Goal: Task Accomplishment & Management: Complete application form

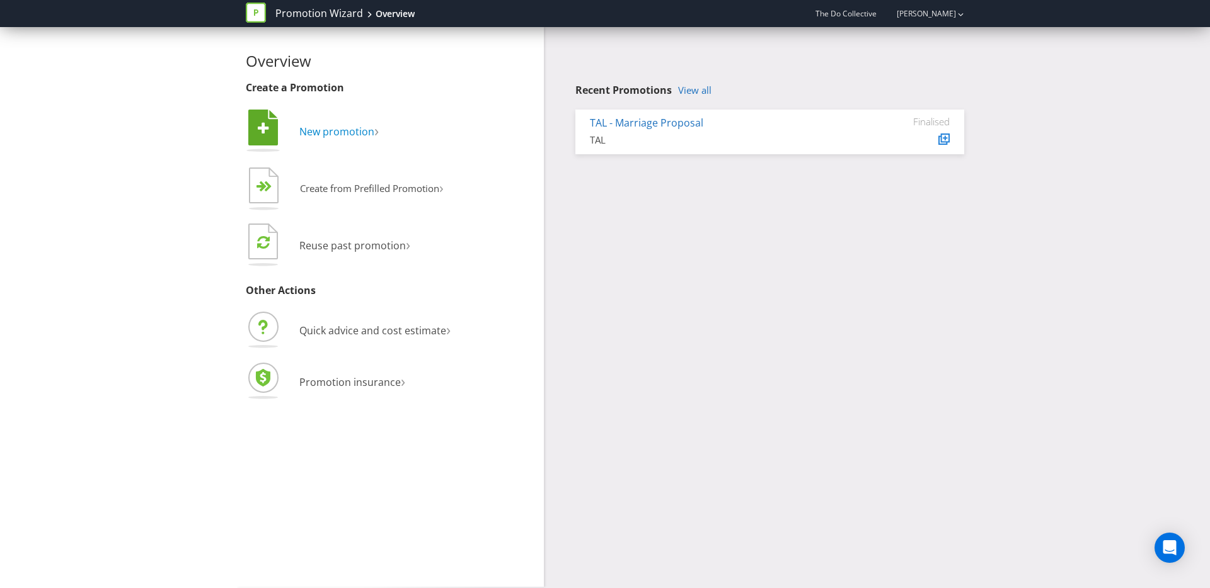
click at [321, 135] on span "New promotion" at bounding box center [336, 132] width 75 height 14
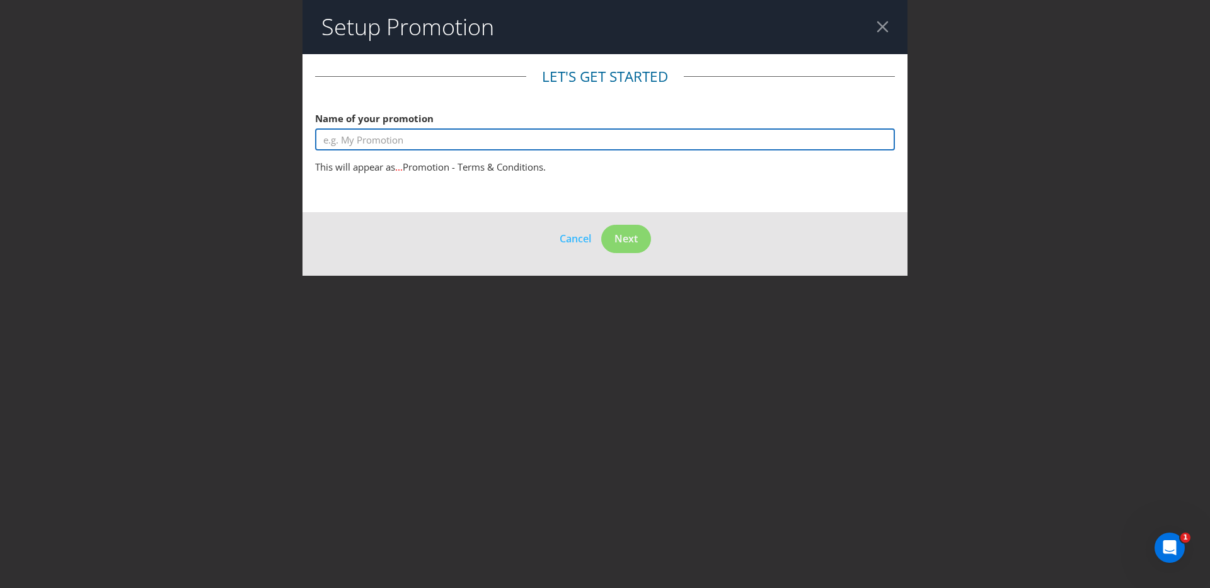
click at [432, 140] on input "text" at bounding box center [605, 140] width 580 height 22
drag, startPoint x: 425, startPoint y: 143, endPoint x: 263, endPoint y: 142, distance: 162.6
click at [263, 142] on div "Setup Promotion Let's get started Name of your promotion Australian Open This w…" at bounding box center [605, 294] width 1210 height 588
drag, startPoint x: 488, startPoint y: 137, endPoint x: 531, endPoint y: 134, distance: 43.0
click at [529, 135] on input "Grey Goose Australian Open - Coles GWP" at bounding box center [605, 140] width 580 height 22
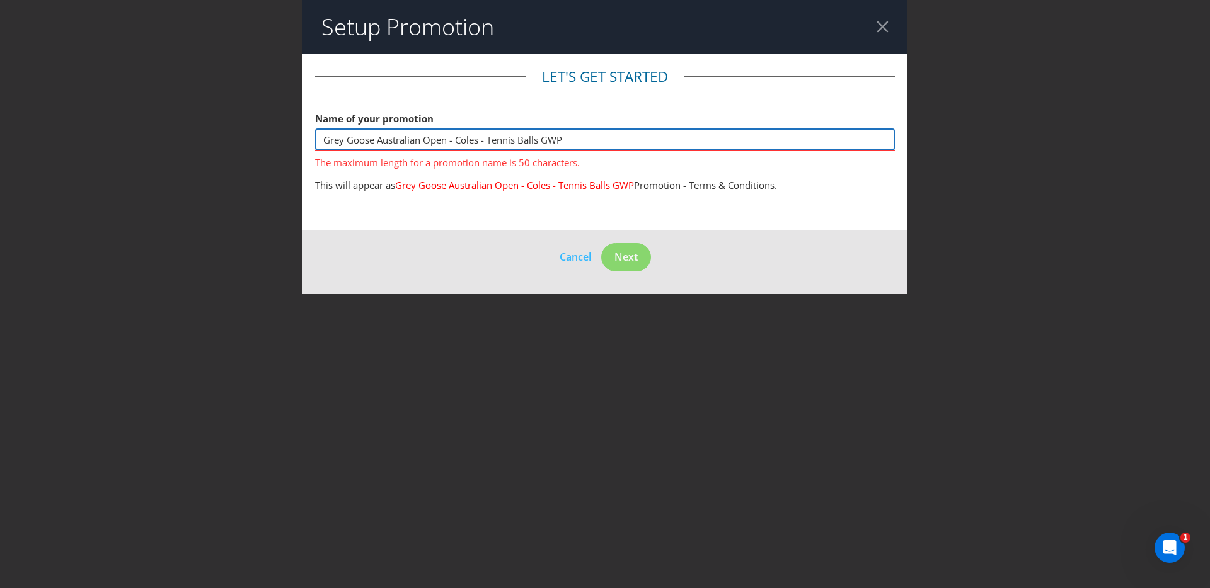
click at [542, 141] on input "Grey Goose Australian Open - Coles - Tennis Balls GWP" at bounding box center [605, 140] width 580 height 22
click at [619, 256] on span "Next" at bounding box center [625, 257] width 23 height 14
drag, startPoint x: 446, startPoint y: 141, endPoint x: 381, endPoint y: 142, distance: 64.9
click at [381, 142] on input "Grey Goose Australian Open - Coles - Tennis Ball GWP" at bounding box center [605, 140] width 580 height 22
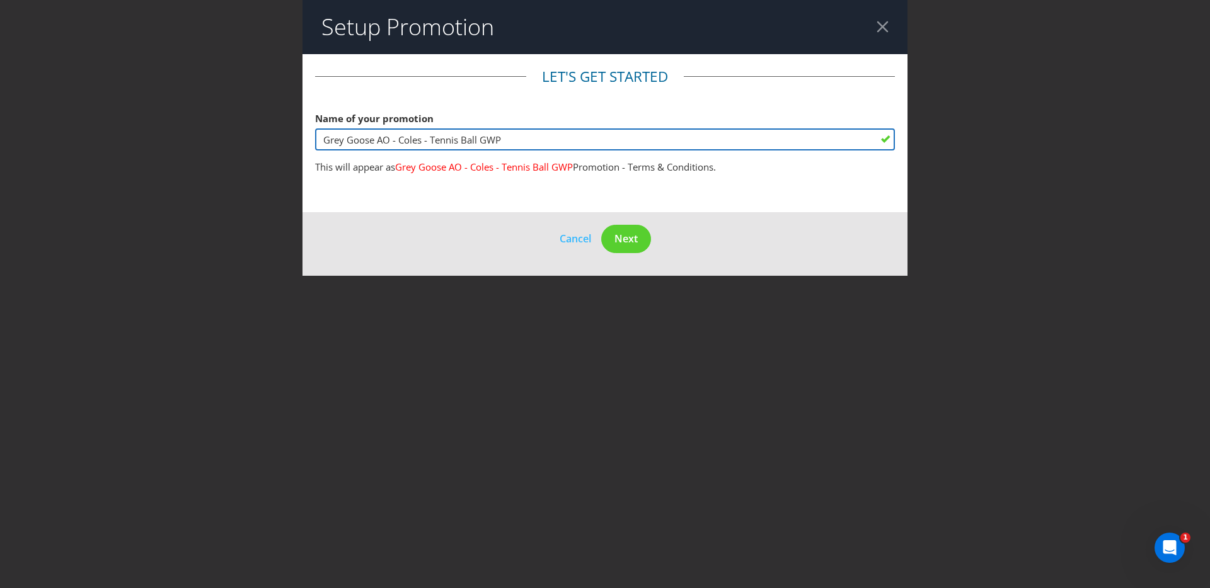
click at [516, 132] on input "Grey Goose AO - Coles - Tennis Ball GWP" at bounding box center [605, 140] width 580 height 22
click at [510, 141] on input "Grey Goose AO - Coles - Tennis Ball GWP" at bounding box center [605, 140] width 580 height 22
type input "Grey Goose AO - Coles - Tennis Ball GWP"
click at [512, 147] on input "Grey Goose AO - Coles - Tennis Ball GWP" at bounding box center [605, 140] width 580 height 22
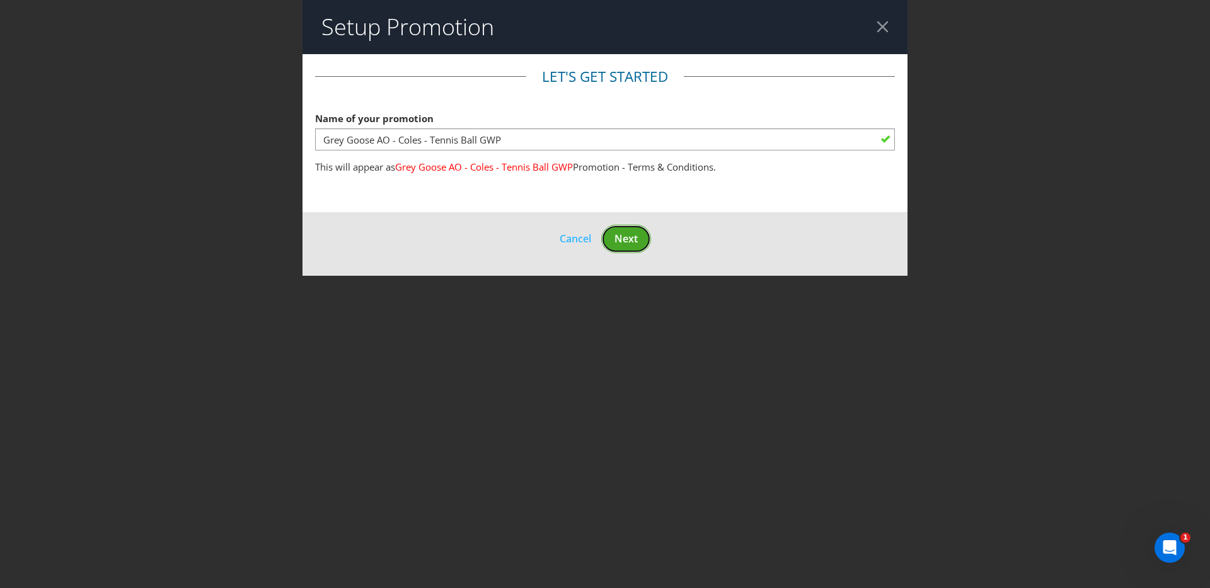
click at [638, 241] on button "Next" at bounding box center [626, 239] width 50 height 28
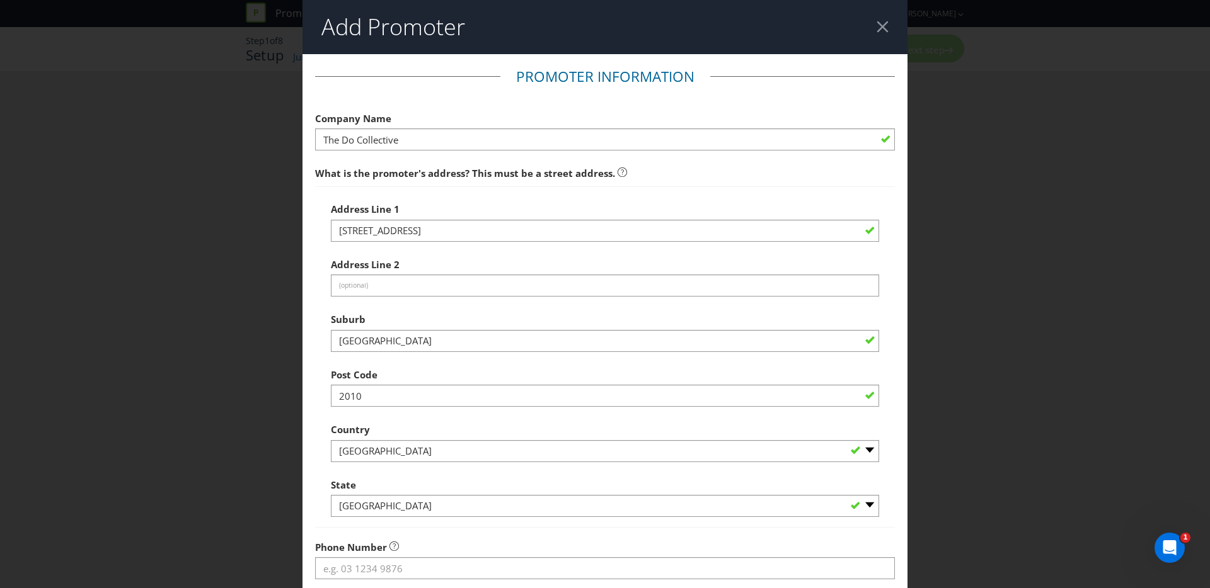
click at [353, 150] on div at bounding box center [605, 150] width 580 height 1
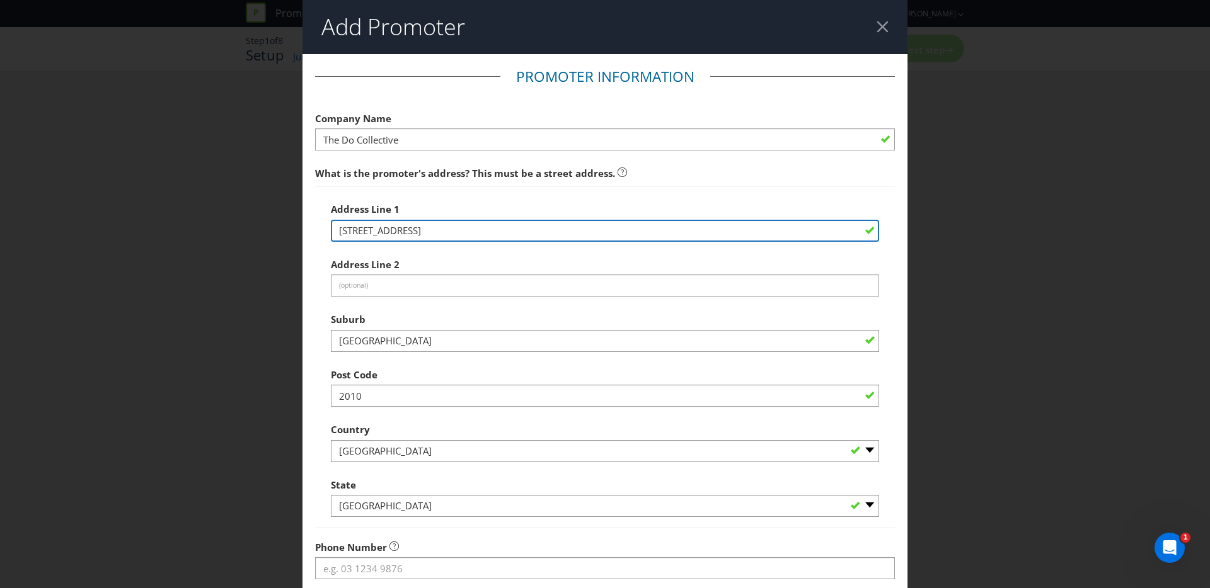
click at [393, 226] on input "105 Crown Street" at bounding box center [605, 231] width 548 height 22
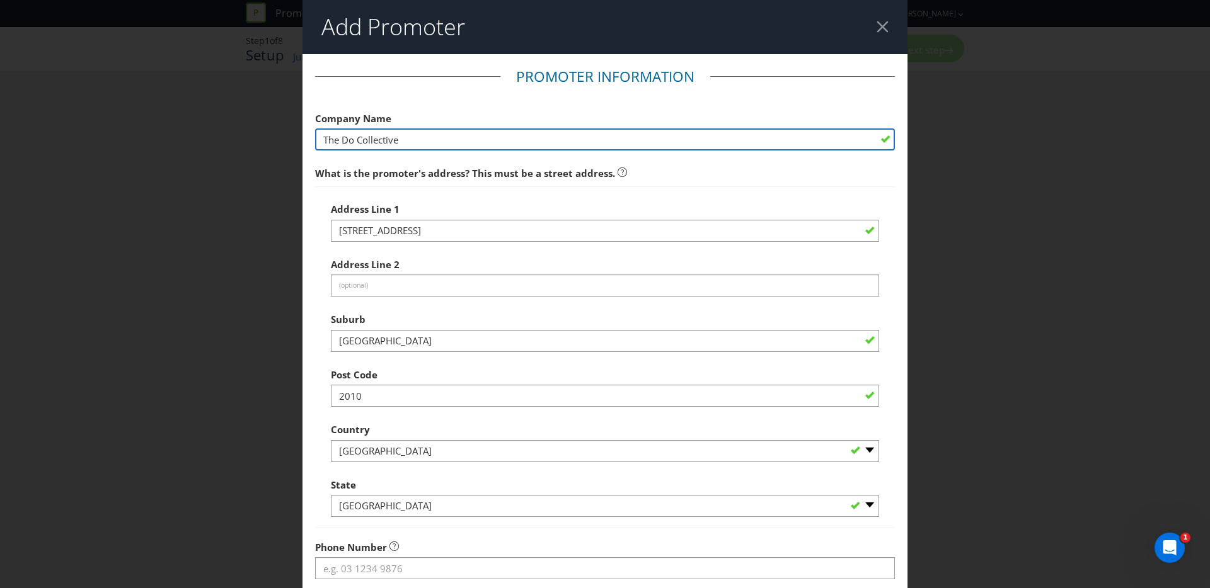
click at [401, 141] on input "The Do Collective" at bounding box center [605, 140] width 580 height 22
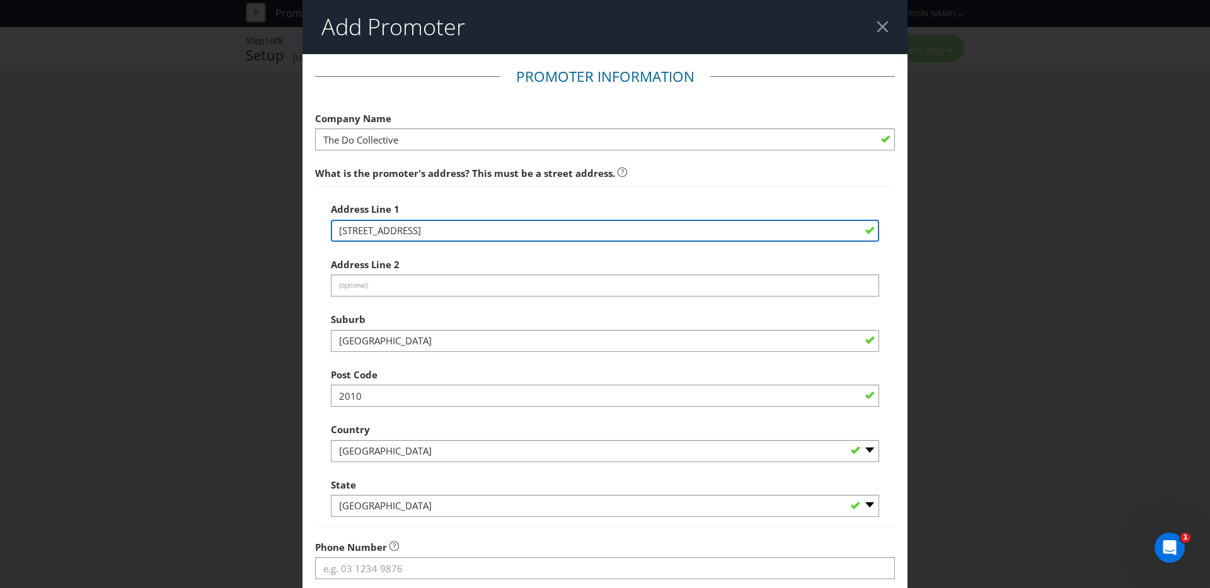
drag, startPoint x: 459, startPoint y: 226, endPoint x: 217, endPoint y: 222, distance: 242.0
click at [212, 225] on div "Add Promoter Promoter Information Company Name The Do Collective What is the pr…" at bounding box center [605, 294] width 1210 height 588
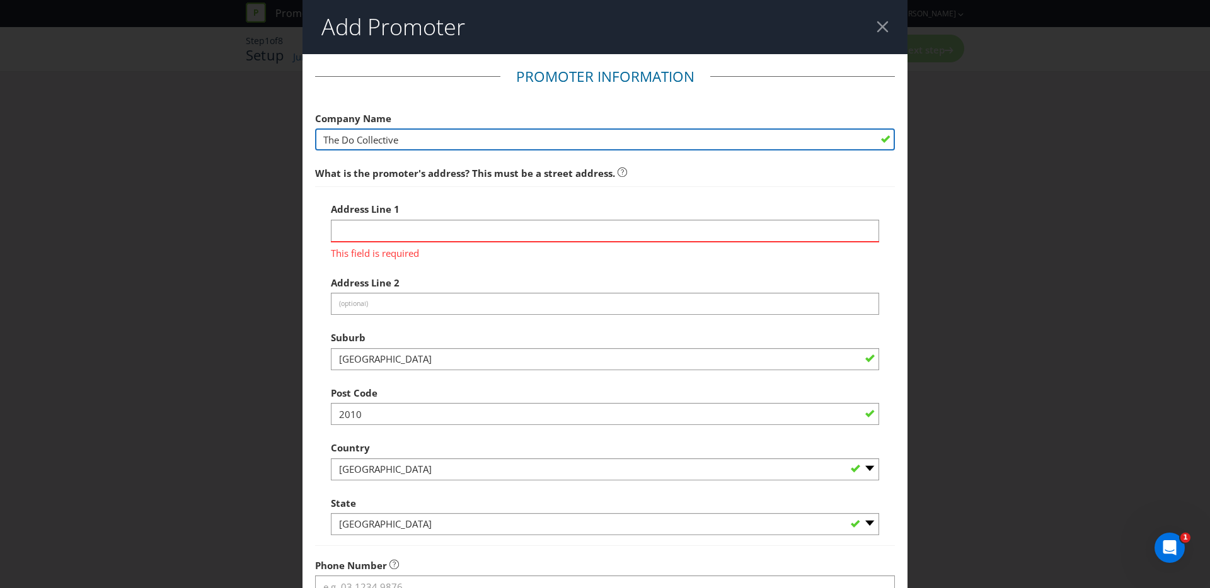
drag, startPoint x: 433, startPoint y: 142, endPoint x: 269, endPoint y: 142, distance: 163.8
click at [269, 142] on div "Add Promoter Promoter Information Company Name The Do Collective What is the pr…" at bounding box center [605, 294] width 1210 height 588
click at [458, 143] on input "Bacardi Martini Australia" at bounding box center [605, 140] width 580 height 22
click at [458, 143] on input "Bacardi Martini Australia Pty Lt" at bounding box center [605, 140] width 580 height 22
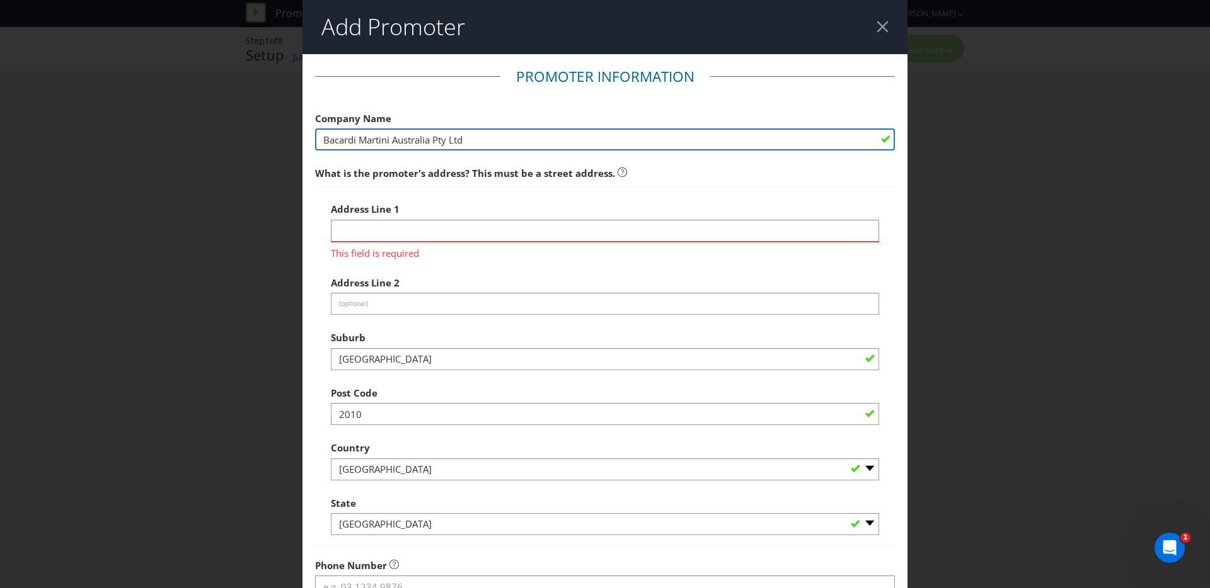
type input "Bacardi Martini Australia Pty Ltd"
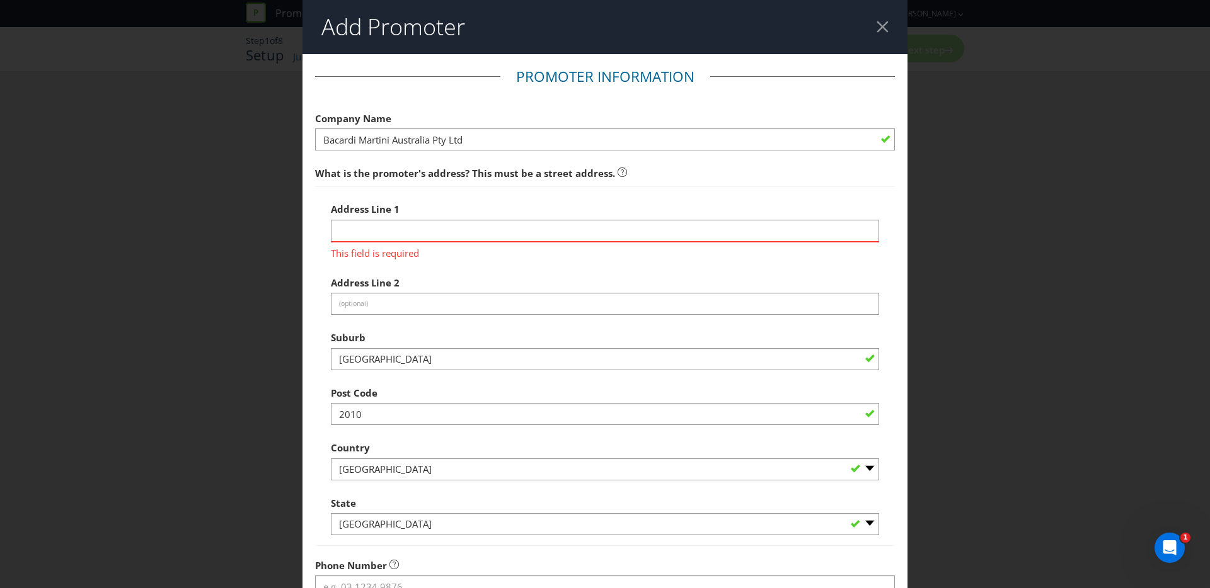
click at [477, 246] on span "This field is required" at bounding box center [605, 252] width 548 height 18
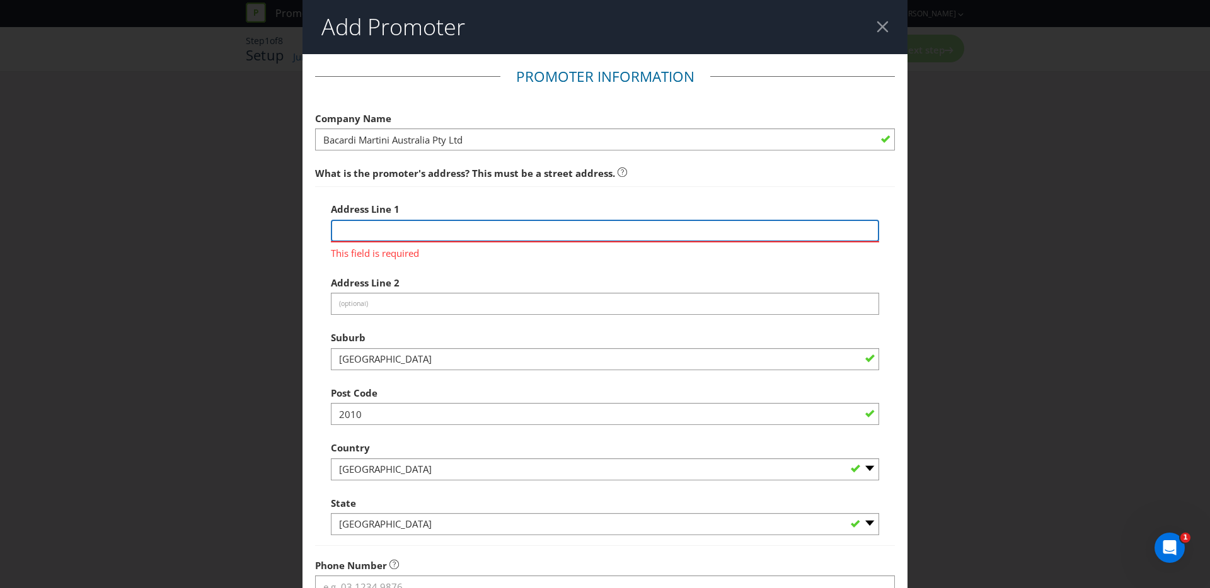
click at [477, 234] on input "text" at bounding box center [605, 231] width 548 height 22
paste input "Level 14, 1 Market Street Sydney"
drag, startPoint x: 455, startPoint y: 233, endPoint x: 527, endPoint y: 229, distance: 71.9
click at [525, 229] on input "Level 14, 1 Market Street Sydney" at bounding box center [605, 231] width 548 height 22
drag, startPoint x: 381, startPoint y: 232, endPoint x: 541, endPoint y: 231, distance: 159.4
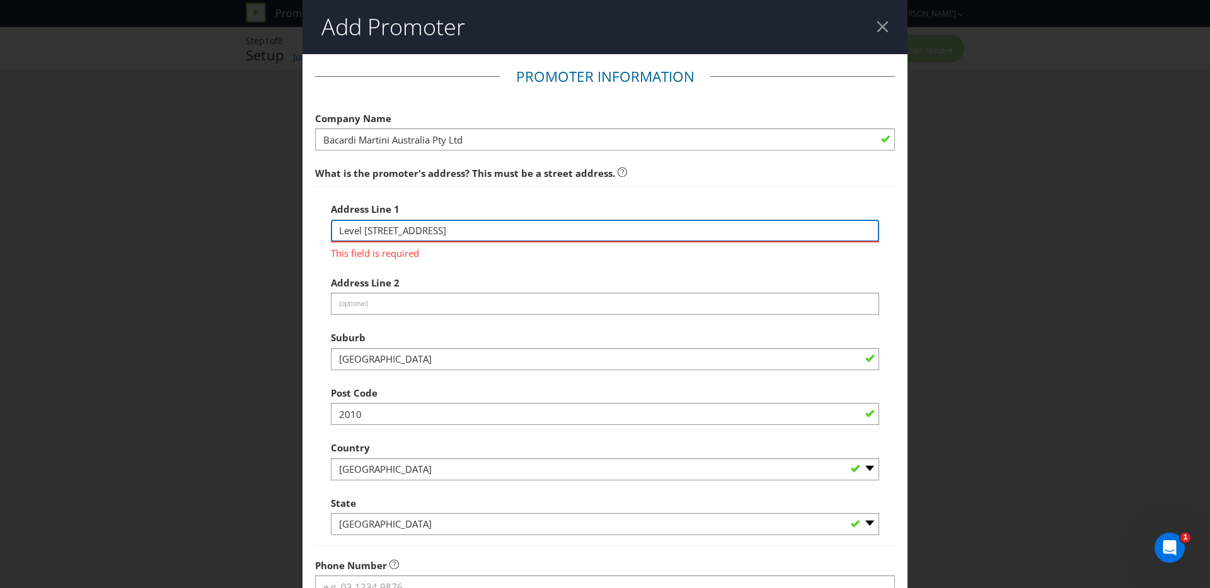
click at [541, 231] on input "Level 14, 1 Market Street" at bounding box center [605, 231] width 548 height 22
type input "Level 14"
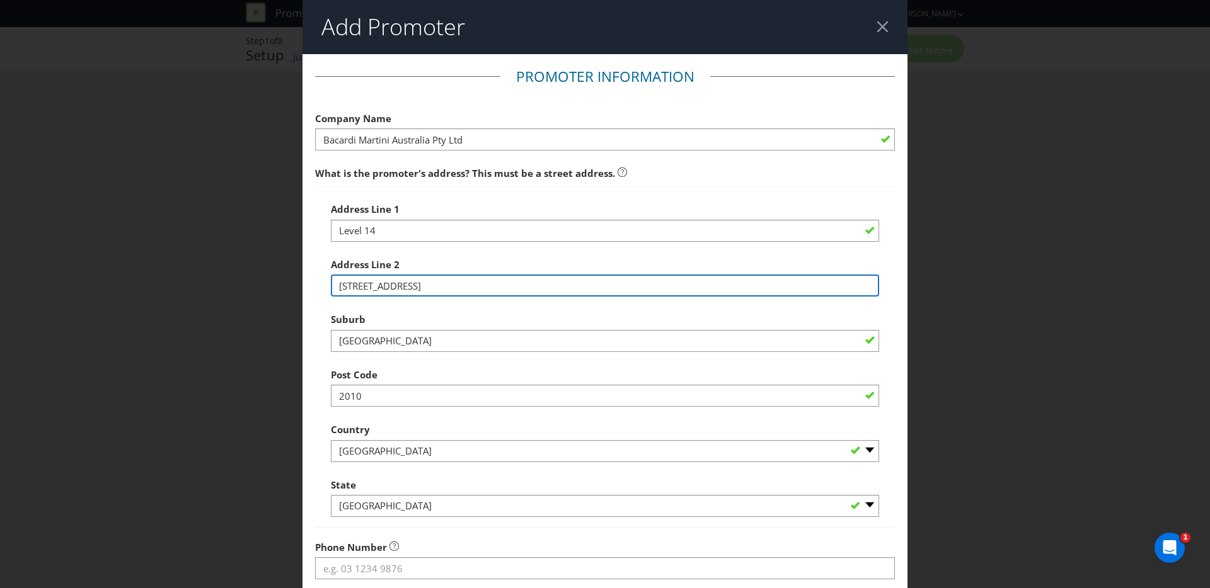
type input "[STREET_ADDRESS]"
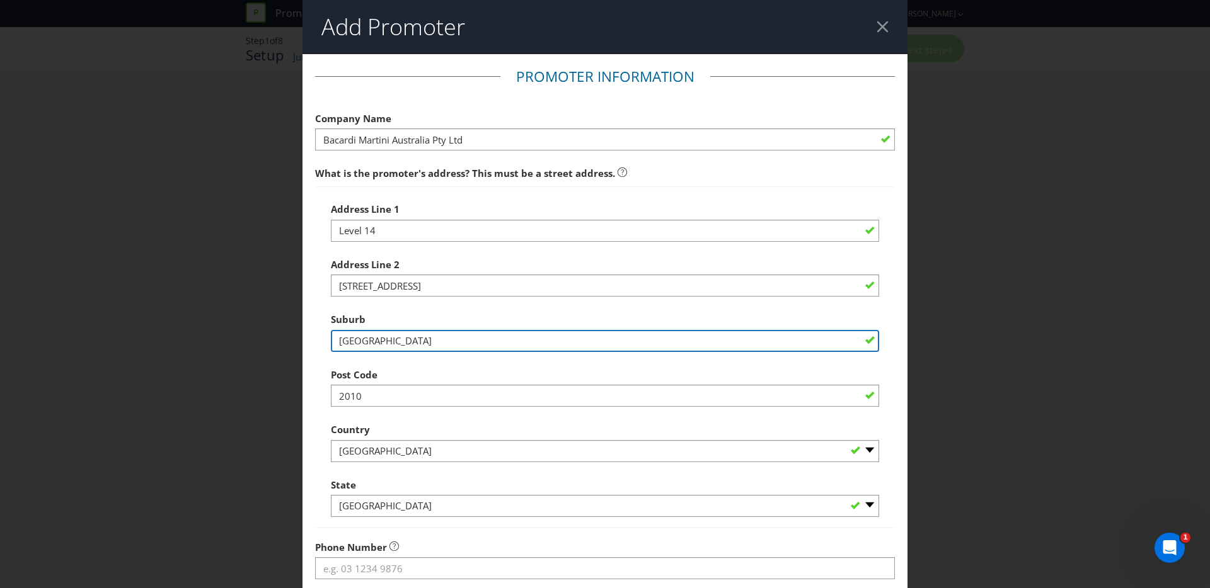
type input "[GEOGRAPHIC_DATA]"
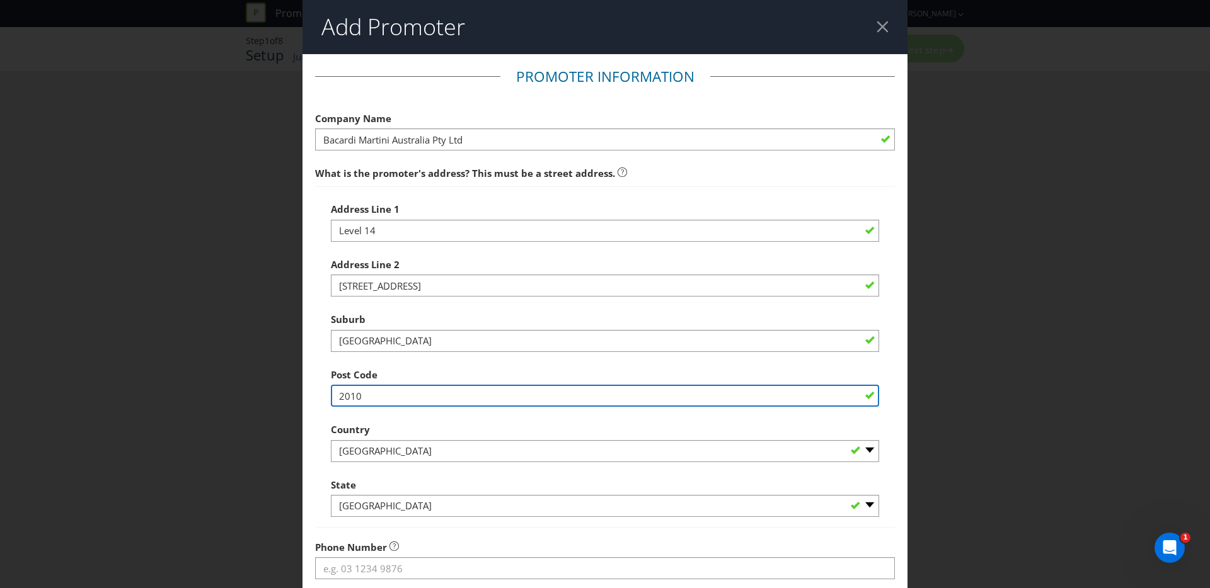
click at [435, 390] on input "2010" at bounding box center [605, 396] width 548 height 22
type input "2000"
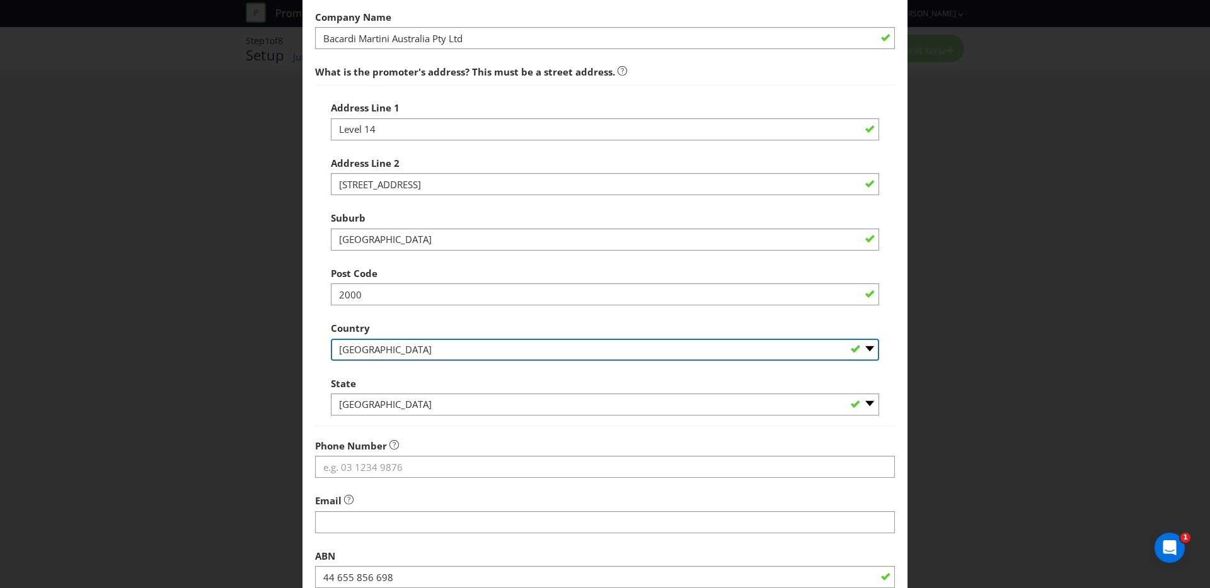
scroll to position [103, 0]
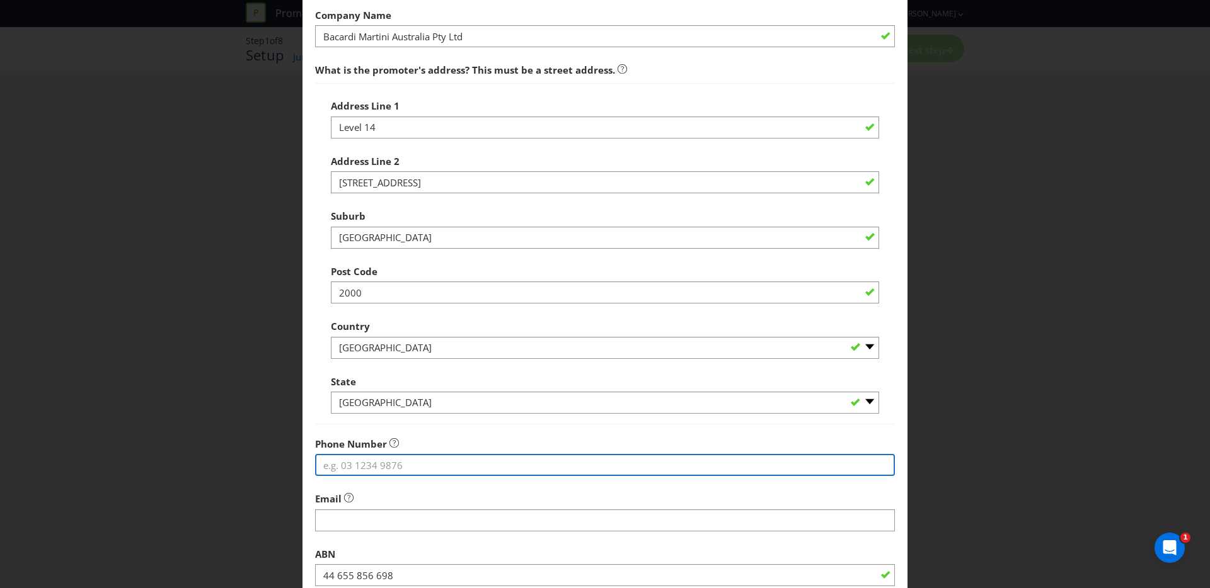
click at [379, 469] on input "tel" at bounding box center [605, 465] width 580 height 22
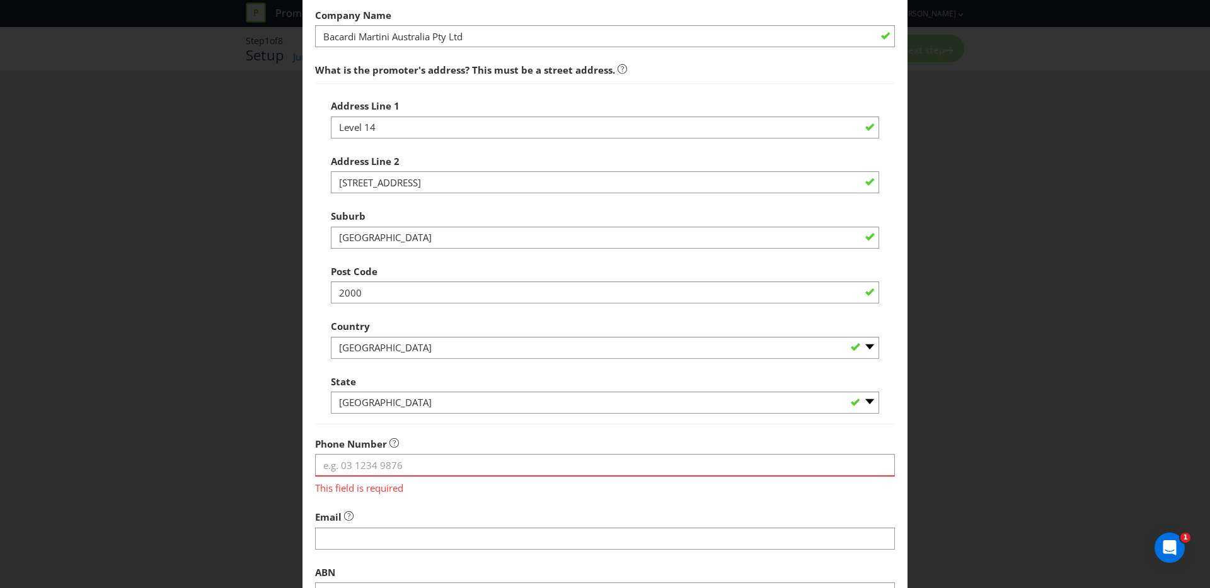
click at [485, 486] on span "This field is required" at bounding box center [605, 486] width 580 height 18
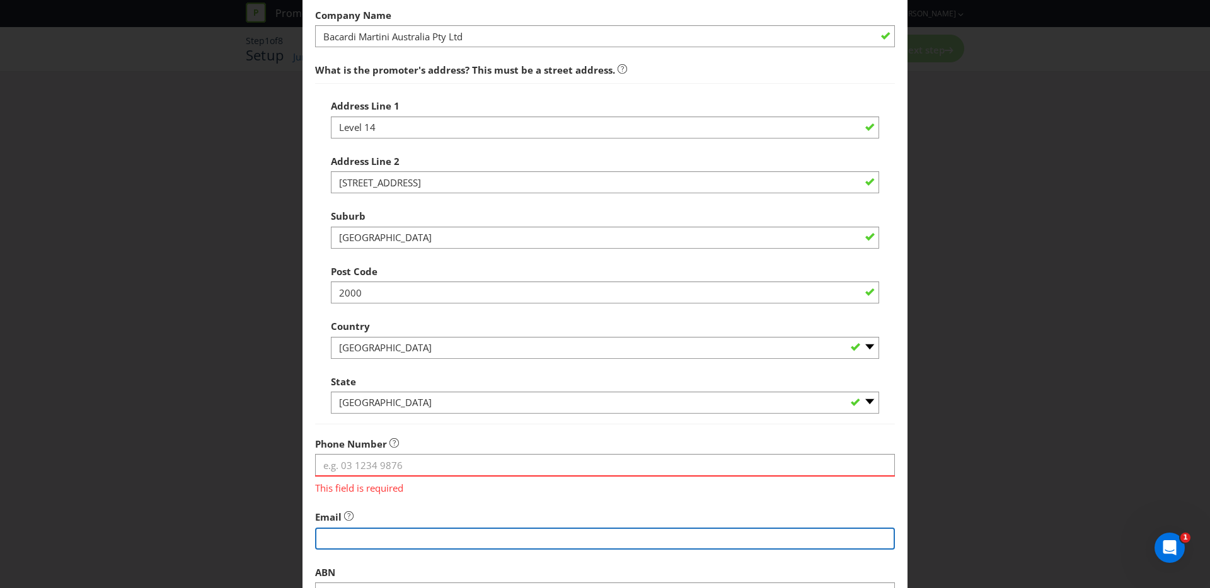
click at [467, 534] on input "string" at bounding box center [605, 539] width 580 height 22
click at [468, 531] on input "string" at bounding box center [605, 539] width 580 height 22
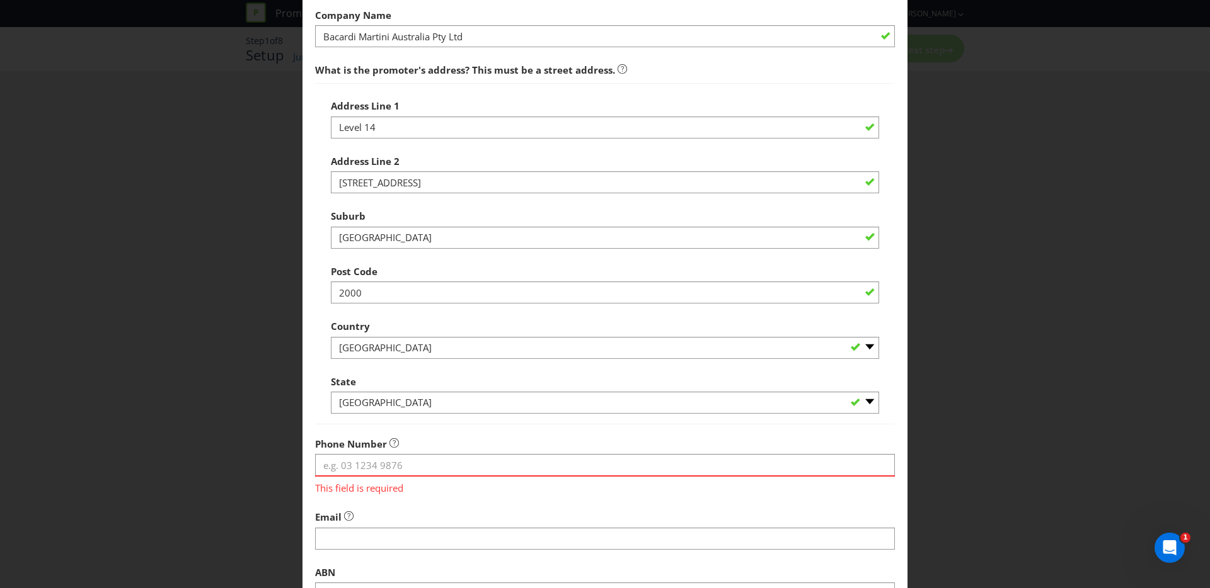
click at [643, 101] on div "Address Line 1 Level 14" at bounding box center [605, 115] width 548 height 45
click at [478, 453] on div "Phone Number This field is required" at bounding box center [605, 464] width 580 height 64
click at [465, 473] on input "tel" at bounding box center [605, 465] width 580 height 22
click at [385, 461] on input "tel" at bounding box center [605, 465] width 580 height 22
paste input "0451.625.474"
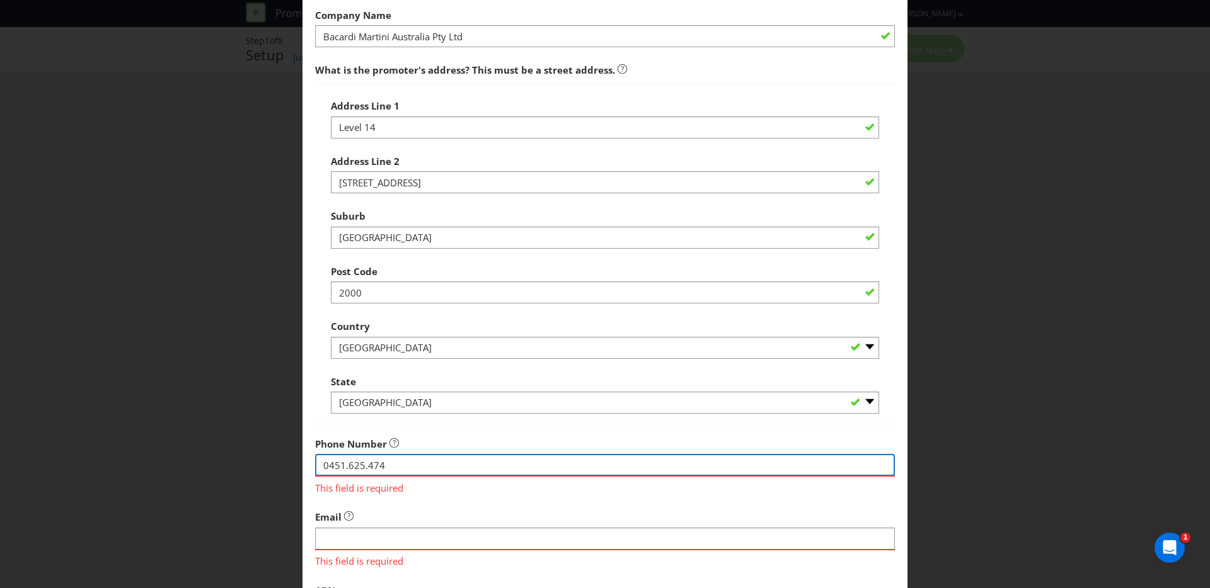
click at [348, 468] on input "0451.625.474" at bounding box center [605, 465] width 580 height 22
type input "0451 625 474"
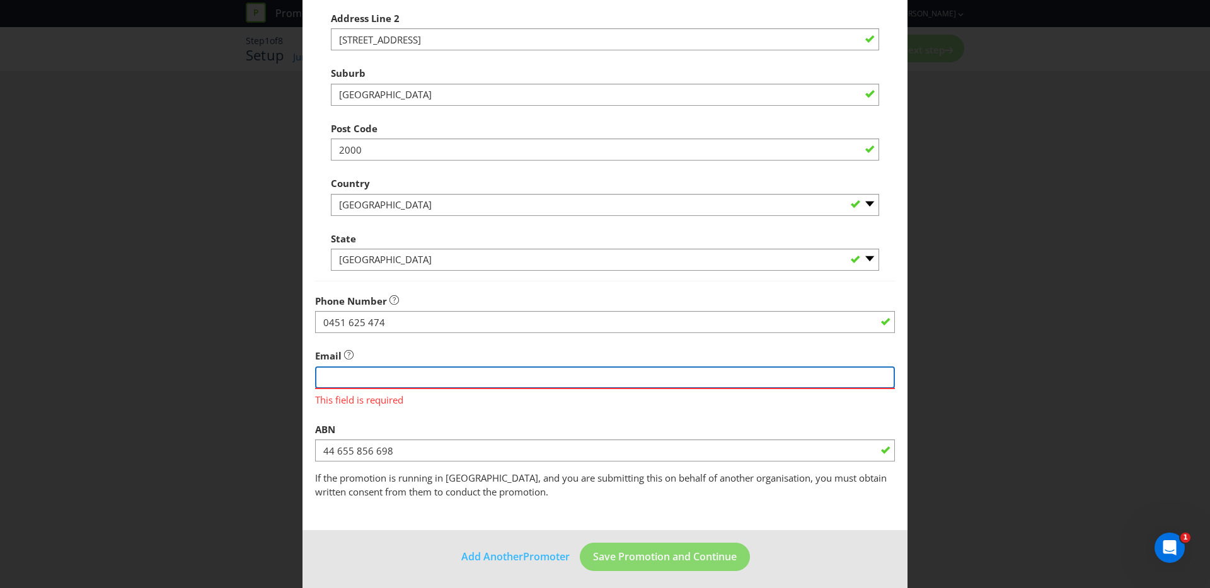
scroll to position [252, 0]
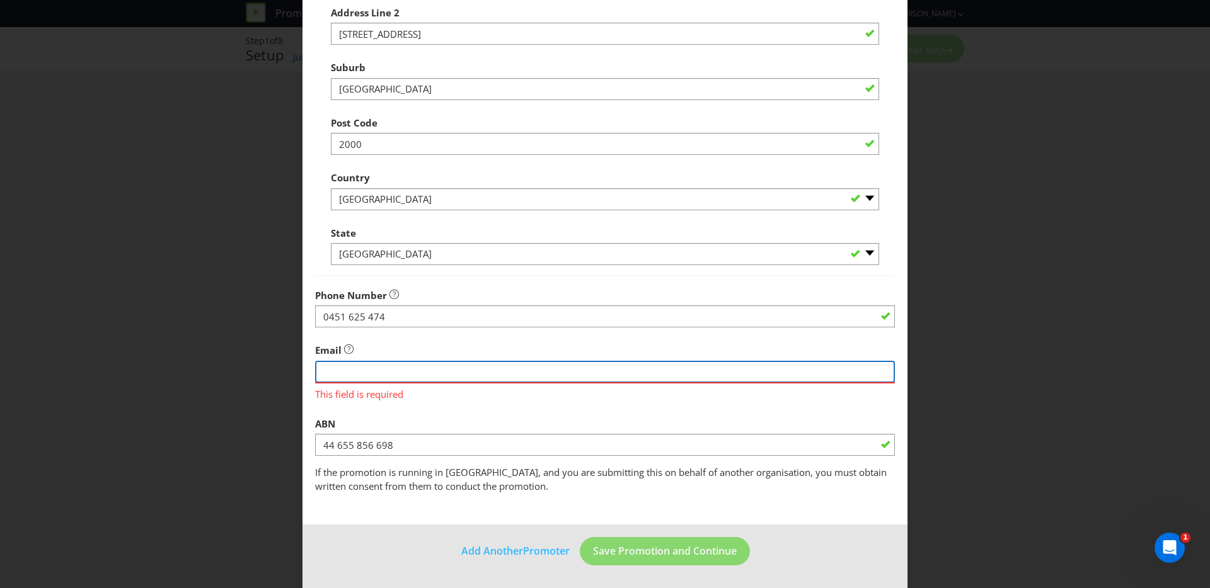
paste input "[EMAIL_ADDRESS][DOMAIN_NAME]"
type input "[EMAIL_ADDRESS][DOMAIN_NAME]"
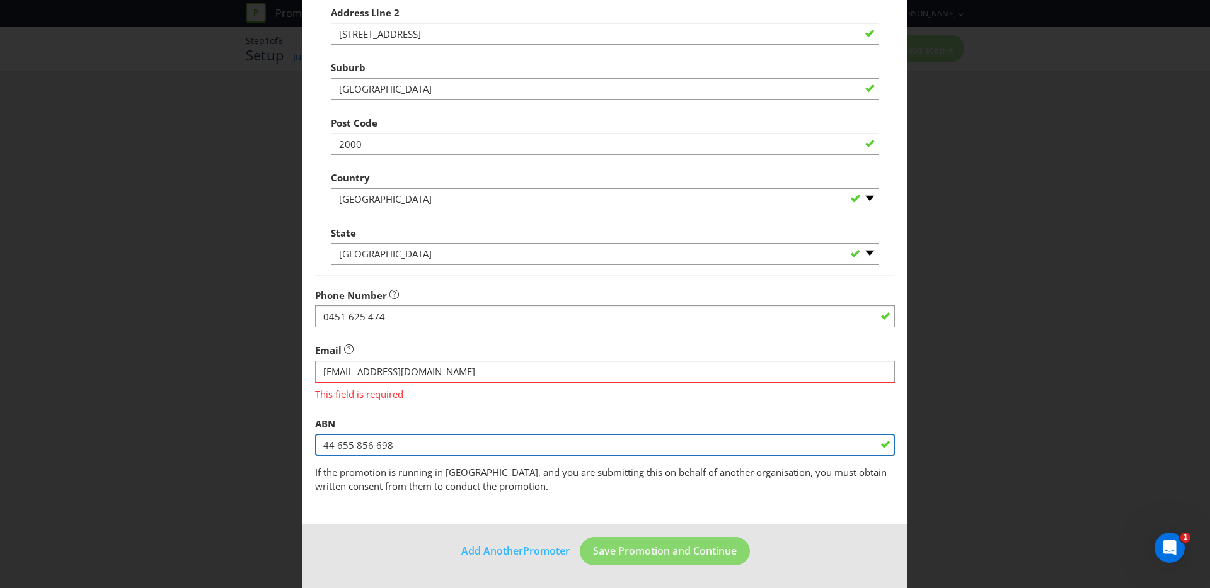
click at [422, 447] on input "44 655 856 698" at bounding box center [605, 445] width 580 height 22
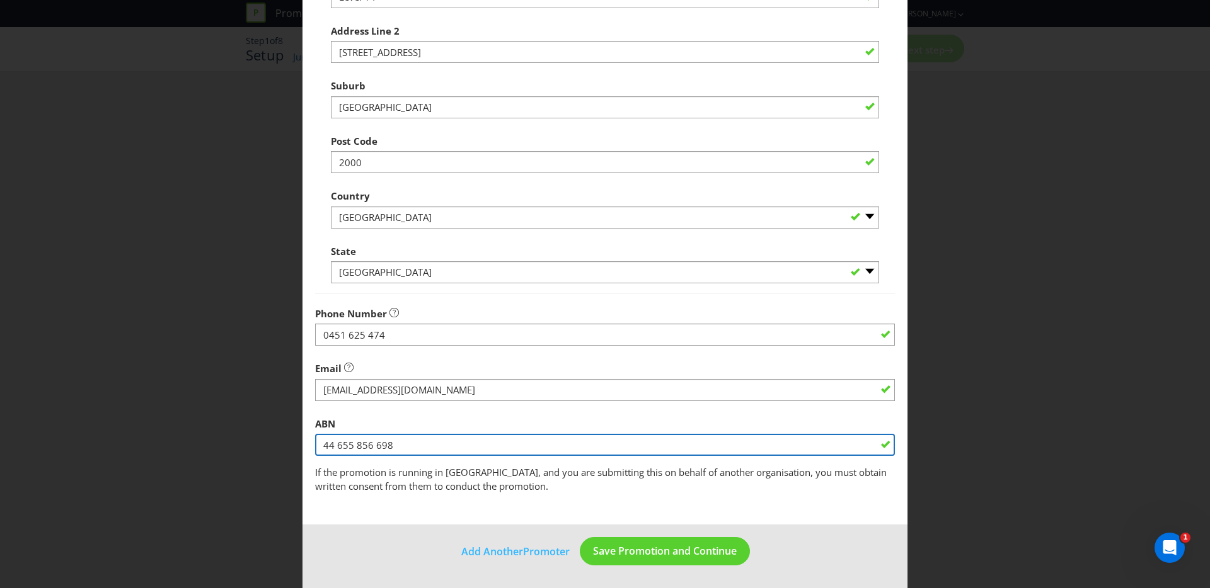
paste input "40 103 911 146"
drag, startPoint x: 464, startPoint y: 440, endPoint x: 301, endPoint y: 440, distance: 163.2
click at [301, 440] on div "Add Promoter Promoter Information Company Name Bacardi Martini Australia Pty Lt…" at bounding box center [605, 294] width 1210 height 588
paste input "text"
type input "40 103 911 146"
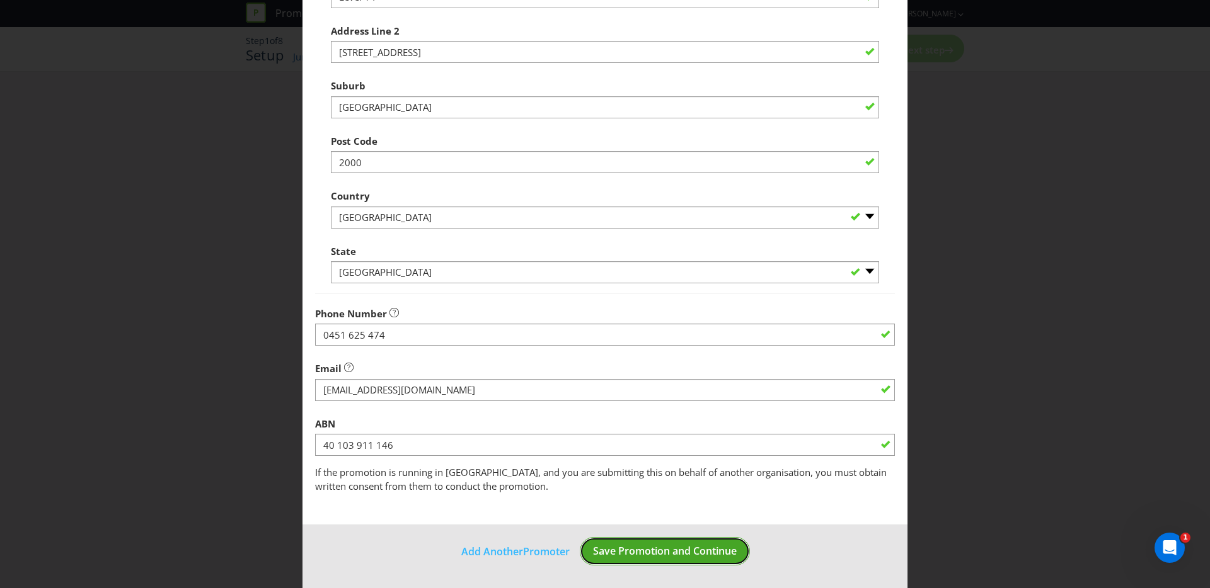
click at [646, 546] on span "Save Promotion and Continue" at bounding box center [665, 551] width 144 height 14
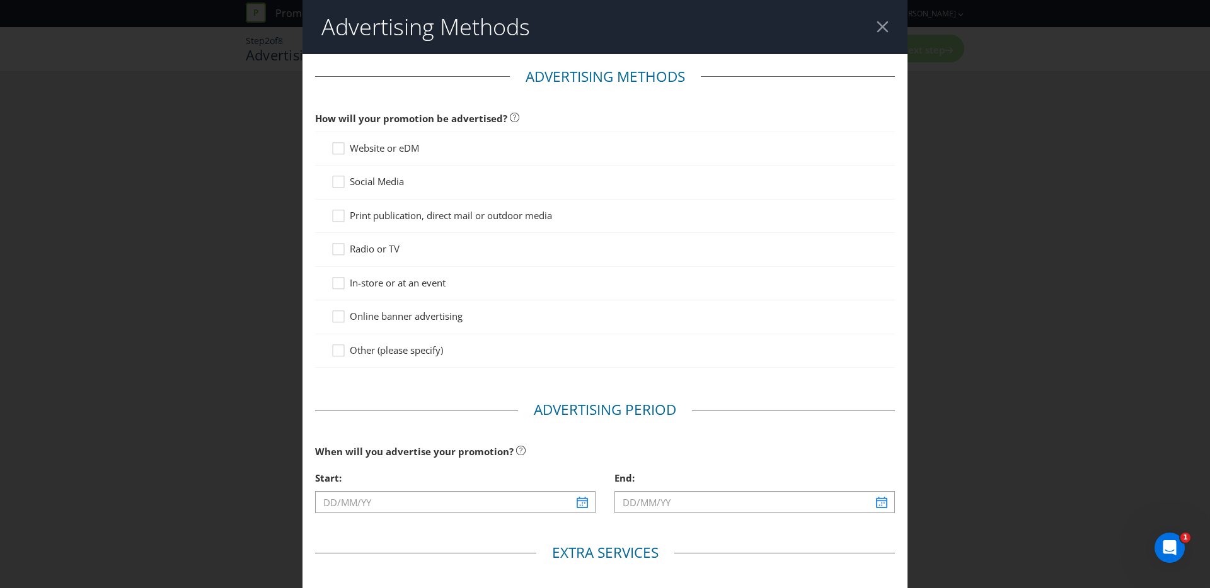
click at [391, 149] on span "Website or eDM" at bounding box center [384, 148] width 69 height 13
click at [0, 0] on input "Website or eDM" at bounding box center [0, 0] width 0 height 0
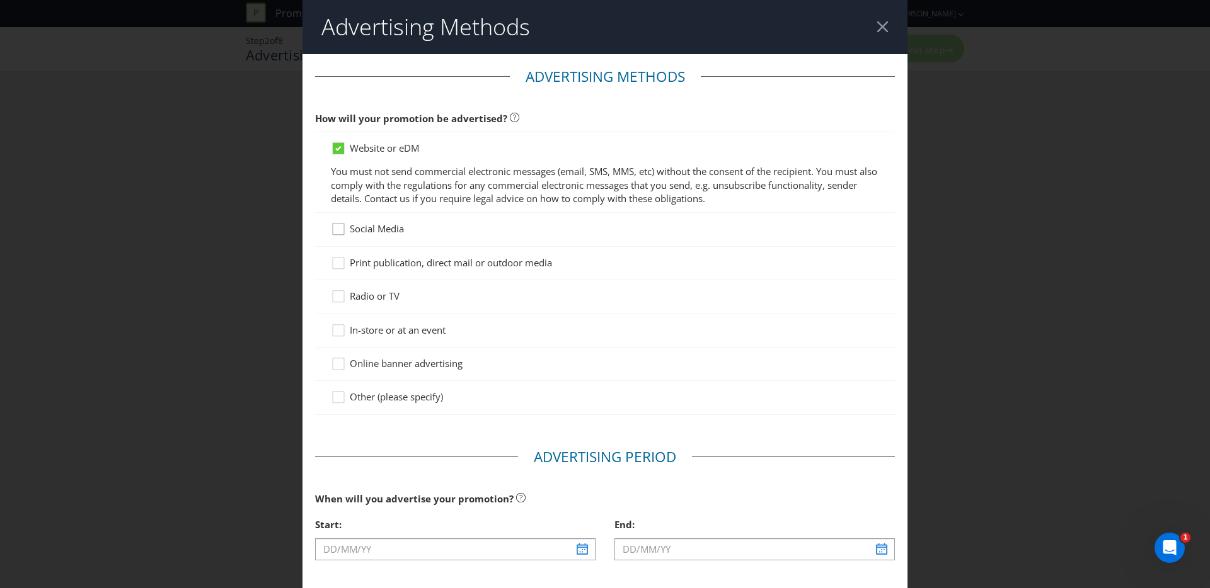
click at [344, 233] on icon at bounding box center [340, 231] width 19 height 19
click at [0, 0] on input "Social Media" at bounding box center [0, 0] width 0 height 0
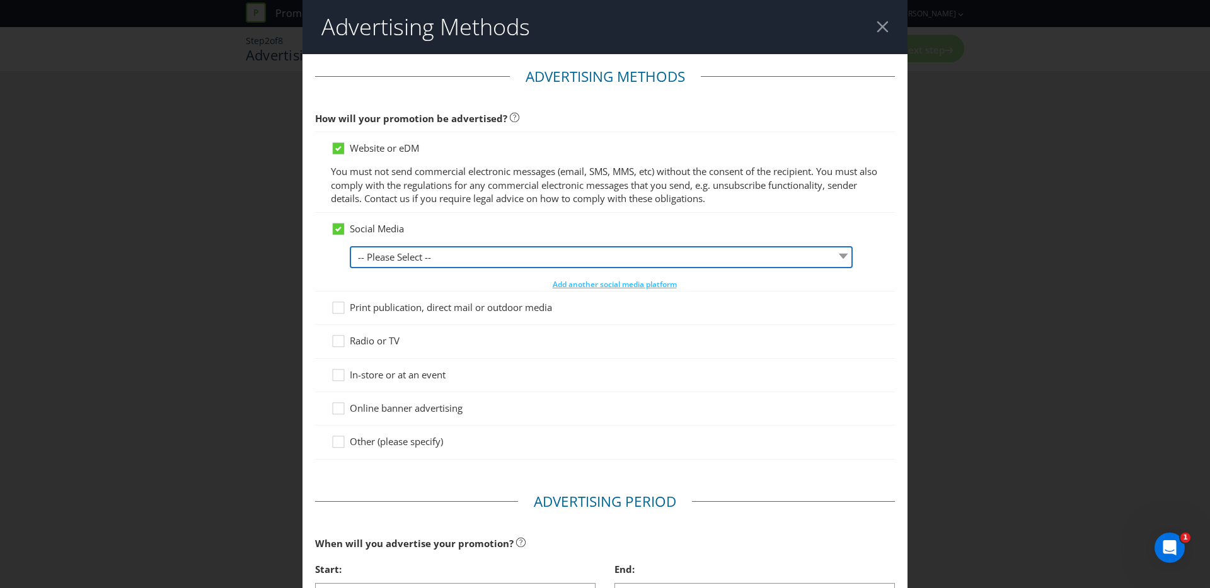
click at [375, 262] on select "-- Please Select -- Facebook X Instagram Snapchat LinkedIn Pinterest Tumblr You…" at bounding box center [601, 257] width 503 height 22
select select "FACEBOOK"
click at [350, 246] on select "-- Please Select -- Facebook X Instagram Snapchat LinkedIn Pinterest Tumblr You…" at bounding box center [601, 257] width 503 height 22
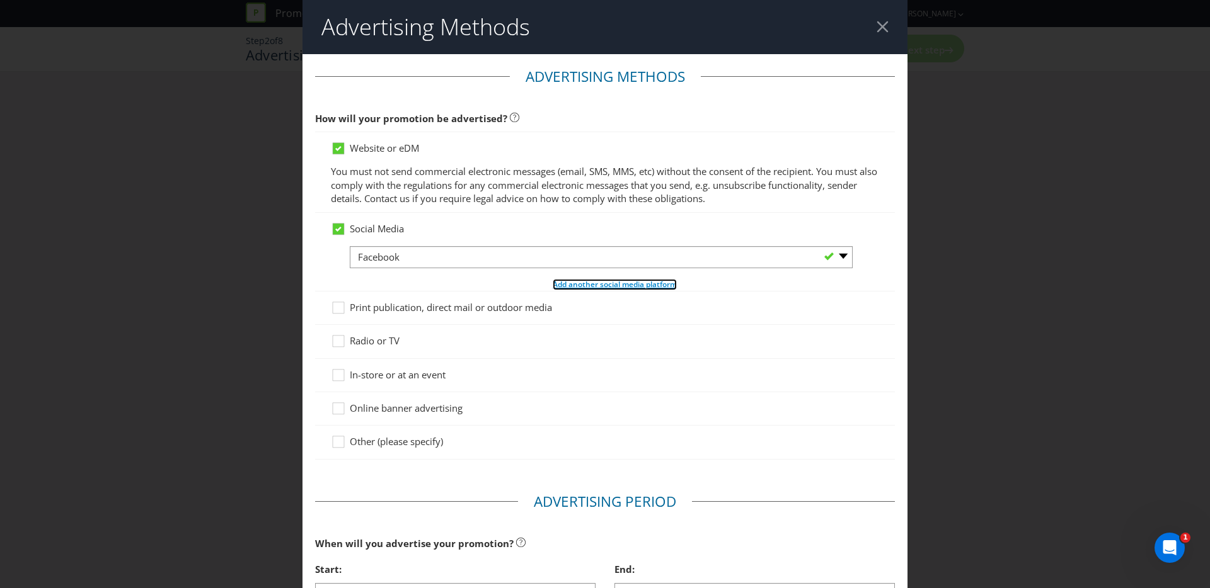
click at [611, 285] on span "Add another social media platform" at bounding box center [615, 284] width 124 height 11
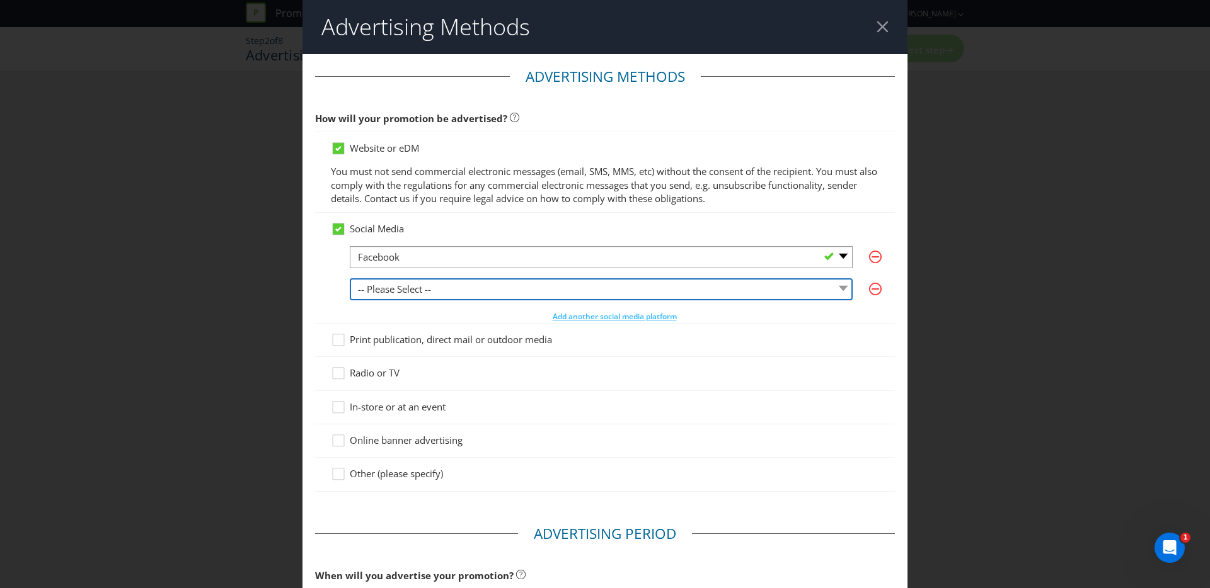
click at [491, 290] on select "-- Please Select -- Facebook X Instagram Snapchat LinkedIn Pinterest Tumblr You…" at bounding box center [601, 289] width 503 height 22
select select "INSTAGRAM"
click at [350, 278] on select "-- Please Select -- Facebook X Instagram Snapchat LinkedIn Pinterest Tumblr You…" at bounding box center [601, 289] width 503 height 22
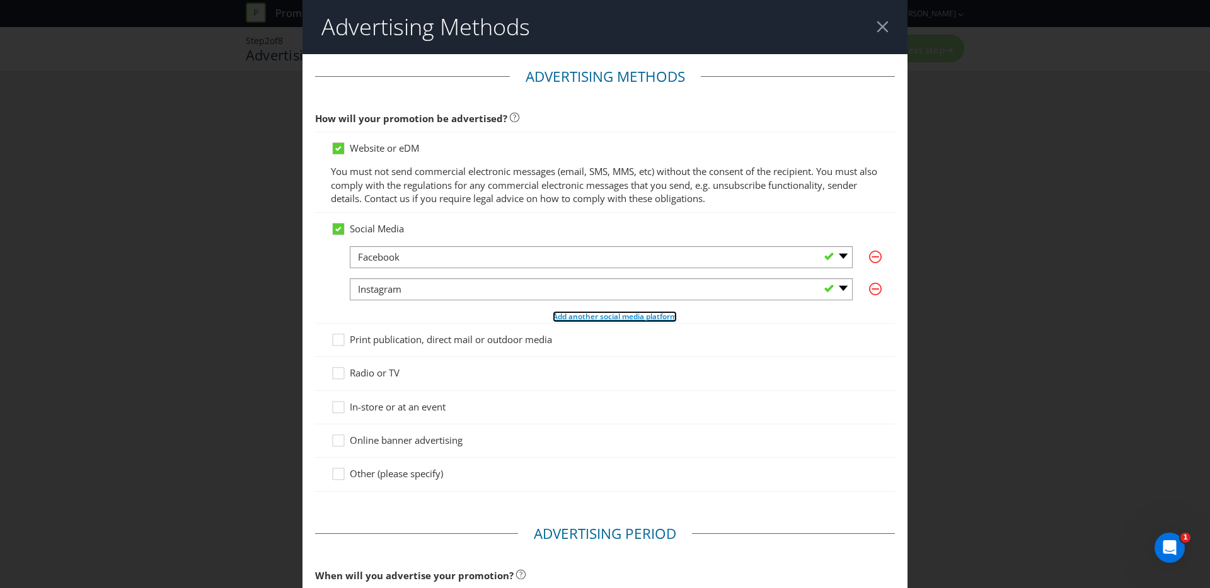
click at [563, 319] on span "Add another social media platform" at bounding box center [615, 316] width 124 height 11
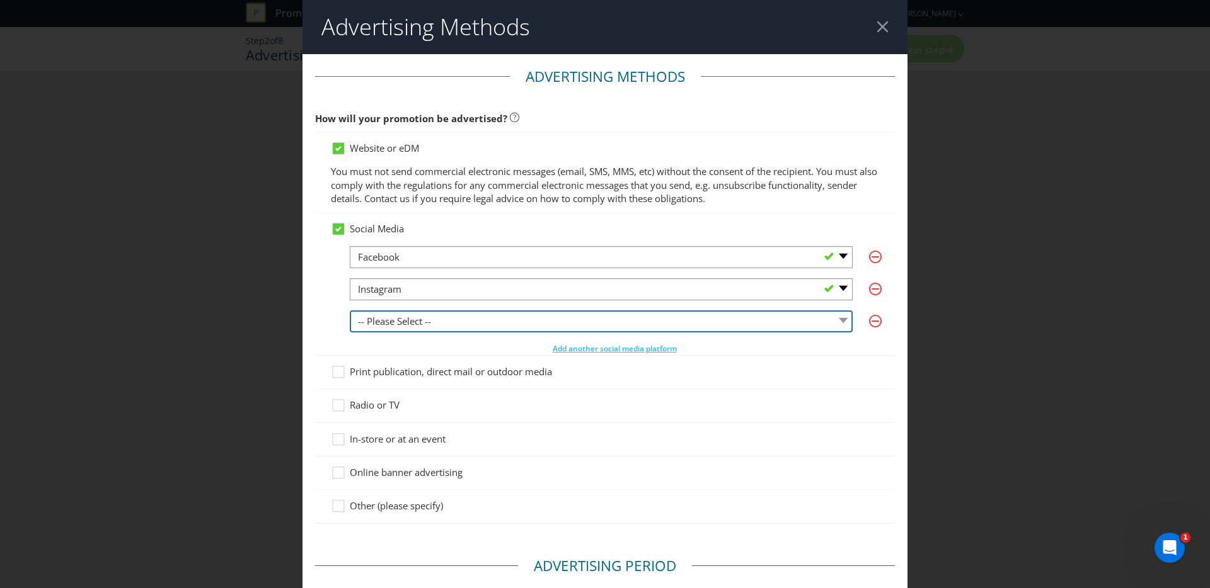
click at [521, 321] on select "-- Please Select -- Facebook X Instagram Snapchat LinkedIn Pinterest Tumblr You…" at bounding box center [601, 322] width 503 height 22
click at [491, 327] on select "-- Please Select -- Facebook X Instagram Snapchat LinkedIn Pinterest Tumblr You…" at bounding box center [601, 322] width 503 height 22
click at [350, 311] on select "-- Please Select -- Facebook X Instagram Snapchat LinkedIn Pinterest Tumblr You…" at bounding box center [601, 322] width 503 height 22
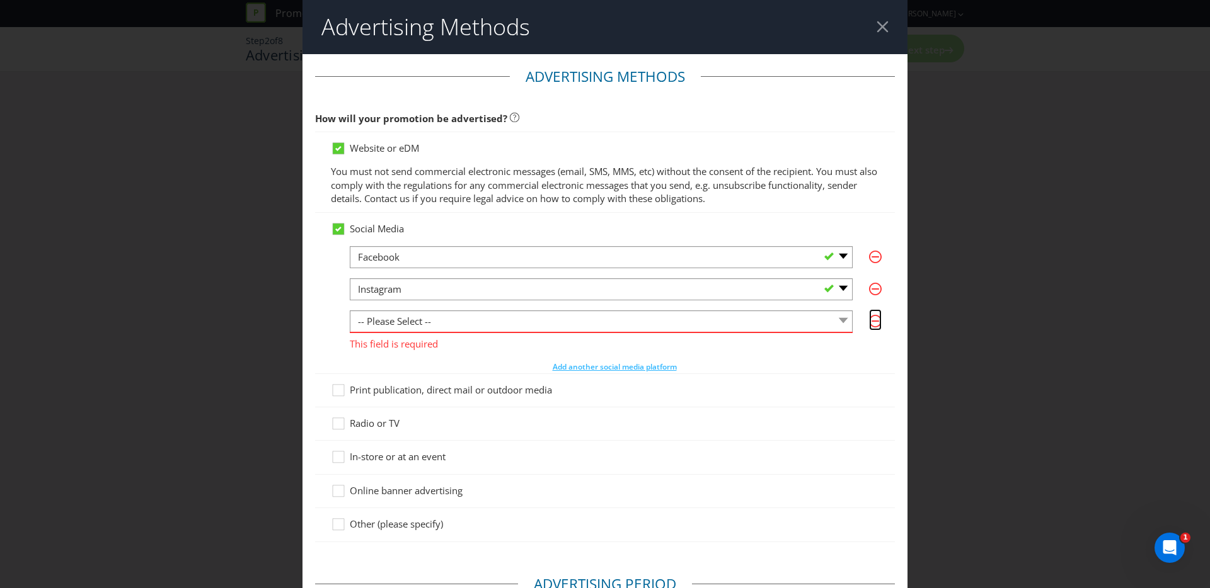
click at [880, 324] on icon "button" at bounding box center [875, 321] width 13 height 13
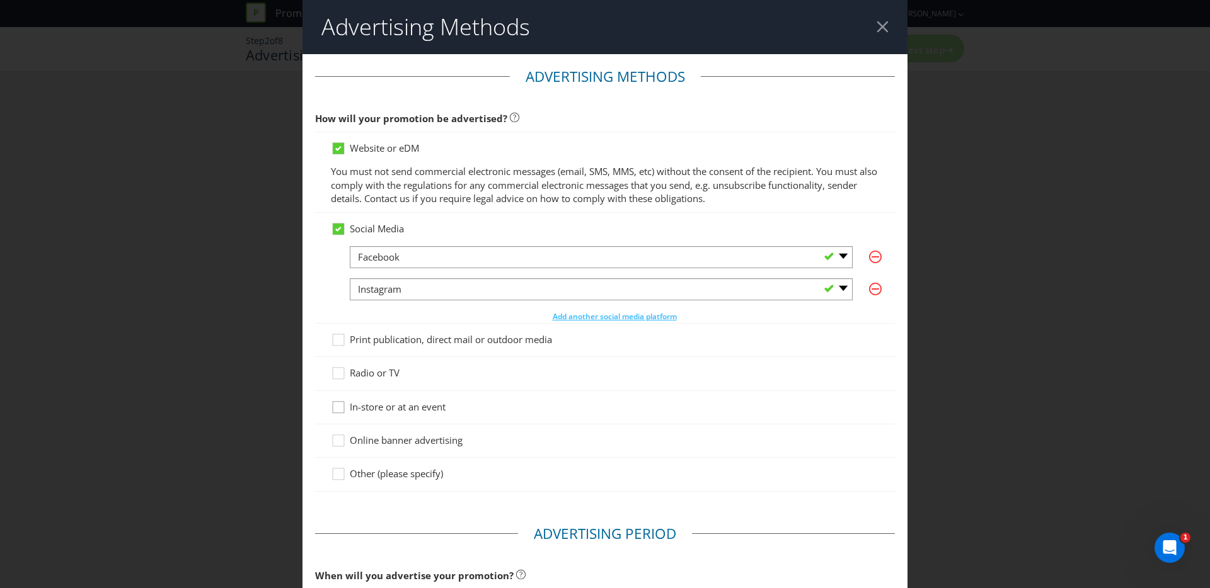
click at [338, 409] on icon at bounding box center [340, 410] width 19 height 19
click at [0, 0] on input "In-store or at an event" at bounding box center [0, 0] width 0 height 0
click at [340, 439] on div at bounding box center [338, 436] width 6 height 6
click at [0, 0] on input "Online banner advertising" at bounding box center [0, 0] width 0 height 0
click at [991, 250] on div "Advertising Methods Advertising Methods How will your promotion be advertised? …" at bounding box center [605, 294] width 1210 height 588
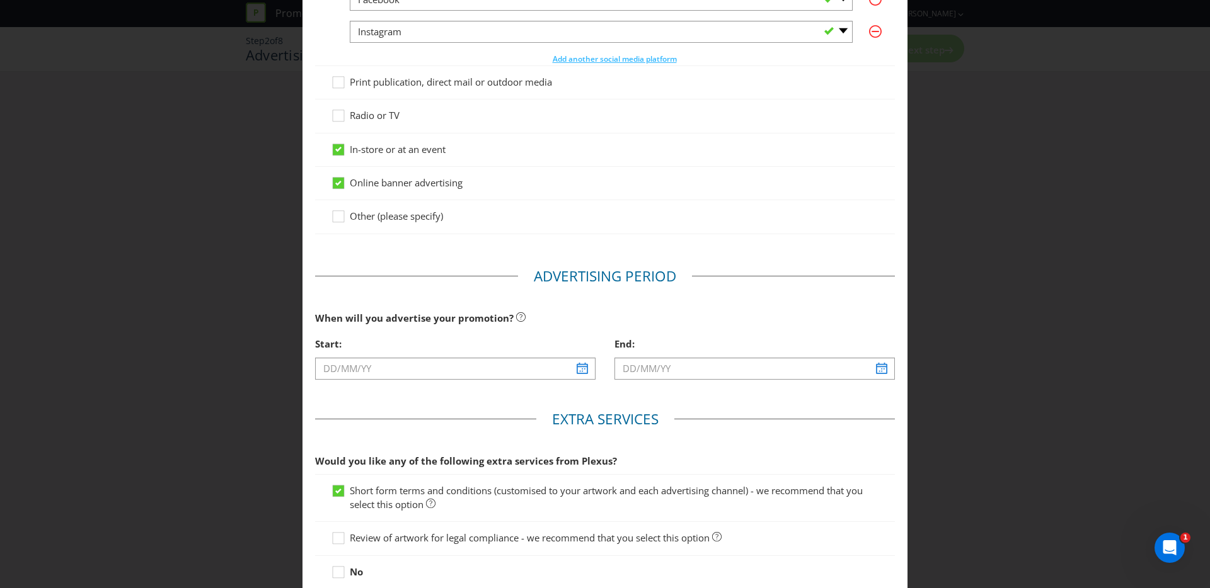
scroll to position [261, 0]
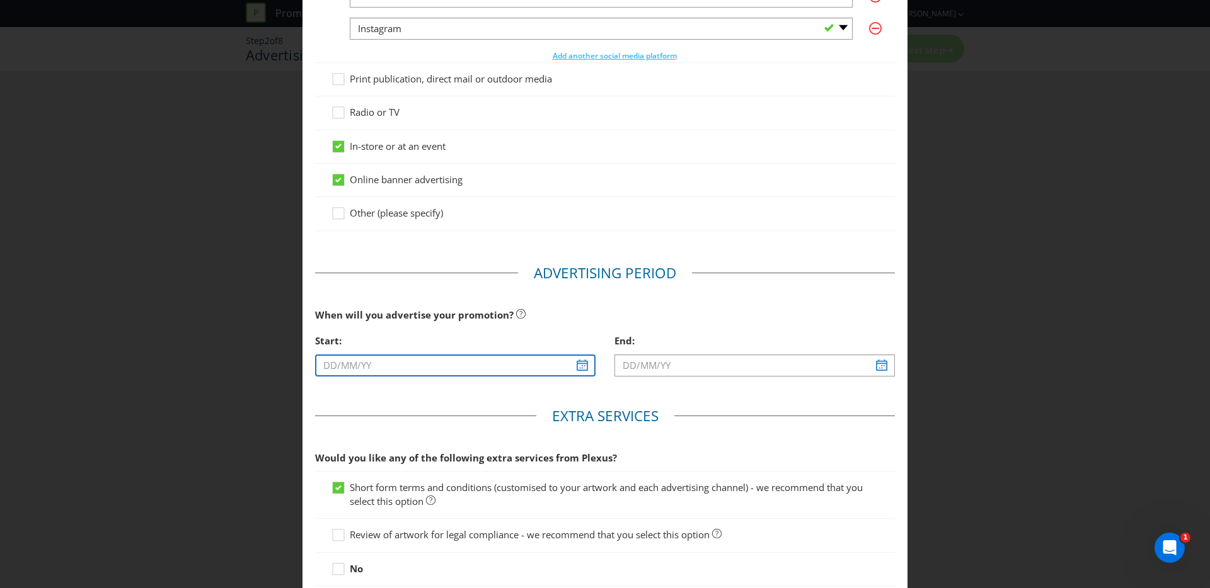
click at [388, 370] on input "text" at bounding box center [455, 366] width 280 height 22
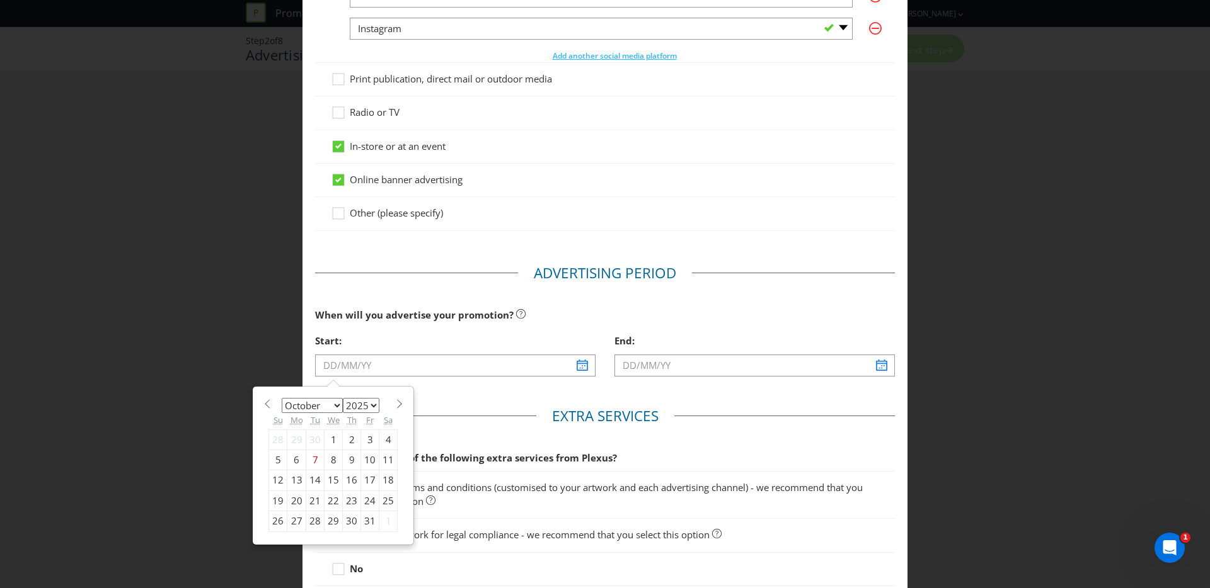
click at [319, 405] on select "January February March April May June July August September October November De…" at bounding box center [312, 405] width 61 height 15
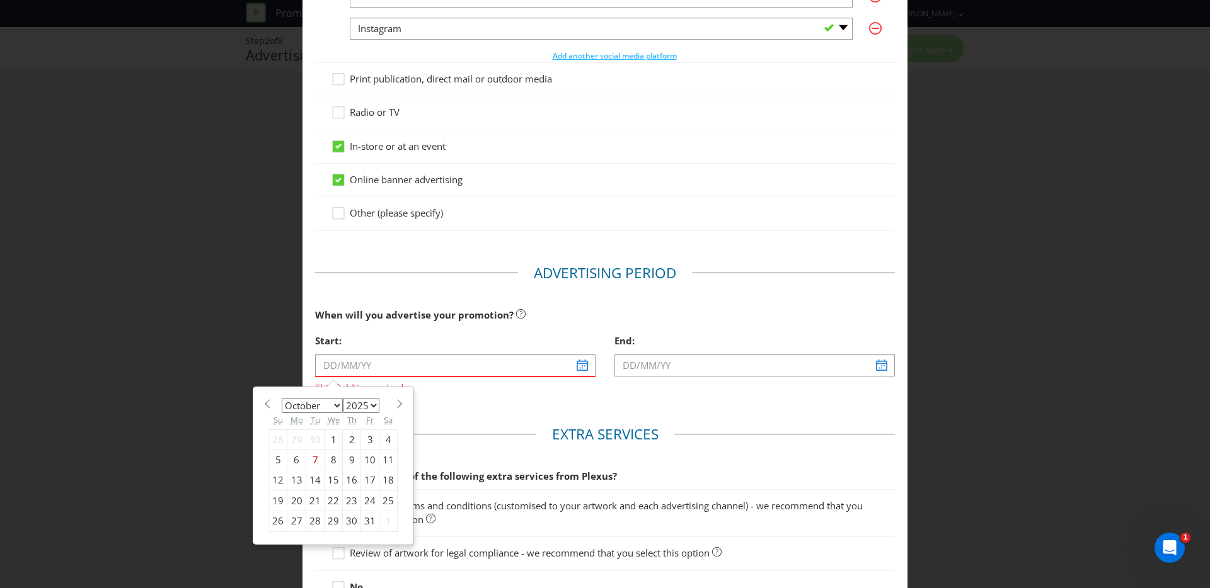
select select "0"
click at [282, 398] on select "January February March April May June July August September October November De…" at bounding box center [312, 405] width 61 height 15
click at [370, 405] on select "2025 2026 2027 2028 2029 2030 2031 2032 2033 2034 2035" at bounding box center [361, 405] width 37 height 15
select select "2026"
click at [343, 398] on select "2025 2026 2027 2028 2029 2030 2031 2032 2033 2034 2035" at bounding box center [361, 405] width 37 height 15
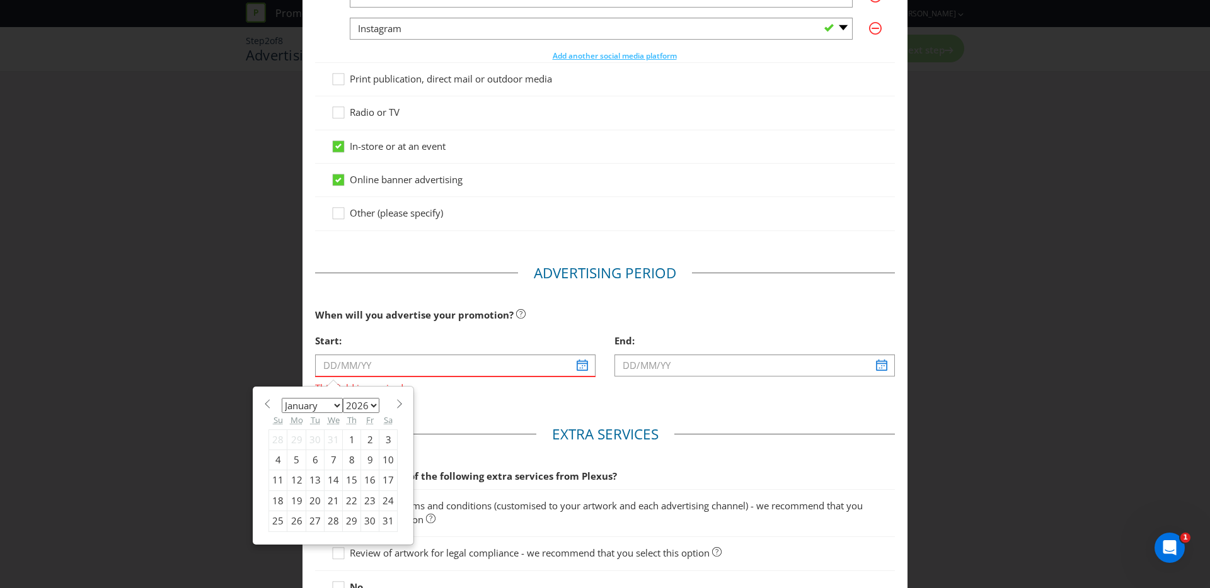
click at [324, 461] on div "7" at bounding box center [333, 460] width 18 height 20
type input "[DATE]"
type input "08/01/26"
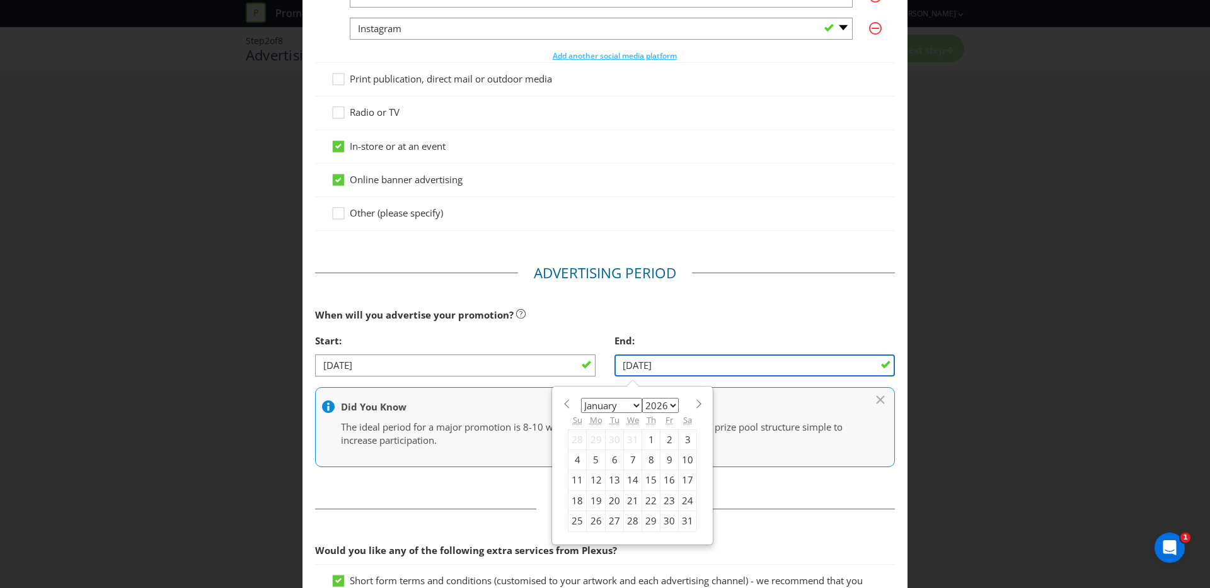
click at [666, 367] on input "08/01/26" at bounding box center [754, 366] width 280 height 22
click at [700, 406] on span at bounding box center [698, 403] width 9 height 9
select select "1"
click at [613, 437] on div "3" at bounding box center [614, 440] width 18 height 20
type input "[DATE]"
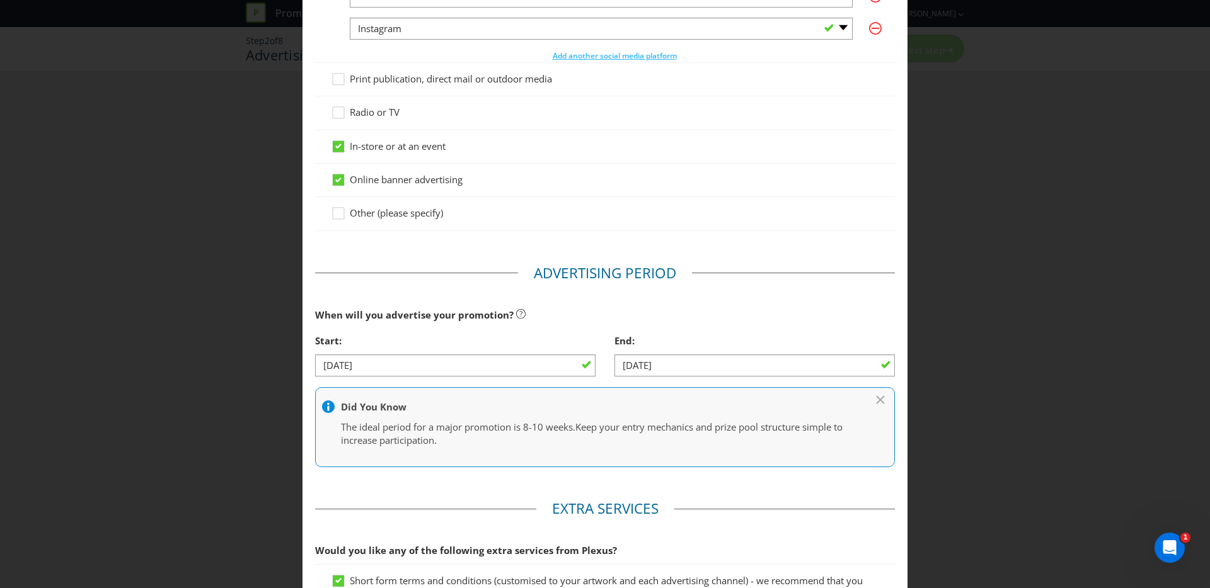
click at [860, 333] on div "End:" at bounding box center [754, 341] width 280 height 26
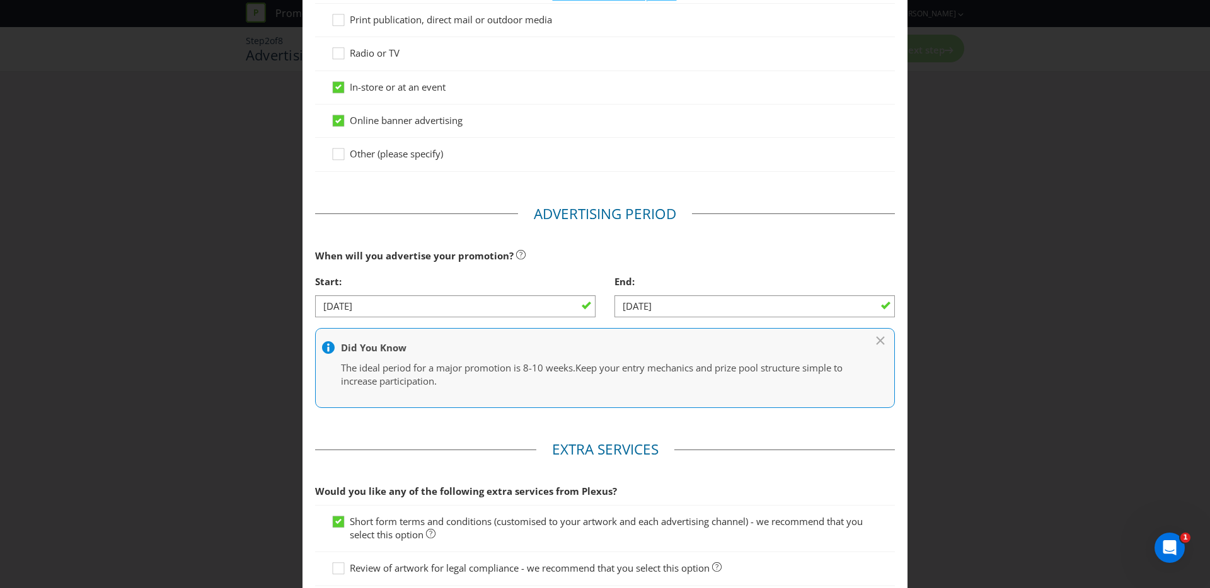
scroll to position [454, 0]
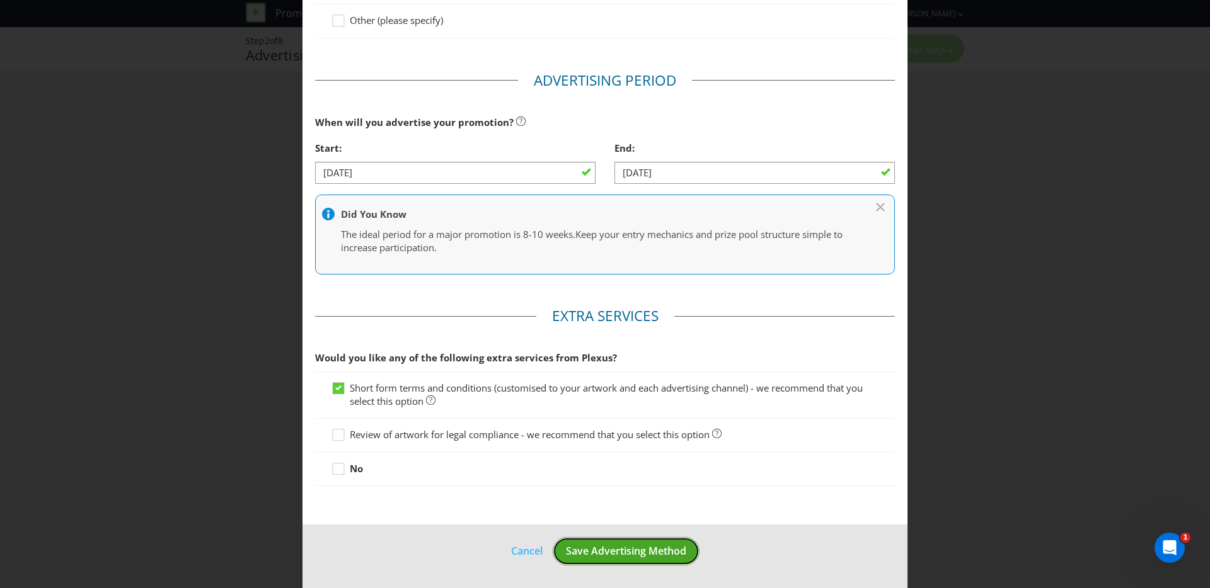
click at [619, 548] on span "Save Advertising Method" at bounding box center [626, 551] width 120 height 14
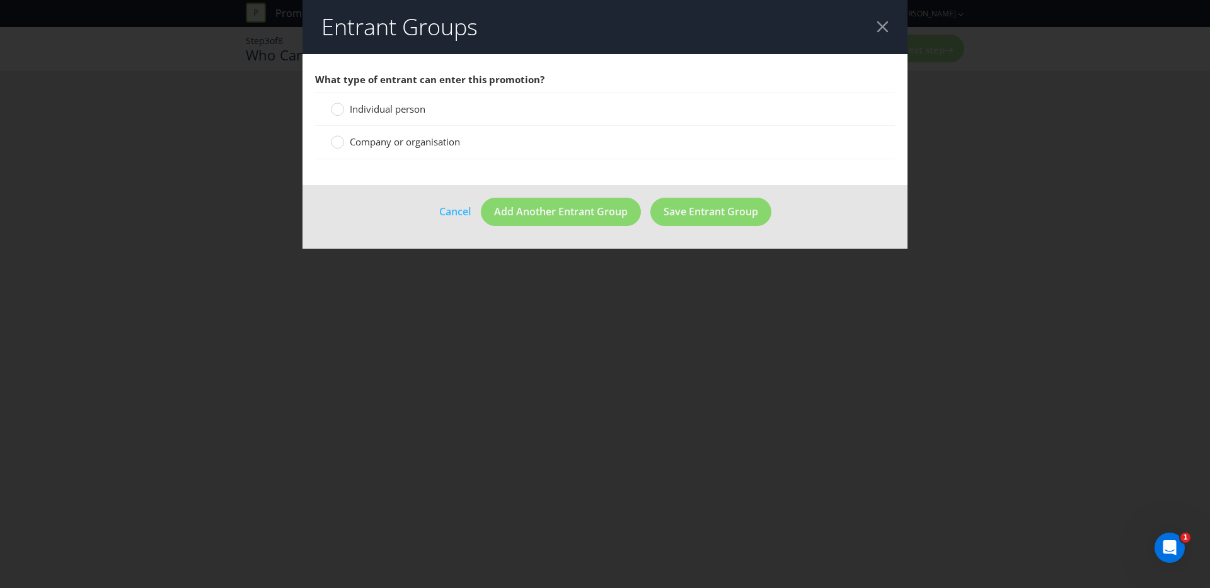
click at [413, 112] on span "Individual person" at bounding box center [388, 109] width 76 height 13
click at [0, 0] on input "Individual person" at bounding box center [0, 0] width 0 height 0
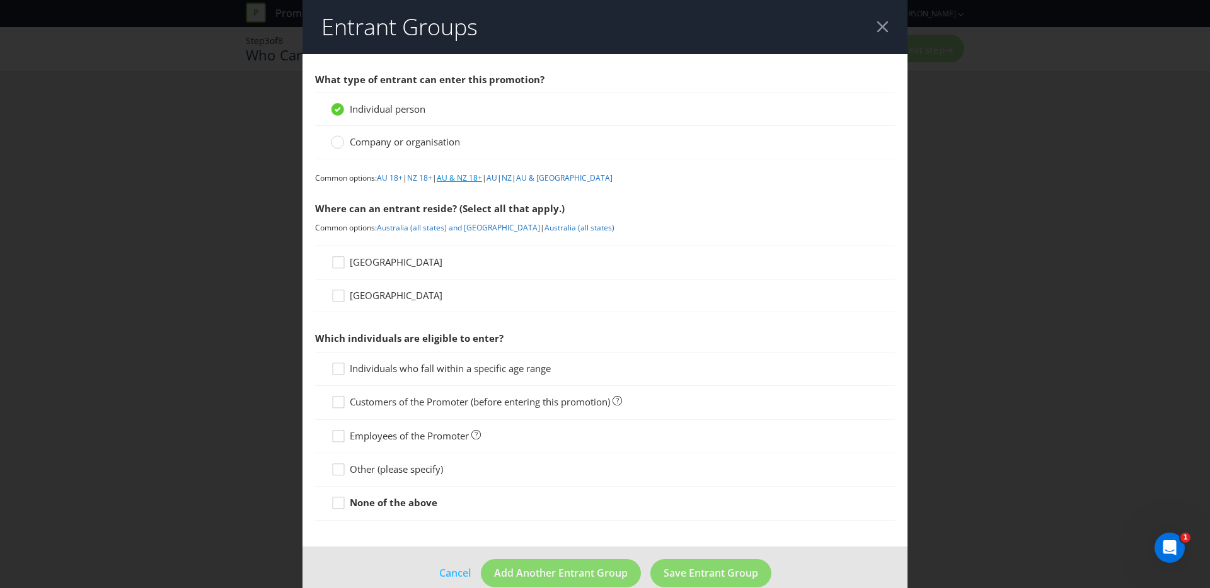
click at [462, 175] on link "AU & NZ 18+" at bounding box center [459, 178] width 45 height 11
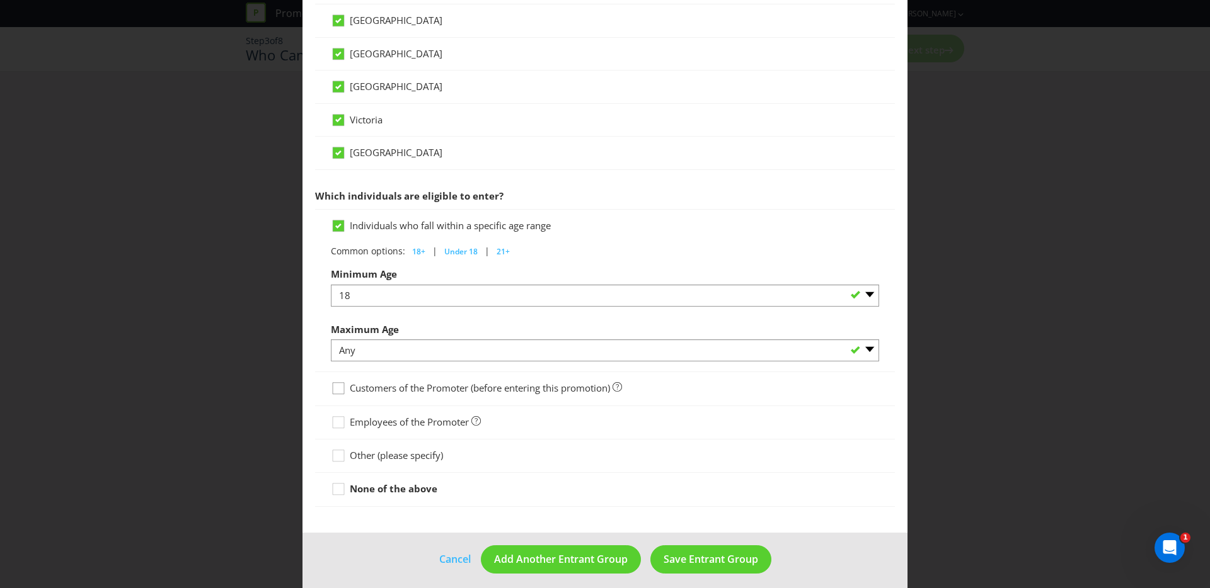
scroll to position [481, 0]
click at [339, 493] on icon at bounding box center [340, 491] width 19 height 19
click at [0, 0] on input "None of the above" at bounding box center [0, 0] width 0 height 0
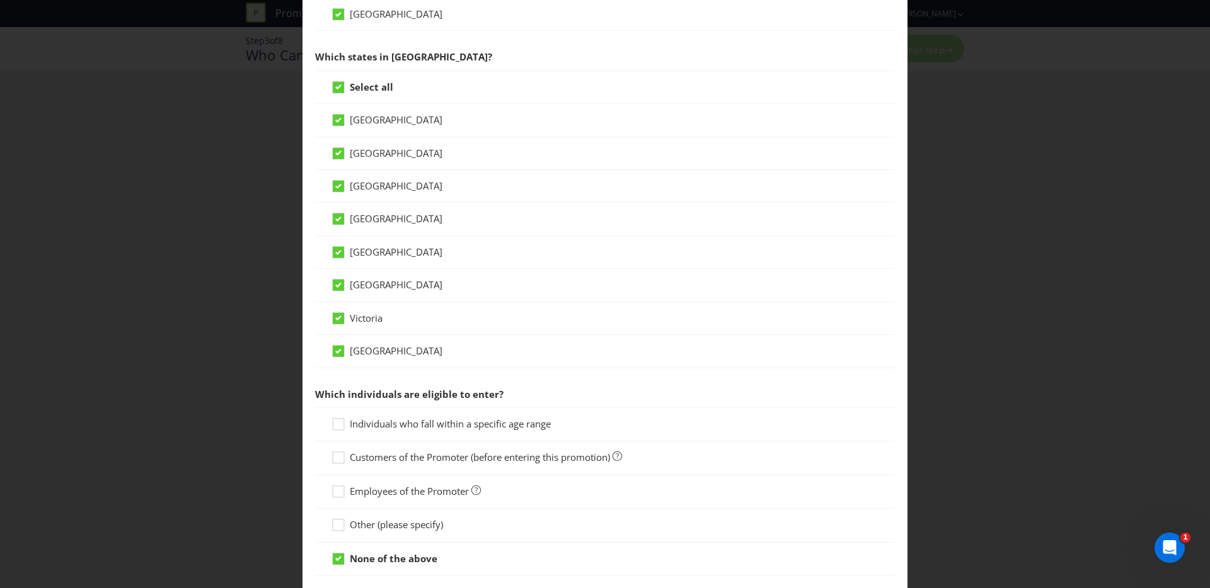
scroll to position [359, 0]
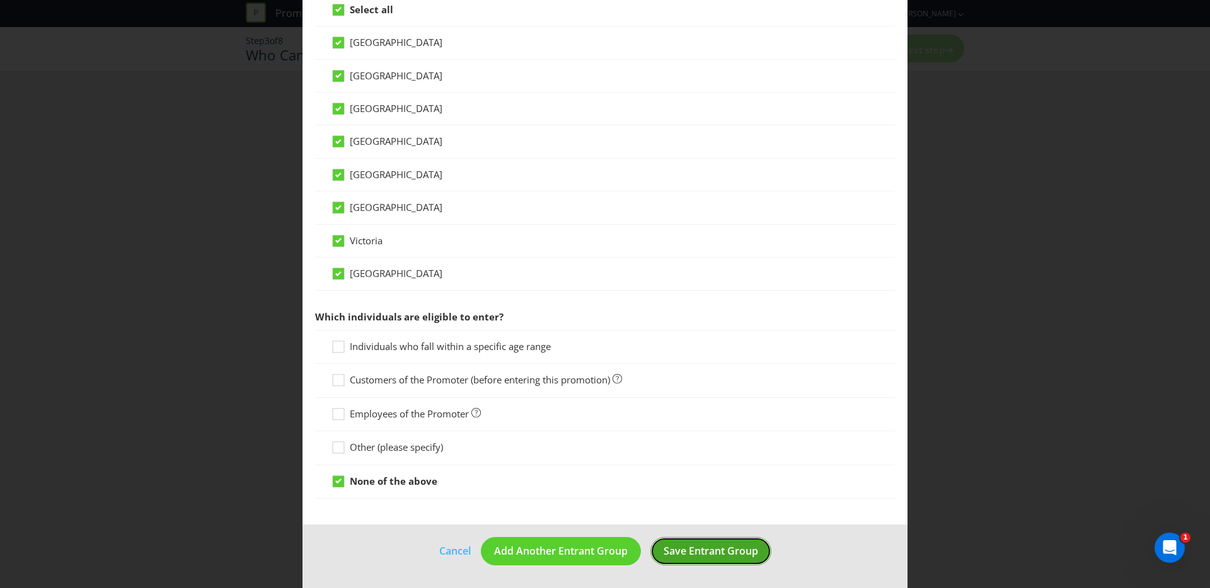
click at [698, 544] on span "Save Entrant Group" at bounding box center [710, 551] width 95 height 14
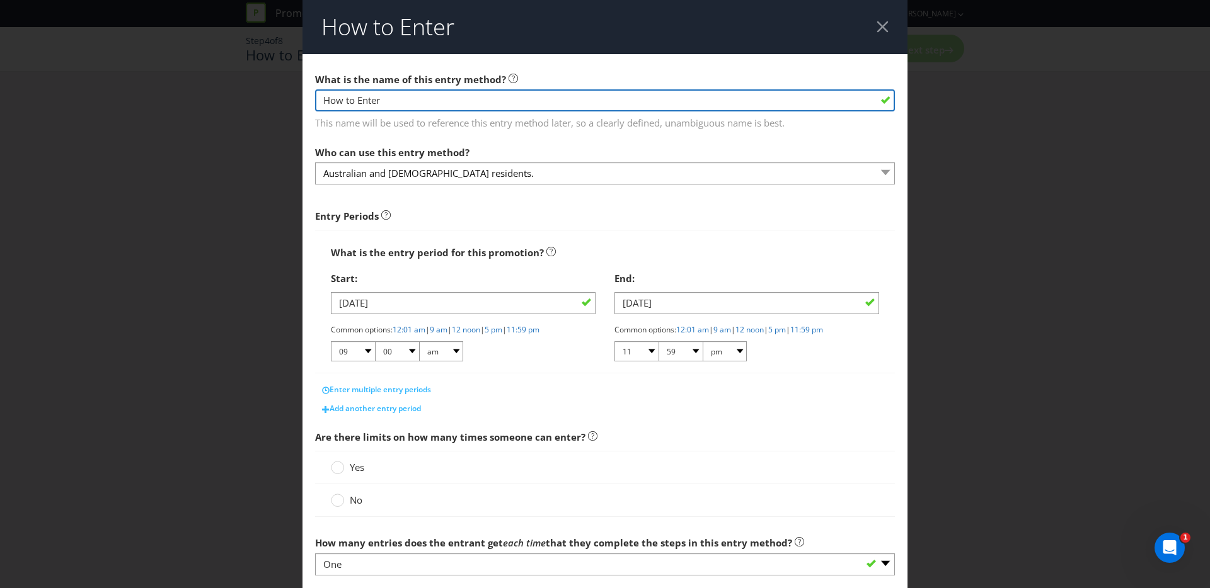
click at [508, 96] on input "How to Enter" at bounding box center [605, 100] width 580 height 22
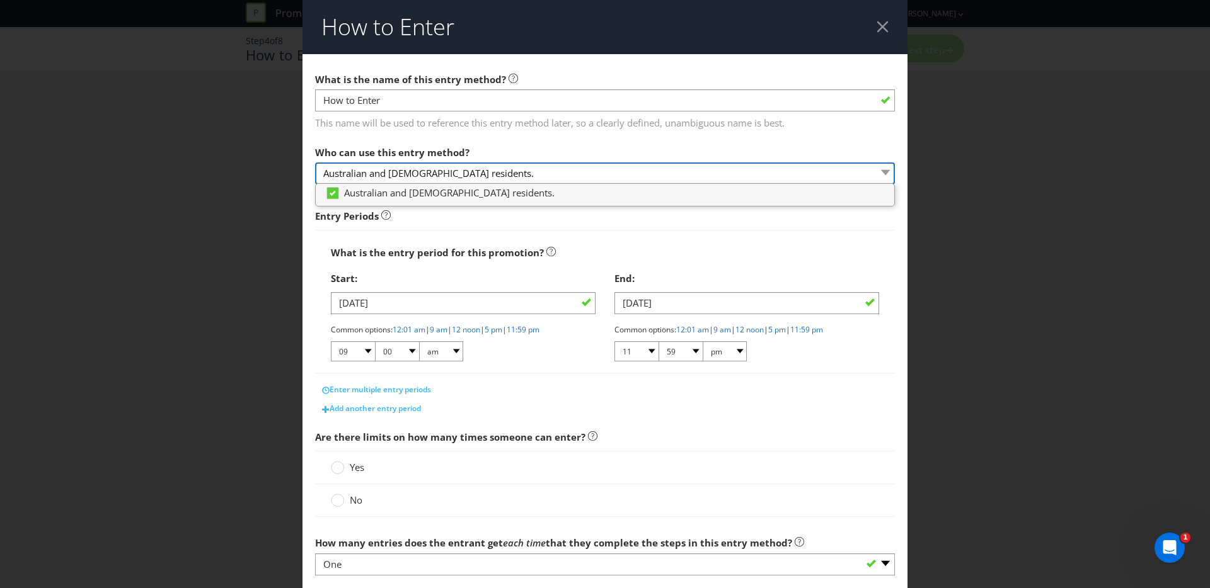
click at [449, 169] on select "Australian and NZ residents." at bounding box center [605, 174] width 580 height 22
click at [449, 175] on select "Australian and NZ residents." at bounding box center [605, 174] width 580 height 22
click at [452, 268] on div "Start:" at bounding box center [463, 279] width 265 height 26
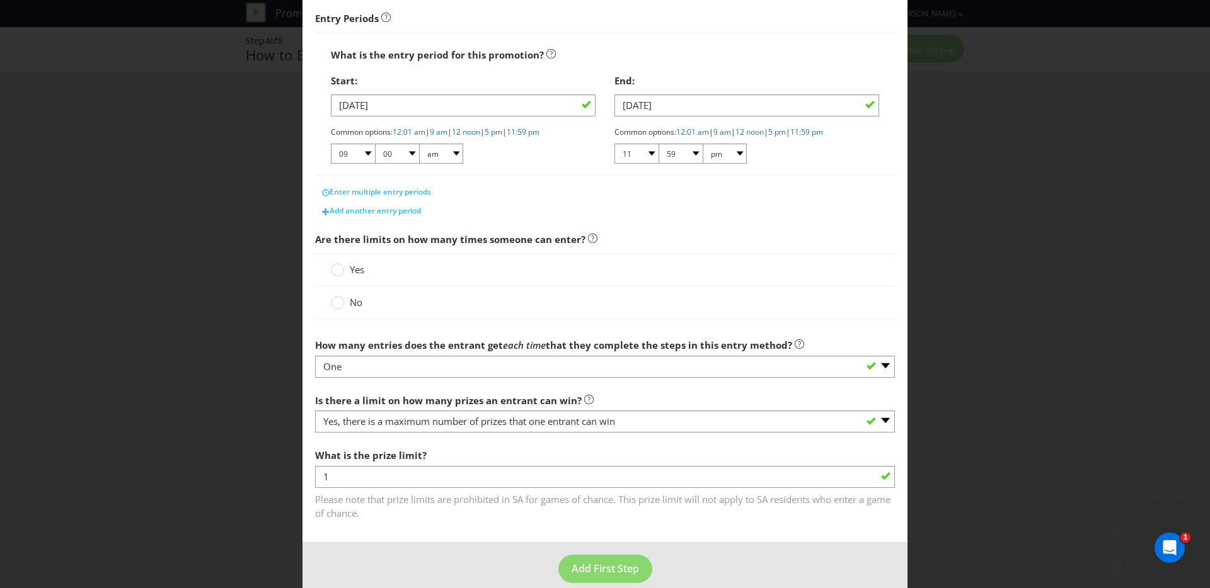
scroll to position [200, 0]
click at [341, 268] on circle at bounding box center [337, 267] width 13 height 13
click at [0, 0] on input "Yes" at bounding box center [0, 0] width 0 height 0
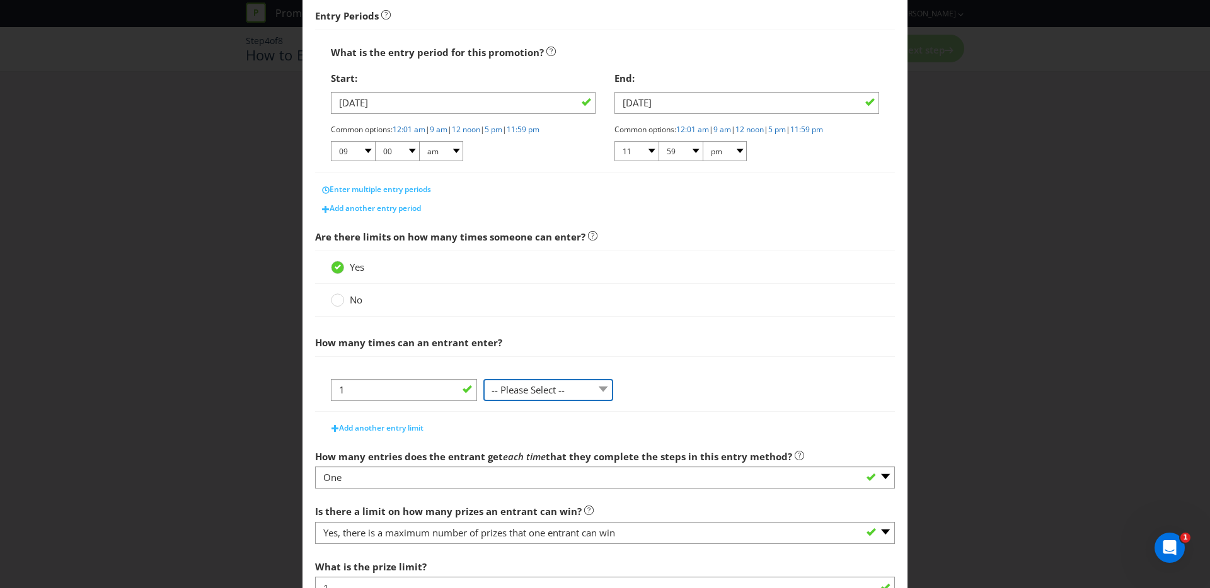
click at [513, 389] on select "-- Please Select -- per person per day per purchase per transaction Other (plea…" at bounding box center [548, 390] width 130 height 22
select select "PER_DAY"
click at [483, 379] on select "-- Please Select -- per person per day per purchase per transaction Other (plea…" at bounding box center [548, 390] width 130 height 22
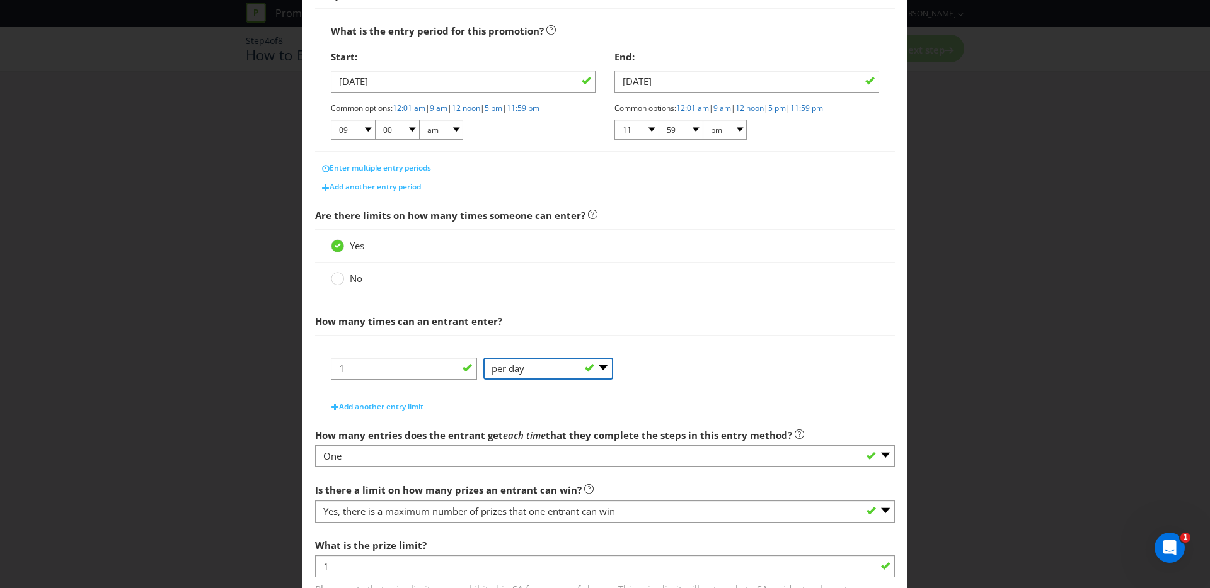
scroll to position [229, 0]
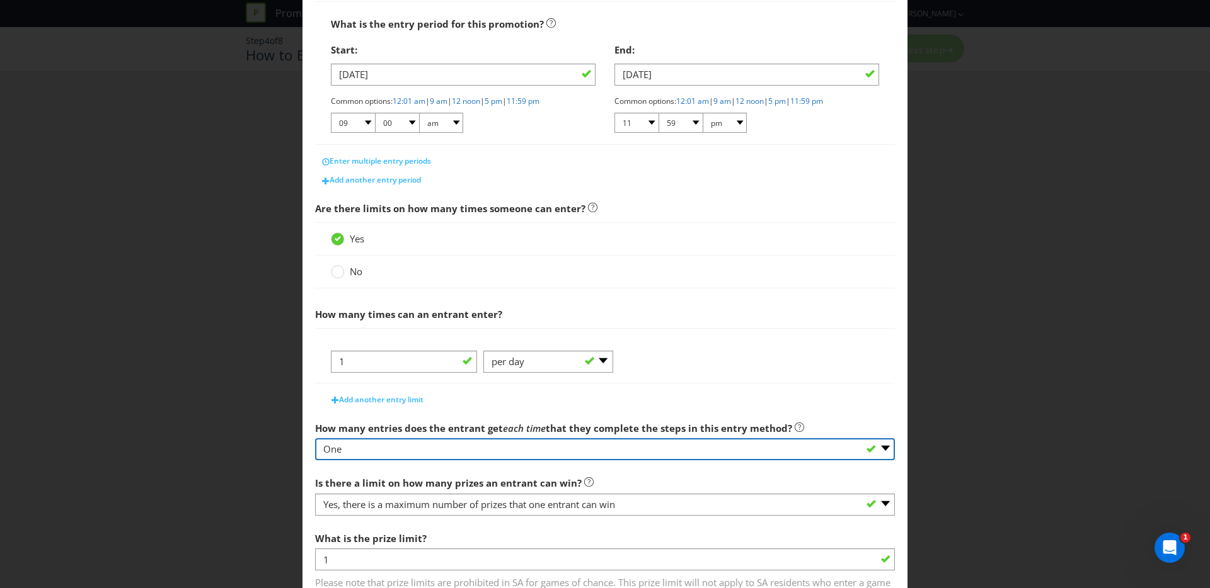
click at [523, 447] on select "-- Please select -- One More than one Other (please specify) Not applicable - g…" at bounding box center [605, 450] width 580 height 22
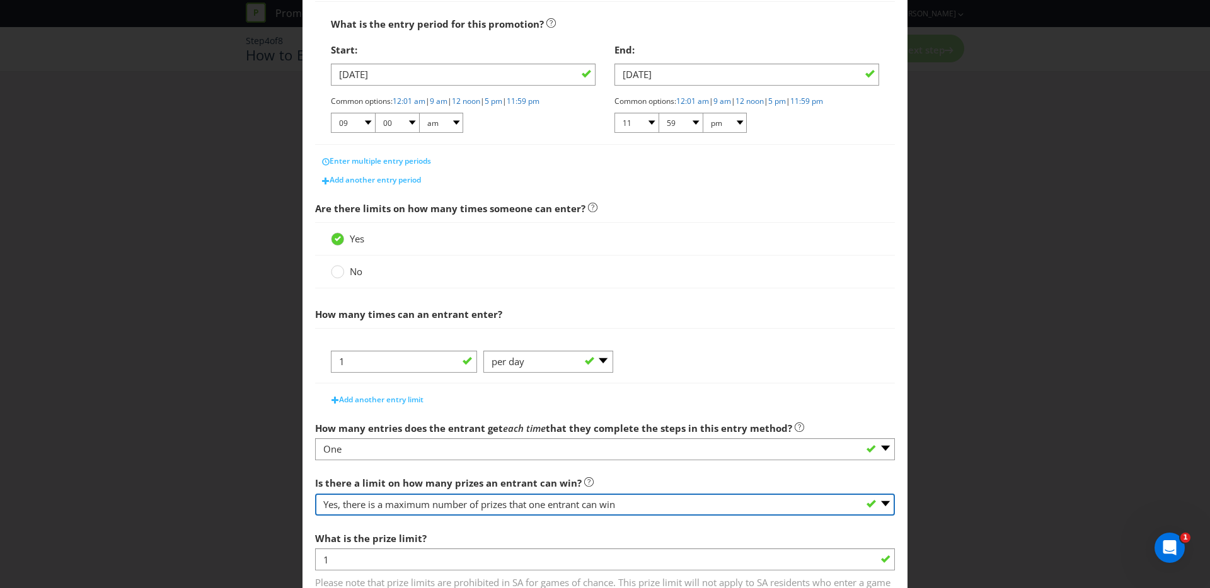
click at [502, 505] on select "-- Please select -- Yes, there is a maximum number of prizes that one entrant c…" at bounding box center [605, 505] width 580 height 22
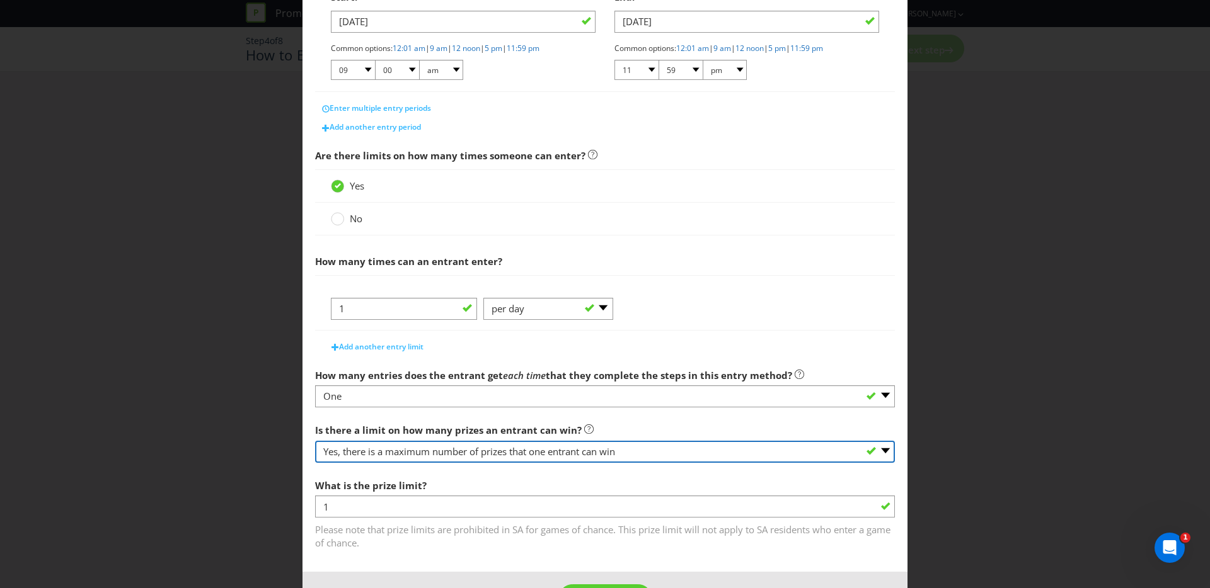
scroll to position [284, 0]
click at [702, 442] on select "-- Please select -- Yes, there is a maximum number of prizes that one entrant c…" at bounding box center [605, 450] width 580 height 22
select select "NA"
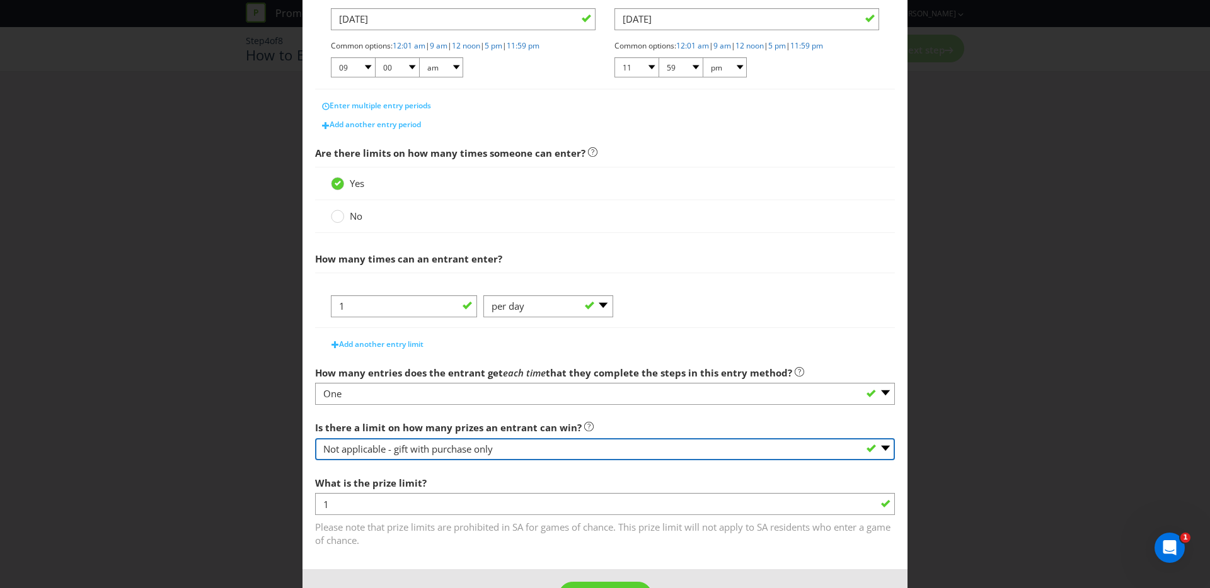
click at [315, 461] on select "-- Please select -- Yes, there is a maximum number of prizes that one entrant c…" at bounding box center [605, 450] width 580 height 22
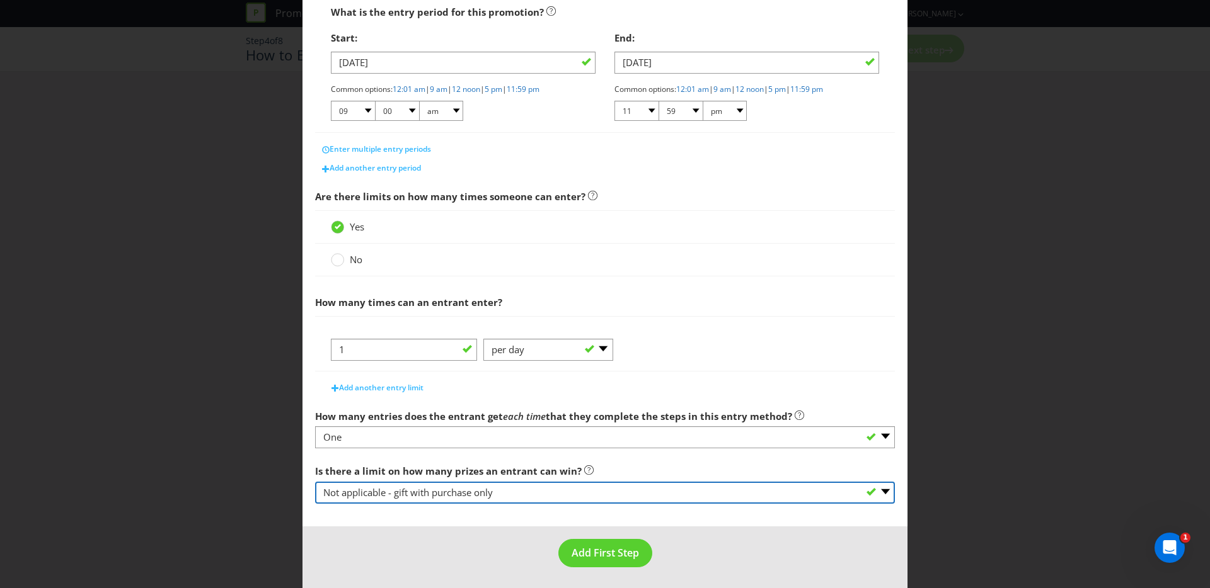
scroll to position [243, 0]
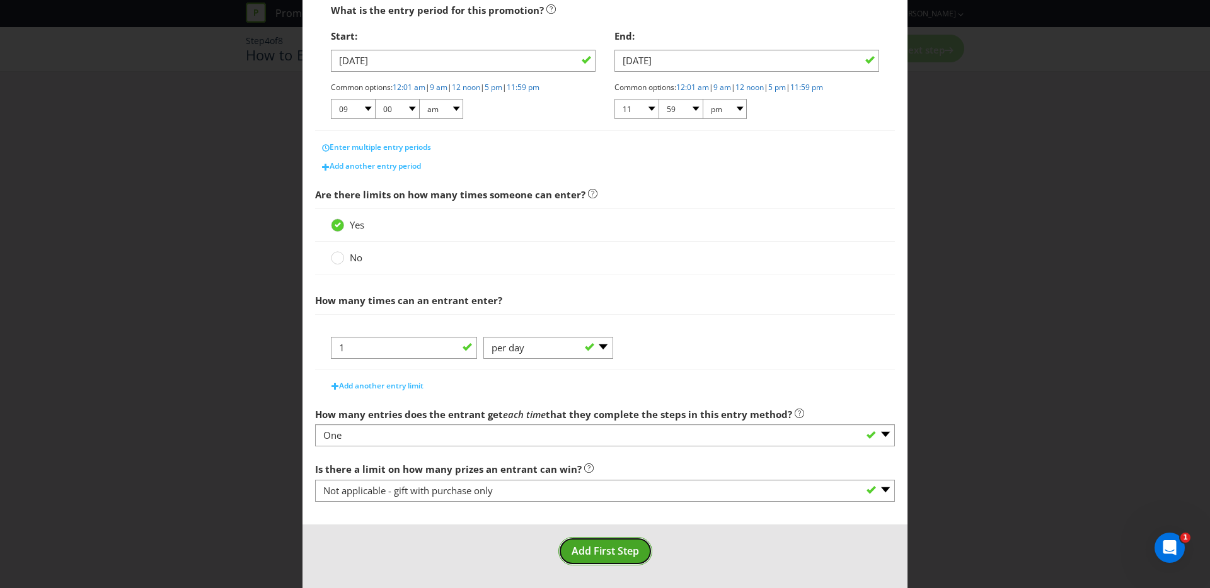
click at [609, 554] on span "Add First Step" at bounding box center [604, 551] width 67 height 14
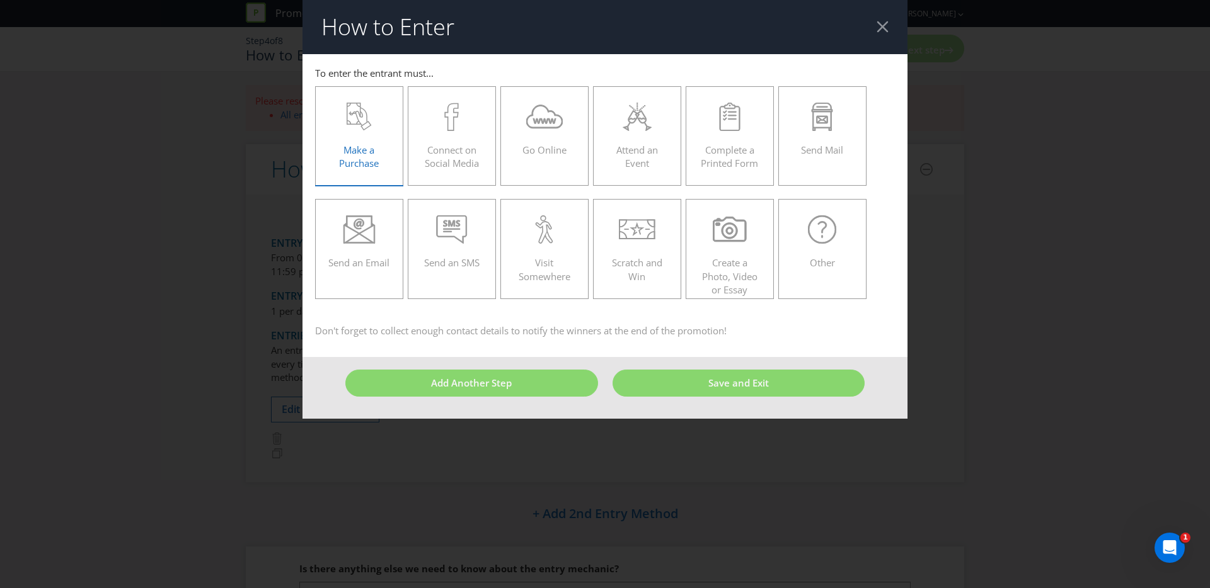
click at [364, 136] on div "Make a Purchase" at bounding box center [359, 131] width 62 height 57
click at [0, 0] on input "Make a Purchase" at bounding box center [0, 0] width 0 height 0
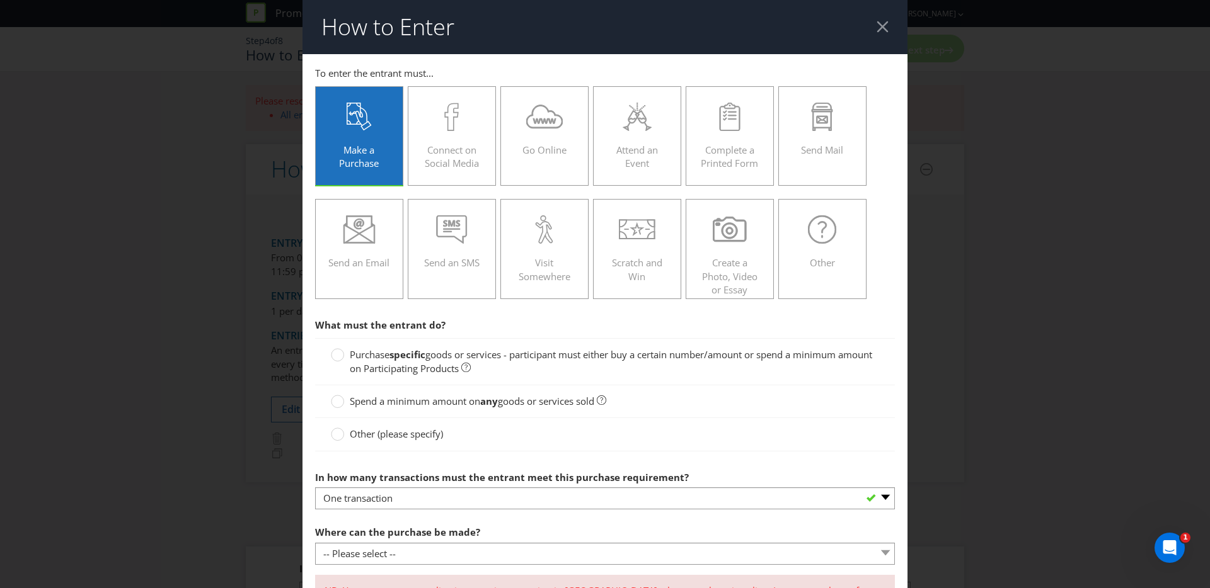
click at [395, 364] on span "goods or services - participant must either buy a certain number/amount or spen…" at bounding box center [611, 361] width 522 height 26
click at [0, 0] on input "Purchase specific goods or services - participant must either buy a certain num…" at bounding box center [0, 0] width 0 height 0
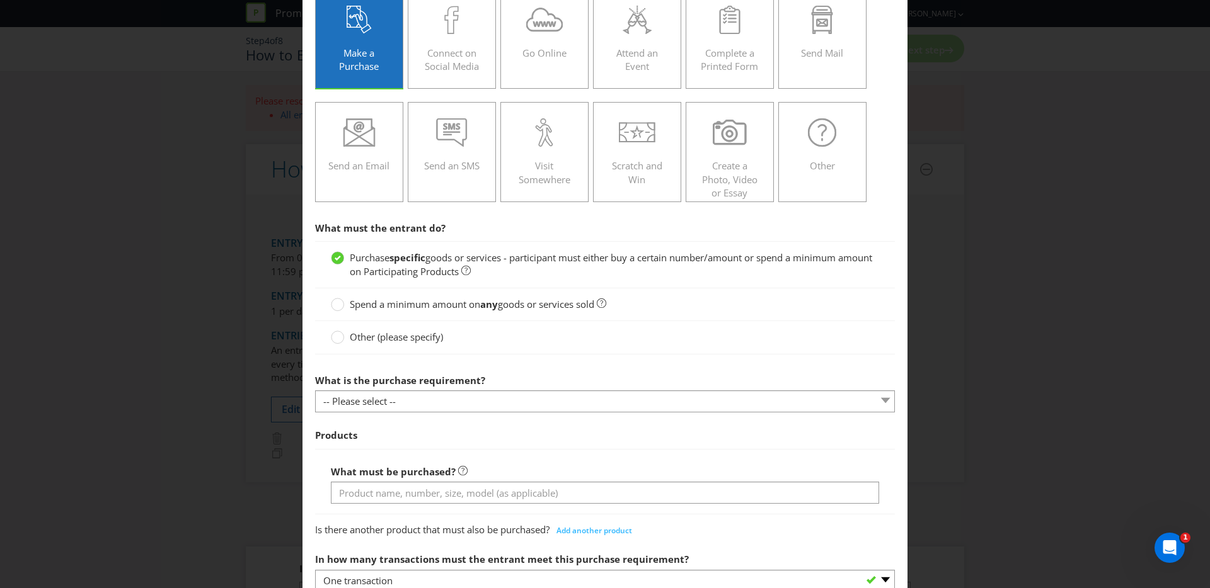
scroll to position [98, 0]
click at [394, 416] on span "What is the purchase requirement? -- Please select -- Buy a certain number of t…" at bounding box center [605, 453] width 580 height 173
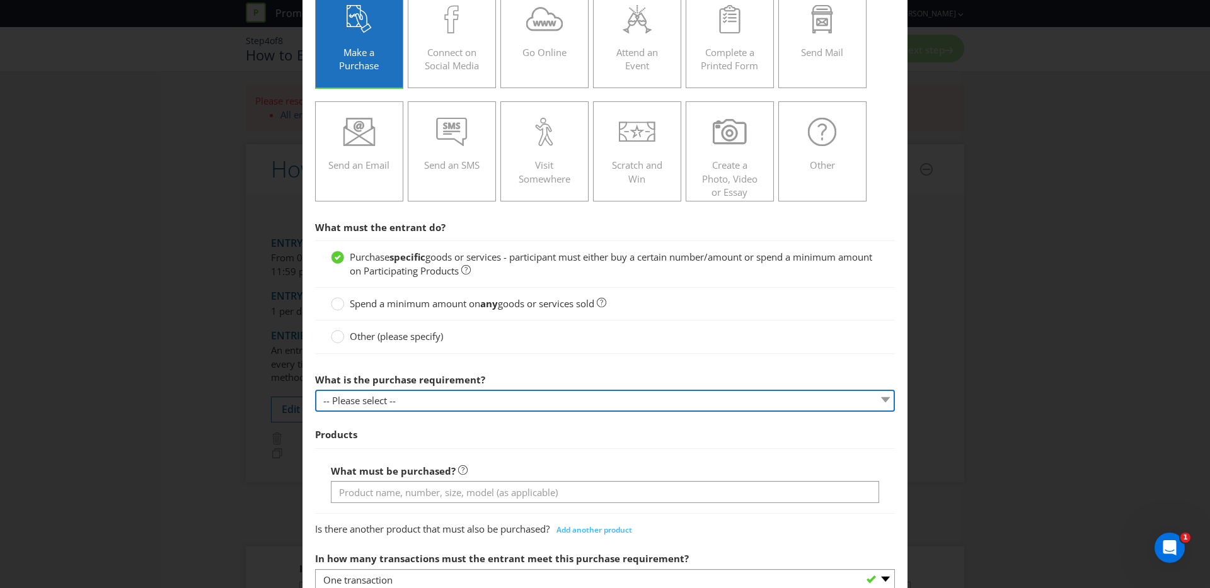
click at [394, 399] on select "-- Please select -- Buy a certain number of these products or services Spend a …" at bounding box center [605, 401] width 580 height 22
select select "MINIMUM_QUANTITY"
click at [315, 390] on select "-- Please select -- Buy a certain number of these products or services Spend a …" at bounding box center [605, 401] width 580 height 22
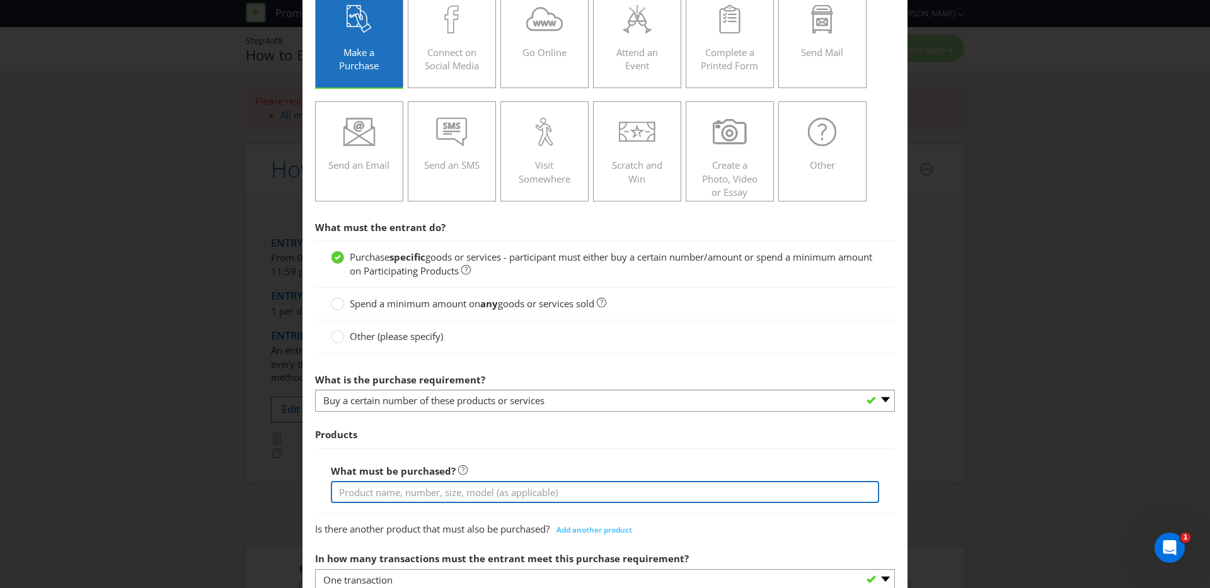
click at [383, 488] on input "text" at bounding box center [605, 492] width 548 height 22
type input "A bottle of Grey Goose 700mL or 1L"
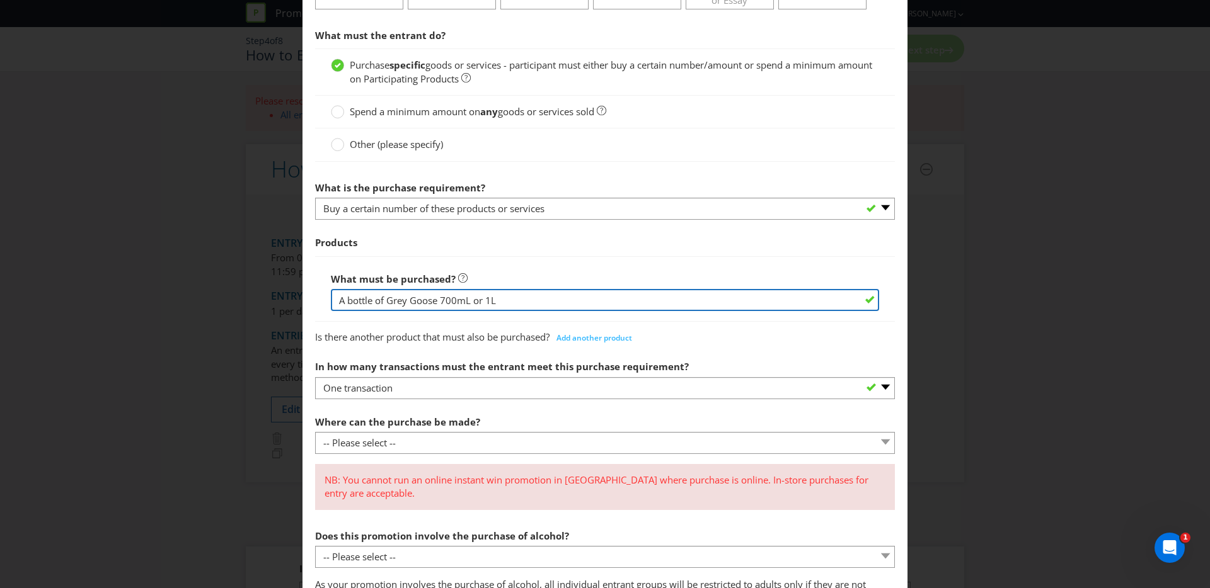
scroll to position [292, 0]
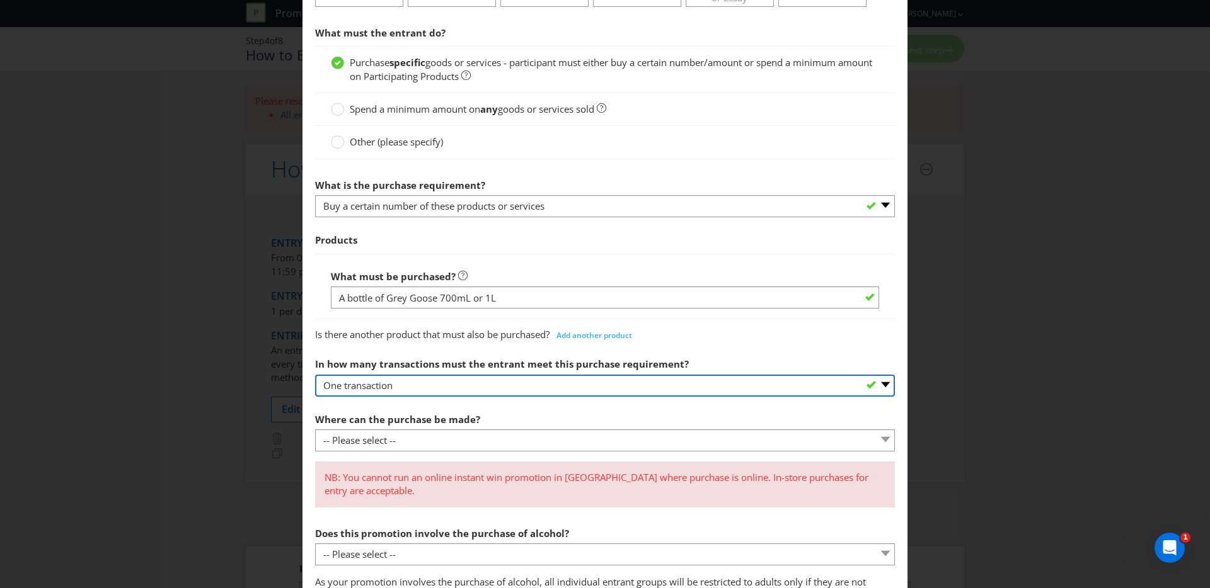
click at [460, 388] on select "-- Please select -- One transaction A specific number of transactions Any numbe…" at bounding box center [605, 386] width 580 height 22
click at [450, 391] on select "-- Please select -- One transaction A specific number of transactions Any numbe…" at bounding box center [605, 386] width 580 height 22
select select "MANY"
click at [315, 375] on select "-- Please select -- One transaction A specific number of transactions Any numbe…" at bounding box center [605, 386] width 580 height 22
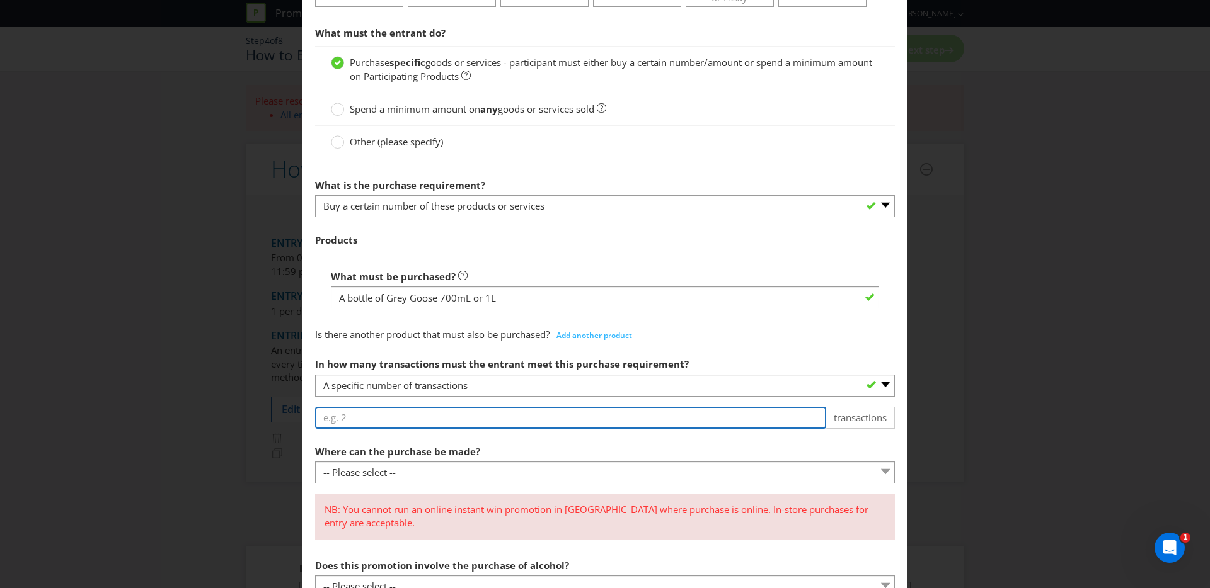
click at [434, 419] on input "number" at bounding box center [570, 418] width 511 height 22
type input "1"
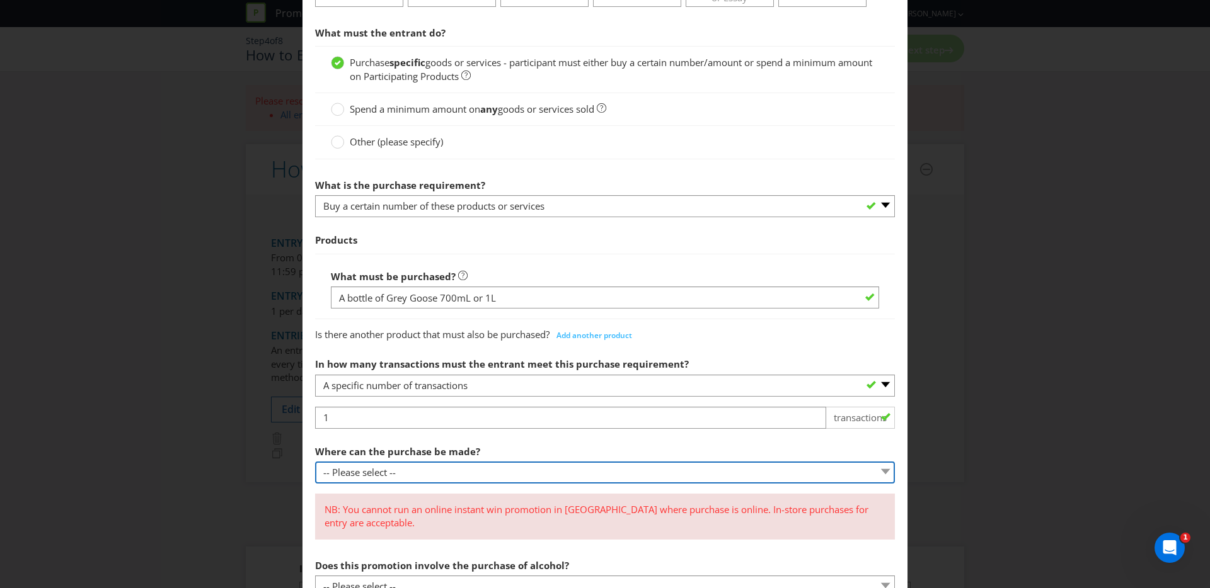
click at [416, 474] on select "-- Please select -- Any stores displaying promotional material (including onlin…" at bounding box center [605, 473] width 580 height 22
select select "ANY_DISPLAYING_NOT_ONLINE"
click at [315, 462] on select "-- Please select -- Any stores displaying promotional material (including onlin…" at bounding box center [605, 473] width 580 height 22
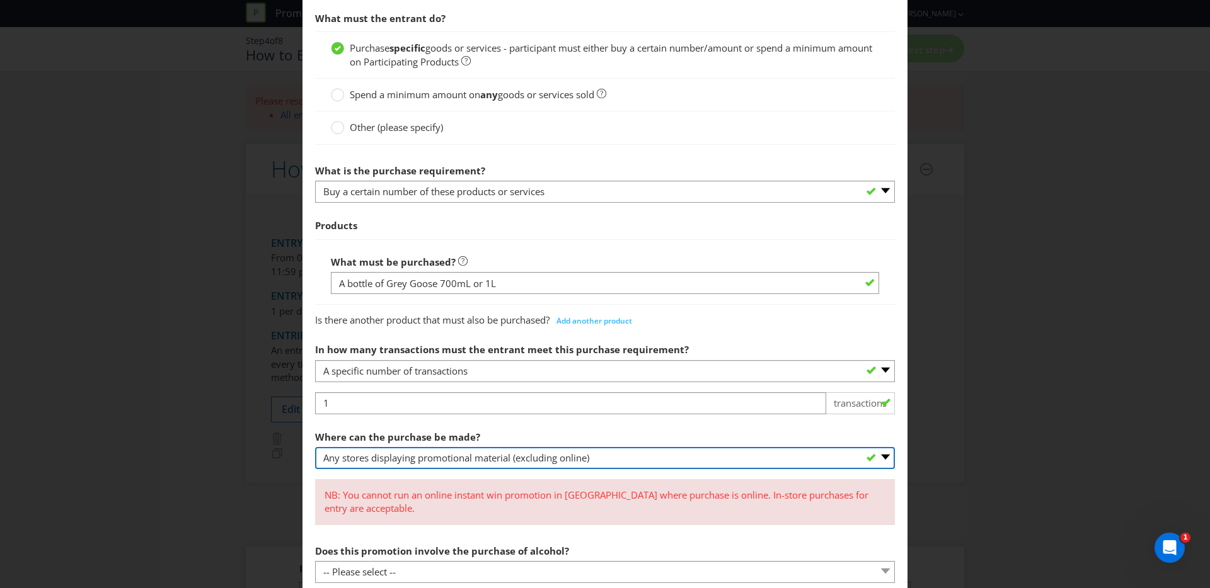
scroll to position [306, 0]
click at [401, 464] on select "-- Please select -- Any stores displaying promotional material (including onlin…" at bounding box center [605, 459] width 580 height 22
click at [315, 448] on select "-- Please select -- Any stores displaying promotional material (including onlin…" at bounding box center [605, 459] width 580 height 22
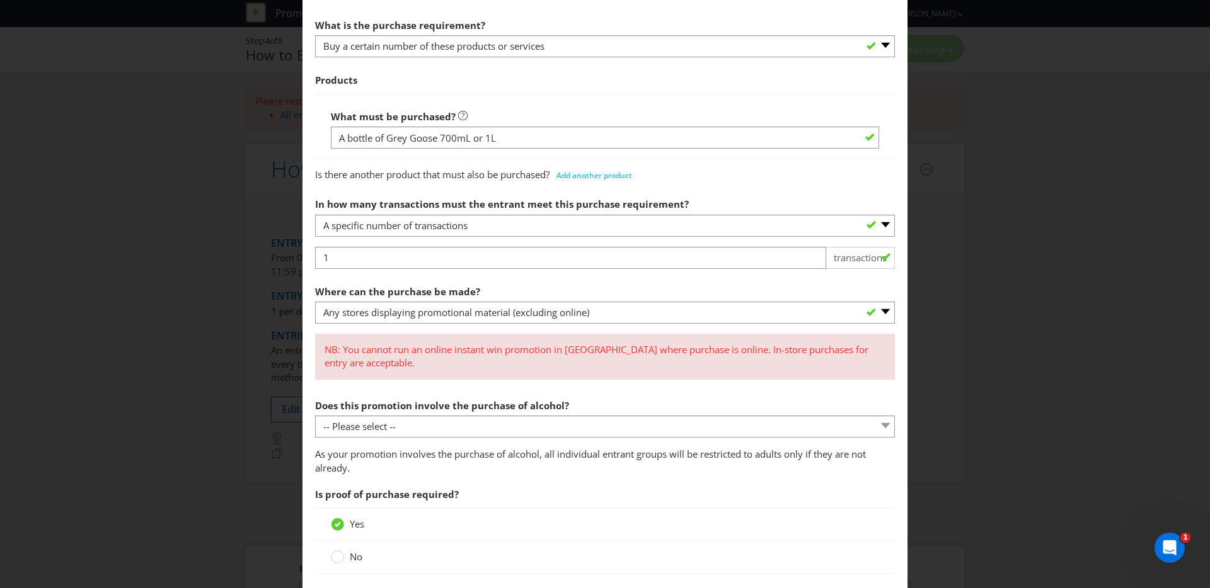
scroll to position [451, 0]
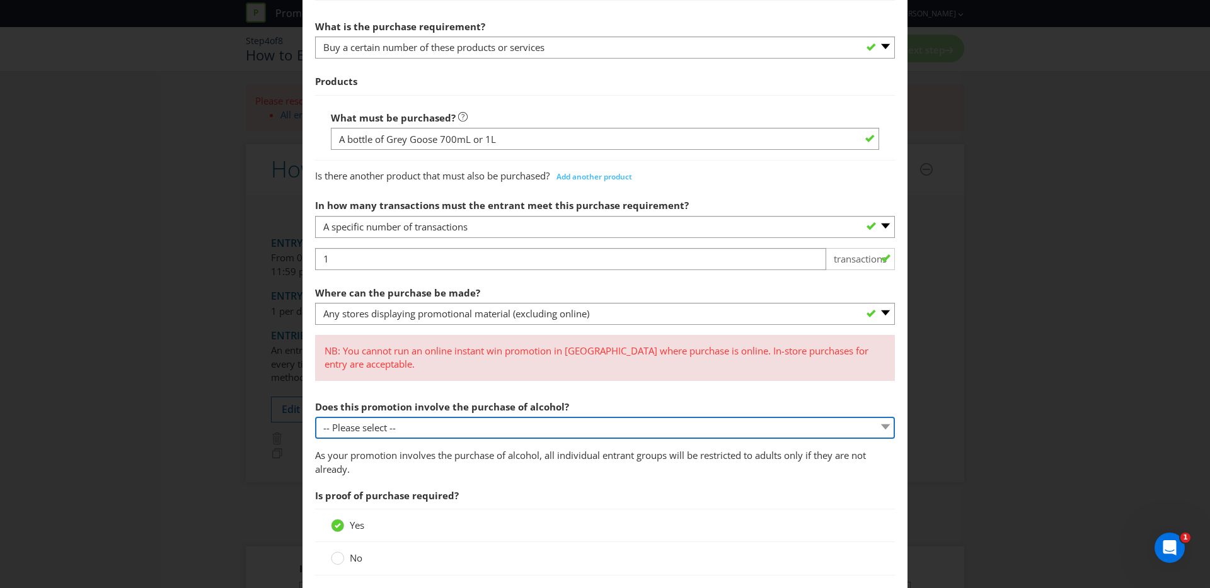
click at [472, 434] on select "-- Please select -- Yes, for on-premises consumption Yes, for off-premises cons…" at bounding box center [605, 428] width 580 height 22
select select "YES_OFF_PREMISES"
click at [315, 417] on select "-- Please select -- Yes, for on-premises consumption Yes, for off-premises cons…" at bounding box center [605, 428] width 580 height 22
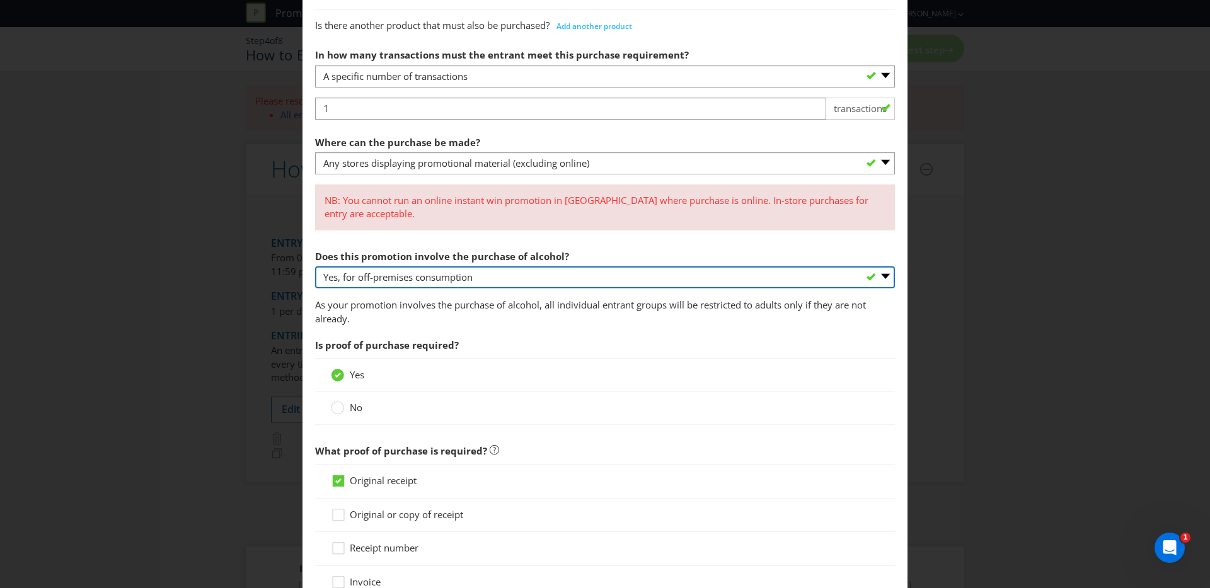
scroll to position [604, 0]
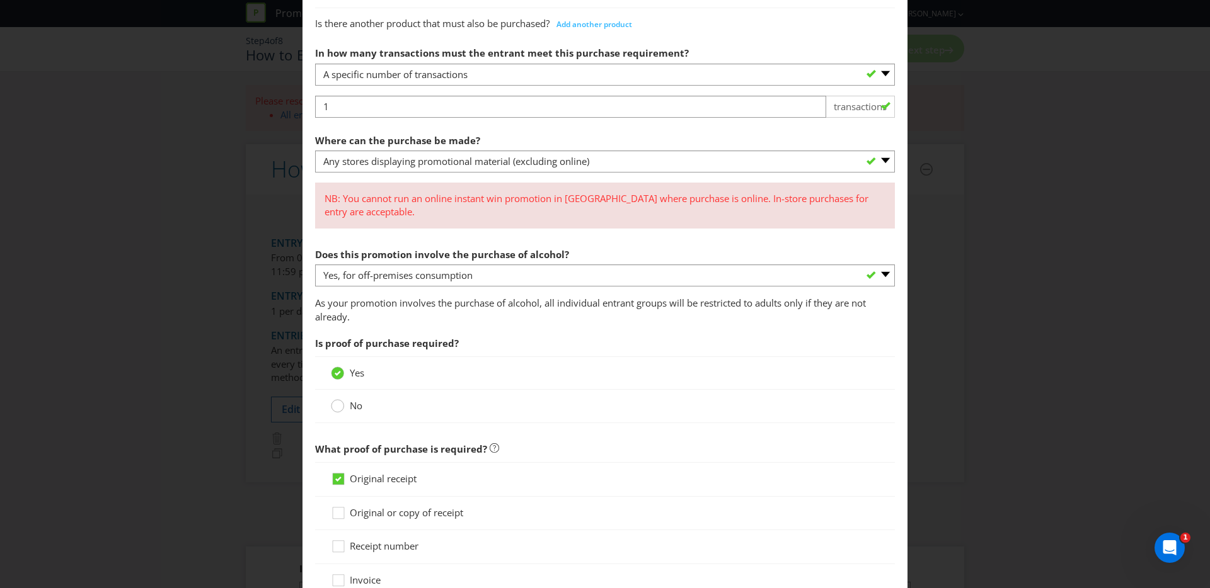
click at [341, 408] on circle at bounding box center [337, 406] width 13 height 13
click at [0, 0] on input "No" at bounding box center [0, 0] width 0 height 0
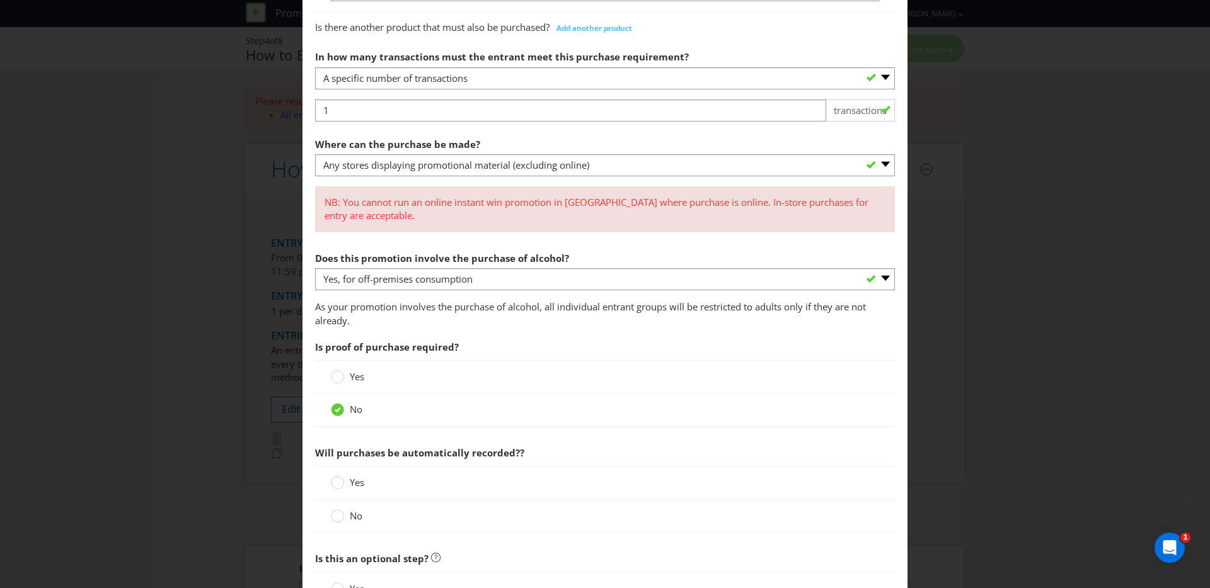
scroll to position [601, 0]
click at [340, 478] on div at bounding box center [338, 477] width 6 height 6
click at [0, 0] on input "Yes" at bounding box center [0, 0] width 0 height 0
click at [343, 510] on icon at bounding box center [337, 514] width 13 height 13
click at [0, 0] on input "No" at bounding box center [0, 0] width 0 height 0
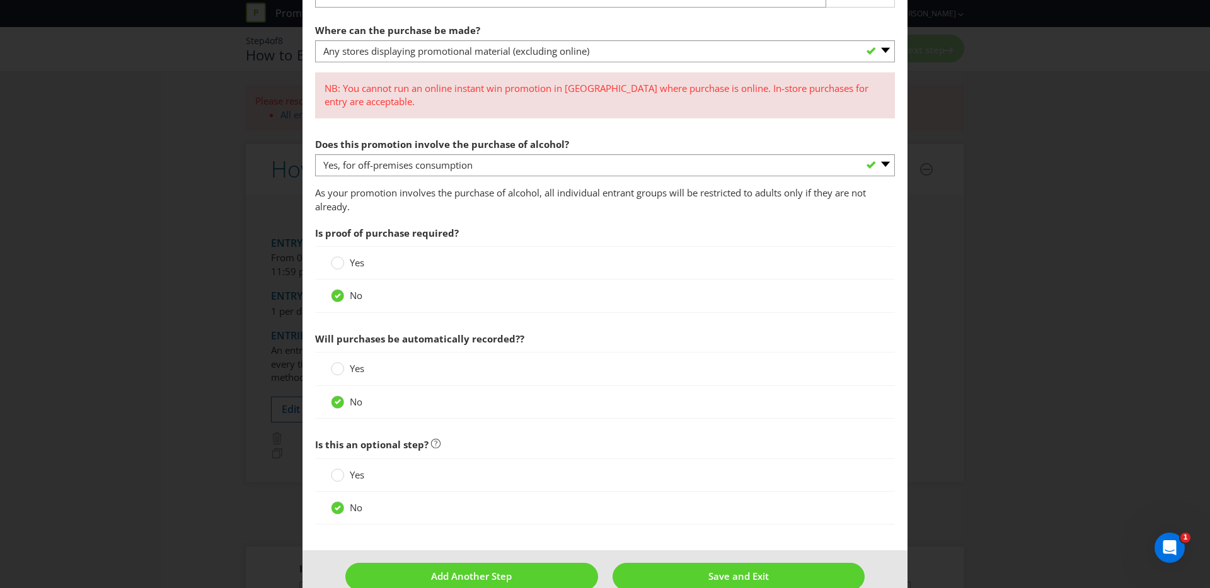
scroll to position [738, 0]
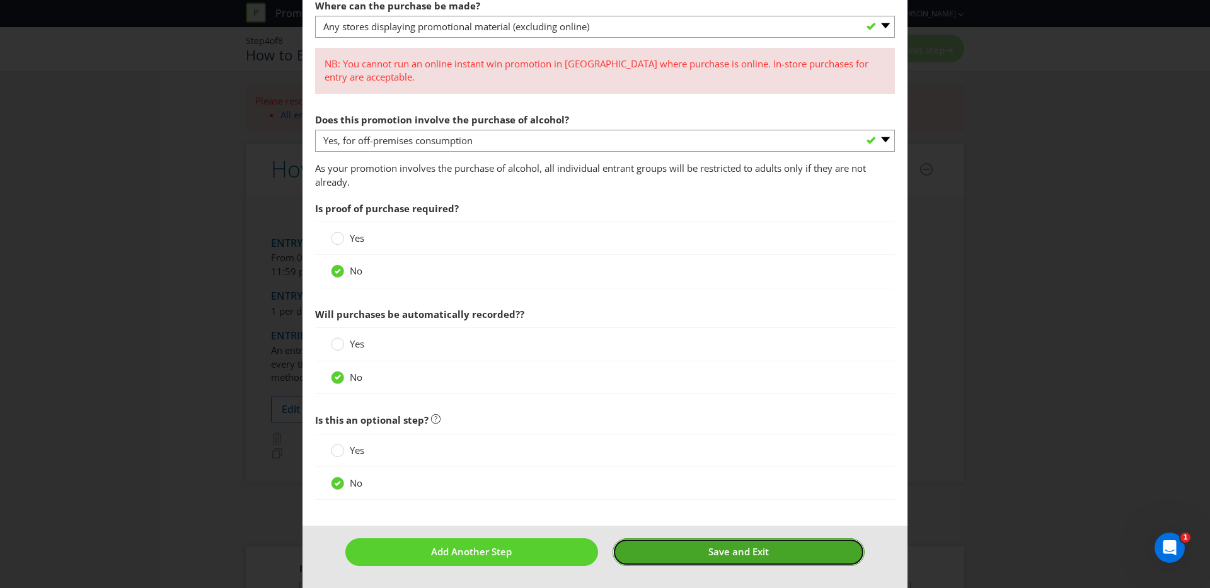
click at [699, 539] on button "Save and Exit" at bounding box center [738, 552] width 253 height 27
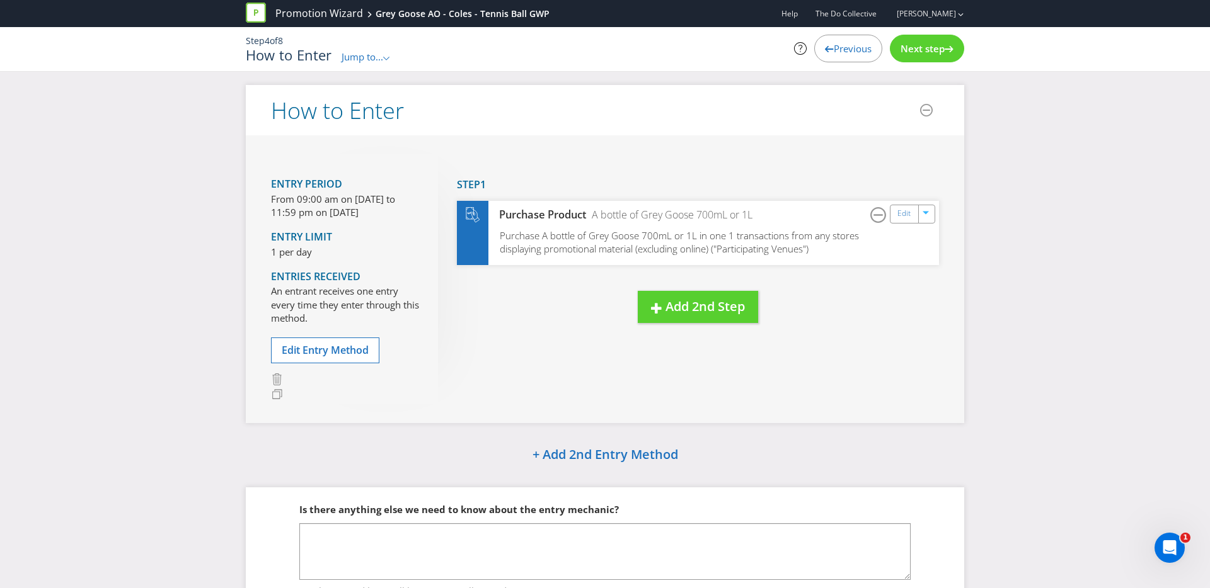
scroll to position [3, 0]
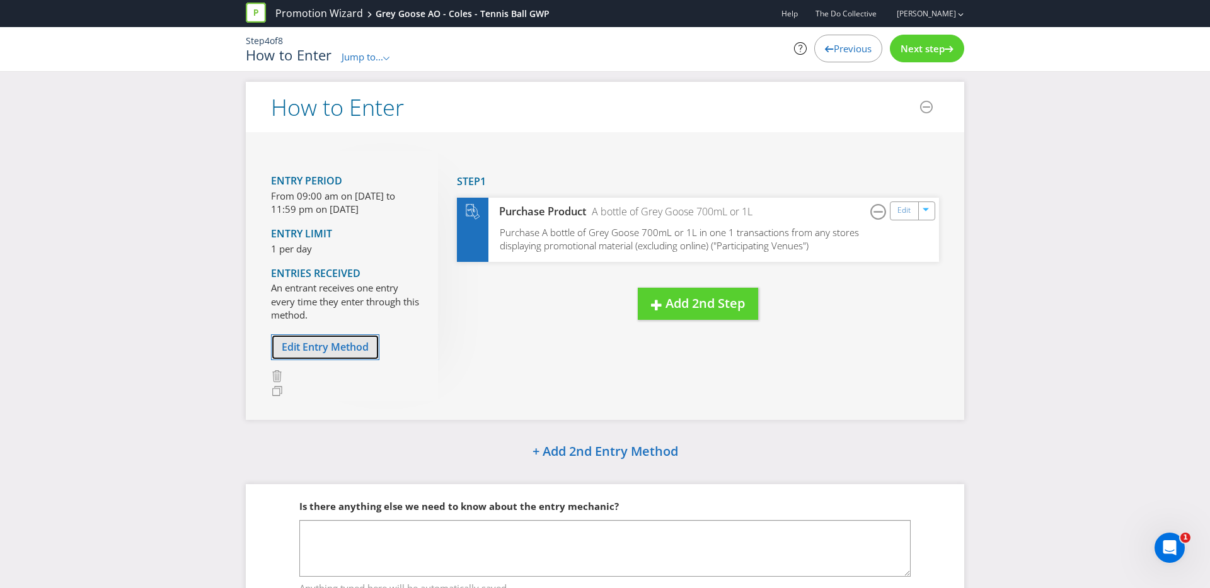
click at [360, 348] on span "Edit Entry Method" at bounding box center [325, 347] width 87 height 14
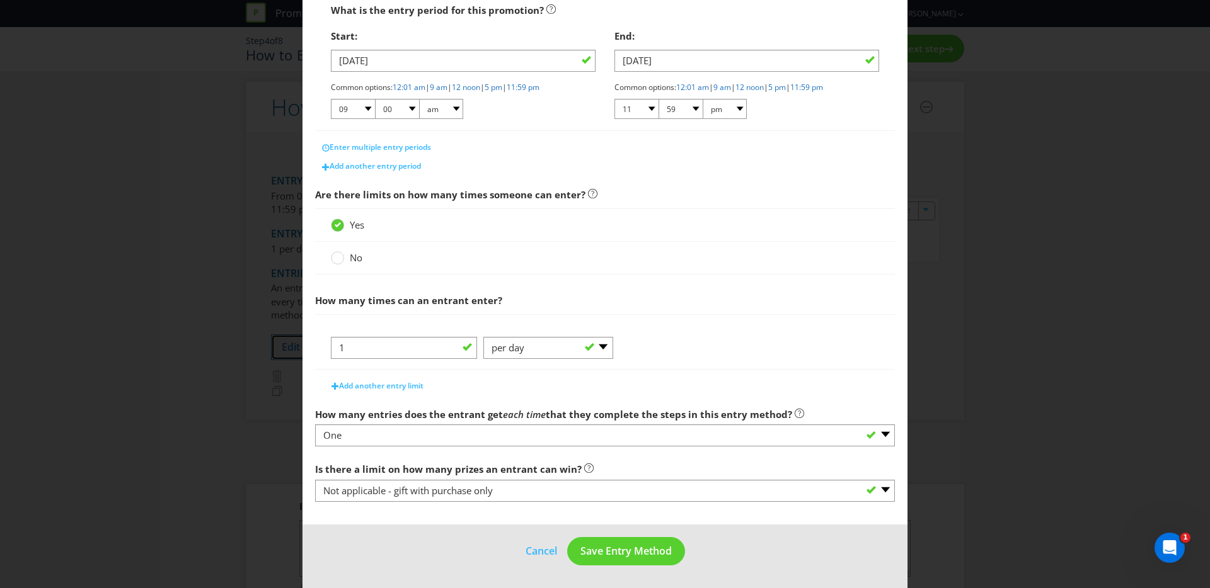
scroll to position [242, 0]
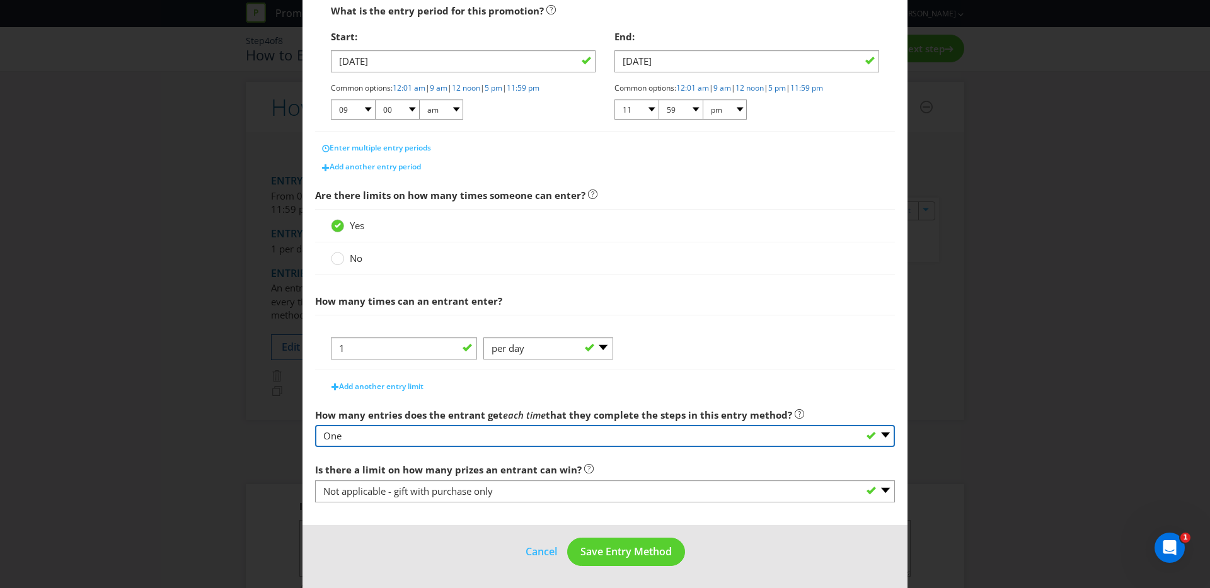
click at [801, 444] on select "-- Please select -- One More than one Other (please specify) Not applicable - g…" at bounding box center [605, 436] width 580 height 22
select select "NA"
click at [315, 425] on select "-- Please select -- One More than one Other (please specify) Not applicable - g…" at bounding box center [605, 436] width 580 height 22
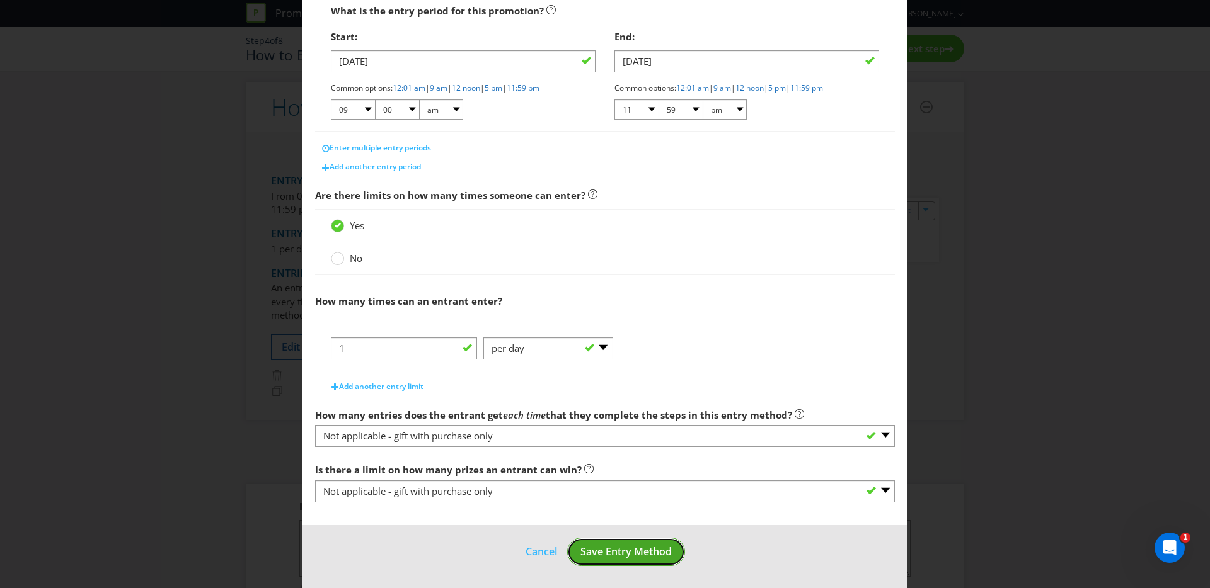
click at [618, 549] on span "Save Entry Method" at bounding box center [625, 552] width 91 height 14
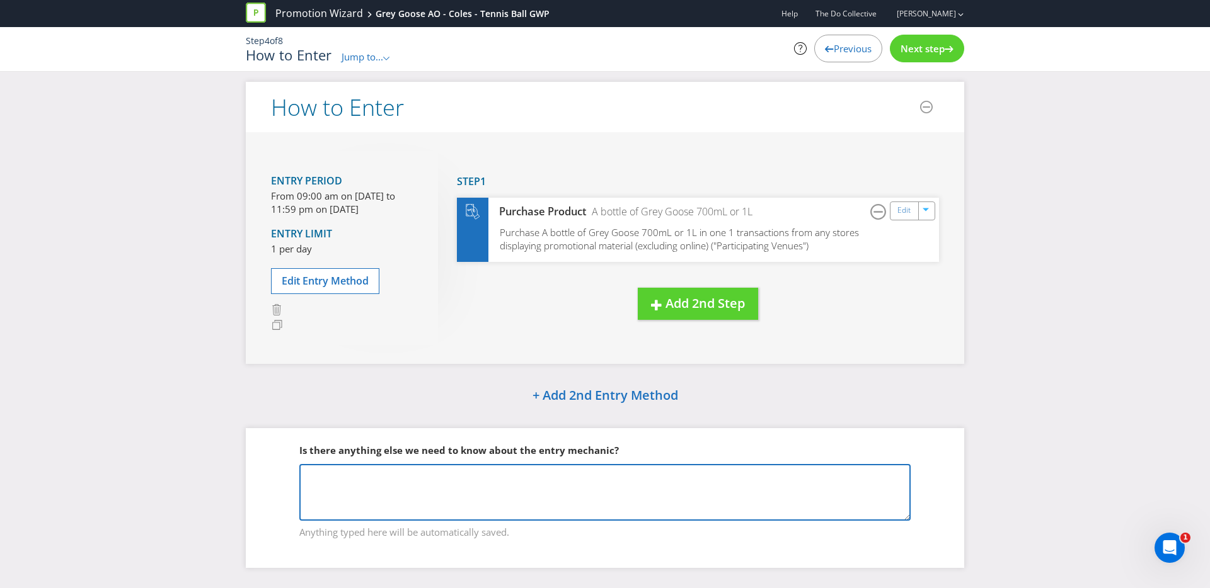
click at [555, 477] on textarea at bounding box center [604, 492] width 611 height 57
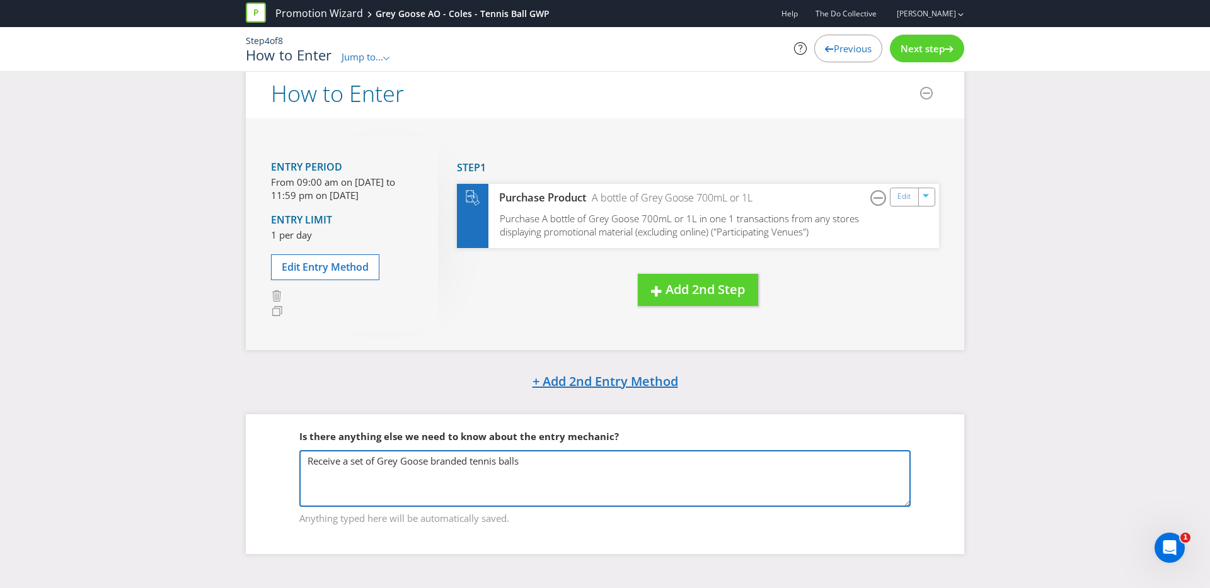
type textarea "Receive a set of Grey Goose branded tennis balls"
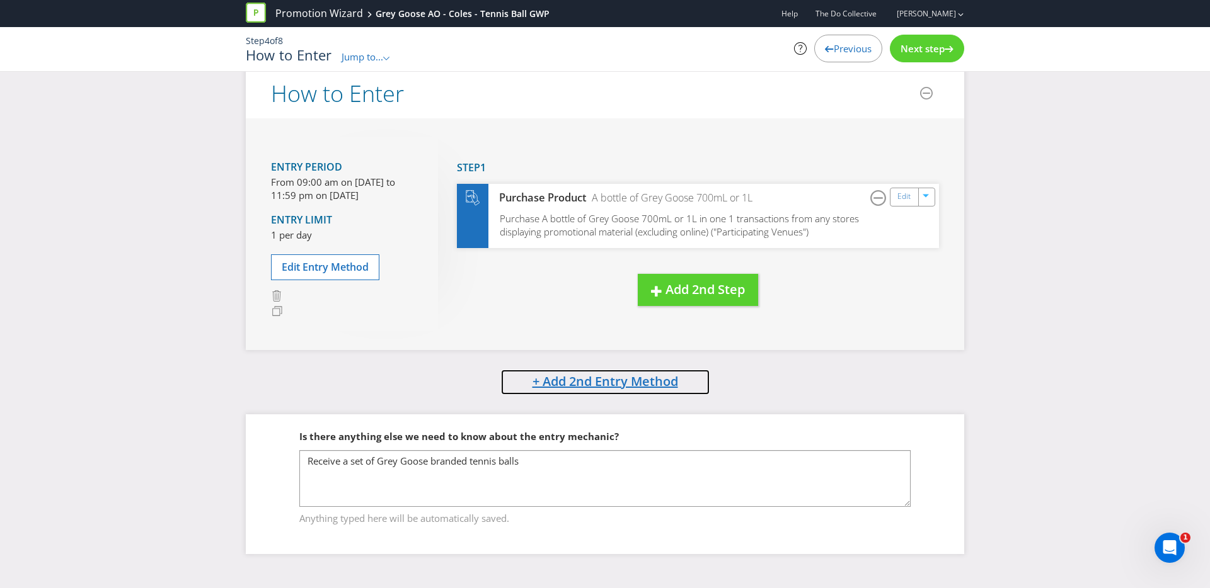
click at [587, 387] on span "+ Add 2nd Entry Method" at bounding box center [605, 381] width 146 height 17
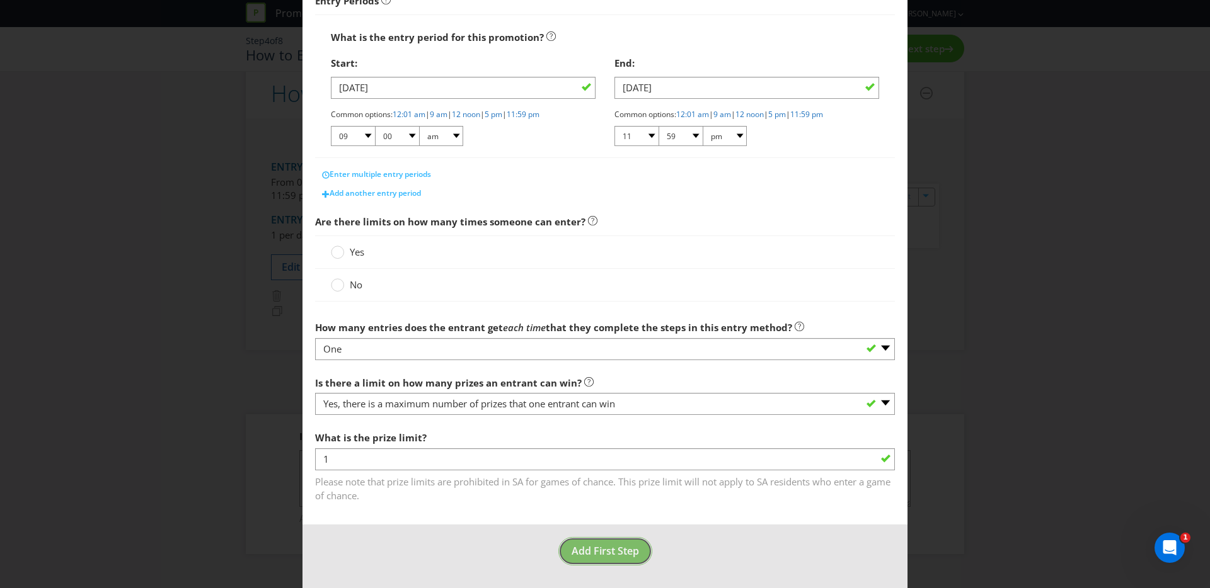
click at [586, 544] on span "Add First Step" at bounding box center [604, 551] width 67 height 14
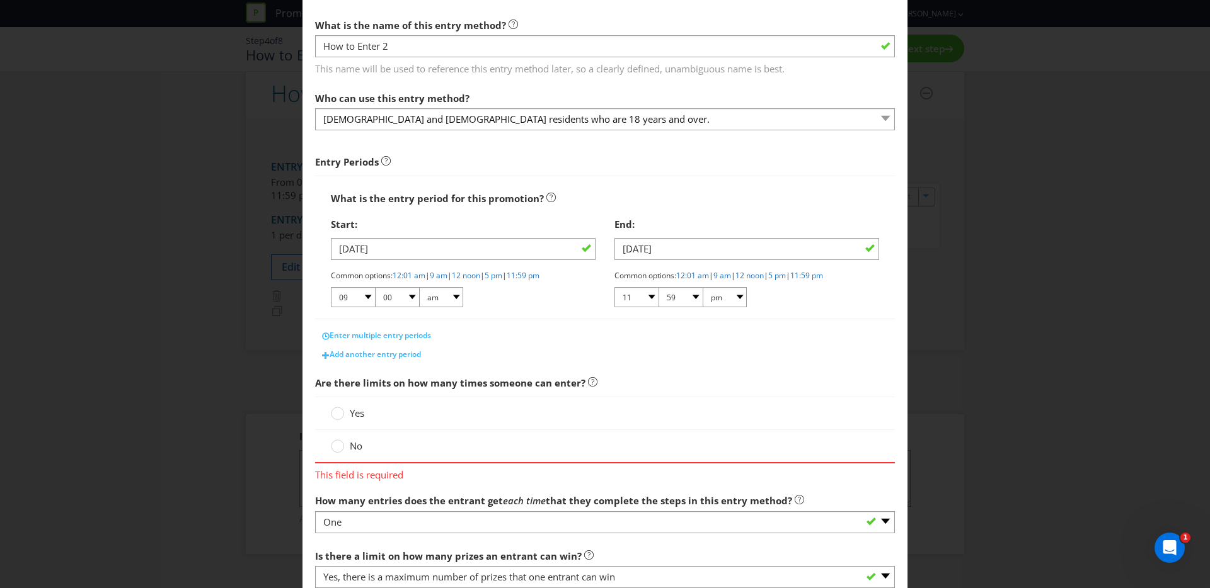
click at [347, 420] on label "Yes" at bounding box center [349, 413] width 36 height 13
click at [0, 0] on input "Yes" at bounding box center [0, 0] width 0 height 0
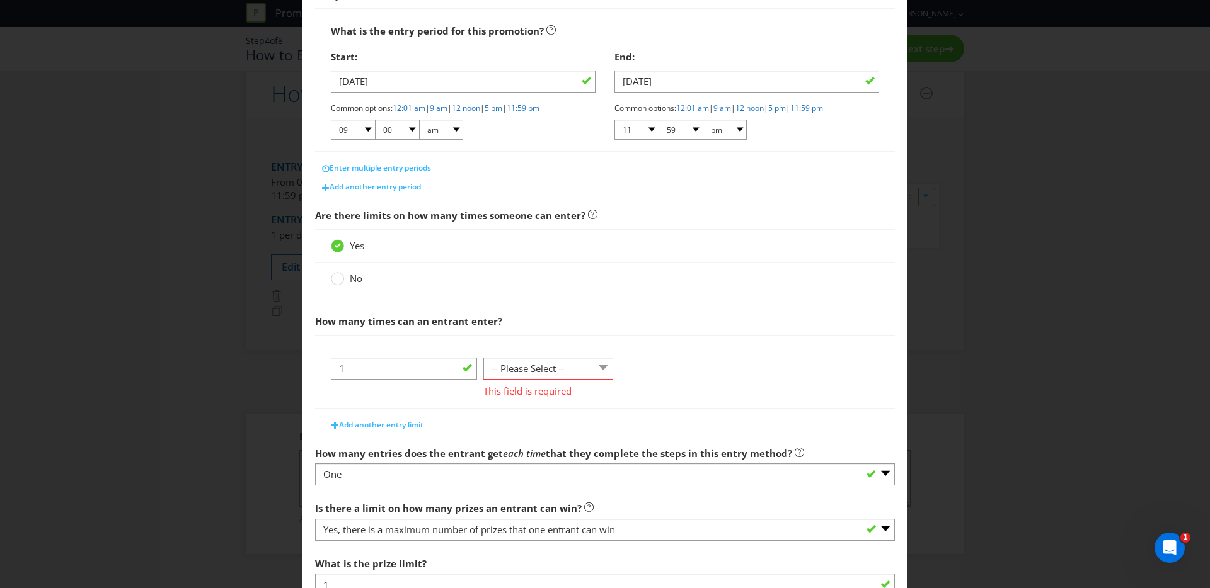
scroll to position [261, 0]
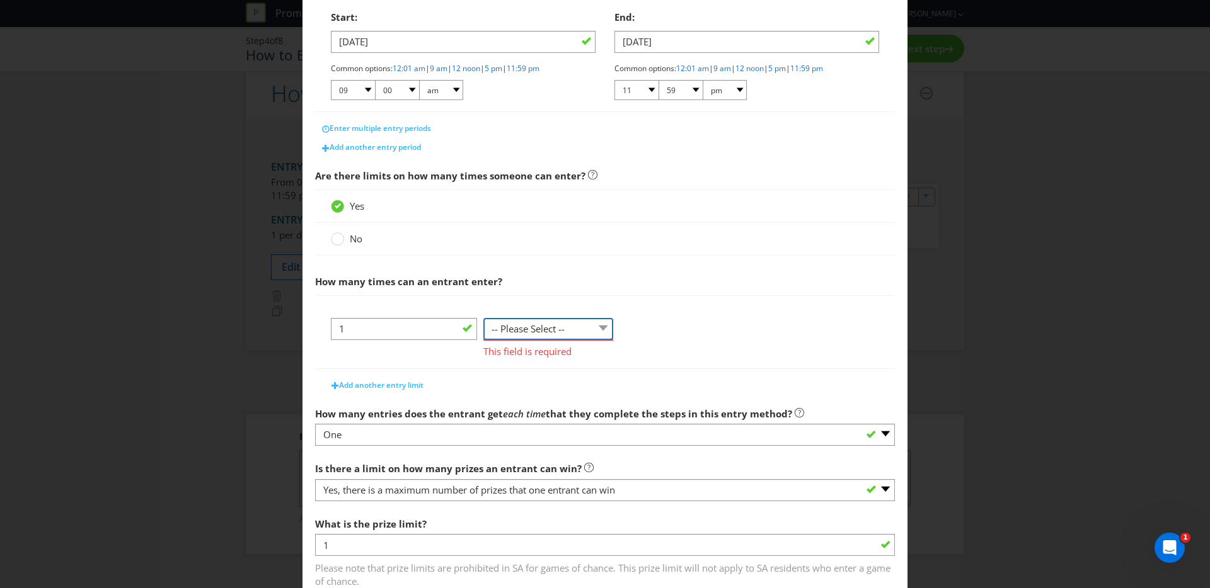
click at [517, 324] on select "-- Please Select -- per person per day per purchase per transaction Other (plea…" at bounding box center [548, 329] width 130 height 22
click at [587, 331] on select "-- Please Select -- per person per day per purchase per transaction Other (plea…" at bounding box center [548, 329] width 130 height 22
select select "PER_DAY"
click at [483, 318] on select "-- Please Select -- per person per day per purchase per transaction Other (plea…" at bounding box center [548, 329] width 130 height 22
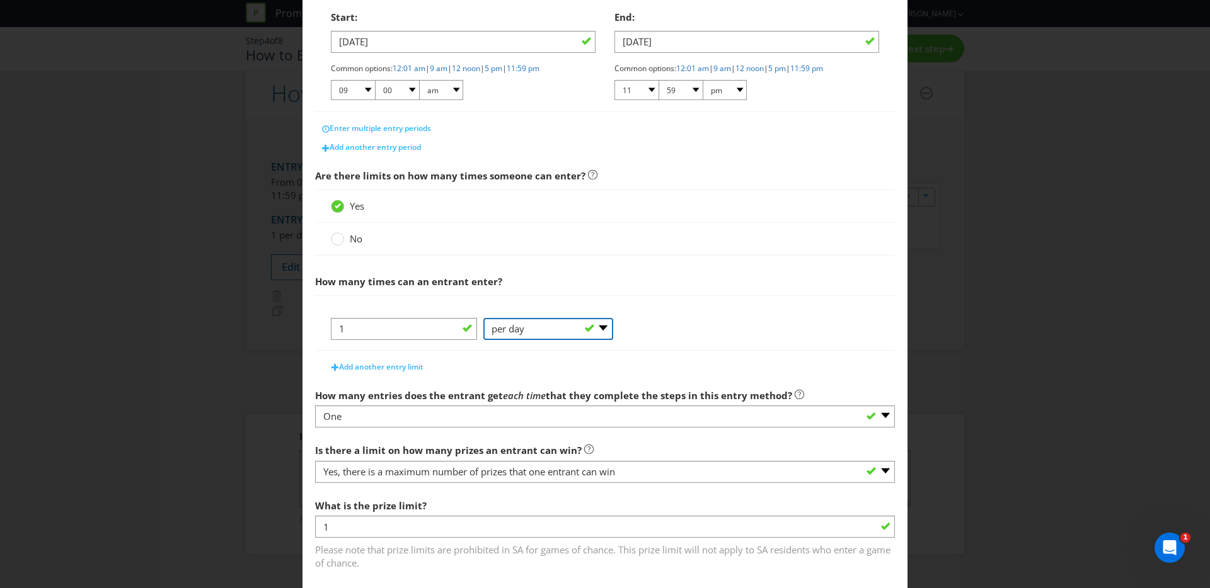
scroll to position [329, 0]
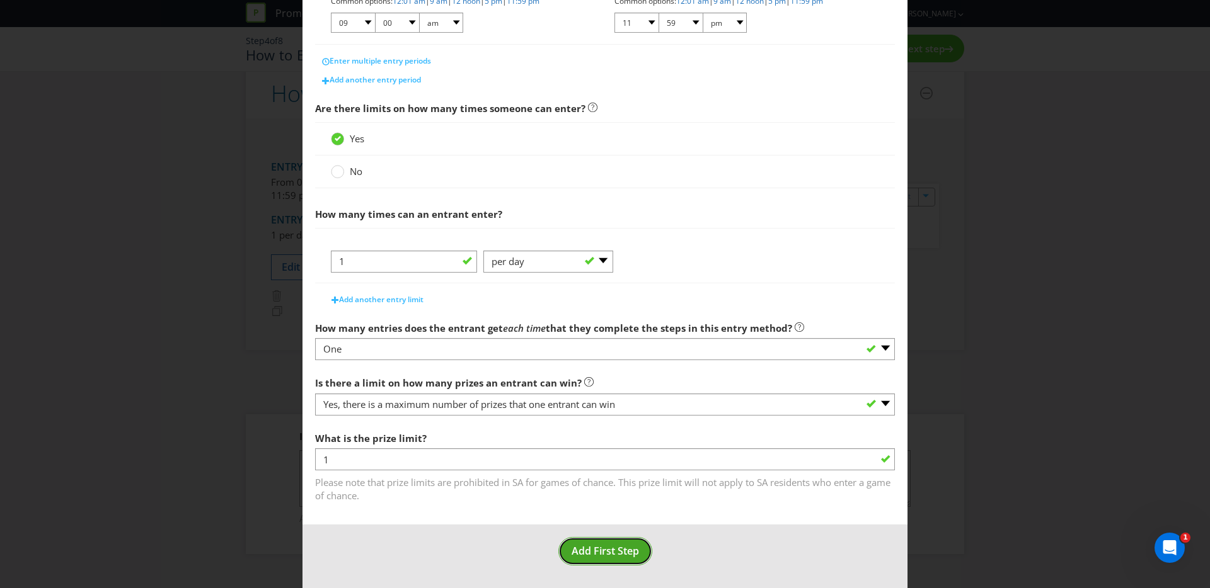
click at [589, 556] on span "Add First Step" at bounding box center [604, 551] width 67 height 14
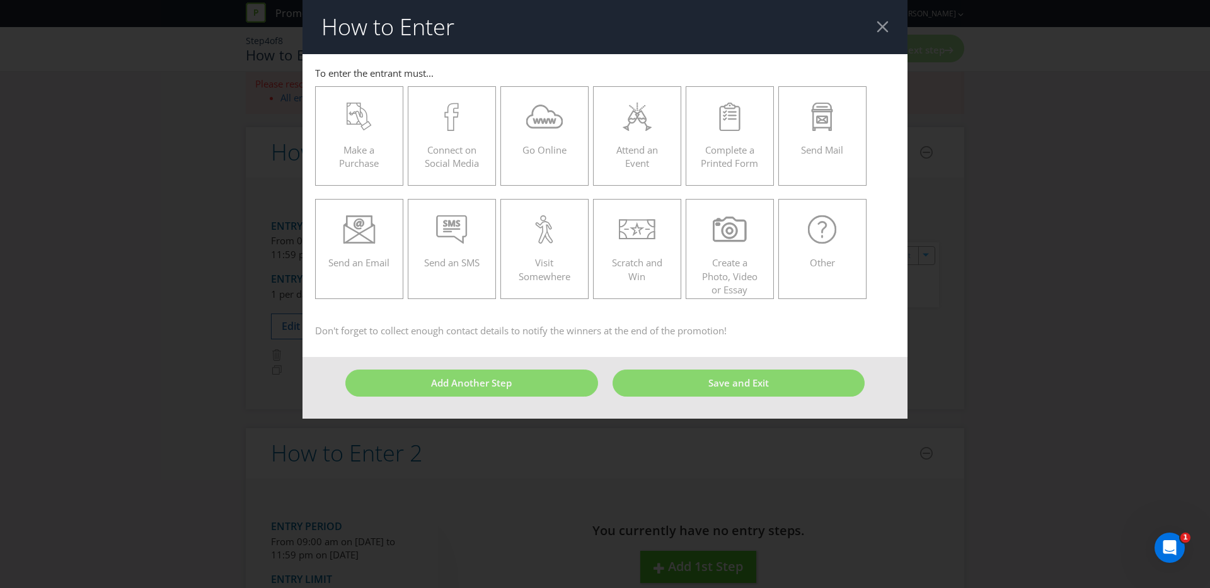
click at [897, 11] on header "How to Enter" at bounding box center [604, 27] width 605 height 54
click at [875, 27] on header "How to Enter" at bounding box center [604, 27] width 605 height 54
click at [880, 26] on div at bounding box center [882, 27] width 12 height 12
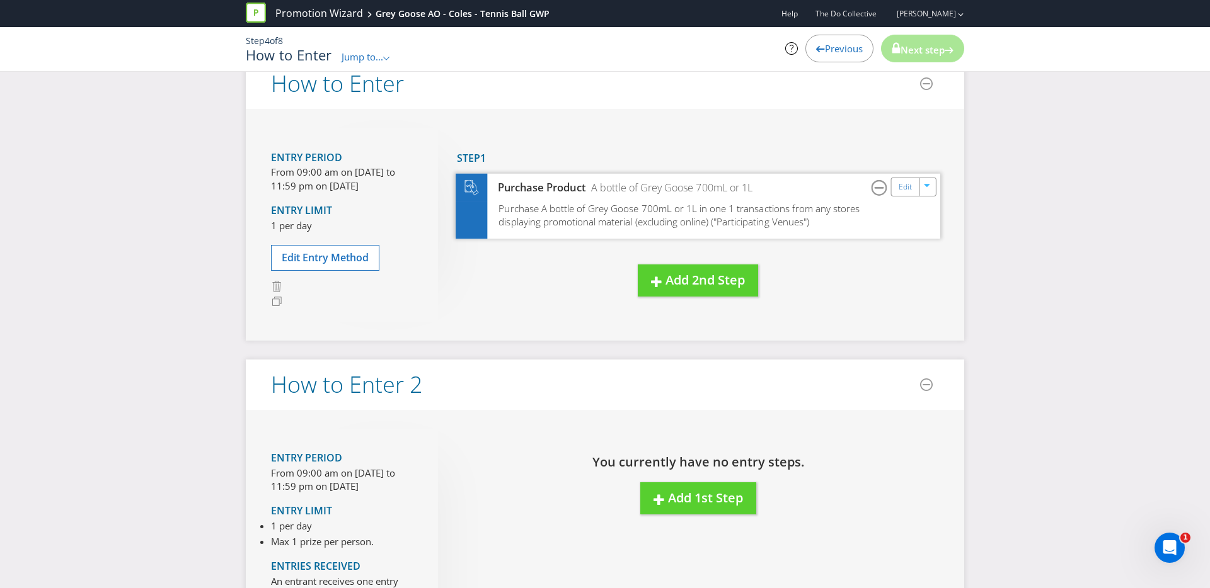
scroll to position [85, 0]
click at [682, 272] on span "Add 2nd Step" at bounding box center [704, 280] width 79 height 17
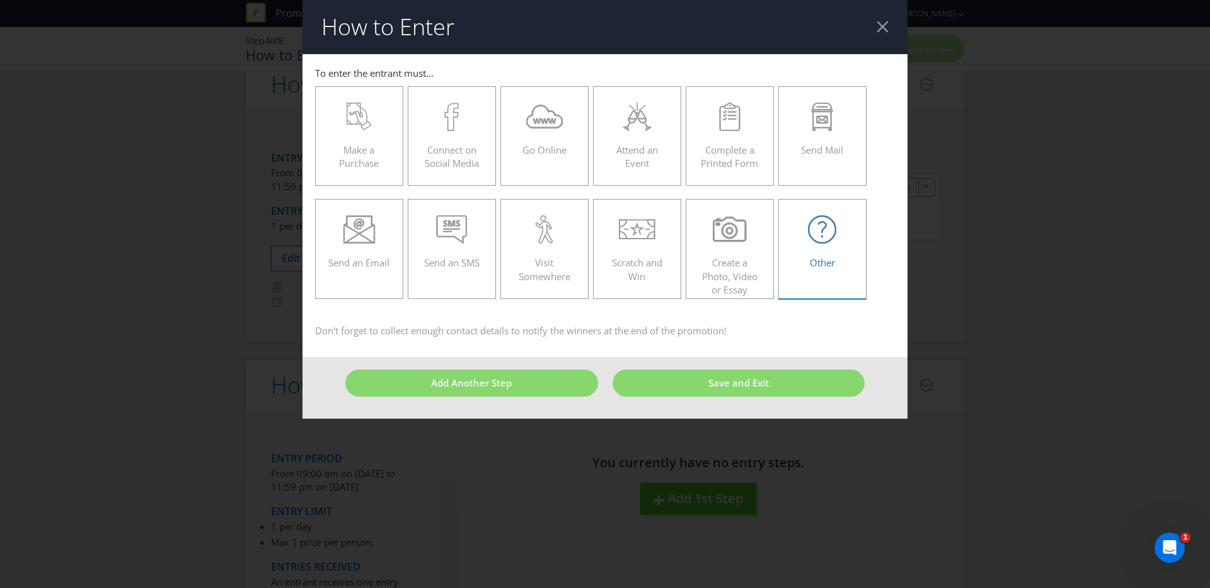
click at [817, 239] on icon at bounding box center [822, 229] width 28 height 28
click at [0, 0] on input "Other" at bounding box center [0, 0] width 0 height 0
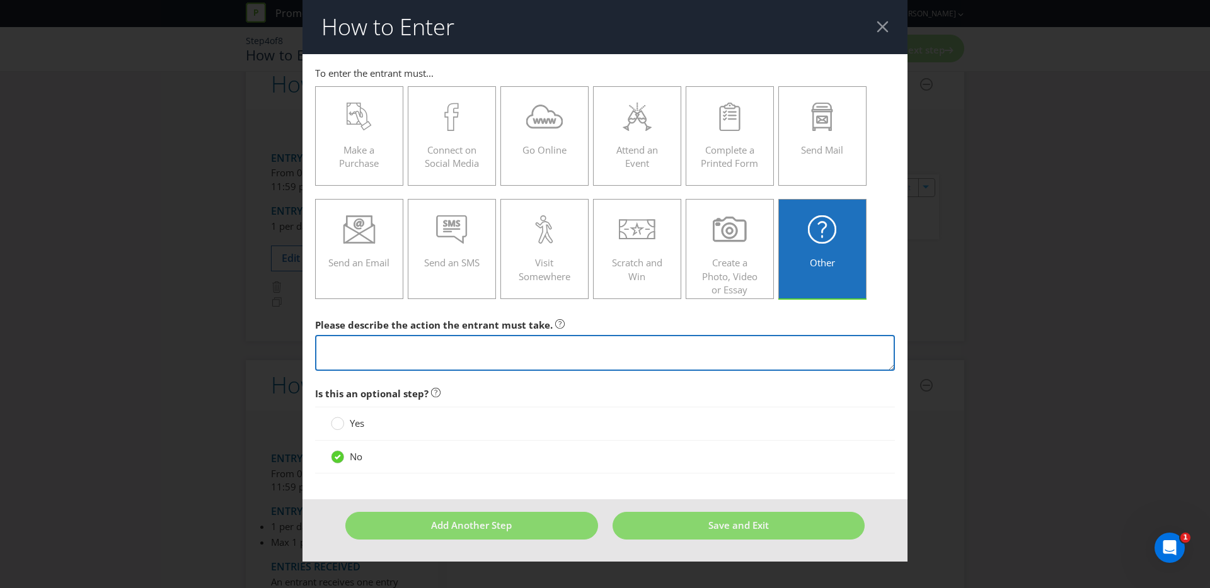
click at [681, 335] on textarea at bounding box center [605, 353] width 580 height 36
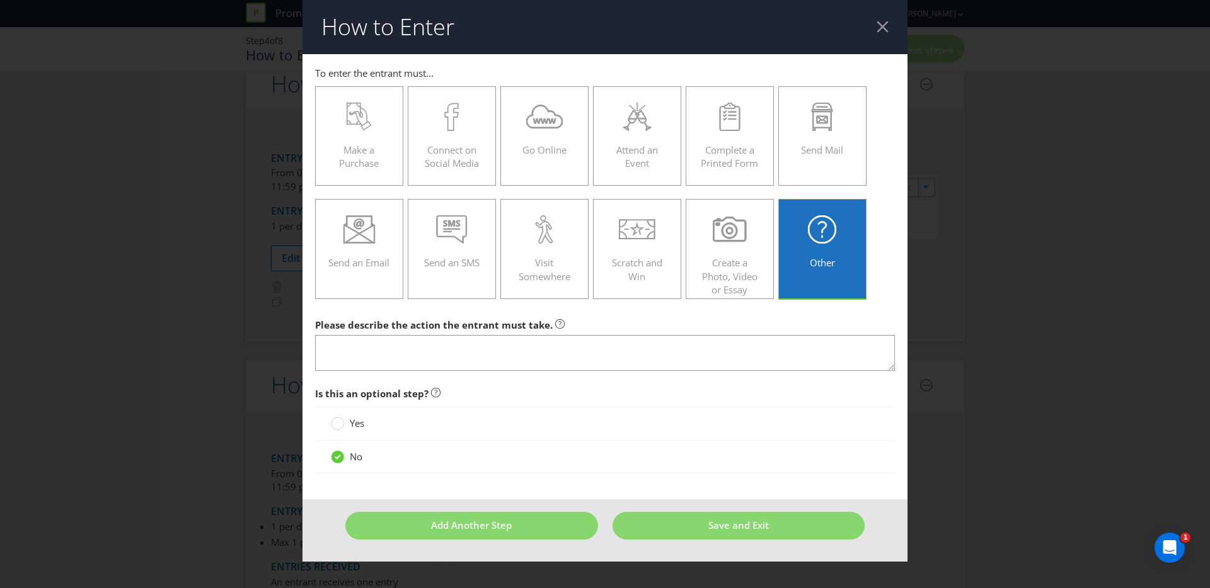
click at [878, 28] on div at bounding box center [882, 27] width 12 height 12
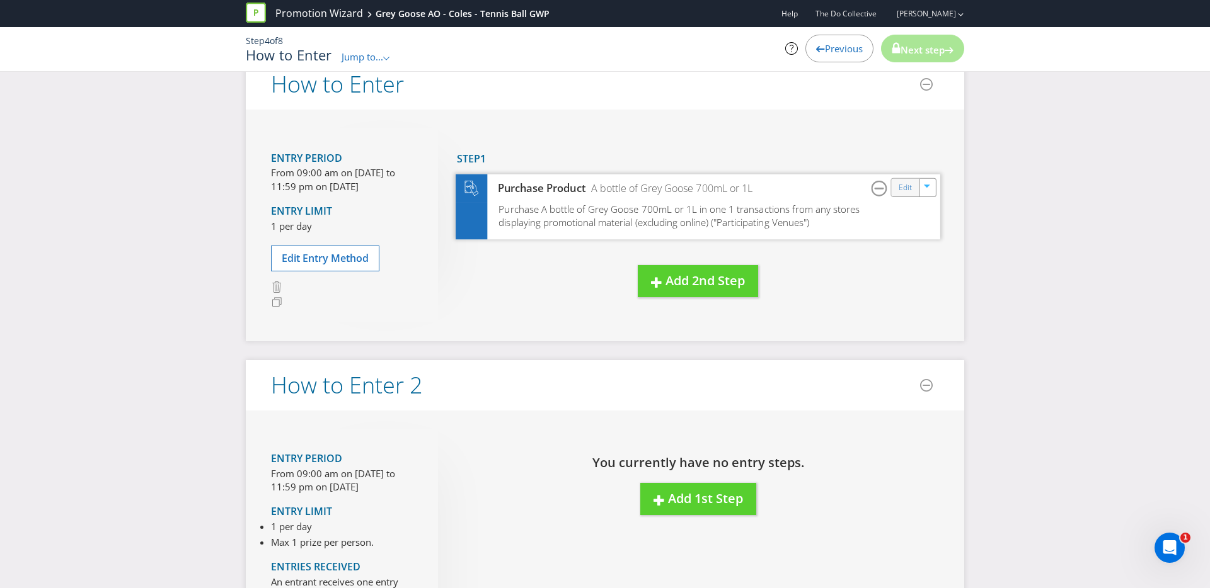
click at [904, 195] on div "Edit" at bounding box center [906, 188] width 28 height 18
click at [924, 190] on icon "button" at bounding box center [928, 189] width 8 height 8
click at [833, 224] on div "Purchase A bottle of Grey Goose 700mL or 1L in one 1 transactions from any stor…" at bounding box center [698, 221] width 485 height 37
click at [798, 203] on span "Purchase A bottle of Grey Goose 700mL or 1L in one 1 transactions from any stor…" at bounding box center [678, 216] width 361 height 26
click at [676, 280] on span "Add 2nd Step" at bounding box center [704, 280] width 79 height 17
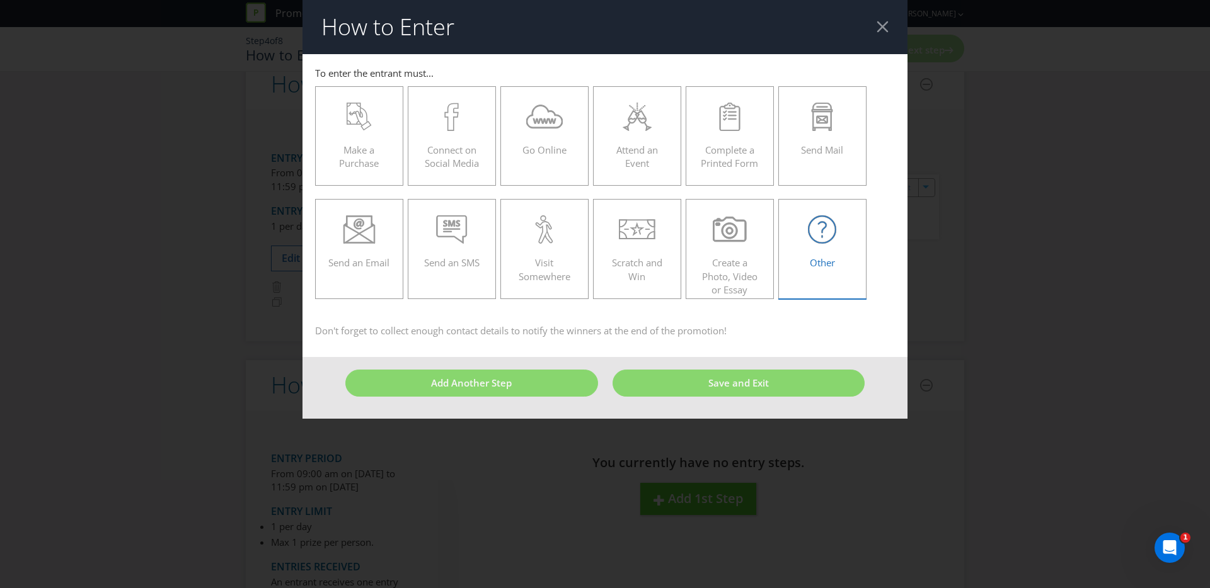
click at [815, 250] on div "Other" at bounding box center [822, 243] width 62 height 57
click at [0, 0] on input "Other" at bounding box center [0, 0] width 0 height 0
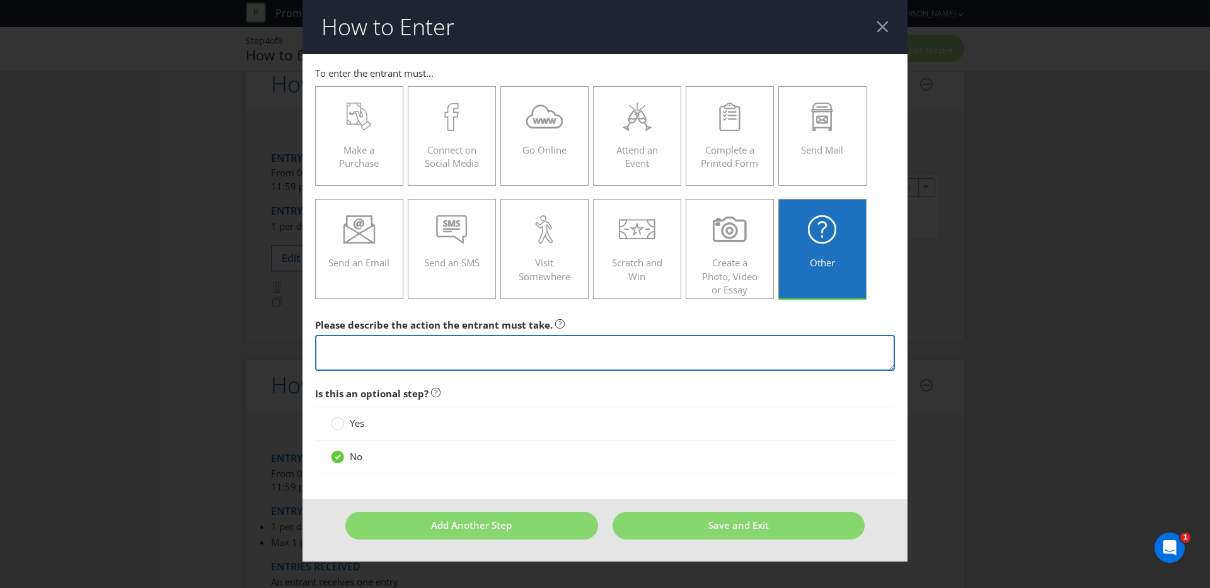
click at [428, 347] on textarea at bounding box center [605, 353] width 580 height 36
type textarea "Receive a set of Grey Goose branded tennis balls on purchase"
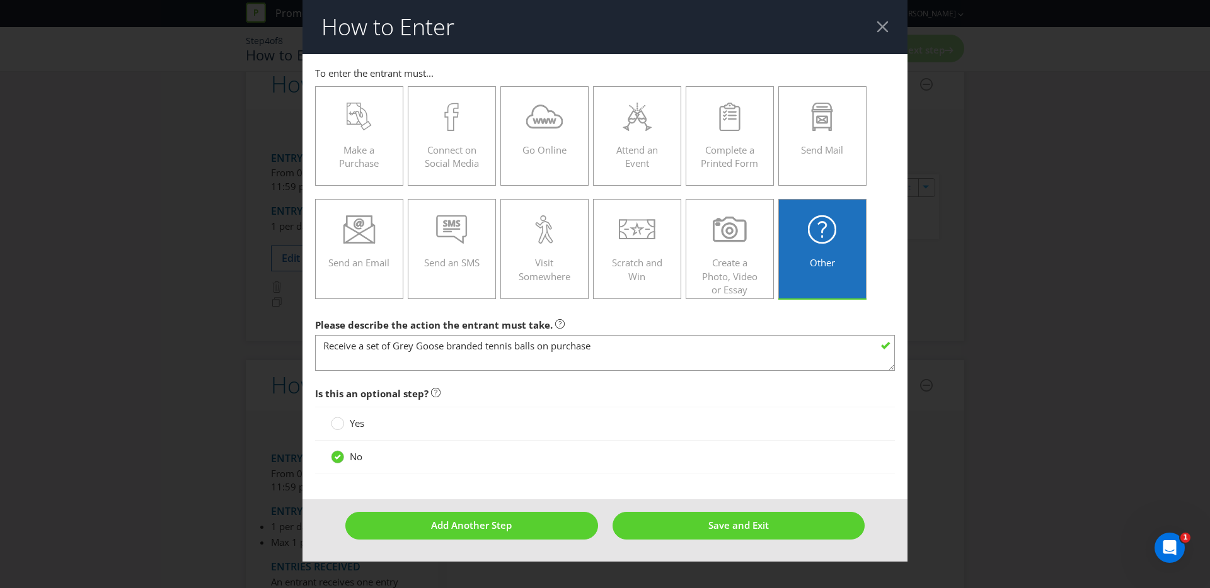
click at [350, 423] on span "Yes" at bounding box center [357, 423] width 14 height 13
click at [0, 0] on input "Yes" at bounding box center [0, 0] width 0 height 0
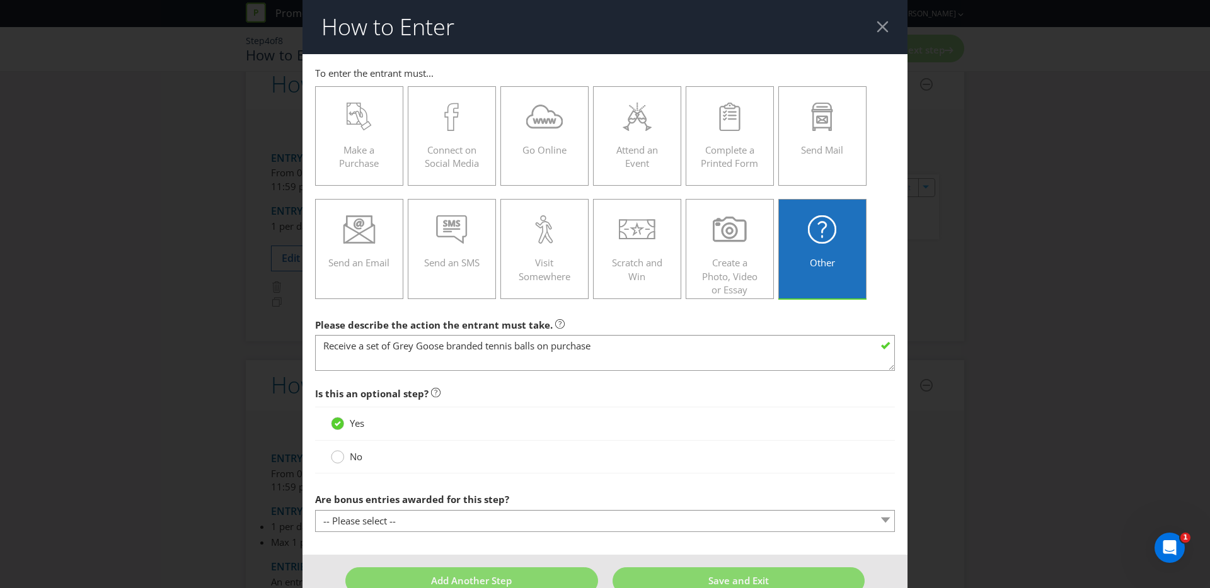
click at [340, 455] on div at bounding box center [338, 453] width 6 height 6
click at [0, 0] on input "No" at bounding box center [0, 0] width 0 height 0
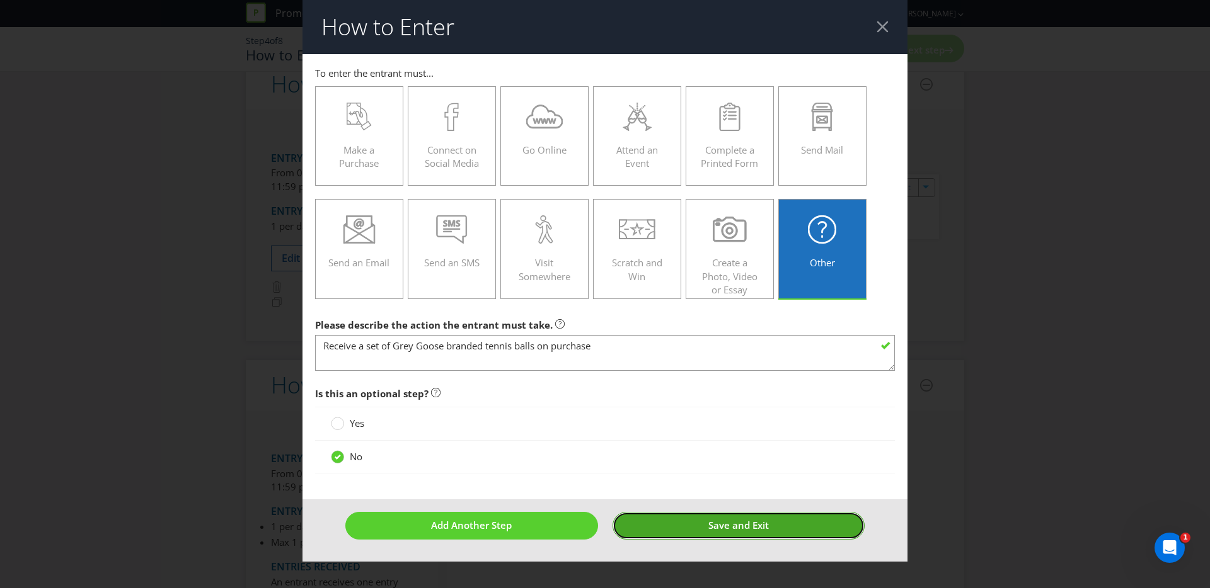
click at [680, 512] on button "Save and Exit" at bounding box center [738, 525] width 253 height 27
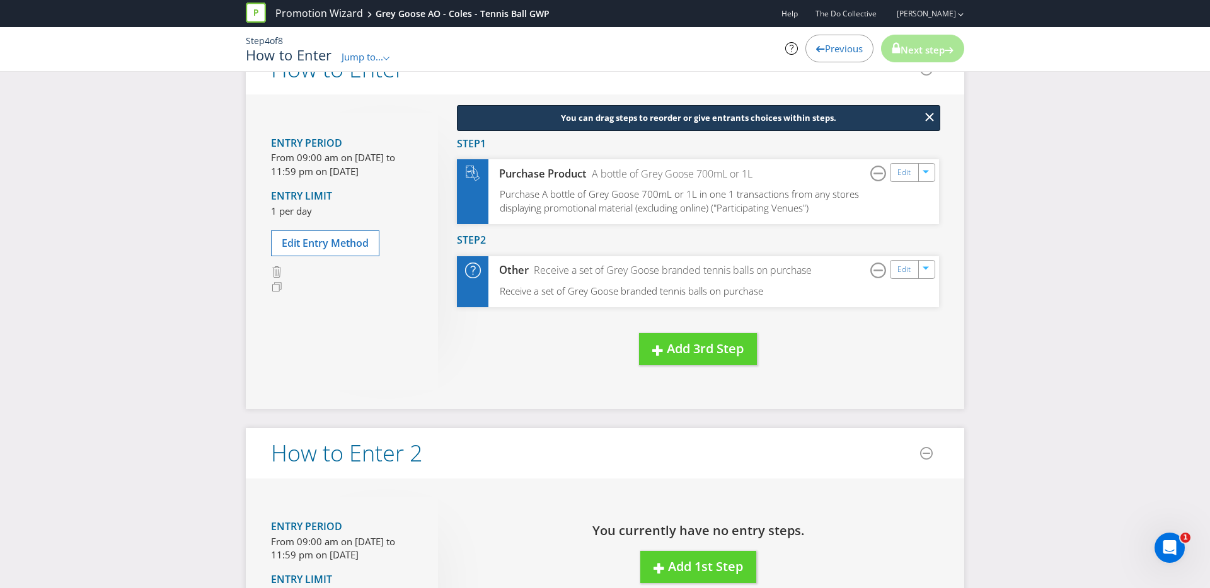
scroll to position [101, 0]
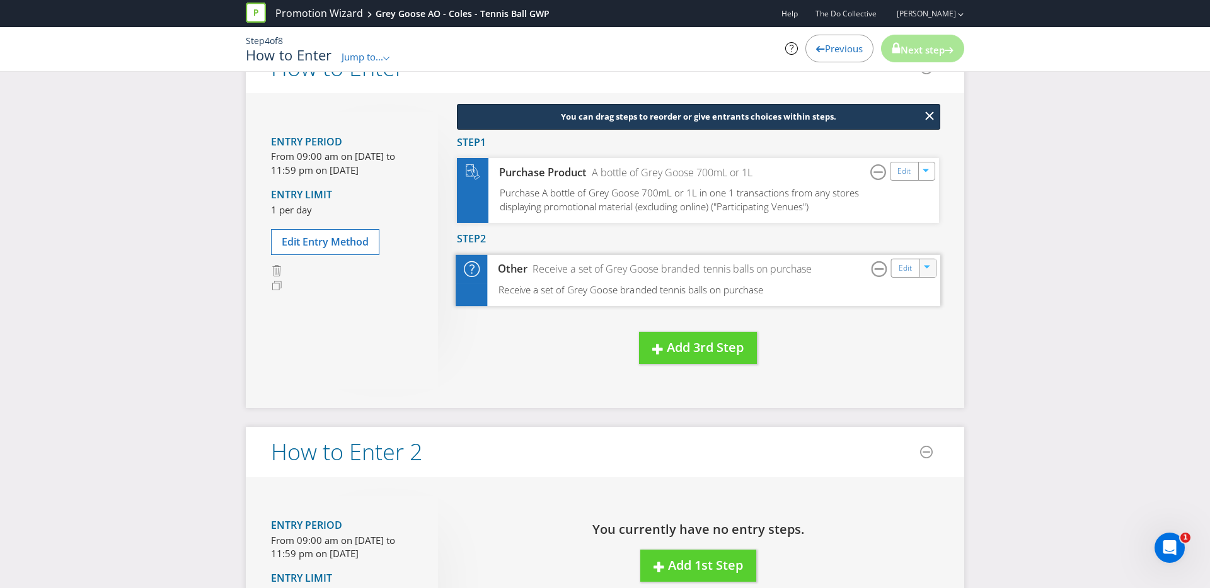
click at [930, 266] on icon "button" at bounding box center [928, 269] width 8 height 8
click at [907, 263] on link "Edit" at bounding box center [904, 268] width 13 height 14
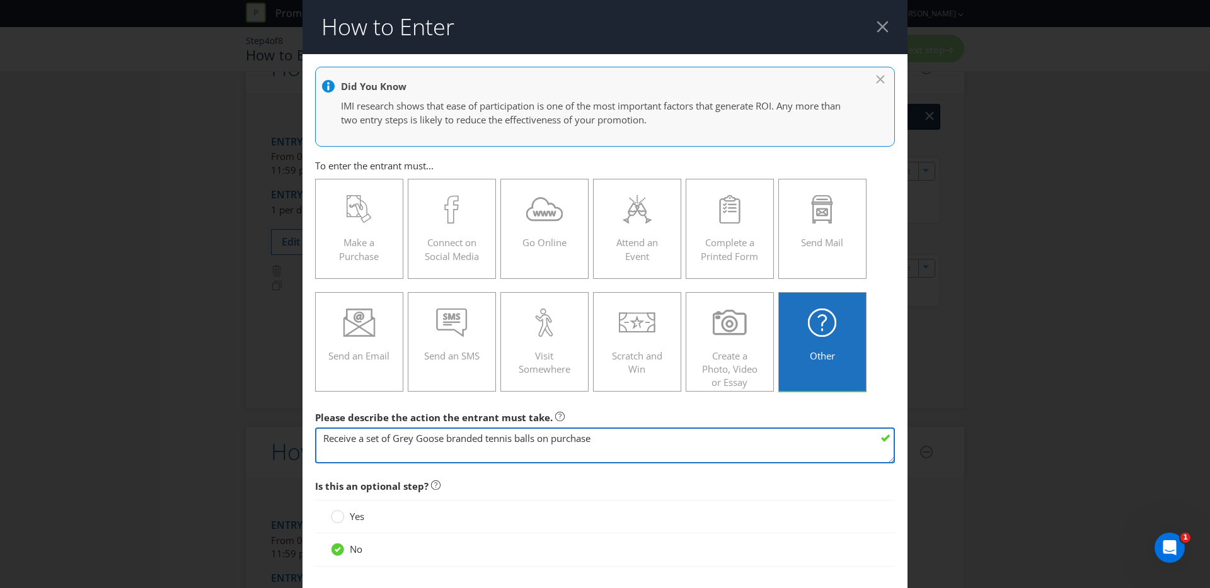
click at [637, 446] on textarea "Receive a set of Grey Goose branded tennis balls on purchase" at bounding box center [605, 446] width 580 height 36
click at [635, 444] on textarea "Receive a set of Grey Goose branded tennis balls on purchase" at bounding box center [605, 446] width 580 height 36
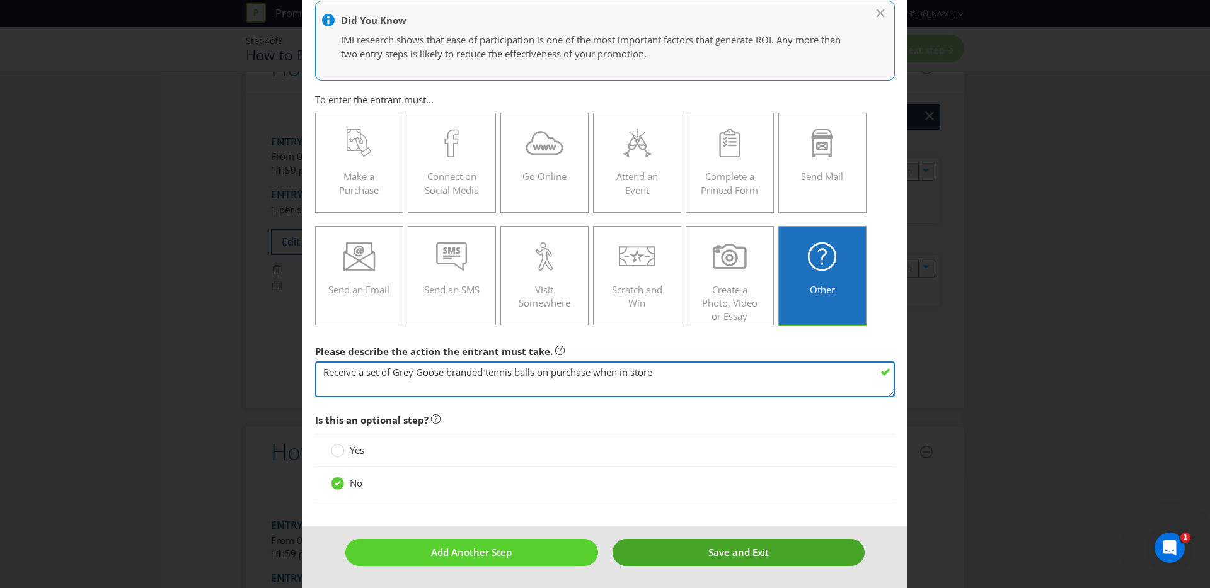
type textarea "Receive a set of Grey Goose branded tennis balls on purchase when in store"
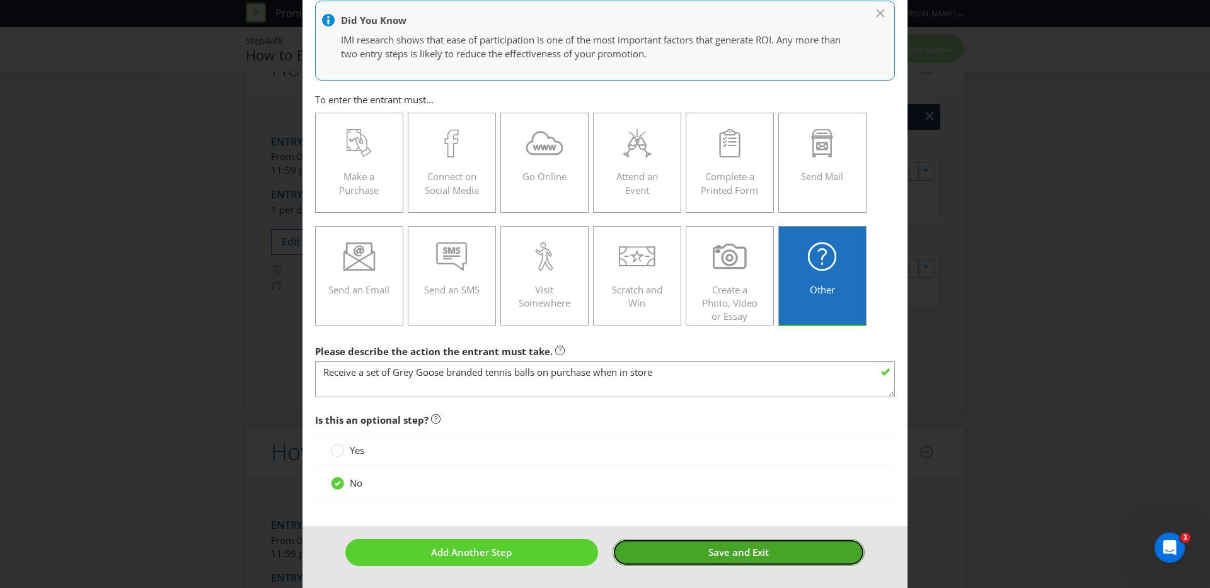
click at [718, 554] on span "Save and Exit" at bounding box center [738, 552] width 60 height 13
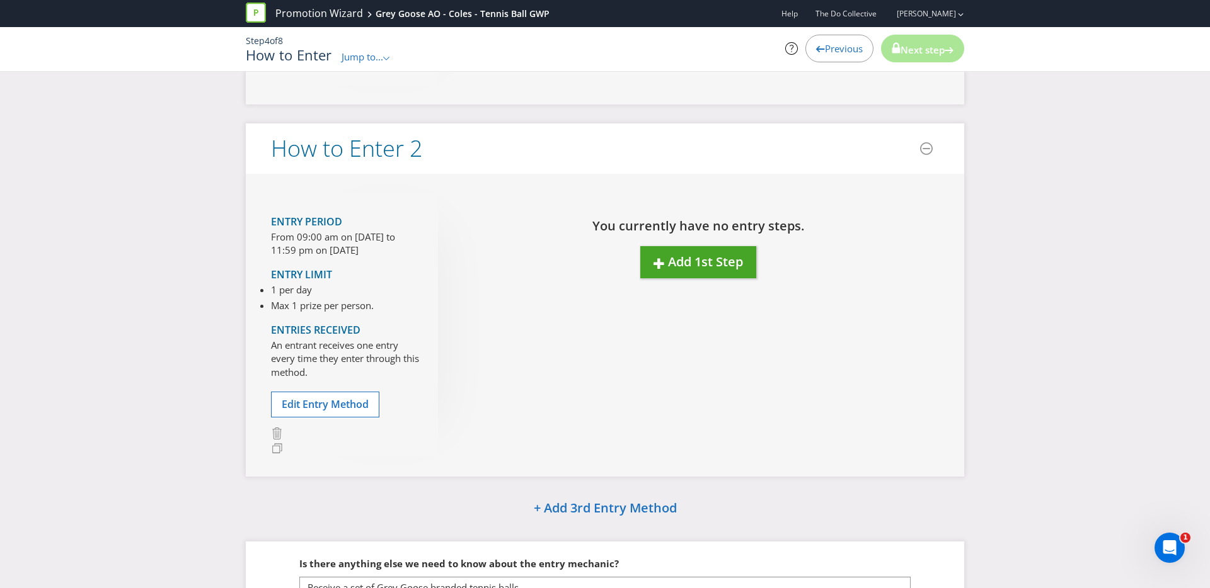
scroll to position [405, 0]
click at [929, 152] on icon at bounding box center [926, 148] width 13 height 13
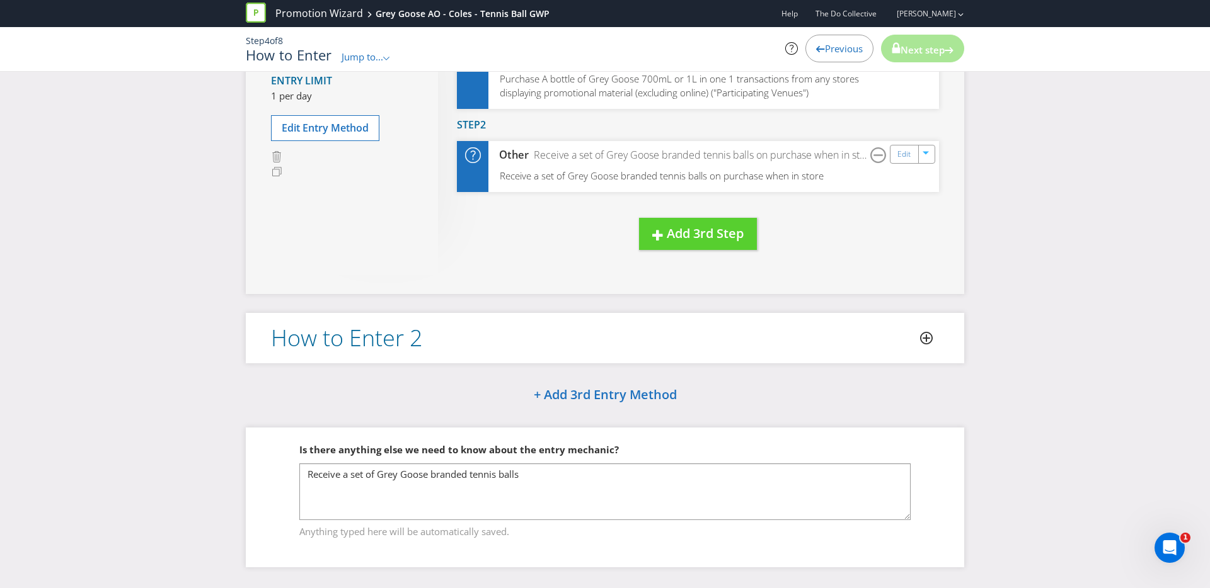
scroll to position [229, 0]
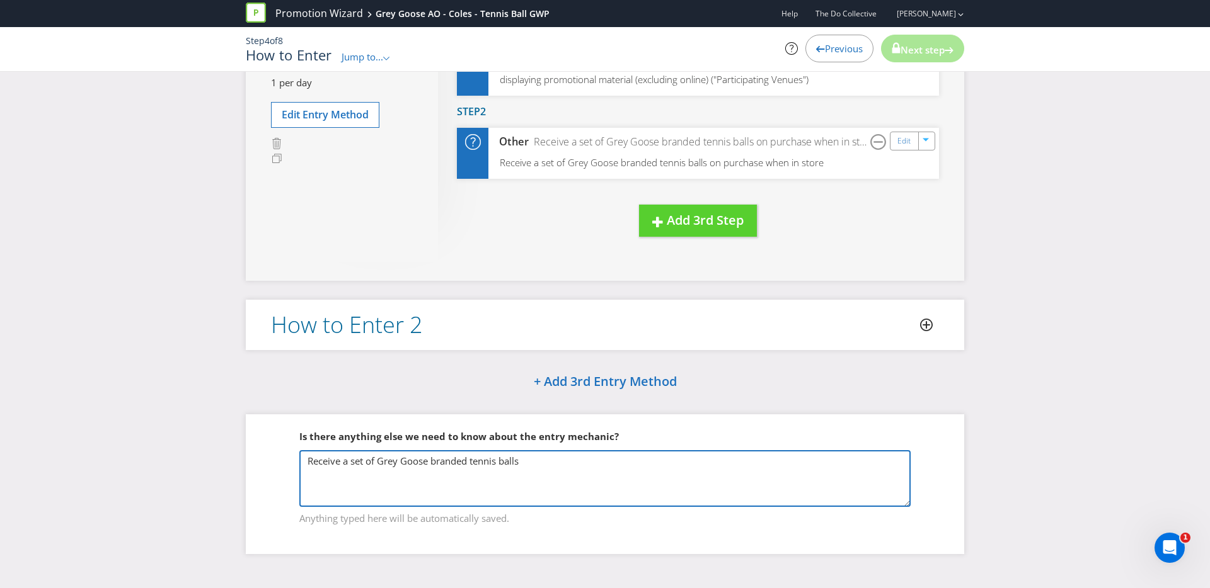
click at [593, 487] on textarea "Receive a set of Grey Goose branded tennis balls" at bounding box center [604, 478] width 611 height 57
drag, startPoint x: 587, startPoint y: 469, endPoint x: 177, endPoint y: 468, distance: 410.2
click at [179, 469] on div "Please resolve the following errors: All entry methods must have at least one s…" at bounding box center [605, 214] width 1210 height 716
click at [489, 486] on textarea "Receive a set of Grey Goose branded tennis balls" at bounding box center [604, 478] width 611 height 57
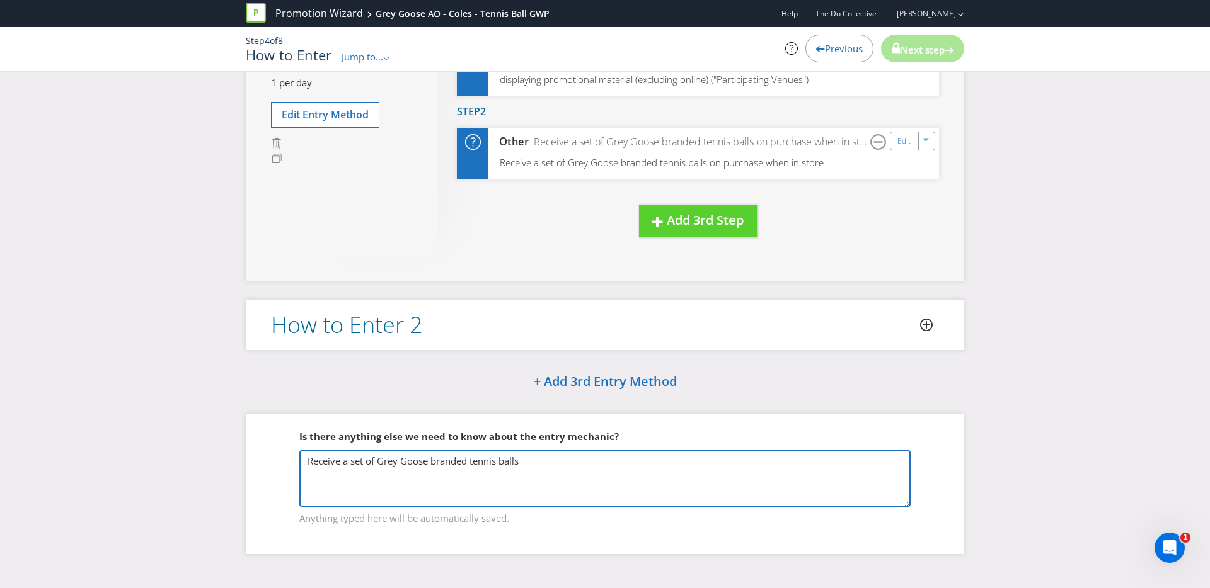
click at [489, 486] on textarea "Receive a set of Grey Goose branded tennis balls" at bounding box center [604, 478] width 611 height 57
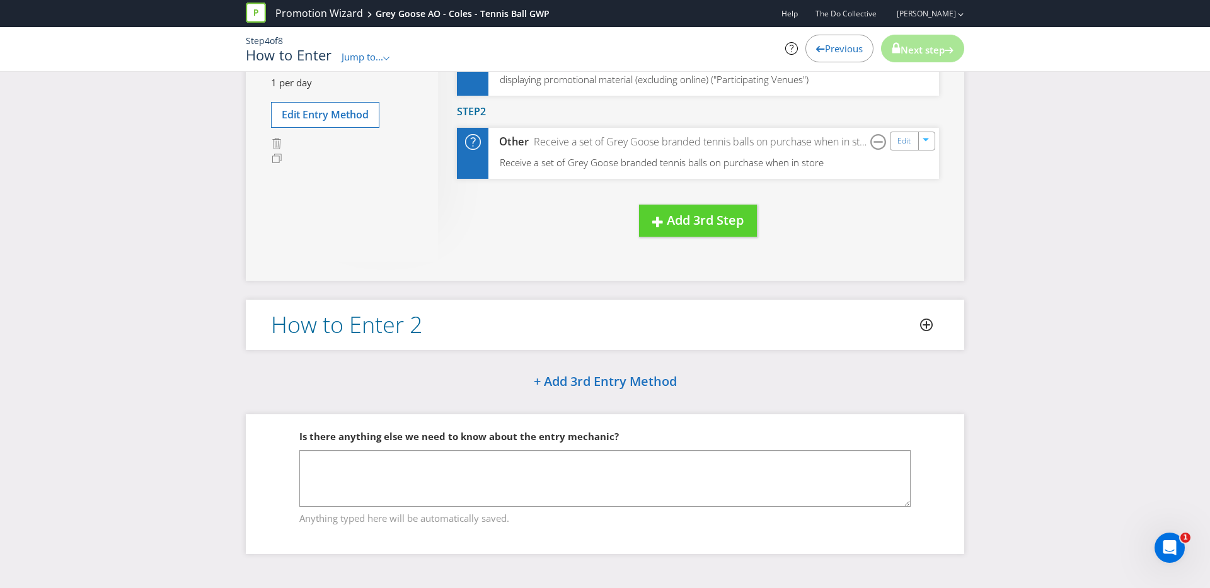
click at [995, 359] on div "Please resolve the following errors: All entry methods must have at least one s…" at bounding box center [605, 214] width 1210 height 716
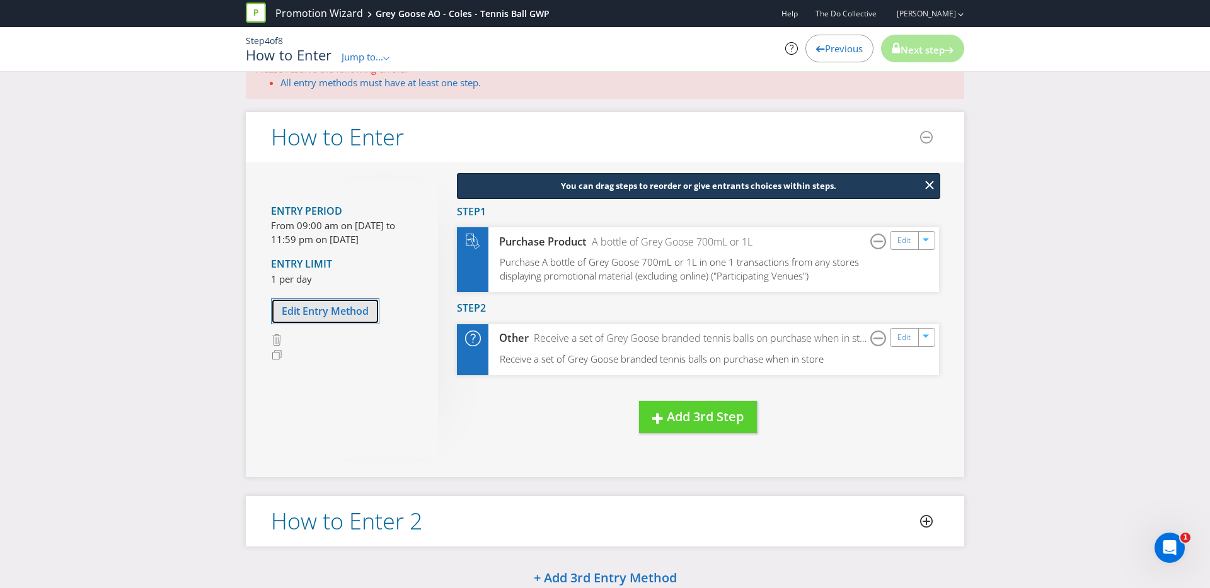
scroll to position [29, 0]
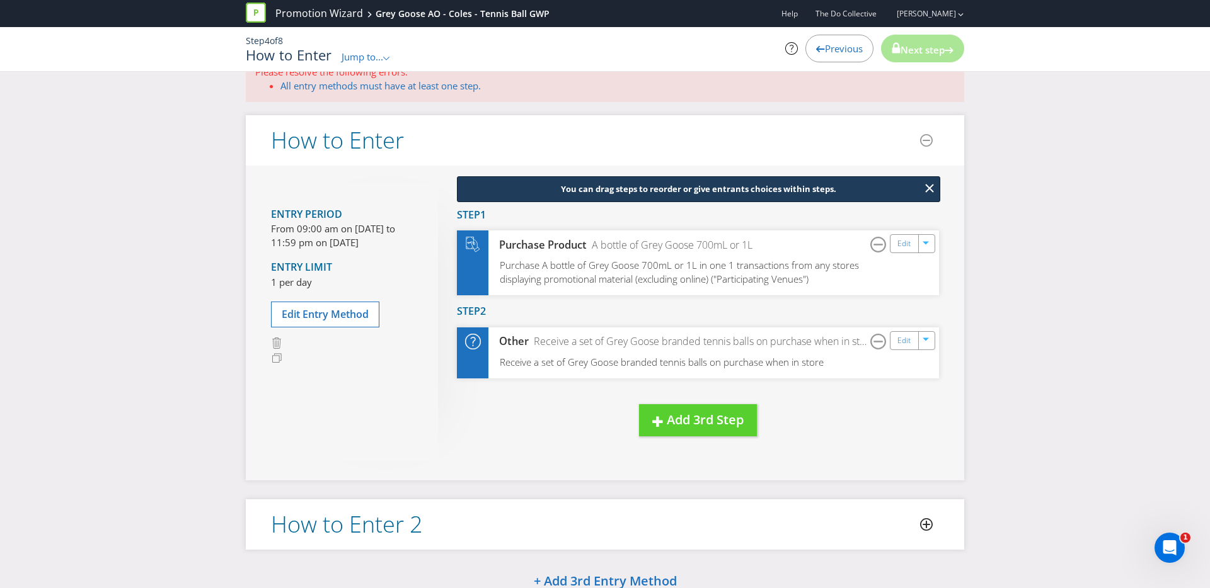
click at [887, 408] on div "You can drag steps to reorder or give entrants choices within steps. New Step D…" at bounding box center [688, 323] width 501 height 277
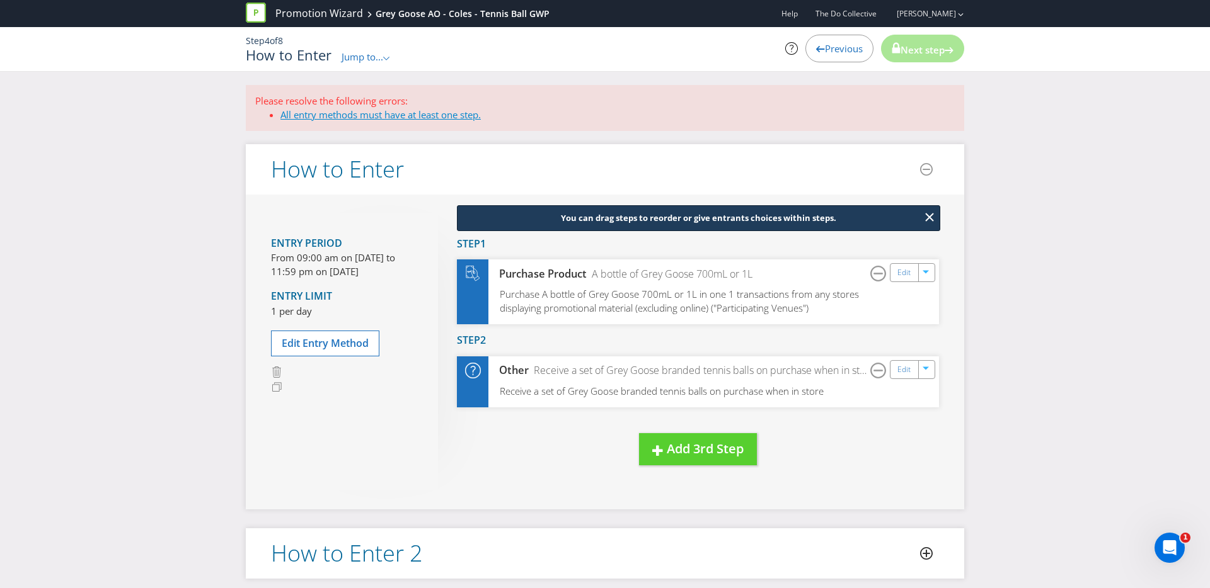
click at [338, 109] on link "All entry methods must have at least one step." at bounding box center [380, 114] width 200 height 13
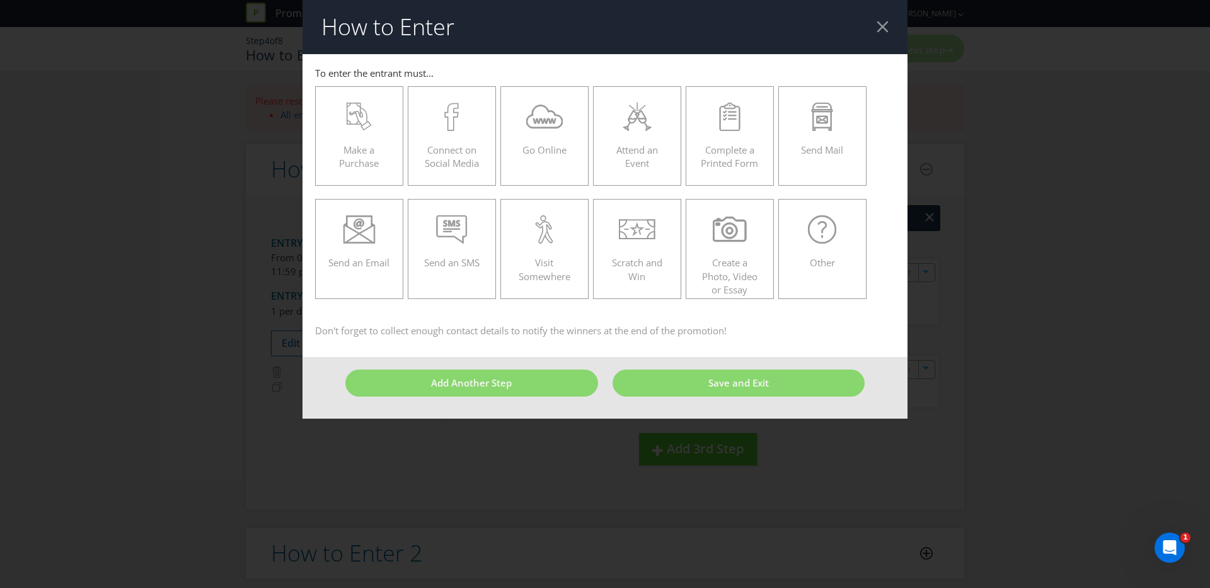
click at [884, 21] on div at bounding box center [882, 27] width 12 height 12
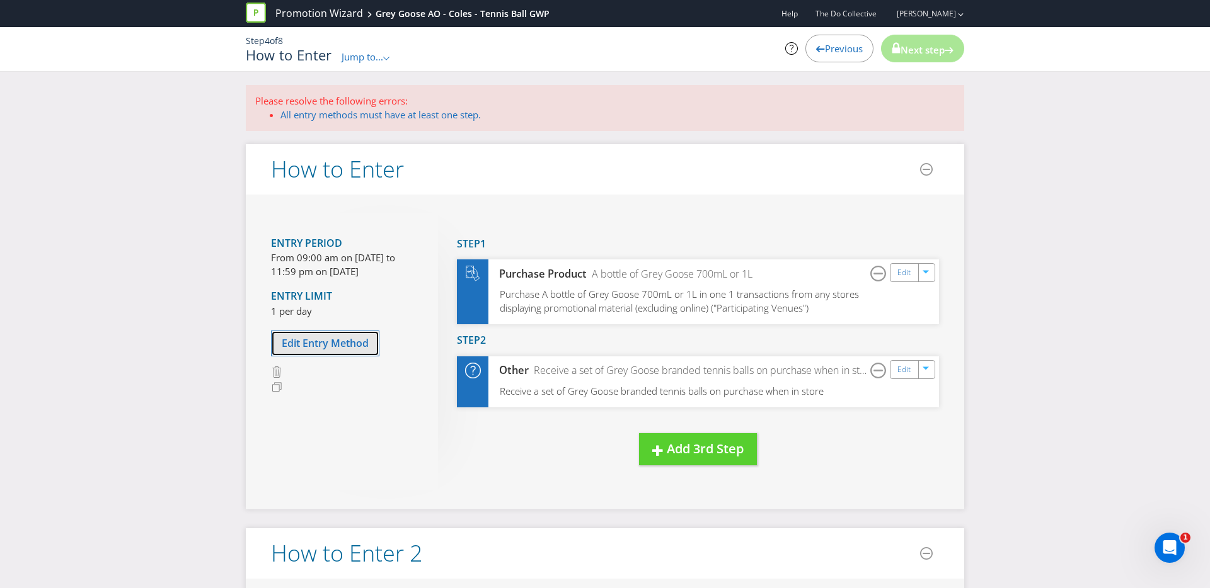
click at [297, 348] on span "Edit Entry Method" at bounding box center [325, 343] width 87 height 14
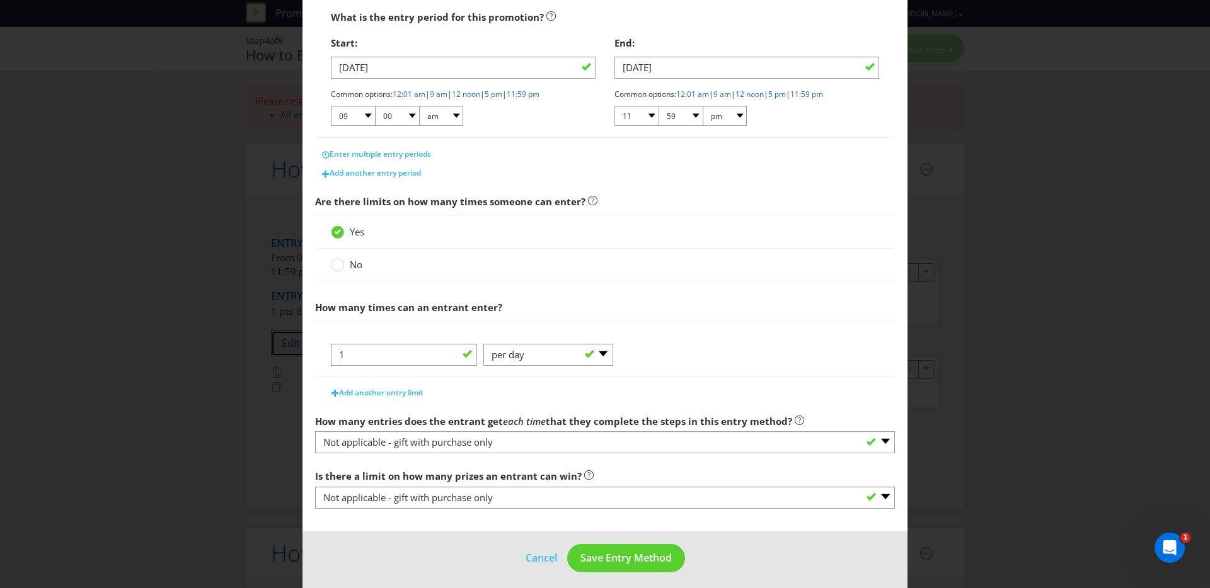
scroll to position [243, 0]
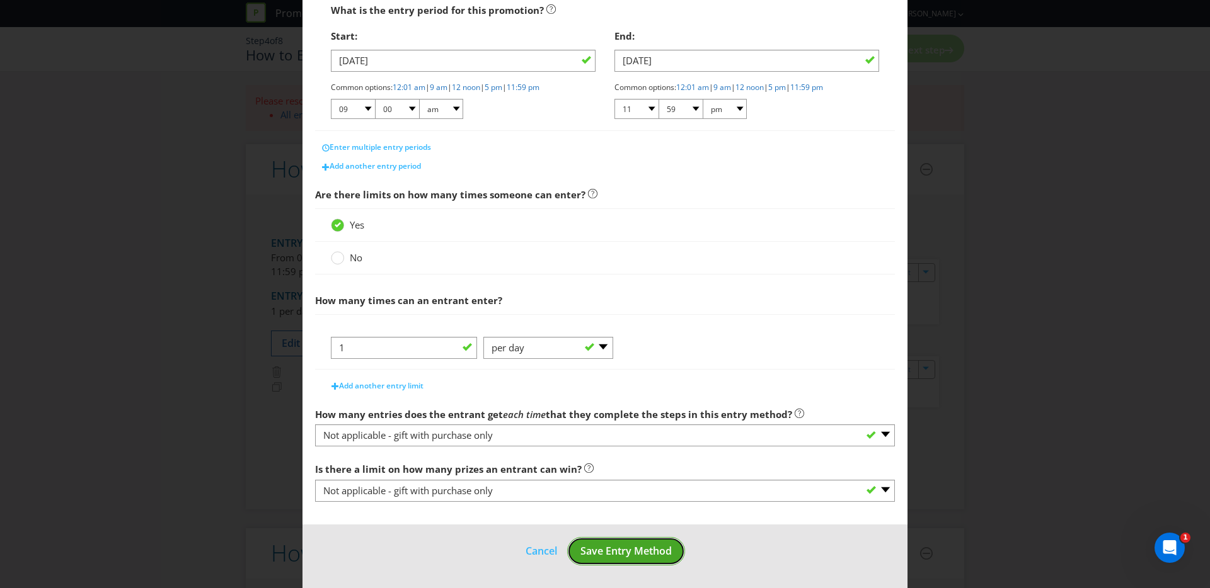
click at [604, 556] on span "Save Entry Method" at bounding box center [625, 551] width 91 height 14
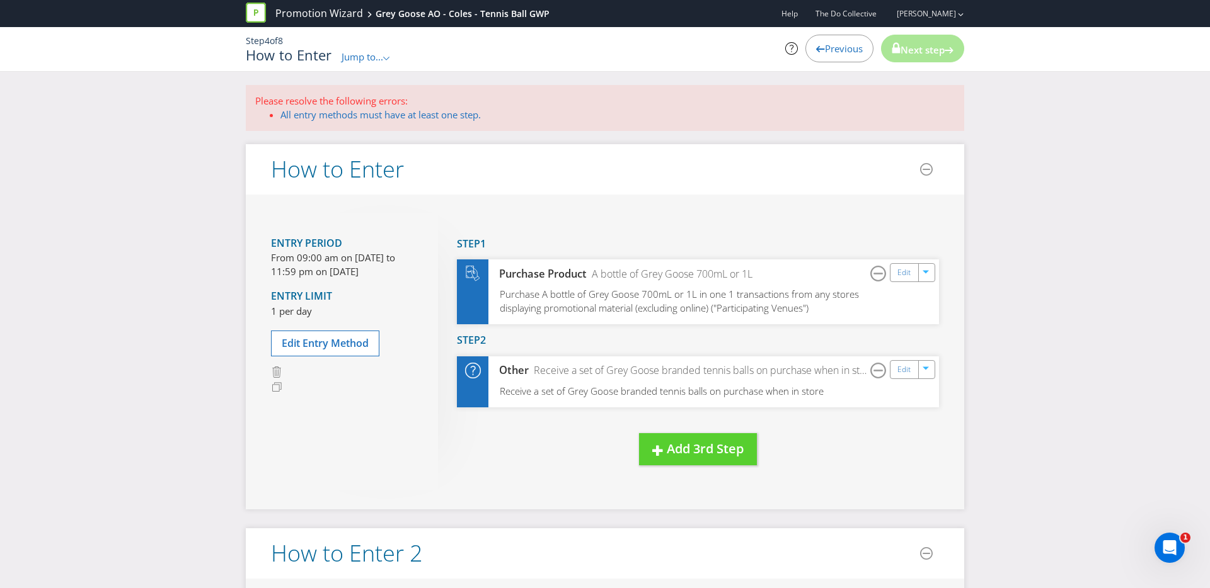
click at [373, 57] on span "Jump to..." at bounding box center [362, 56] width 42 height 13
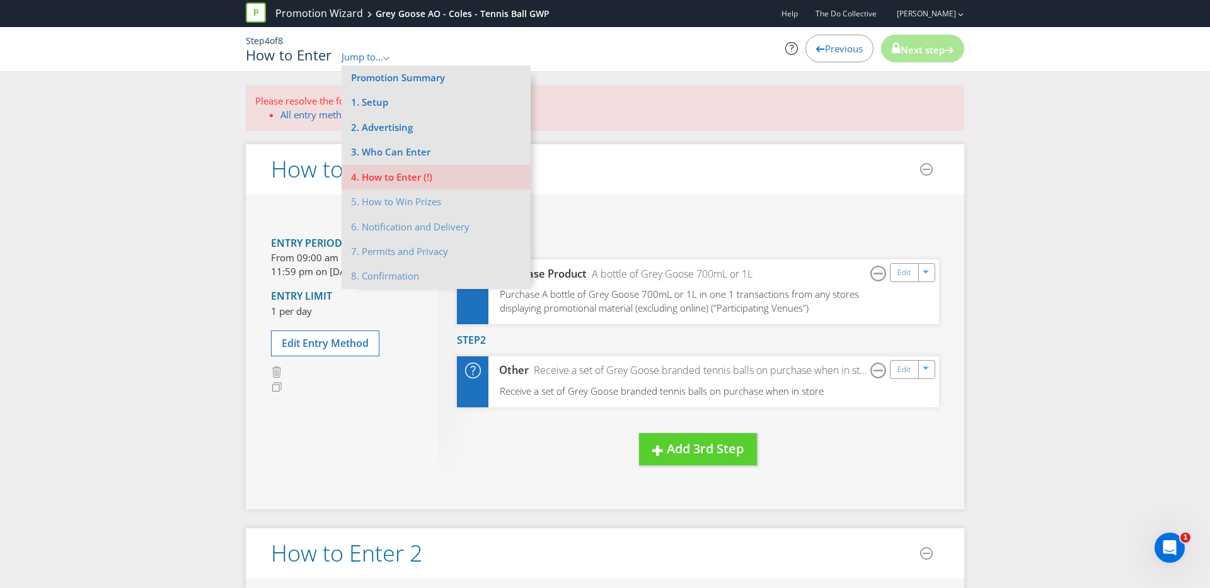
click at [378, 205] on li "5. How to Win Prizes" at bounding box center [435, 202] width 189 height 25
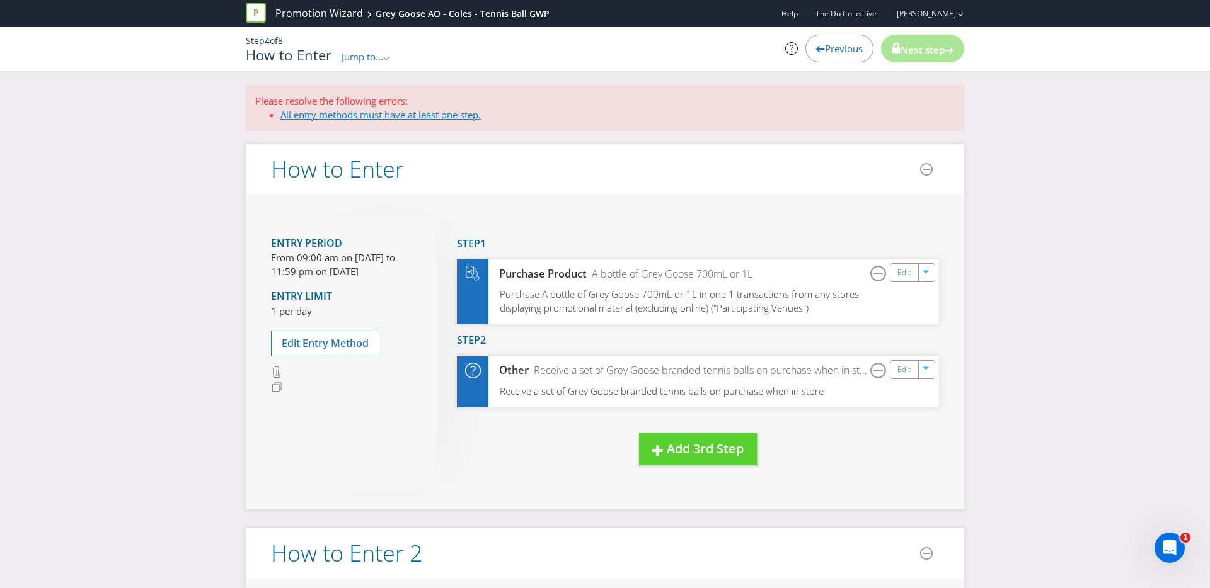
click at [425, 118] on link "All entry methods must have at least one step." at bounding box center [380, 114] width 200 height 13
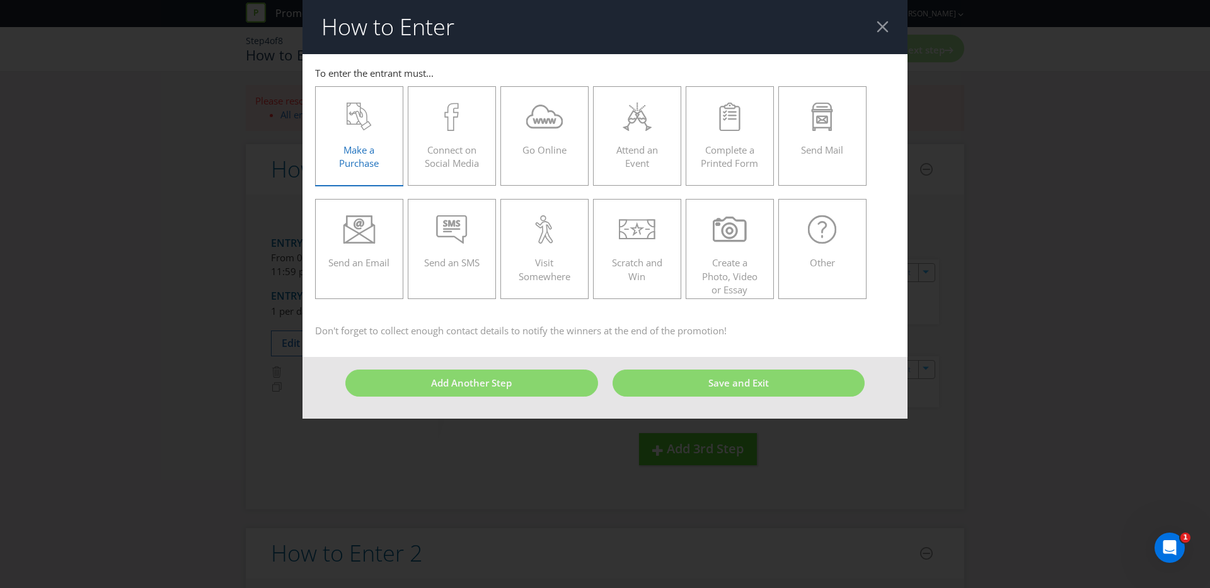
click at [381, 101] on label "Make a Purchase" at bounding box center [359, 136] width 88 height 100
click at [0, 0] on input "Make a Purchase" at bounding box center [0, 0] width 0 height 0
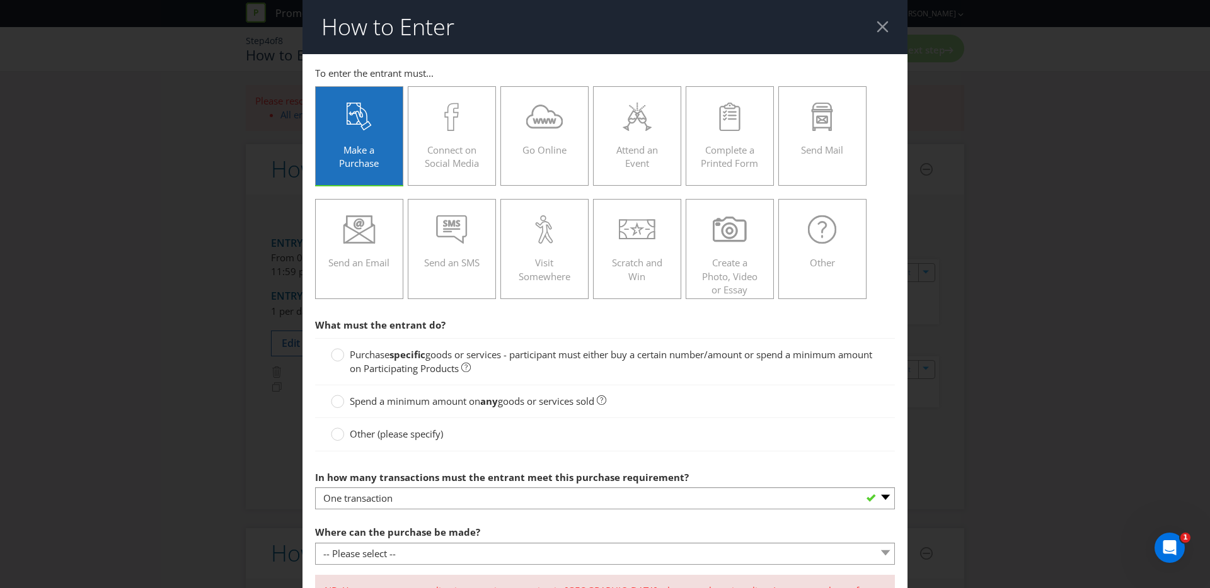
scroll to position [2, 0]
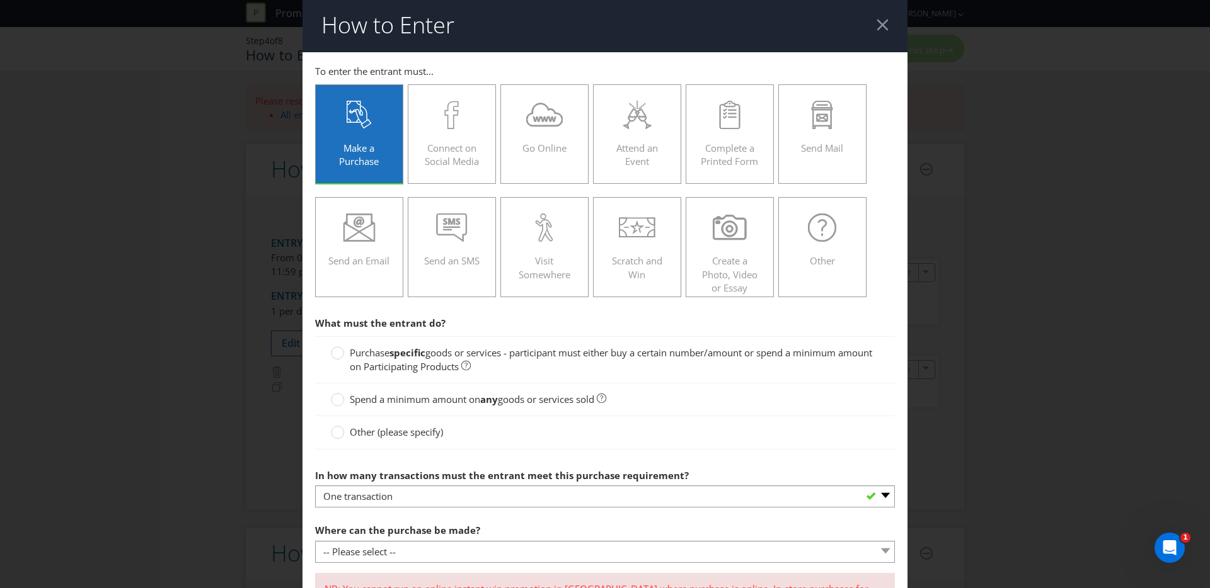
click at [527, 360] on label "Purchase specific goods or services - participant must either buy a certain num…" at bounding box center [605, 360] width 548 height 27
click at [0, 0] on input "Purchase specific goods or services - participant must either buy a certain num…" at bounding box center [0, 0] width 0 height 0
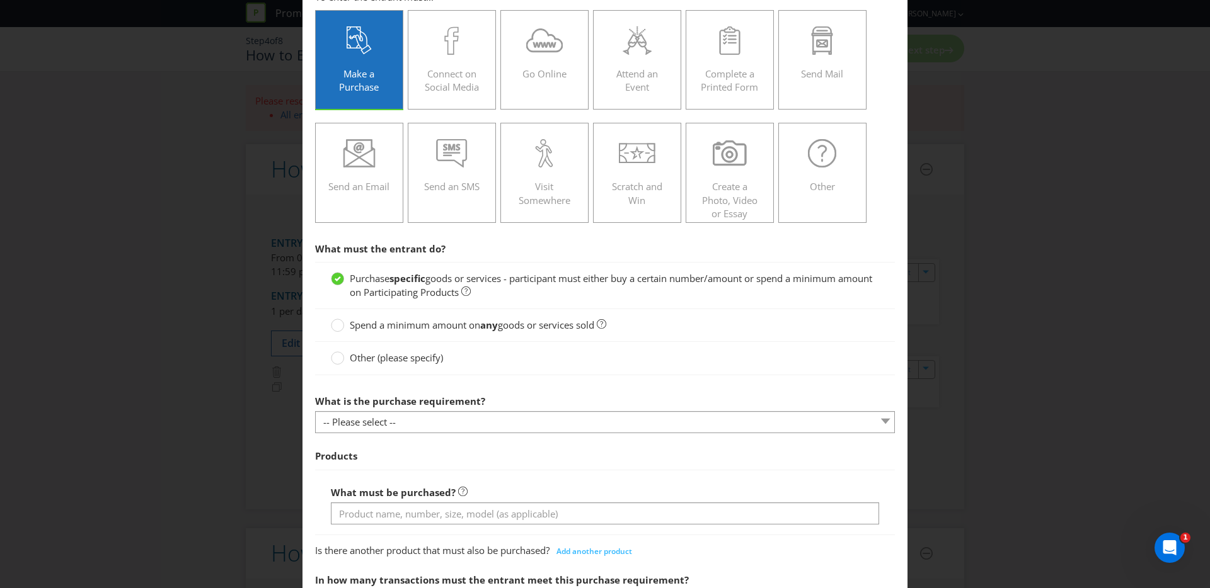
scroll to position [80, 0]
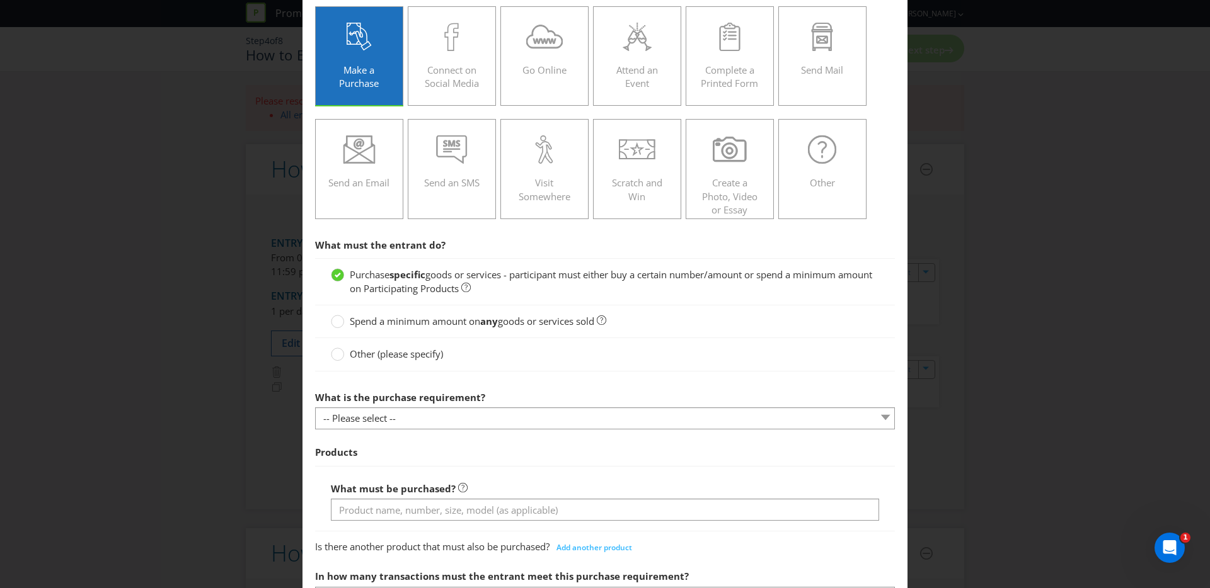
click at [502, 430] on div at bounding box center [605, 429] width 580 height 1
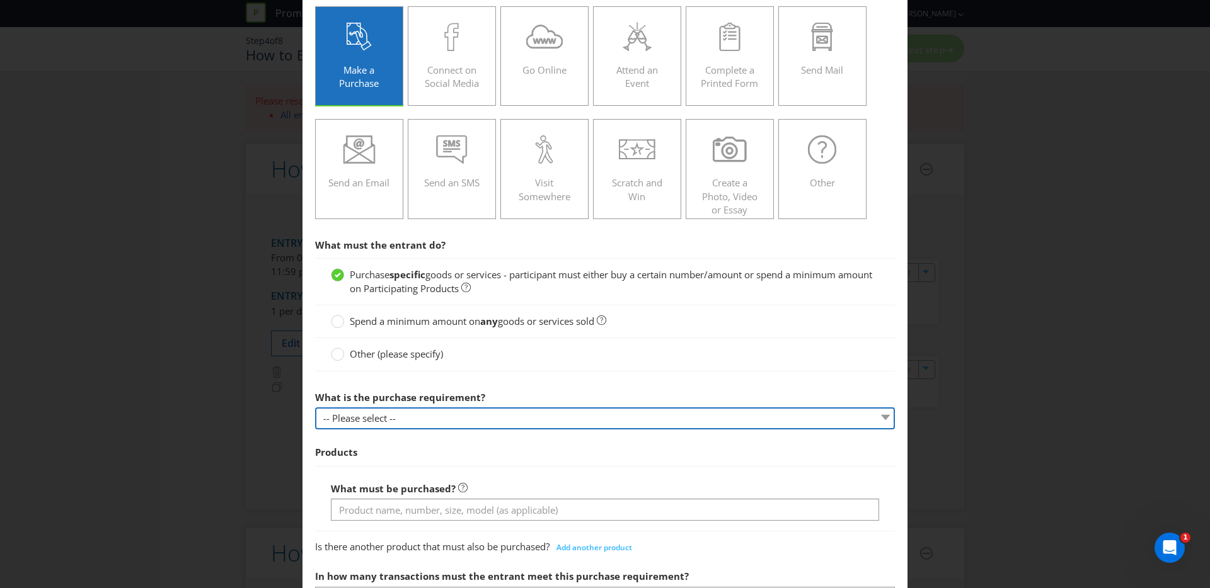
click at [500, 420] on select "-- Please select -- Buy a certain number of these products or services Spend a …" at bounding box center [605, 419] width 580 height 22
select select "MINIMUM_QUANTITY"
click at [315, 408] on select "-- Please select -- Buy a certain number of these products or services Spend a …" at bounding box center [605, 419] width 580 height 22
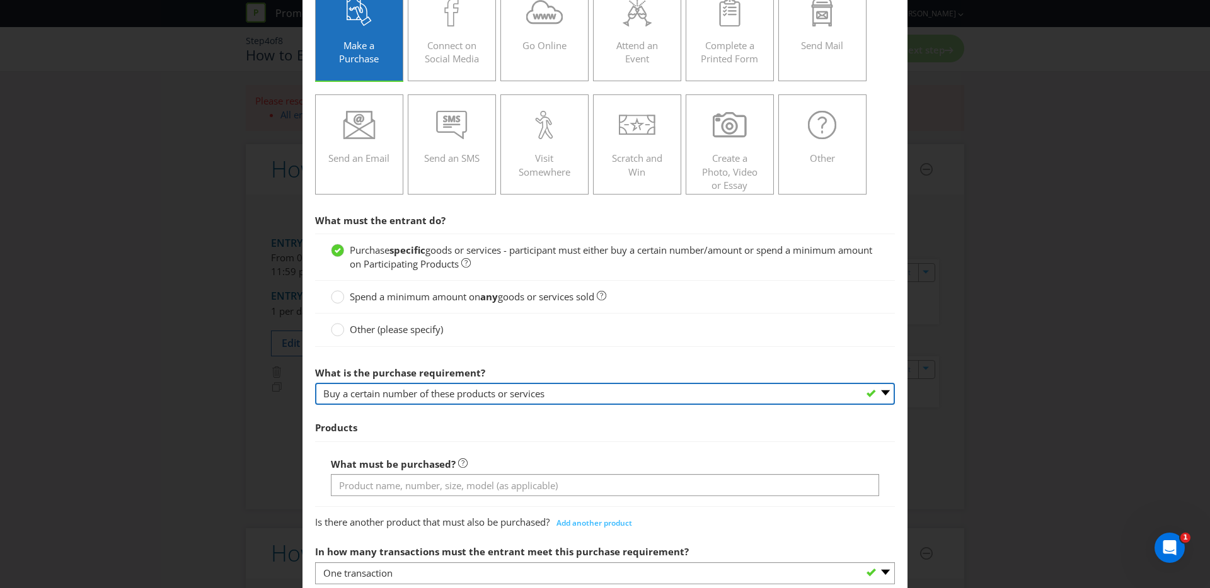
scroll to position [94, 0]
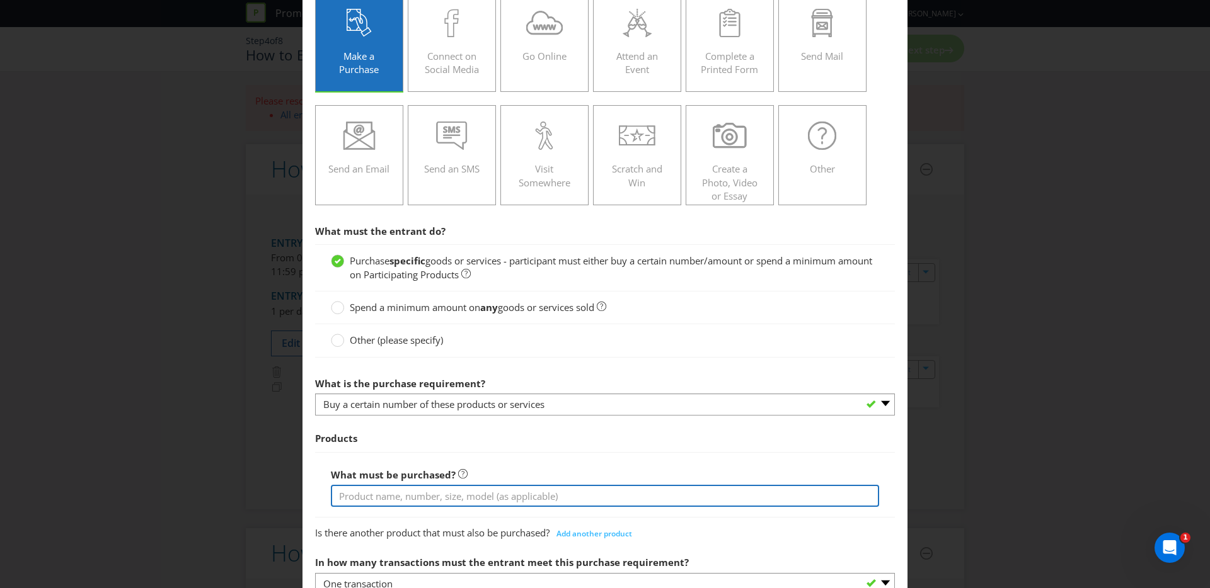
click at [466, 495] on input "text" at bounding box center [605, 496] width 548 height 22
type input "A bottle of Grey Goose 700mL or 1L"
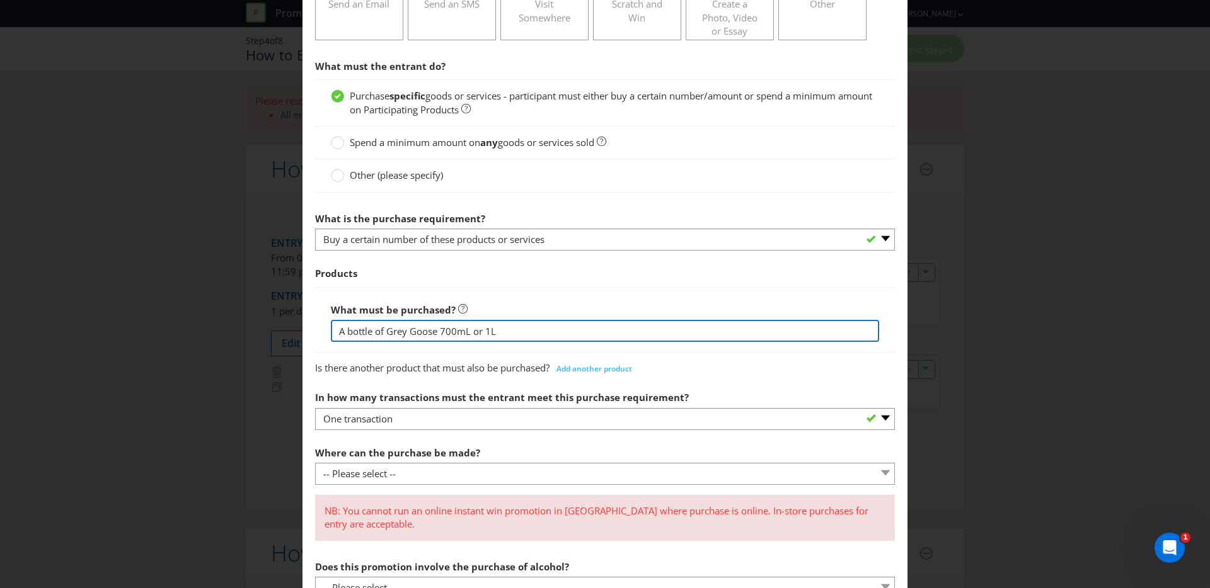
scroll to position [271, 0]
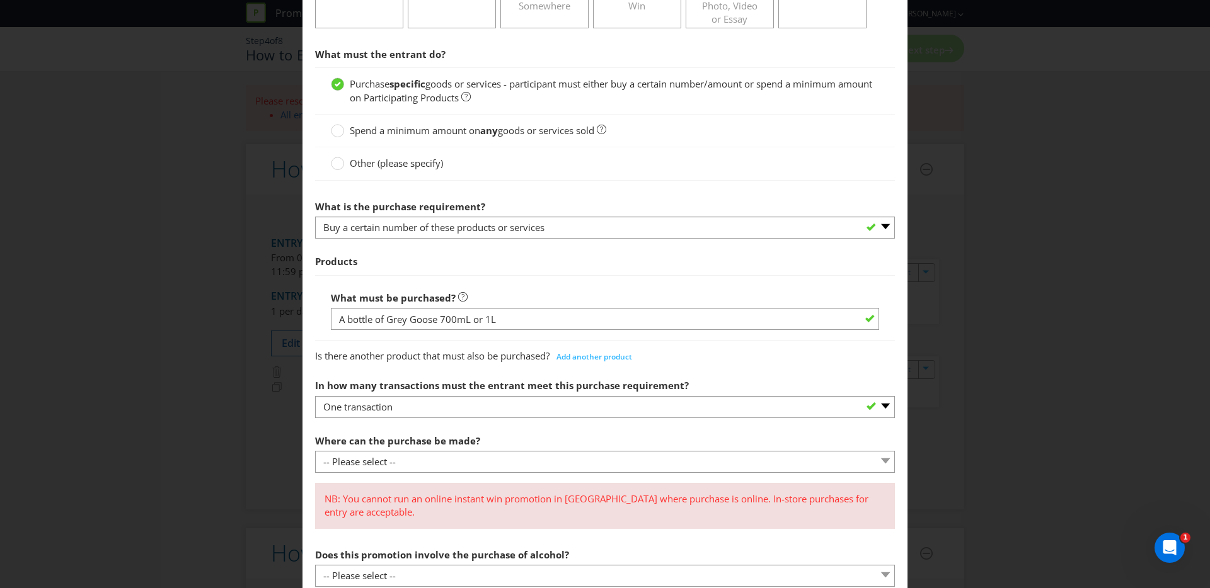
click at [505, 444] on div "Where can the purchase be made? -- Please select -- Any stores displaying promo…" at bounding box center [605, 450] width 580 height 45
click at [503, 462] on select "-- Please select -- Any stores displaying promotional material (including onlin…" at bounding box center [605, 462] width 580 height 22
select select "ANY_DISPLAYING_NOT_ONLINE"
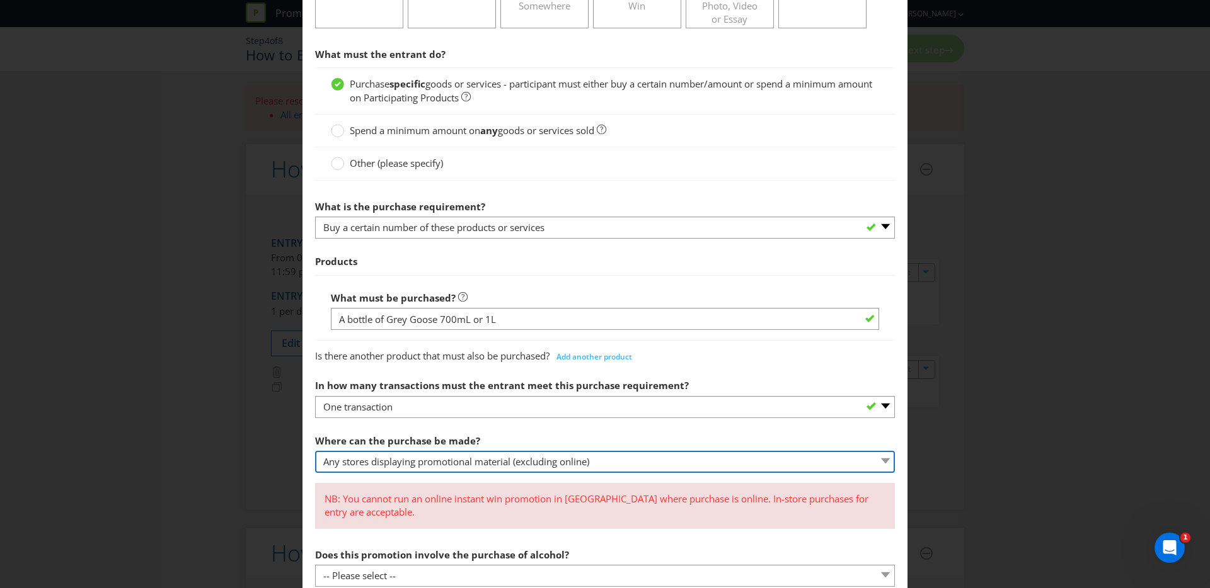
click at [315, 451] on select "-- Please select -- Any stores displaying promotional material (including onlin…" at bounding box center [605, 462] width 580 height 22
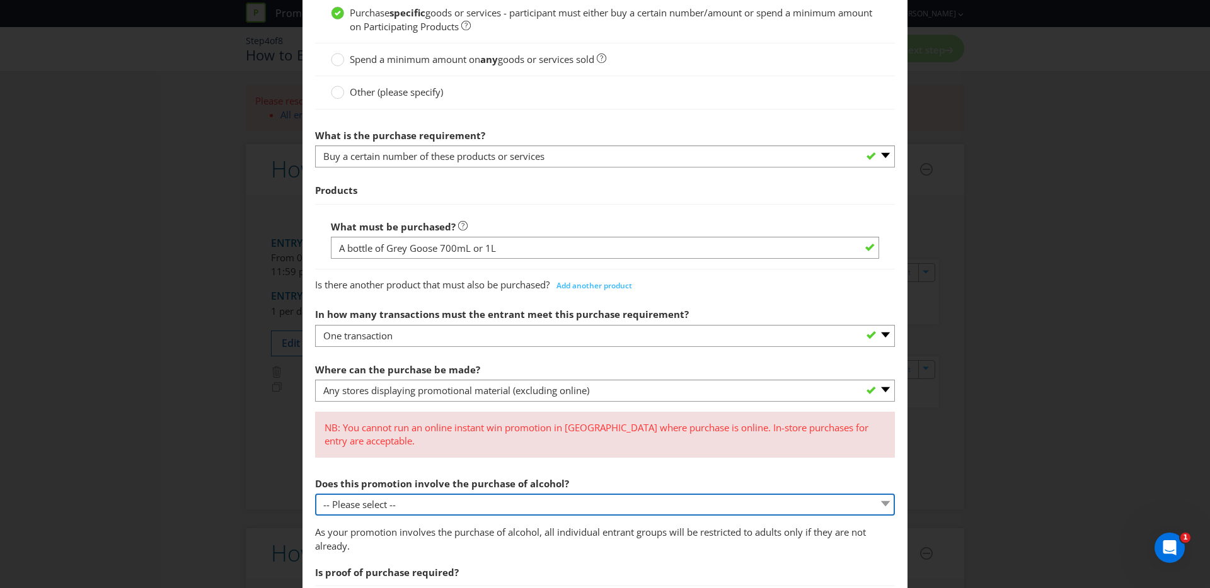
scroll to position [343, 0]
click at [502, 496] on select "-- Please select -- Yes, for on-premises consumption Yes, for off-premises cons…" at bounding box center [605, 504] width 580 height 22
select select "YES_OFF_PREMISES"
click at [315, 493] on select "-- Please select -- Yes, for on-premises consumption Yes, for off-premises cons…" at bounding box center [605, 504] width 580 height 22
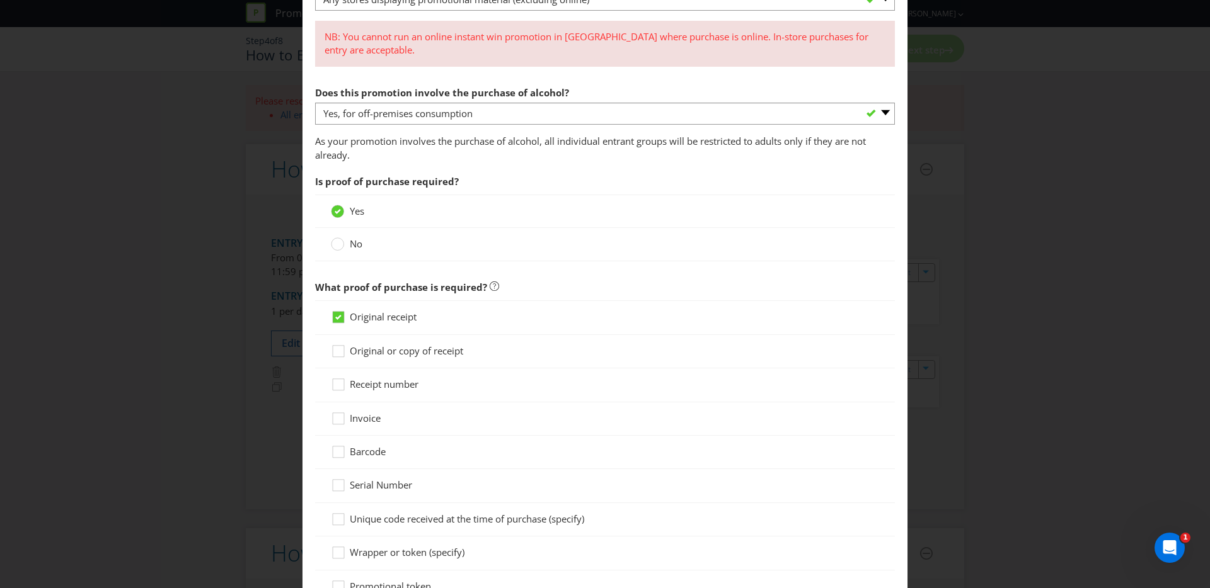
click at [351, 243] on span "No" at bounding box center [356, 244] width 13 height 13
click at [0, 0] on input "No" at bounding box center [0, 0] width 0 height 0
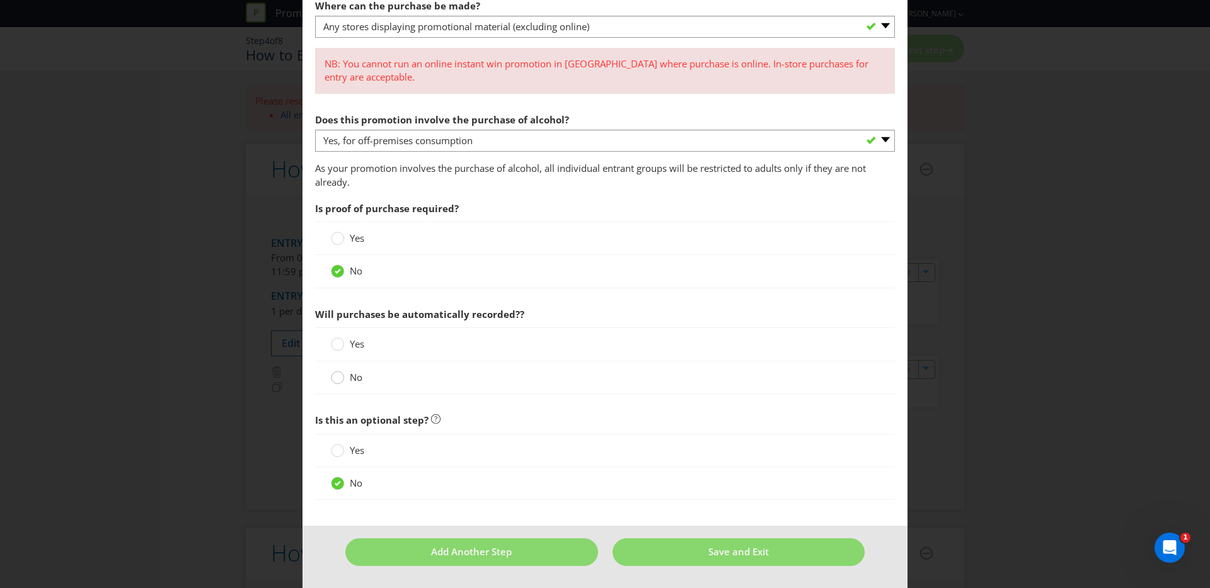
click at [340, 383] on circle at bounding box center [337, 378] width 13 height 13
click at [0, 0] on input "No" at bounding box center [0, 0] width 0 height 0
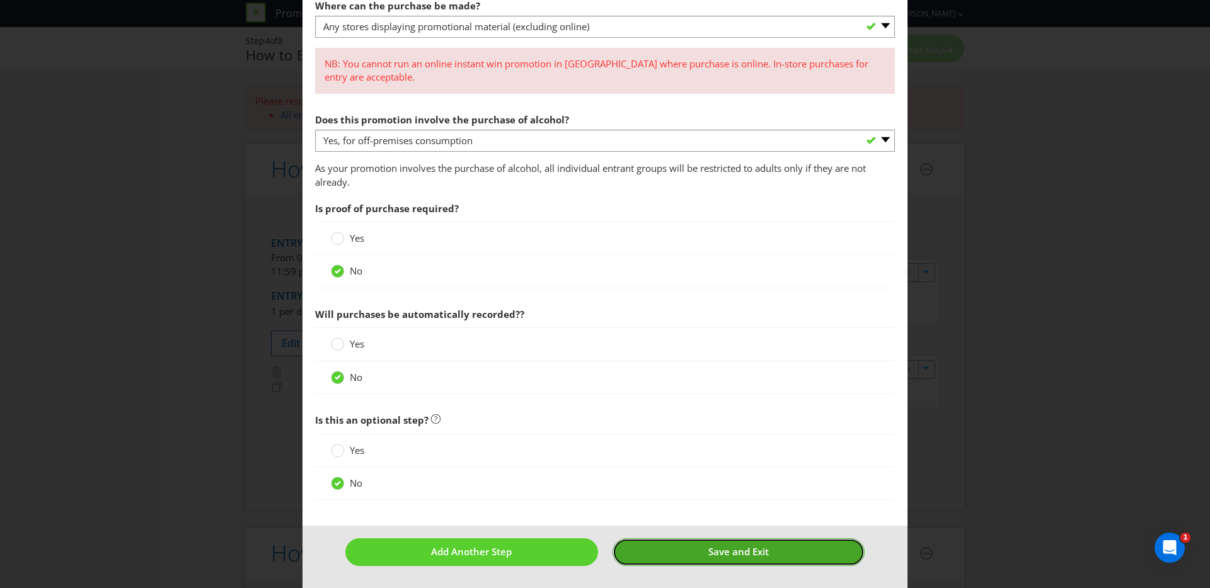
click at [700, 559] on button "Save and Exit" at bounding box center [738, 552] width 253 height 27
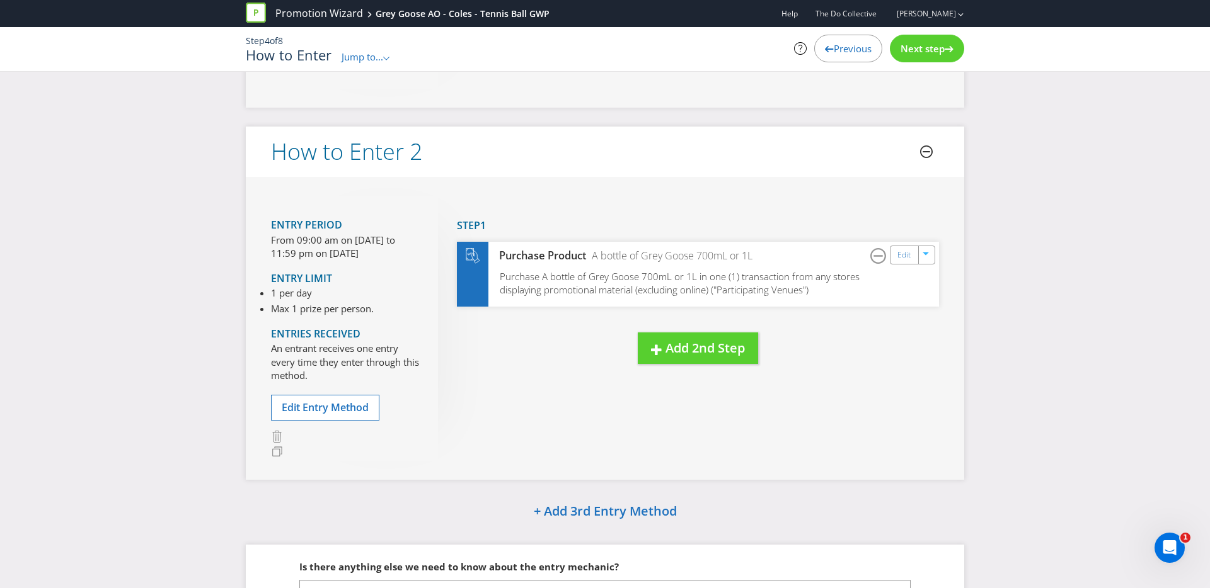
click at [924, 146] on icon at bounding box center [926, 152] width 13 height 13
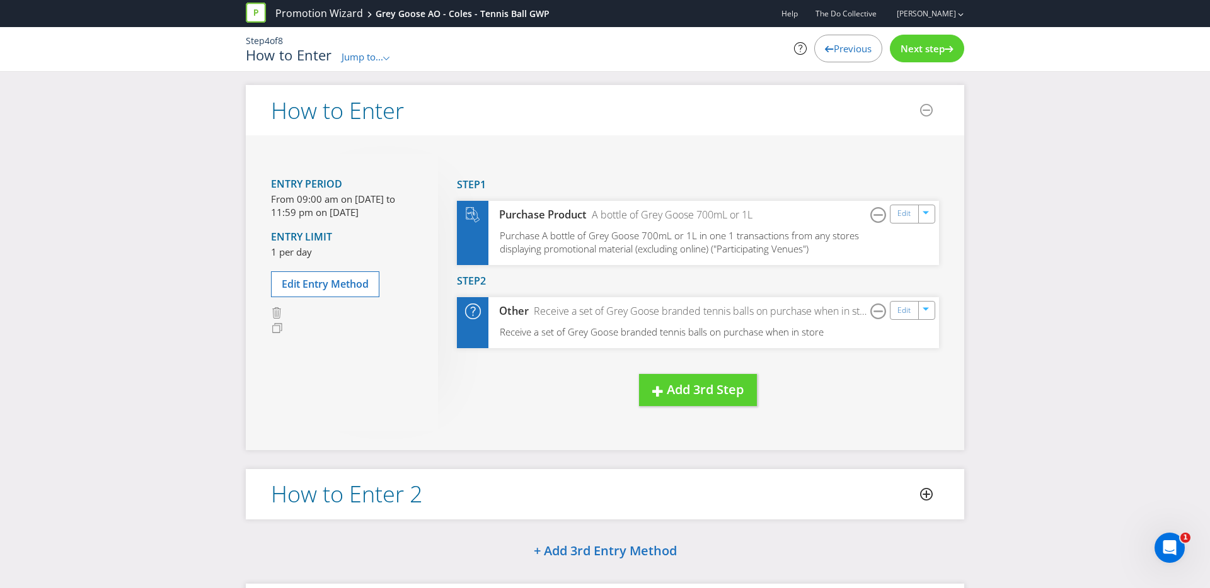
click at [931, 47] on span "Next step" at bounding box center [922, 48] width 44 height 13
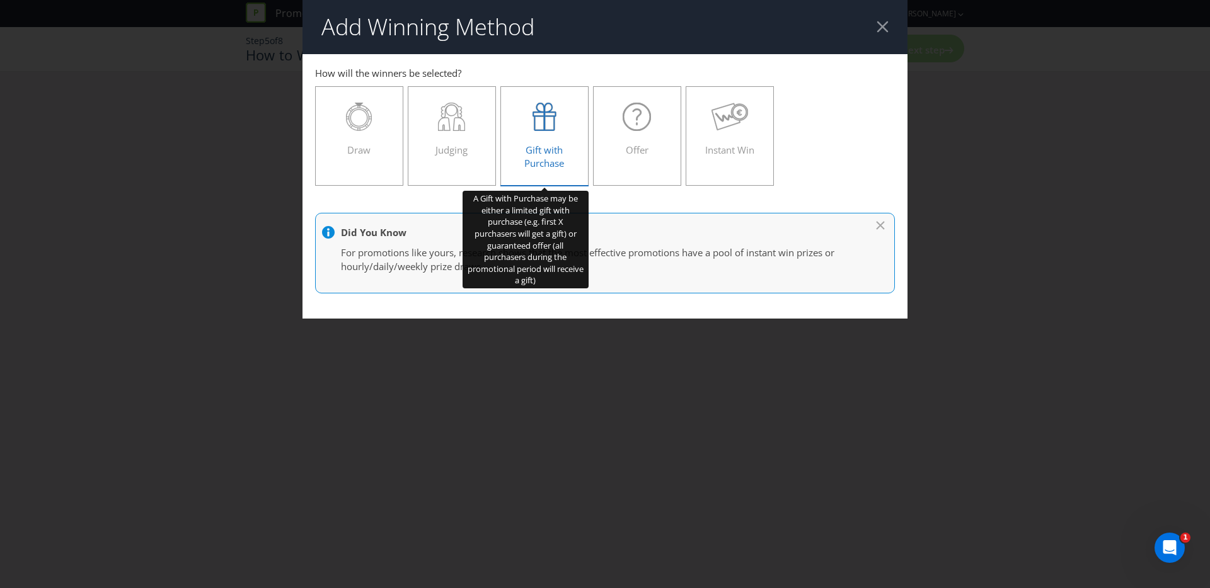
click at [556, 137] on div "Gift with Purchase" at bounding box center [545, 131] width 62 height 57
click at [0, 0] on input "Gift with Purchase" at bounding box center [0, 0] width 0 height 0
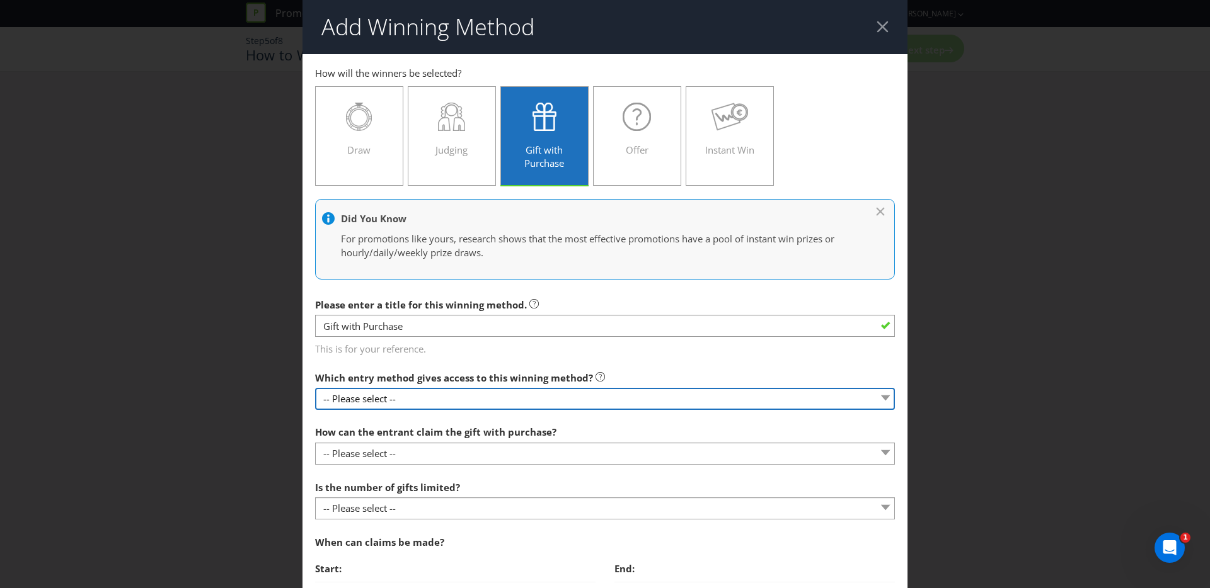
click at [382, 403] on select "-- Please select --" at bounding box center [605, 399] width 580 height 22
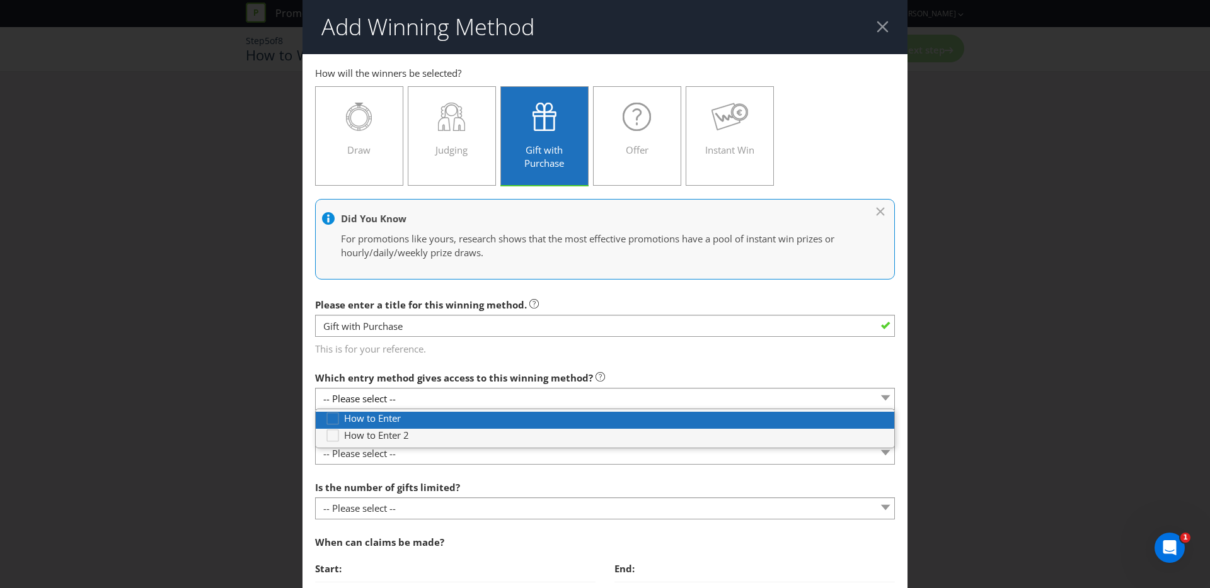
click at [386, 423] on span "How to Enter" at bounding box center [372, 418] width 57 height 13
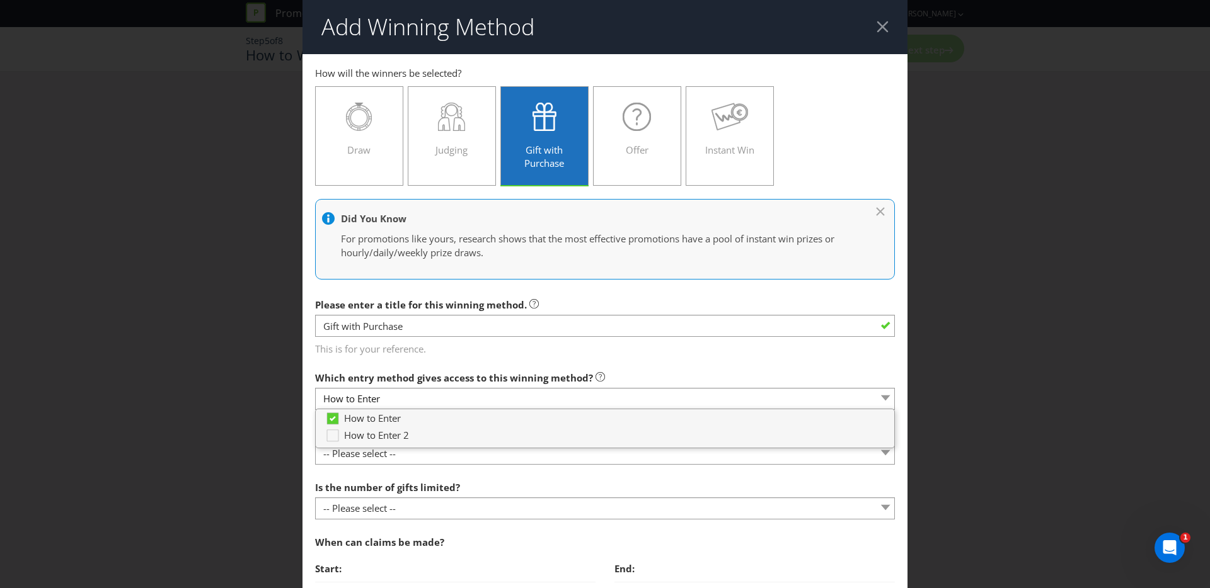
click at [391, 464] on div at bounding box center [605, 464] width 580 height 1
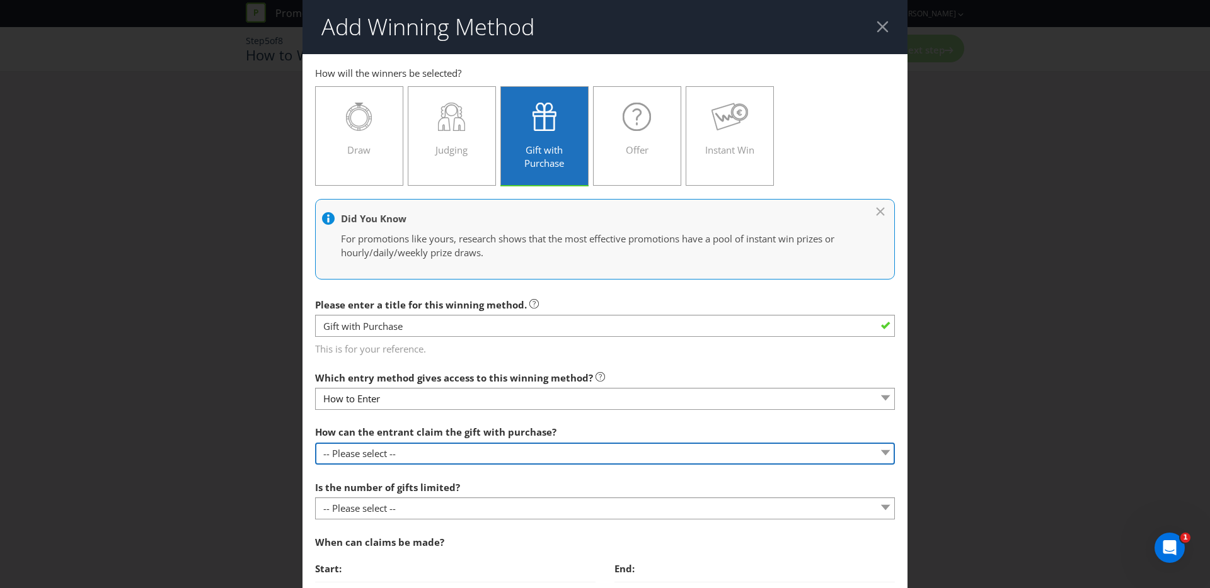
click at [392, 460] on select "-- Please select -- Already covered by entry mechanic Automatically sent to cla…" at bounding box center [605, 454] width 580 height 22
select select "IN_STORE"
click at [315, 443] on select "-- Please select -- Already covered by entry mechanic Automatically sent to cla…" at bounding box center [605, 454] width 580 height 22
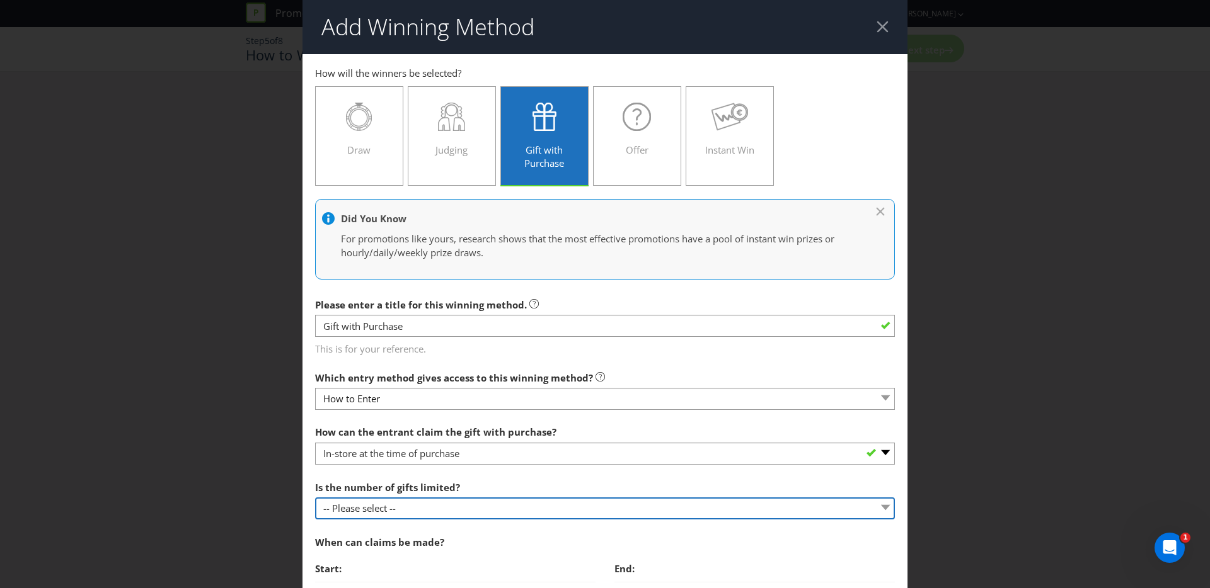
click at [393, 507] on select "-- Please select -- Unlimited gifts available during promotional period Number …" at bounding box center [605, 509] width 580 height 22
select select "LIMITED"
click at [315, 498] on select "-- Please select -- Unlimited gifts available during promotional period Number …" at bounding box center [605, 509] width 580 height 22
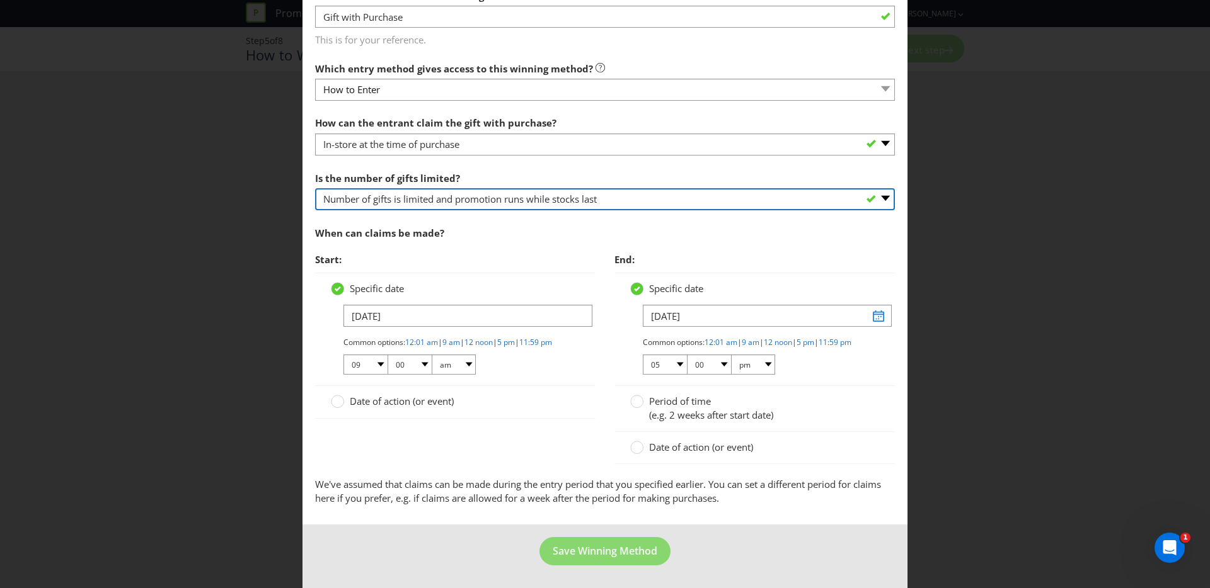
scroll to position [316, 0]
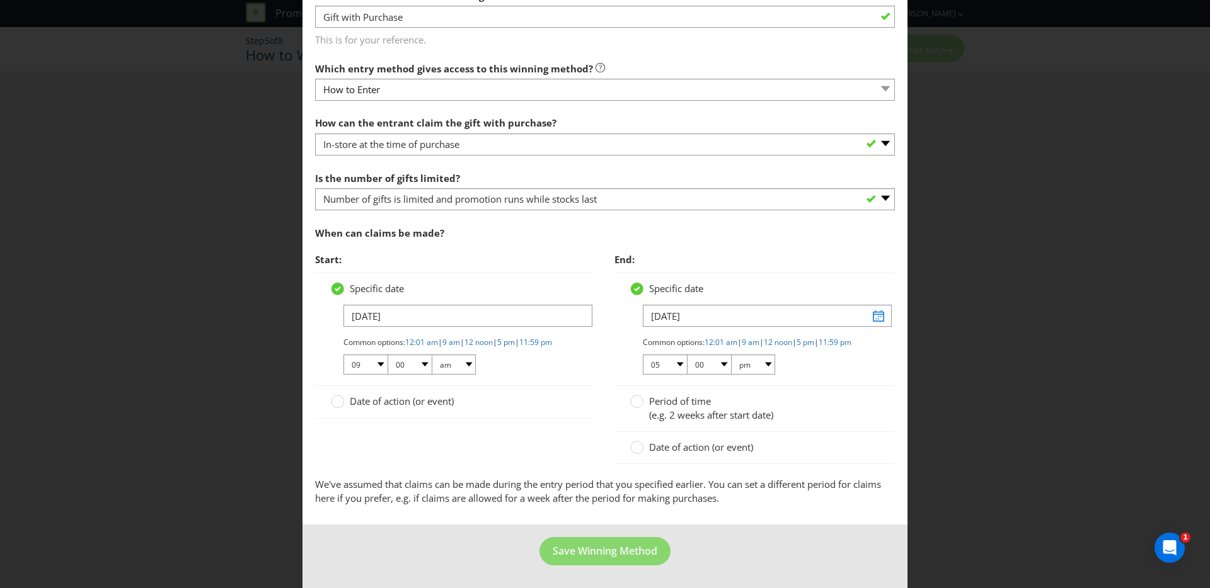
click at [383, 406] on span "Date of action (or event)" at bounding box center [402, 401] width 104 height 13
click at [0, 0] on input "Date of action (or event)" at bounding box center [0, 0] width 0 height 0
click at [338, 289] on div at bounding box center [337, 290] width 13 height 16
click at [0, 0] on input "Specific date" at bounding box center [0, 0] width 0 height 0
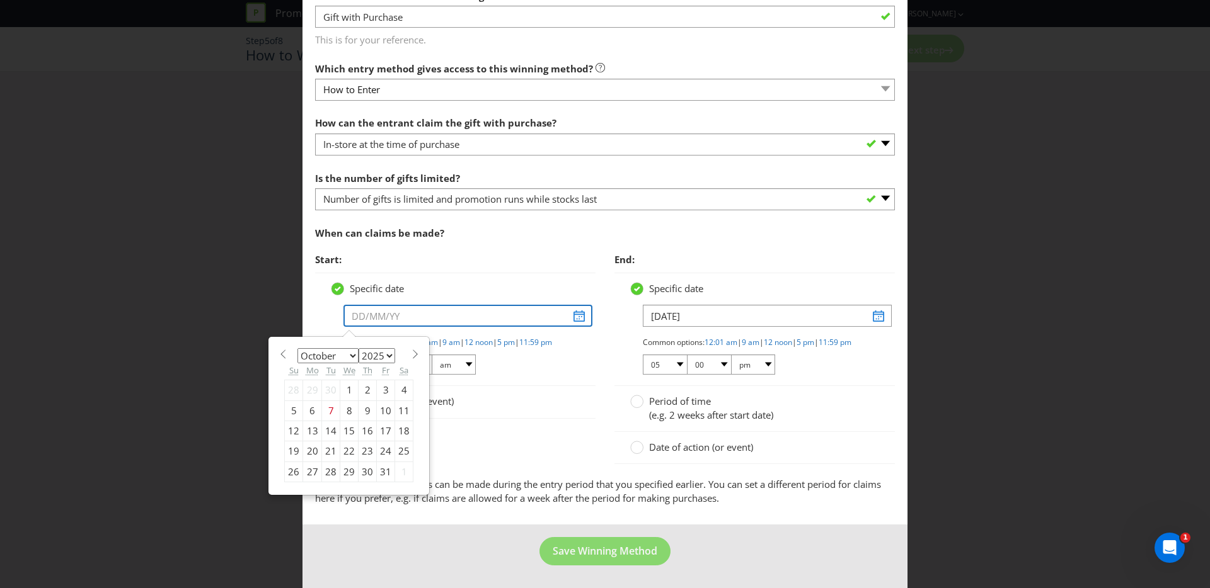
click at [412, 313] on input "text" at bounding box center [467, 316] width 249 height 22
click at [319, 351] on select "January February March April May June July August September October November De…" at bounding box center [327, 355] width 61 height 15
select select "0"
click at [297, 348] on select "January February March April May June July August September October November De…" at bounding box center [327, 355] width 61 height 15
click at [332, 404] on div "7" at bounding box center [331, 411] width 18 height 20
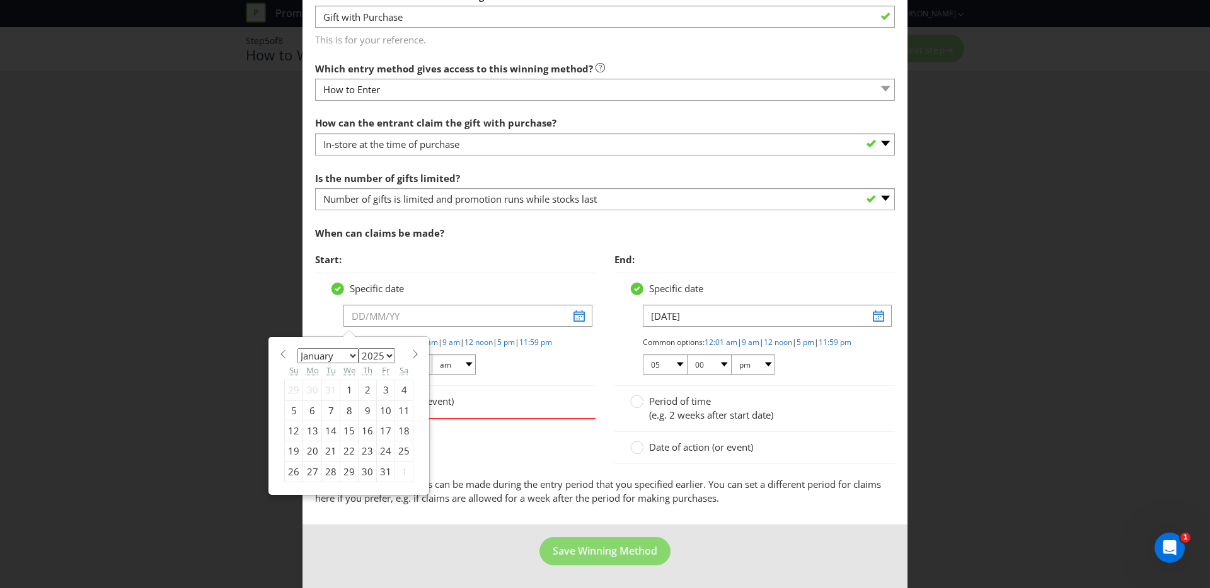
type input "[DATE]"
click at [399, 309] on input "[DATE]" at bounding box center [467, 316] width 249 height 22
click at [389, 350] on select "2025 2026 2027 2028 2029 2030 2031 2032 2033 2034 2035" at bounding box center [377, 355] width 37 height 15
select select "2026"
click at [359, 348] on select "2025 2026 2027 2028 2029 2030 2031 2032 2033 2034 2035" at bounding box center [377, 355] width 37 height 15
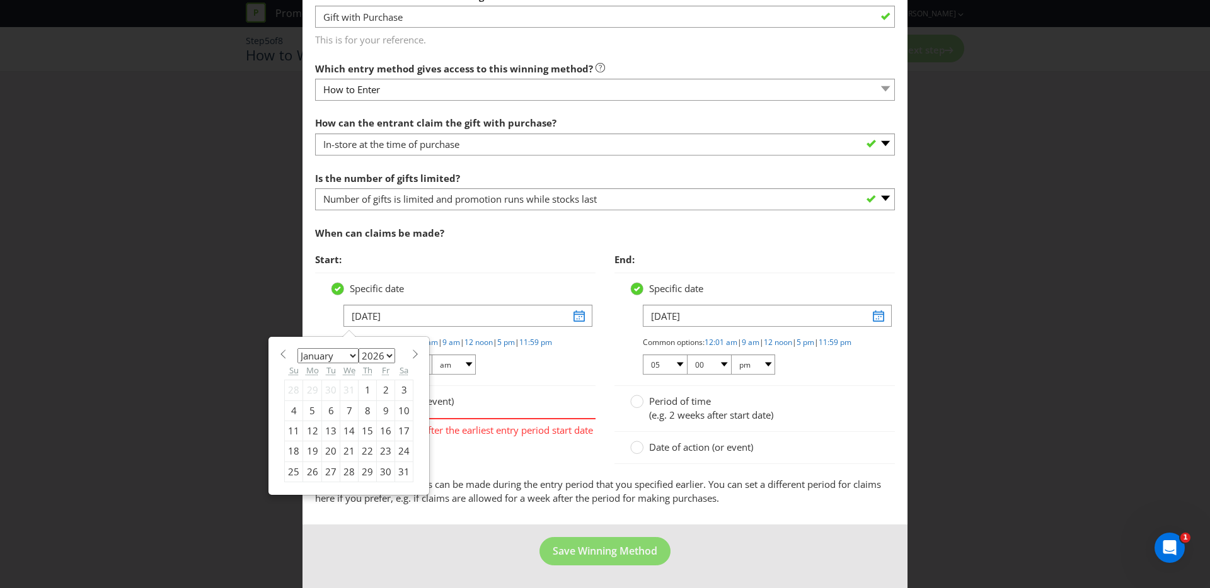
click at [352, 406] on div "7" at bounding box center [349, 411] width 18 height 20
type input "[DATE]"
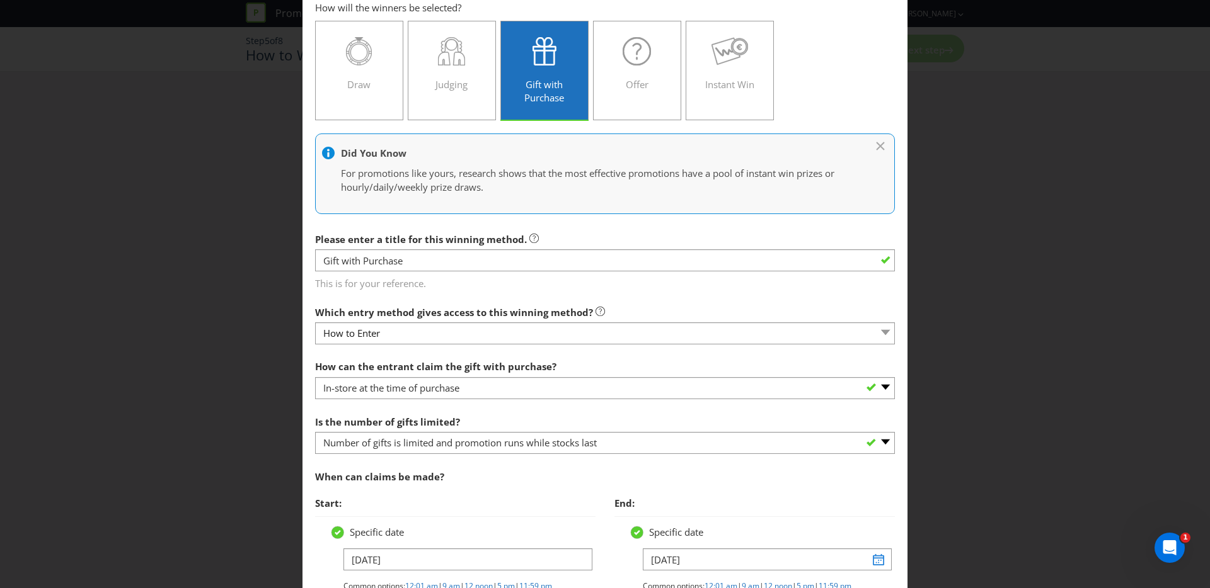
scroll to position [67, 0]
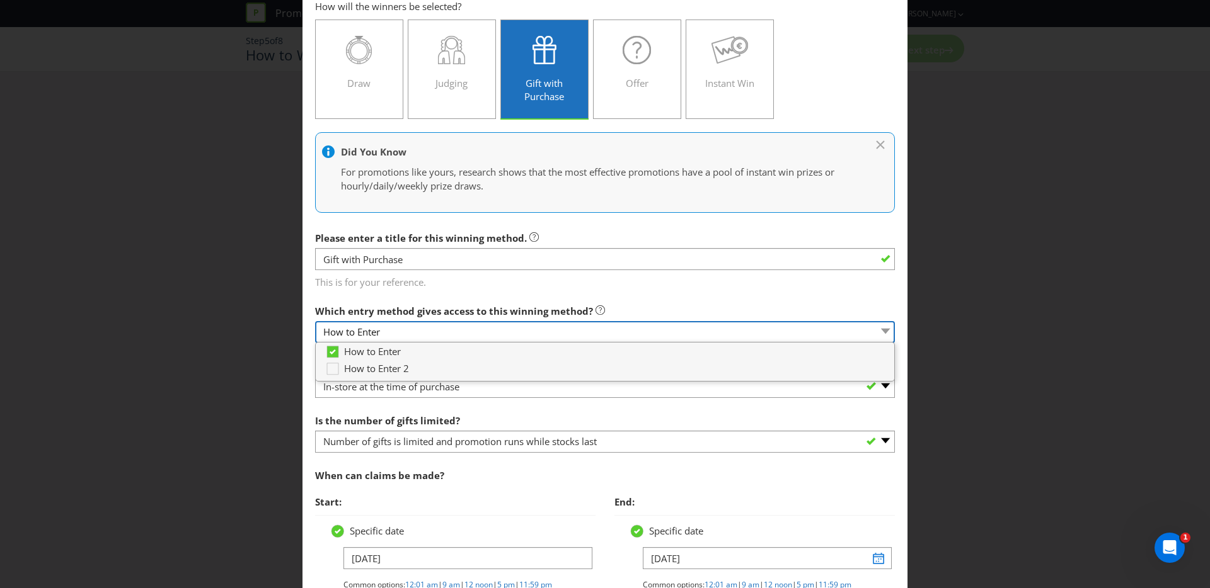
click at [544, 330] on select "How to Enter" at bounding box center [605, 332] width 580 height 22
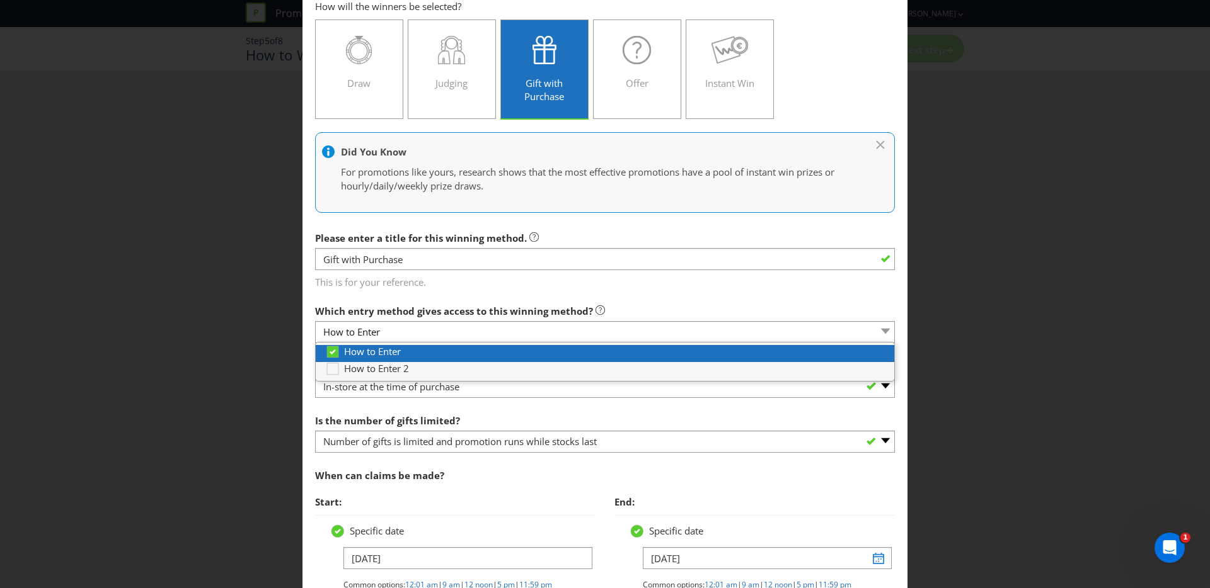
click at [541, 349] on div "How to Enter" at bounding box center [609, 351] width 569 height 13
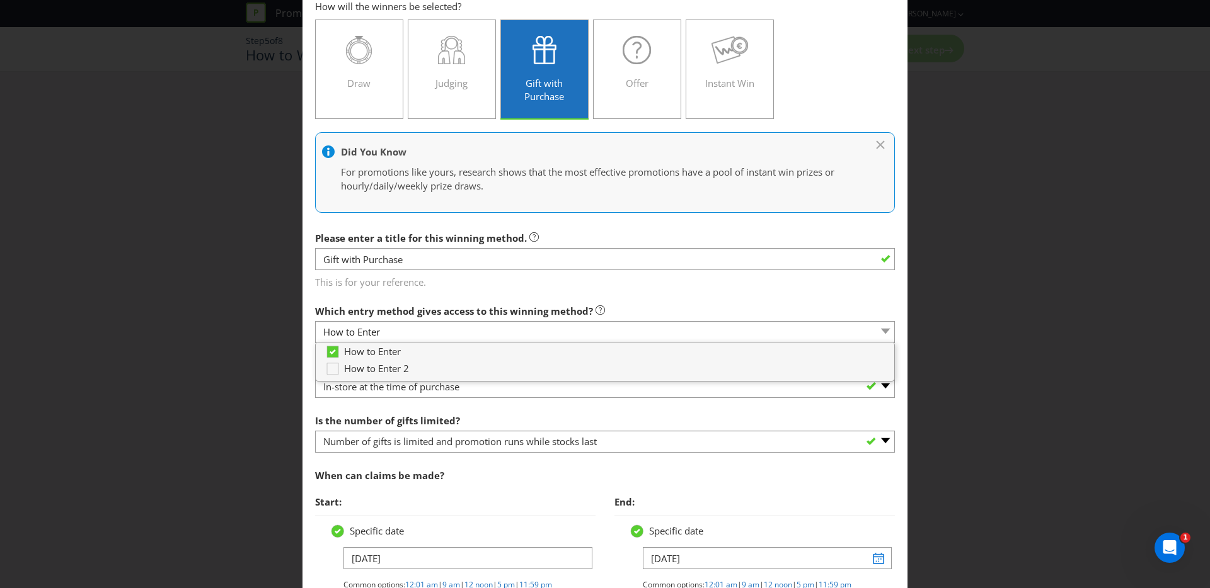
click at [998, 435] on div "Add Winning Method How to Enter How to Enter 2 How will the winners be selected…" at bounding box center [605, 294] width 1210 height 588
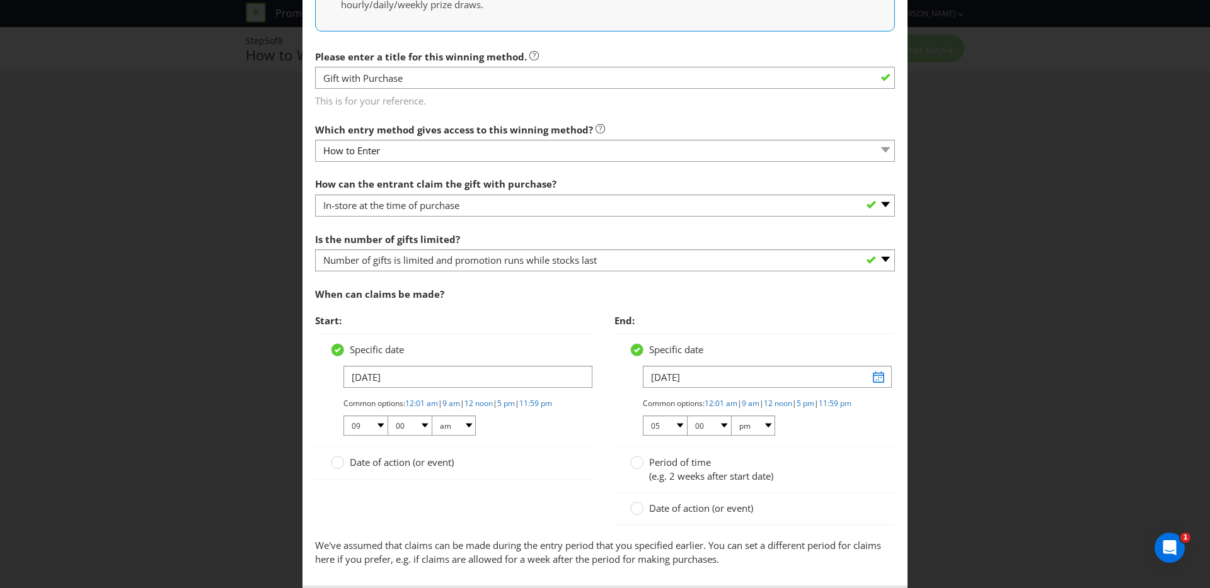
scroll to position [320, 0]
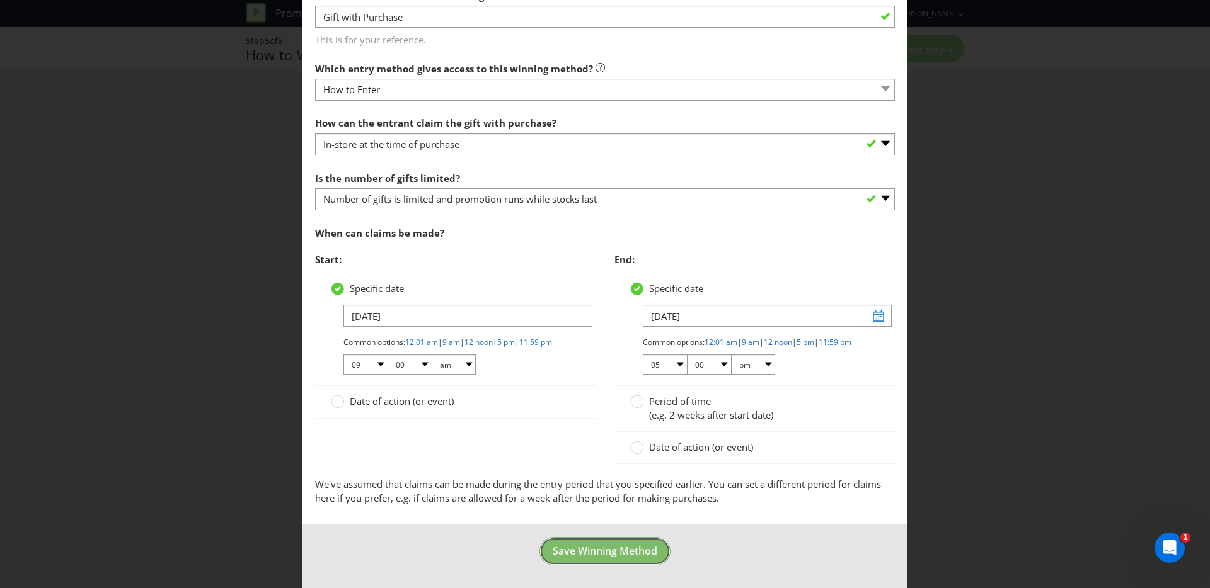
click at [552, 541] on button "Save Winning Method" at bounding box center [604, 551] width 131 height 28
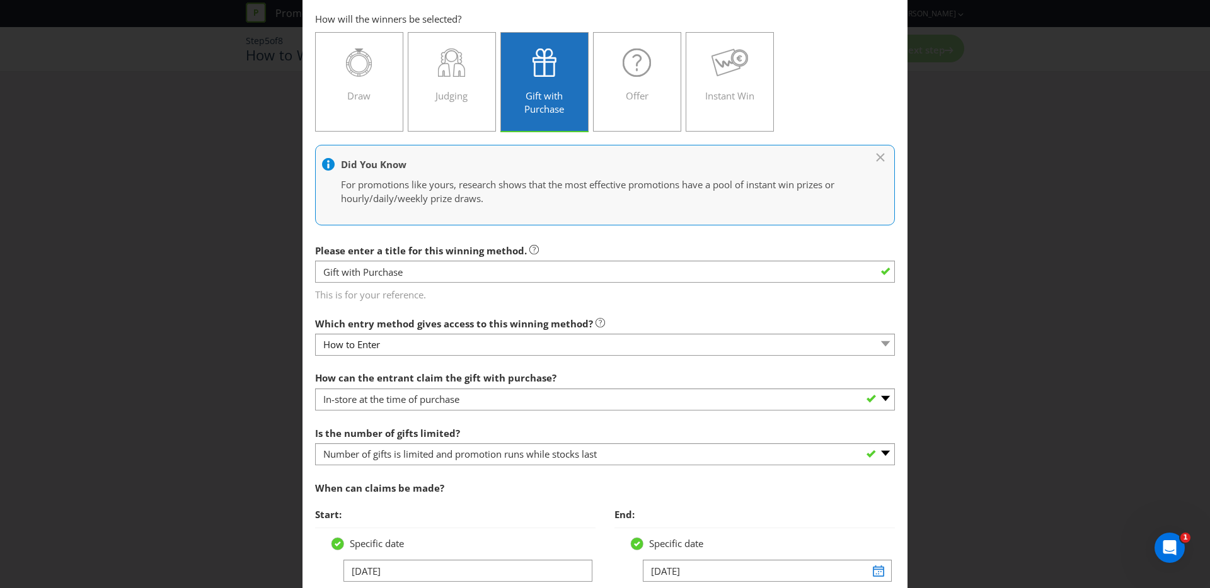
scroll to position [0, 0]
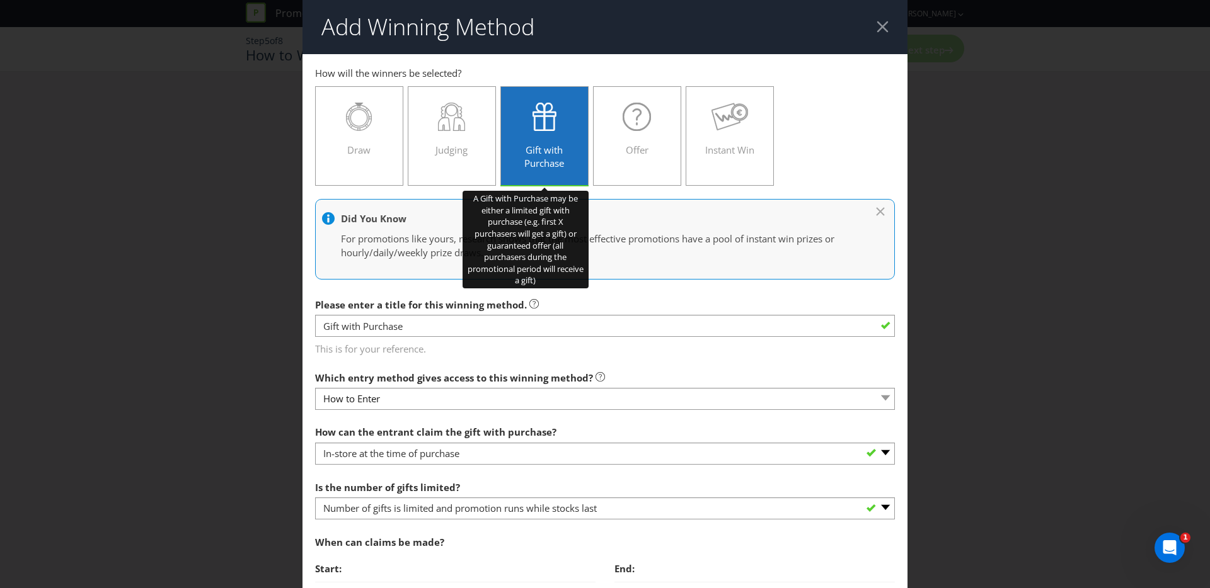
click at [539, 124] on icon at bounding box center [544, 117] width 24 height 28
click at [0, 0] on input "Gift with Purchase" at bounding box center [0, 0] width 0 height 0
click at [556, 149] on span "Gift with Purchase" at bounding box center [544, 157] width 40 height 26
click at [0, 0] on input "Gift with Purchase" at bounding box center [0, 0] width 0 height 0
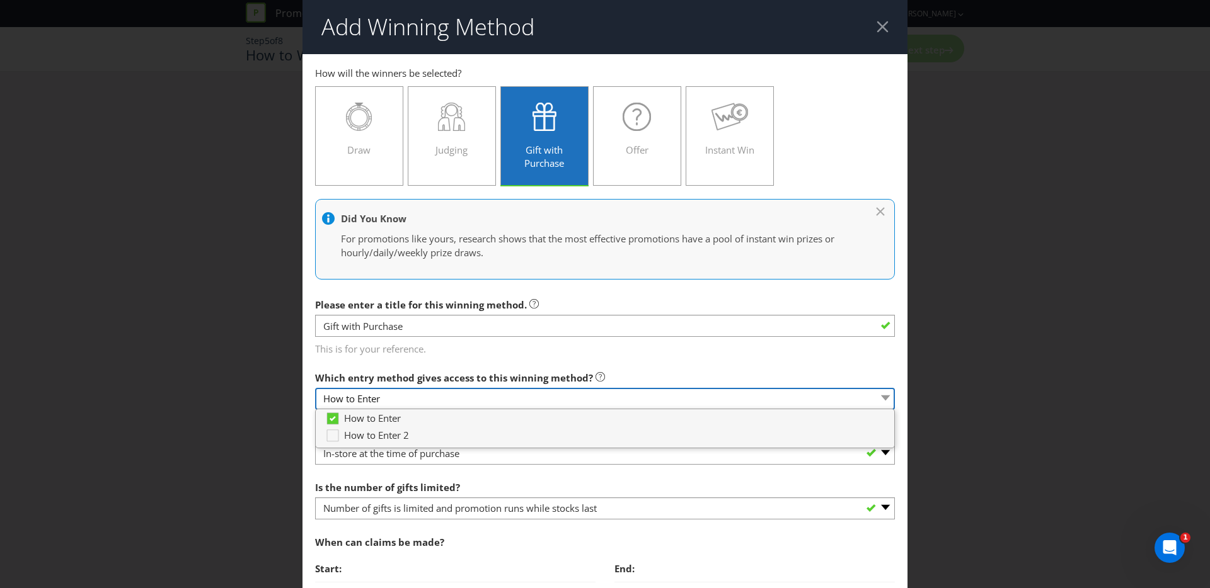
click at [419, 405] on select "How to Enter" at bounding box center [605, 399] width 580 height 22
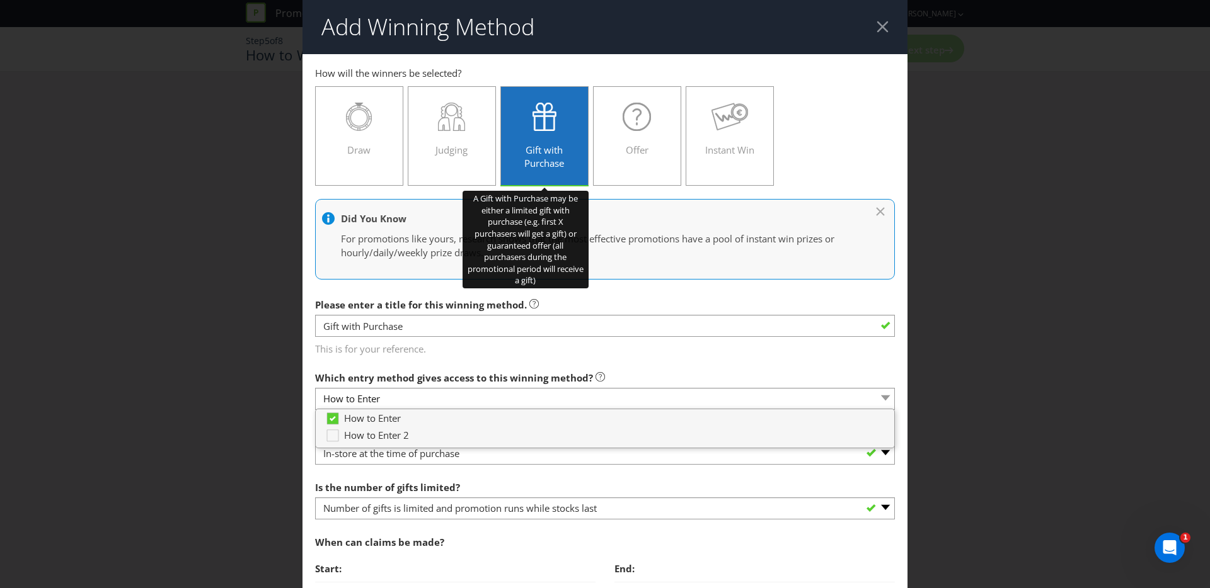
click at [559, 158] on span "Gift with Purchase" at bounding box center [544, 157] width 40 height 26
click at [0, 0] on input "Gift with Purchase" at bounding box center [0, 0] width 0 height 0
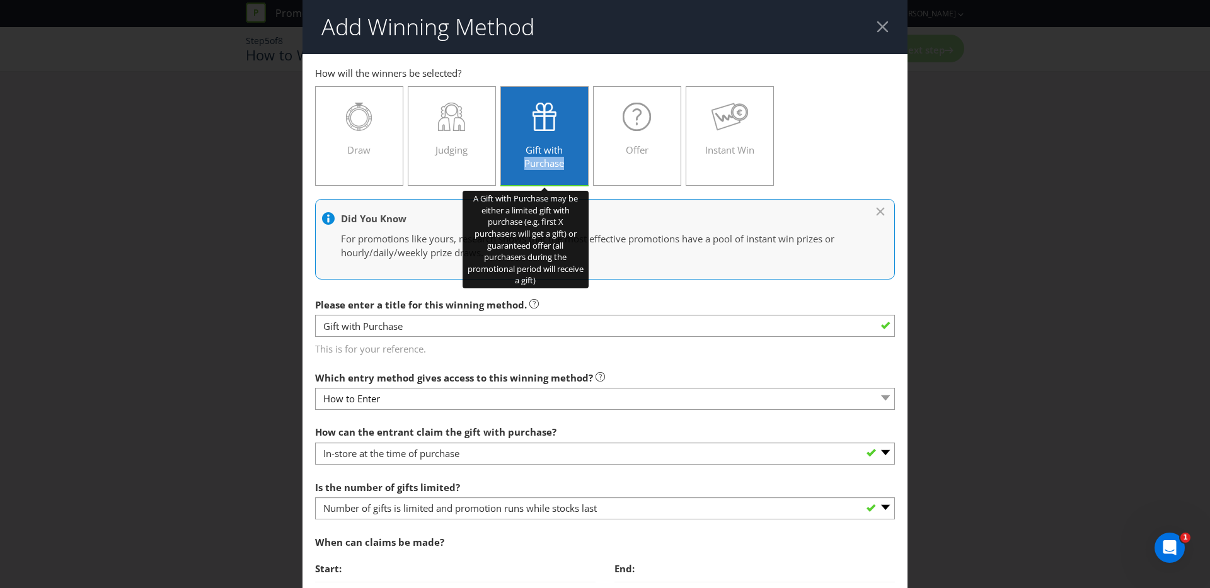
click at [559, 158] on span "Gift with Purchase" at bounding box center [544, 157] width 40 height 26
click at [0, 0] on input "Gift with Purchase" at bounding box center [0, 0] width 0 height 0
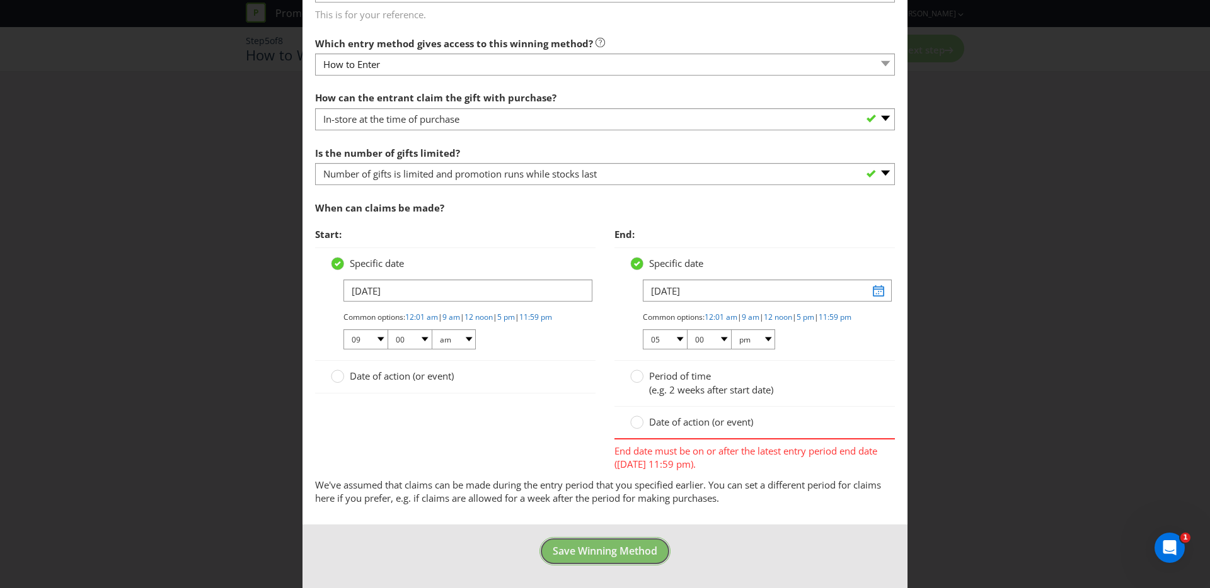
click at [612, 565] on button "Save Winning Method" at bounding box center [604, 551] width 131 height 28
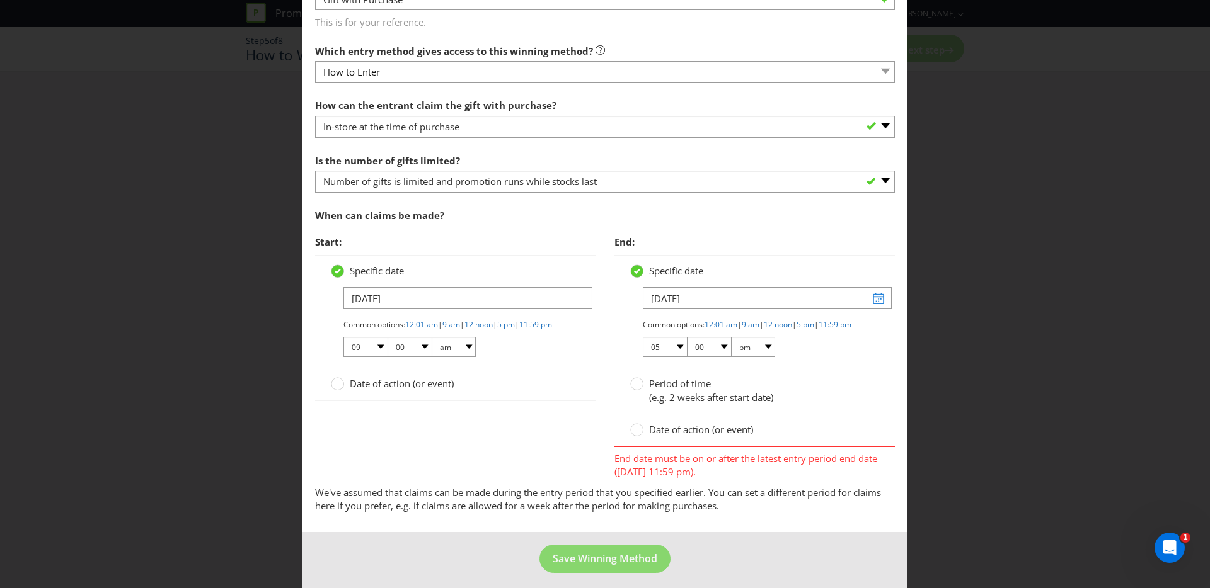
scroll to position [345, 0]
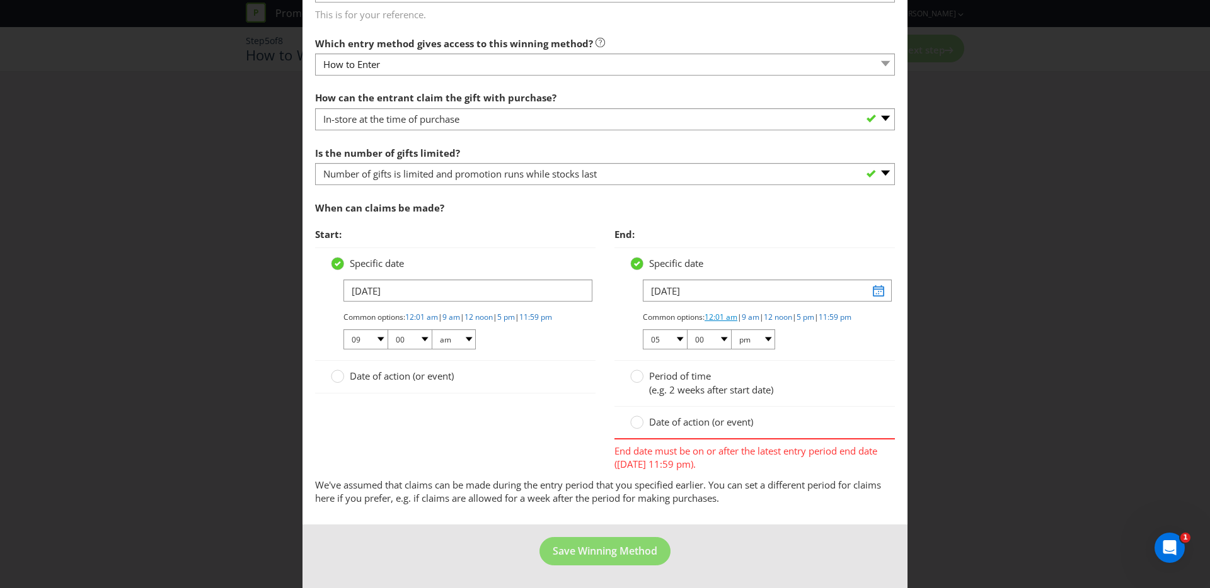
click at [729, 312] on link "12:01 am" at bounding box center [720, 317] width 33 height 11
select select "12"
select select "01"
select select "am"
click at [604, 534] on footer "Save Winning Method" at bounding box center [604, 557] width 605 height 64
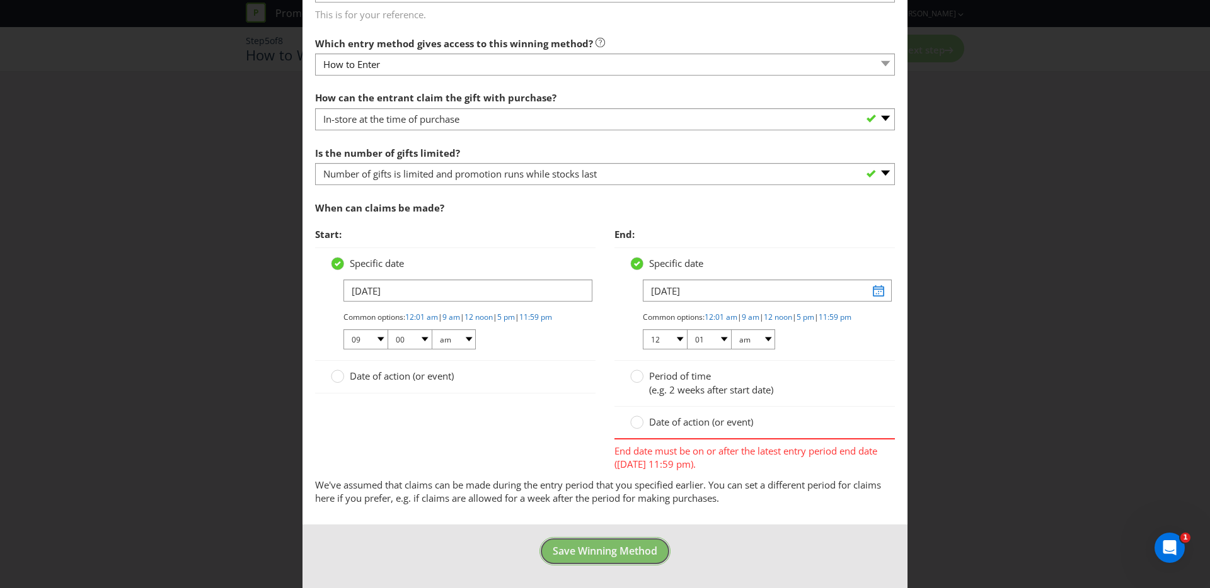
click at [601, 558] on button "Save Winning Method" at bounding box center [604, 551] width 131 height 28
click at [818, 315] on link "11:59 pm" at bounding box center [834, 317] width 33 height 11
select select "11"
select select "59"
select select "pm"
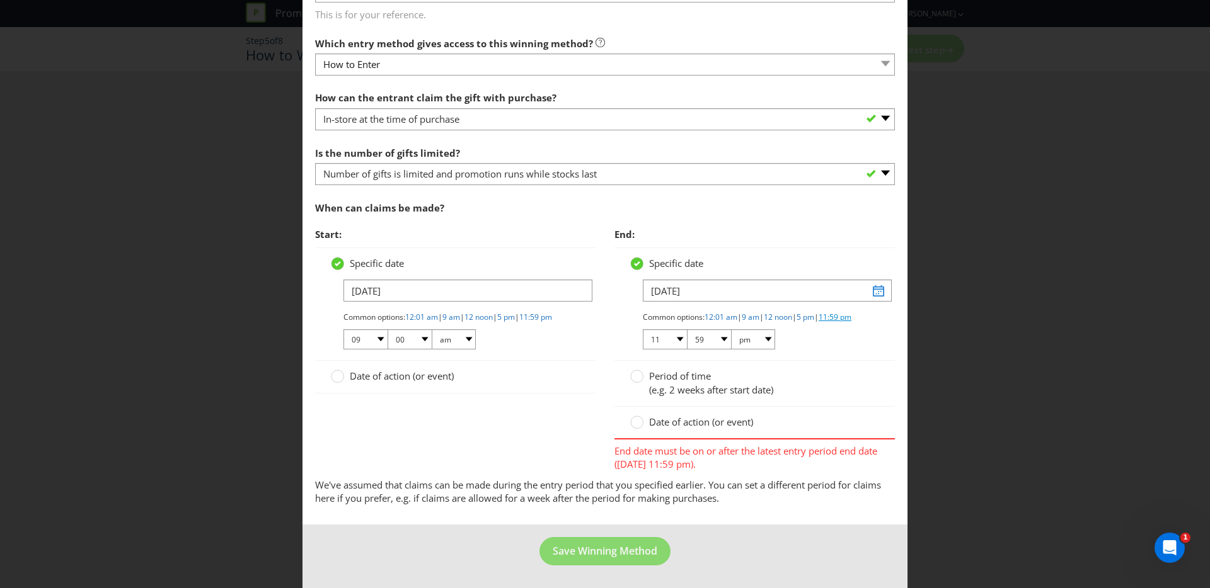
scroll to position [320, 0]
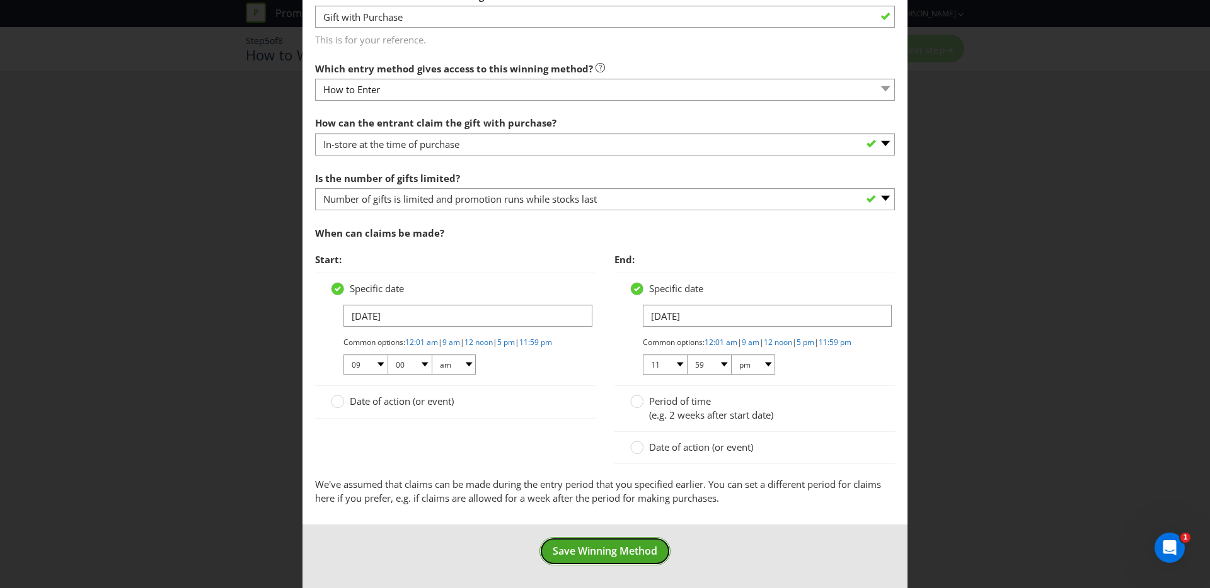
click at [609, 554] on span "Save Winning Method" at bounding box center [605, 551] width 105 height 14
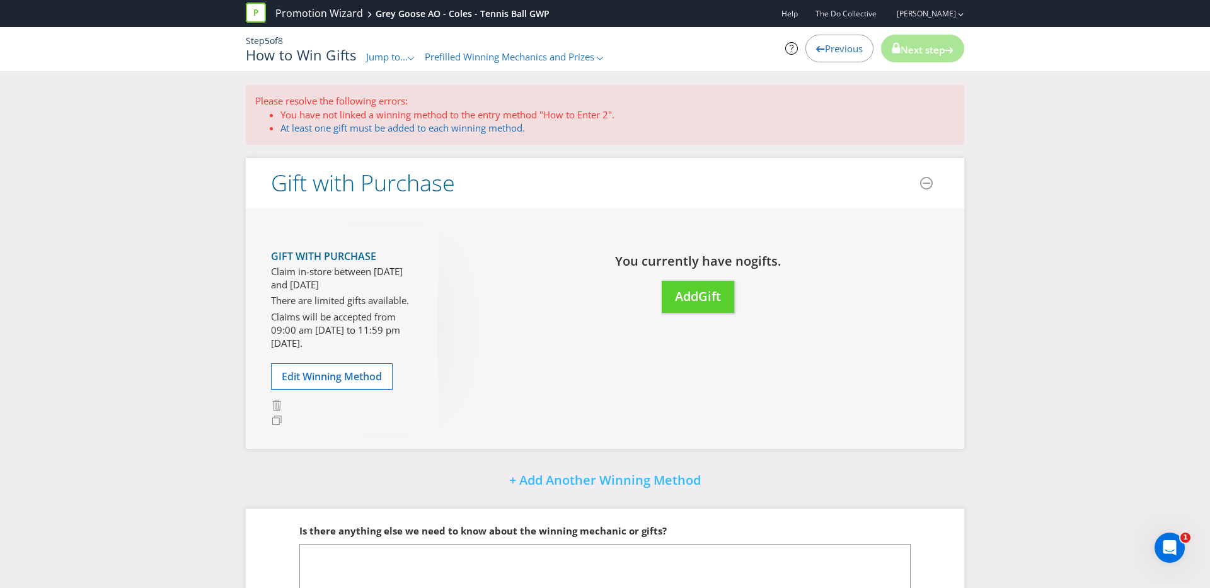
scroll to position [11, 0]
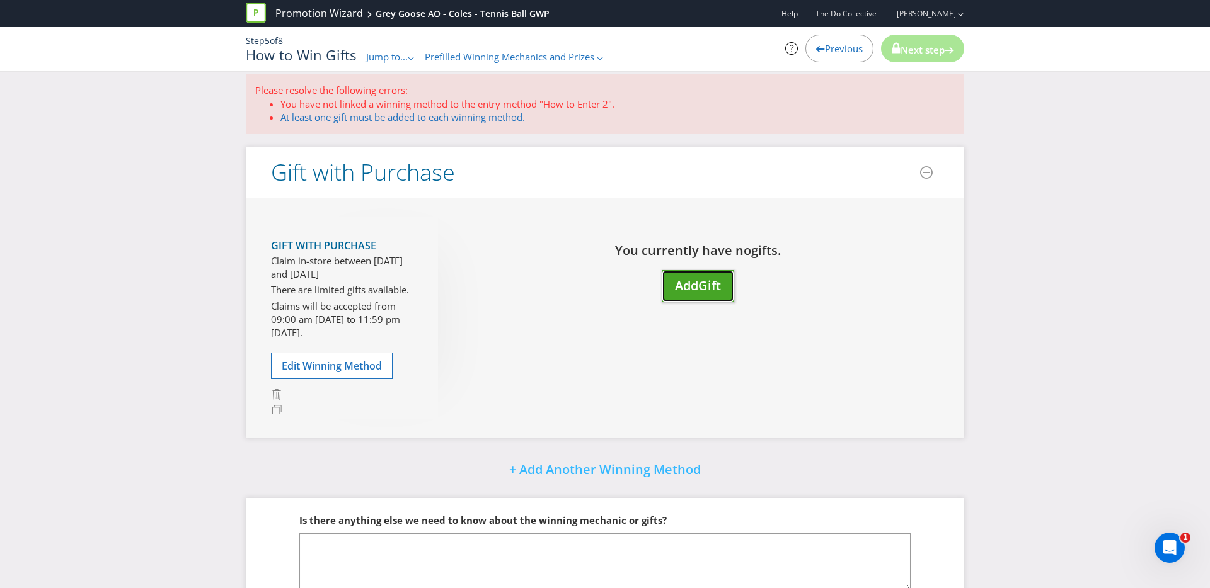
click at [684, 287] on span "Add" at bounding box center [686, 285] width 23 height 17
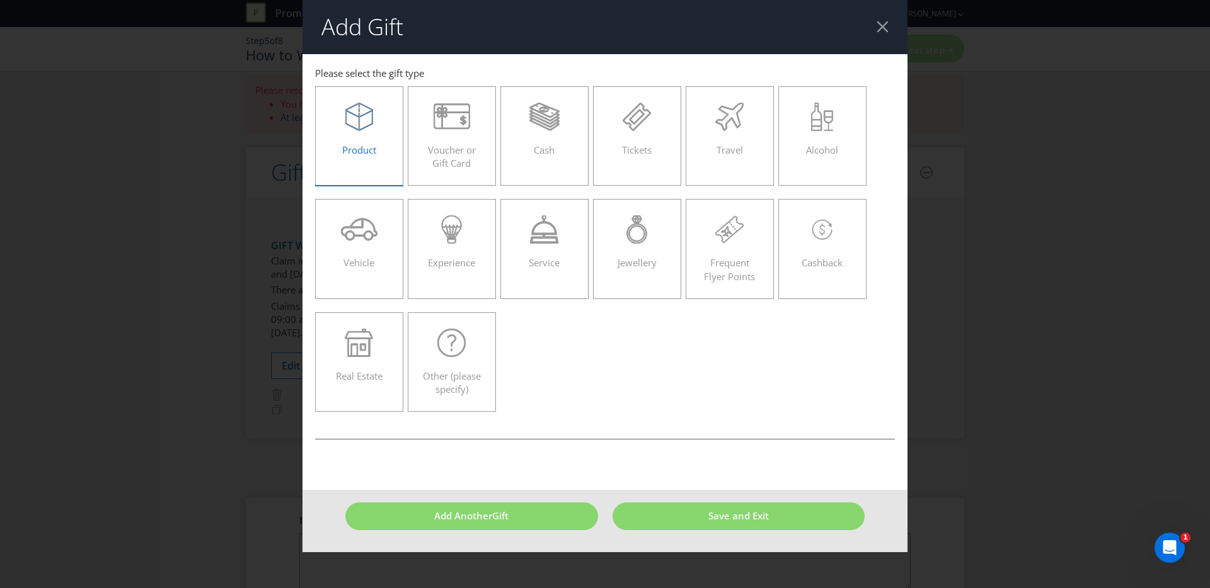
click at [383, 142] on div "Product" at bounding box center [359, 131] width 62 height 57
click at [0, 0] on input "Product" at bounding box center [0, 0] width 0 height 0
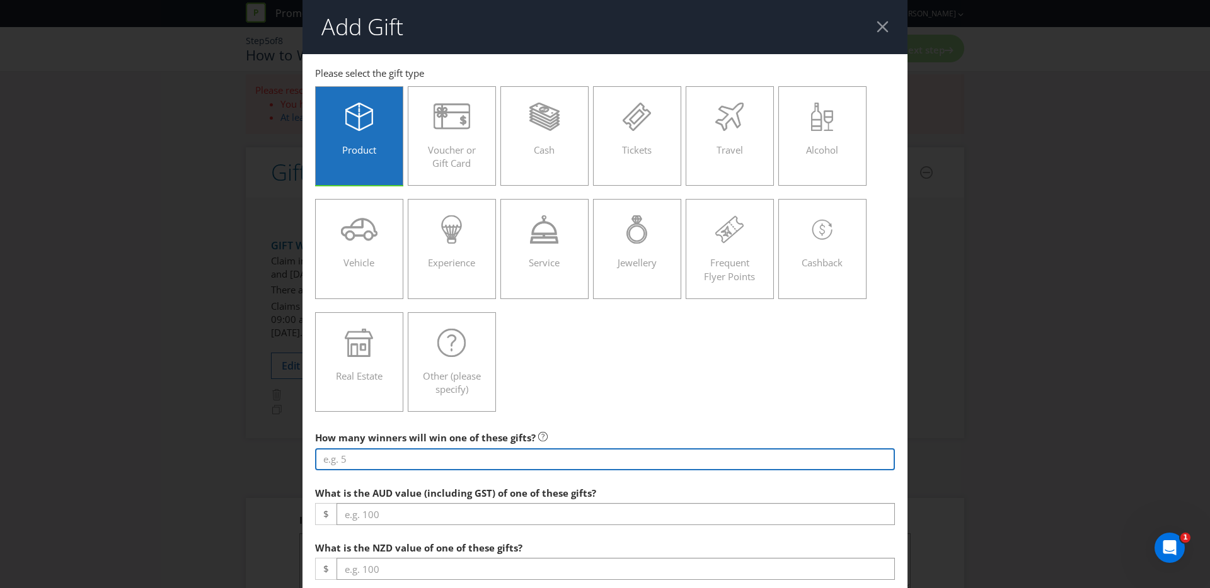
click at [412, 462] on input "number" at bounding box center [605, 460] width 580 height 22
type input "-3"
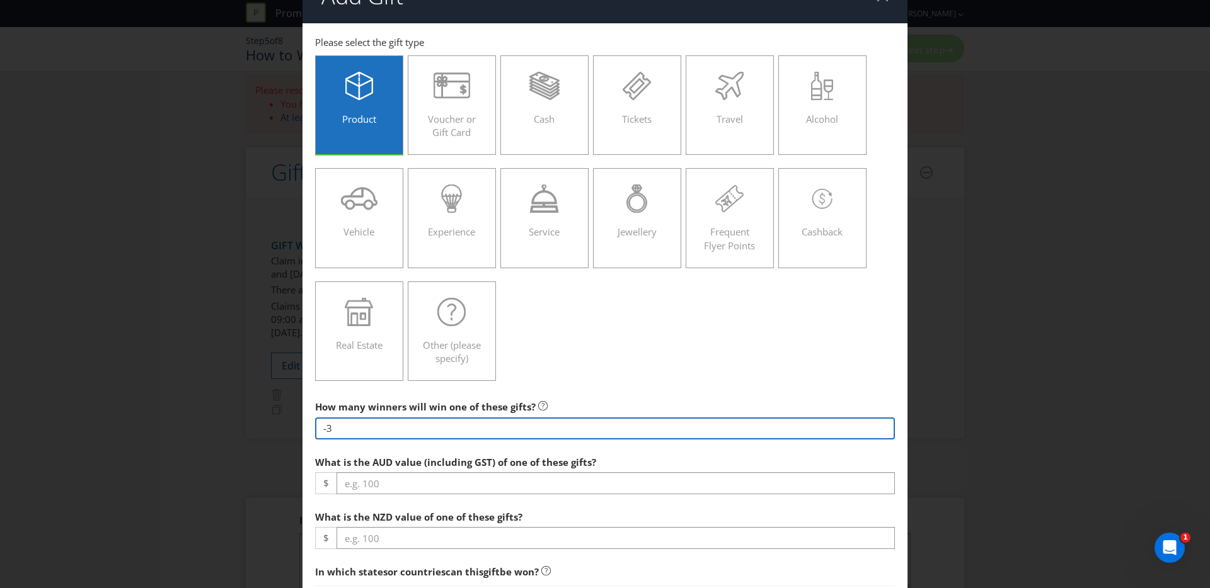
scroll to position [32, 0]
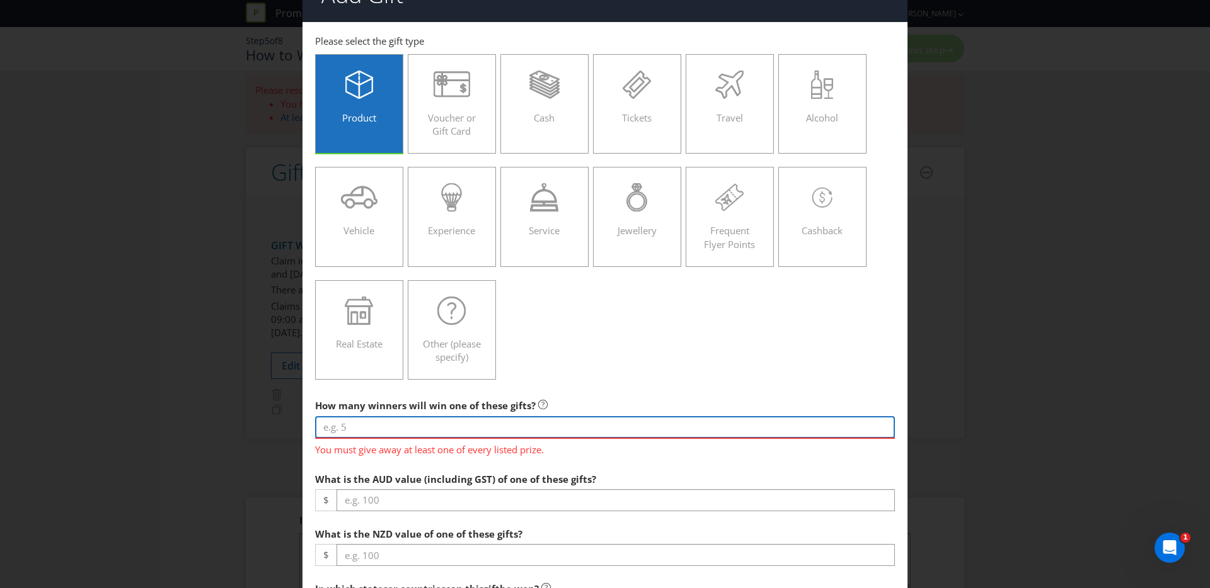
click at [387, 420] on input "number" at bounding box center [605, 427] width 580 height 22
click at [424, 424] on input "number" at bounding box center [605, 427] width 580 height 22
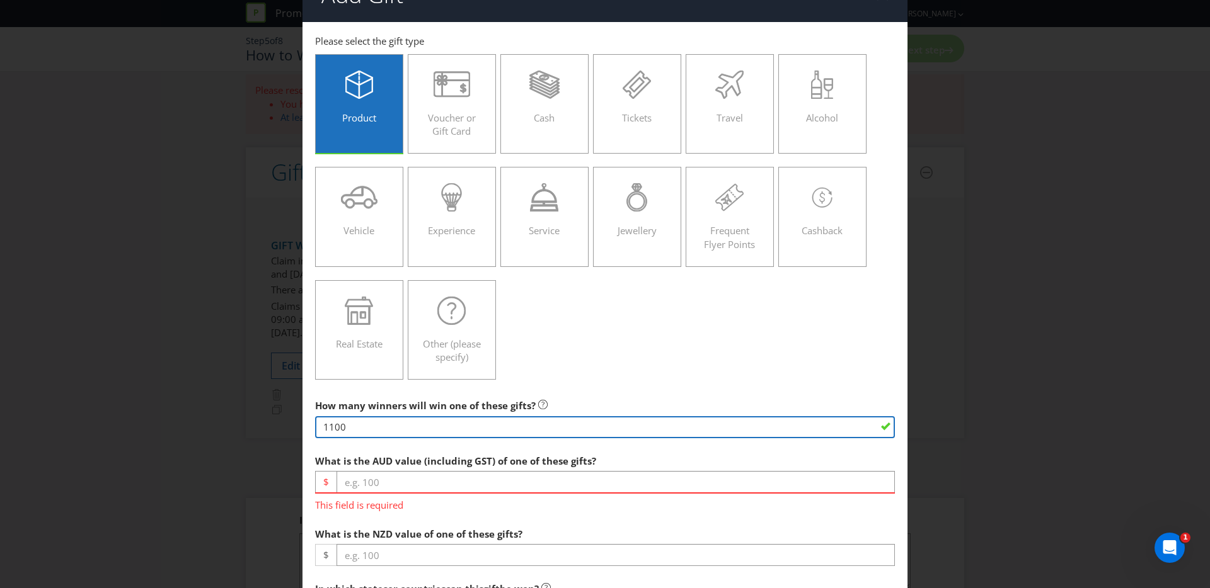
type input "1100"
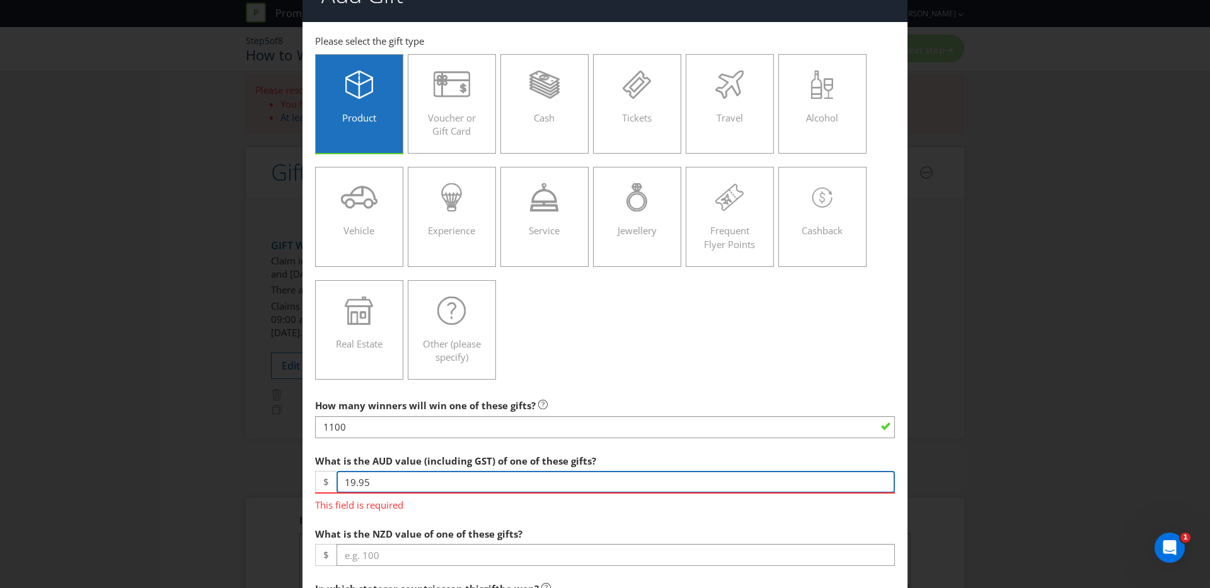
type input "19.95"
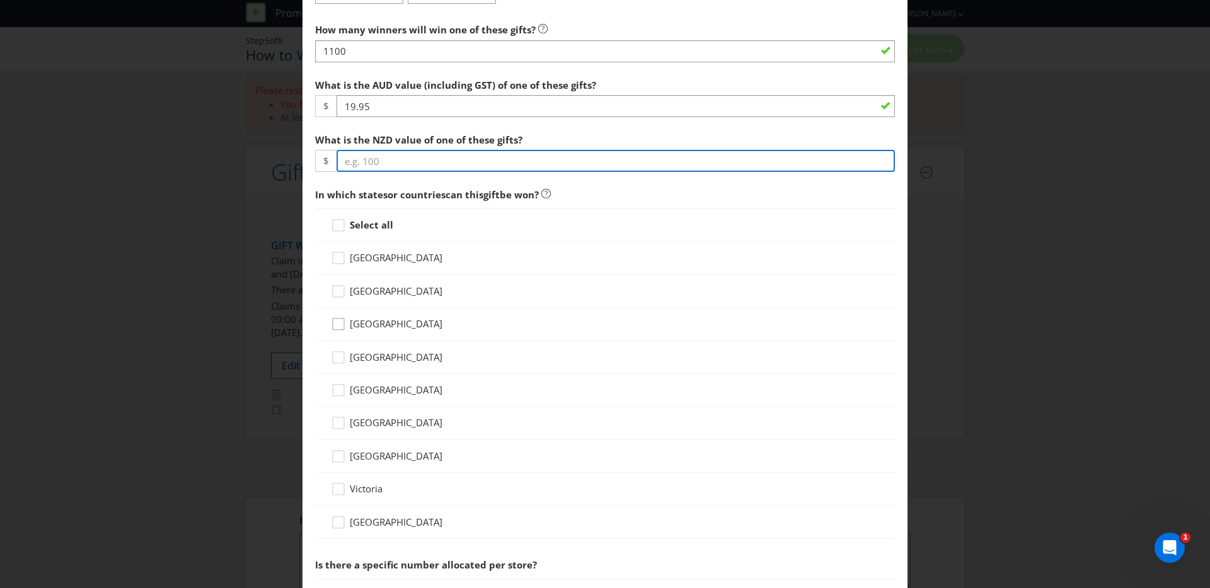
scroll to position [411, 0]
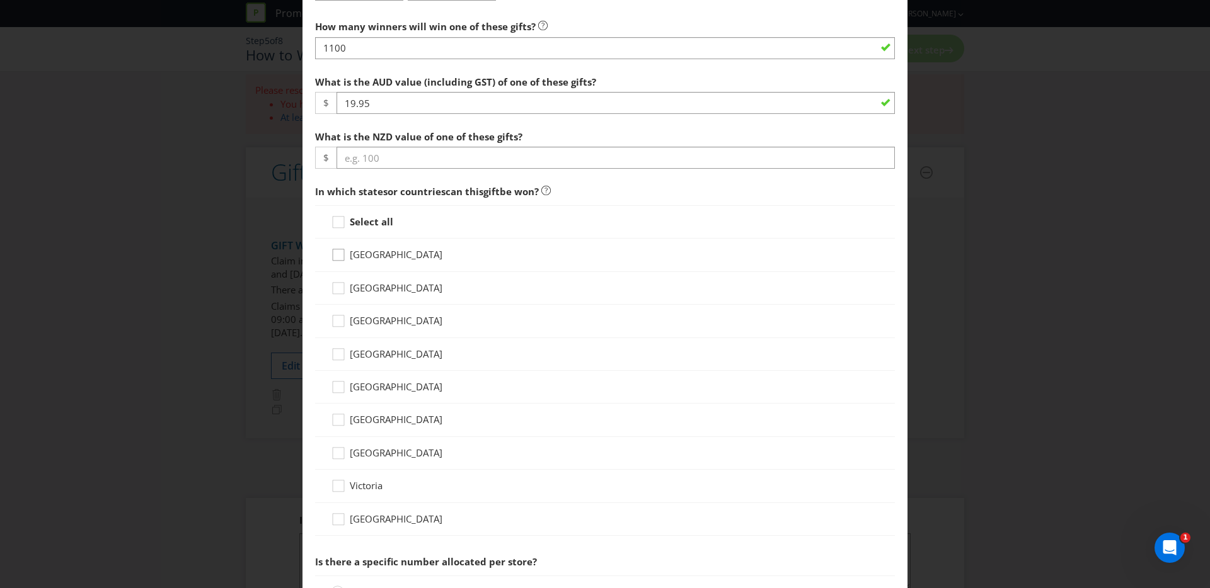
click at [337, 284] on div "Select all [GEOGRAPHIC_DATA] [GEOGRAPHIC_DATA] [GEOGRAPHIC_DATA] [GEOGRAPHIC_DA…" at bounding box center [605, 370] width 580 height 331
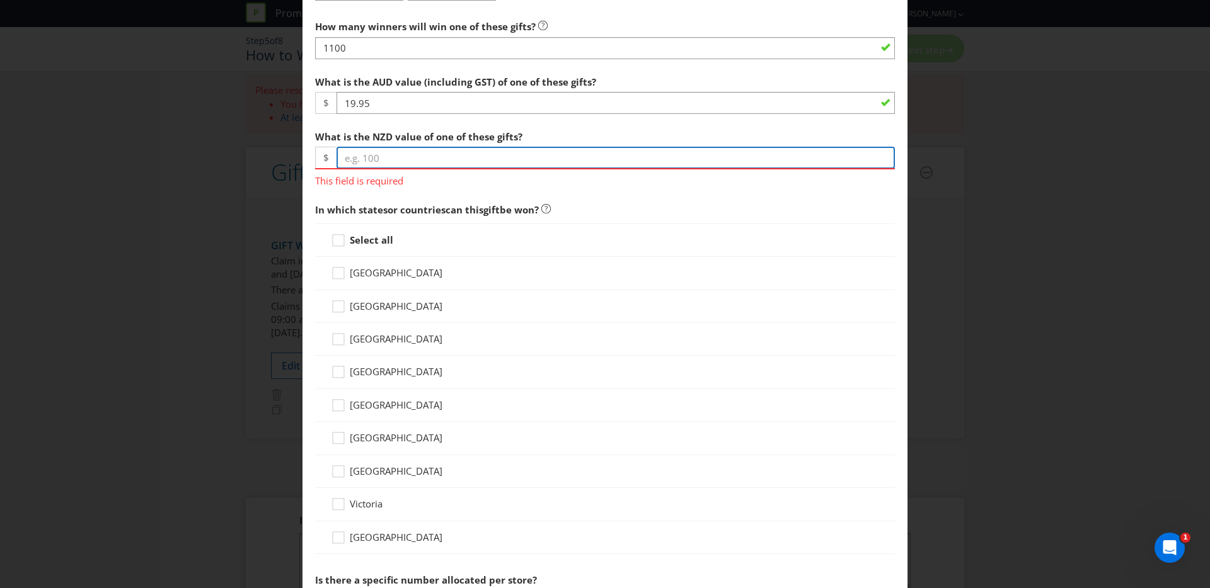
click at [390, 168] on input "number" at bounding box center [615, 158] width 558 height 22
click at [386, 159] on input "number" at bounding box center [615, 158] width 558 height 22
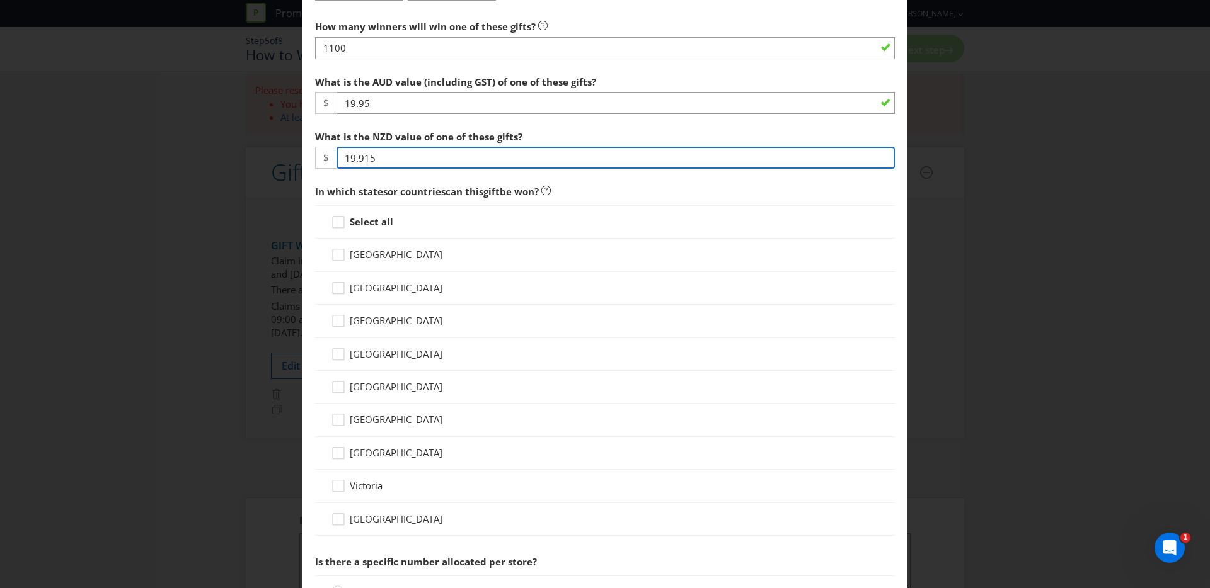
click at [386, 159] on input "19.915" at bounding box center [615, 158] width 558 height 22
drag, startPoint x: 404, startPoint y: 153, endPoint x: 264, endPoint y: 144, distance: 140.2
click at [263, 151] on div "Add Gift [GEOGRAPHIC_DATA] [GEOGRAPHIC_DATA] [GEOGRAPHIC_DATA] [GEOGRAPHIC_DATA…" at bounding box center [605, 294] width 1210 height 588
type input "19.95"
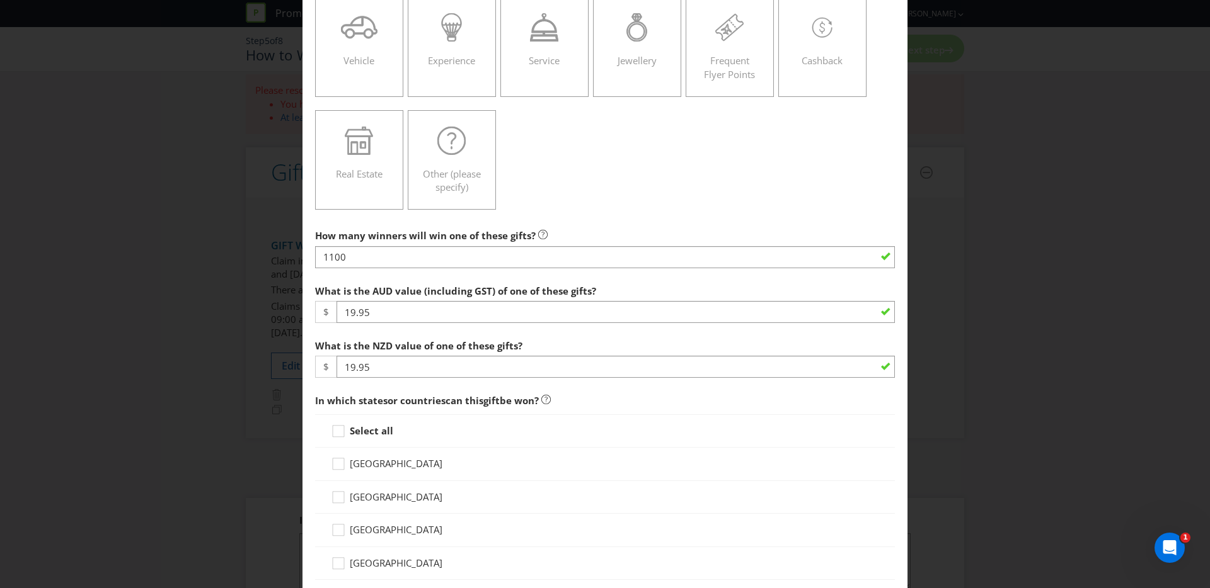
scroll to position [206, 0]
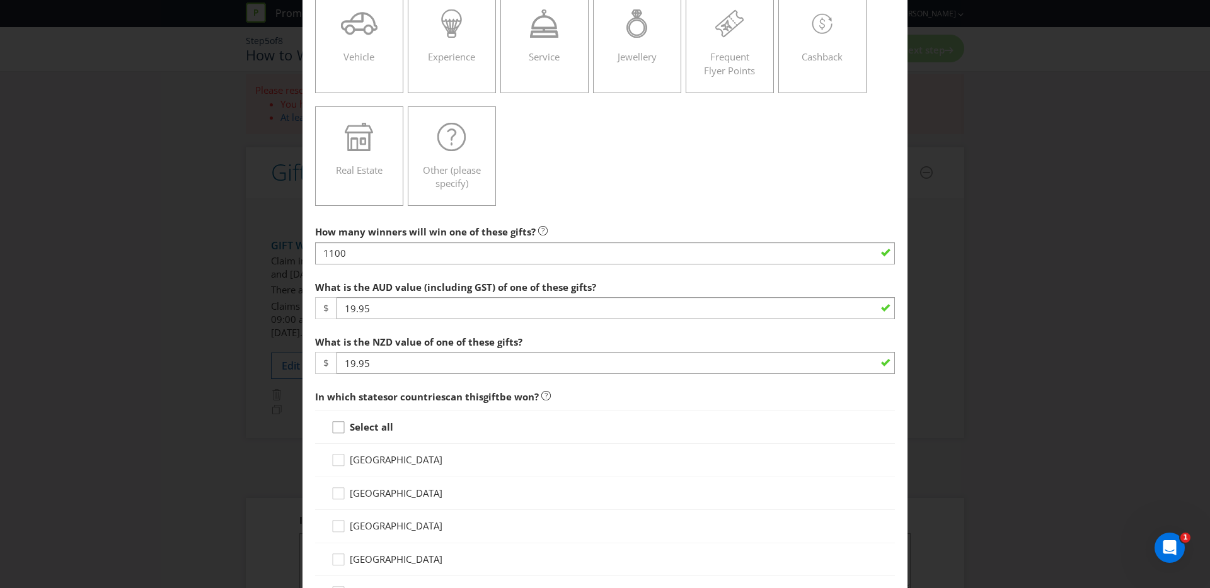
click at [338, 431] on icon at bounding box center [340, 430] width 19 height 19
click at [0, 0] on input "Select all" at bounding box center [0, 0] width 0 height 0
click at [337, 459] on icon at bounding box center [338, 460] width 6 height 5
click at [0, 0] on input "[GEOGRAPHIC_DATA]" at bounding box center [0, 0] width 0 height 0
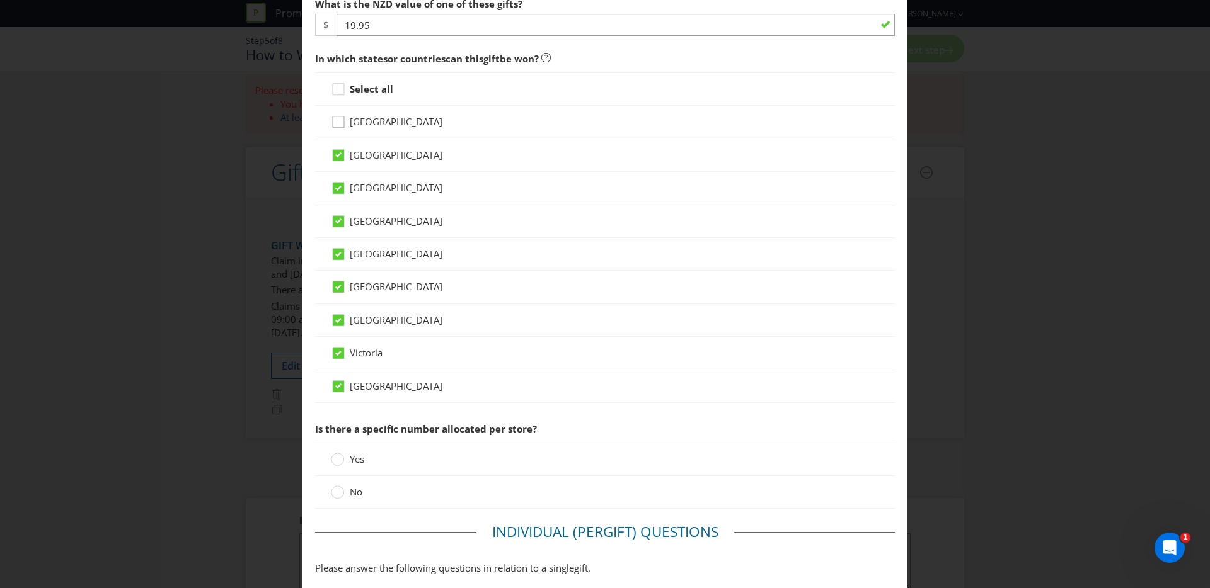
scroll to position [567, 0]
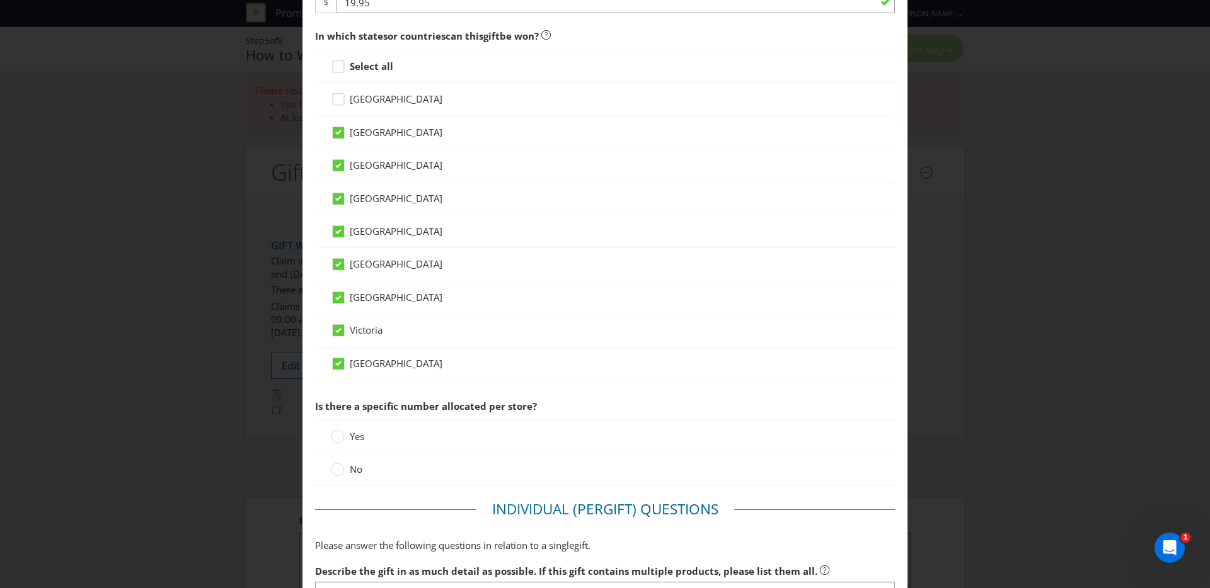
click at [359, 437] on span "Yes" at bounding box center [357, 436] width 14 height 13
click at [0, 0] on input "Yes" at bounding box center [0, 0] width 0 height 0
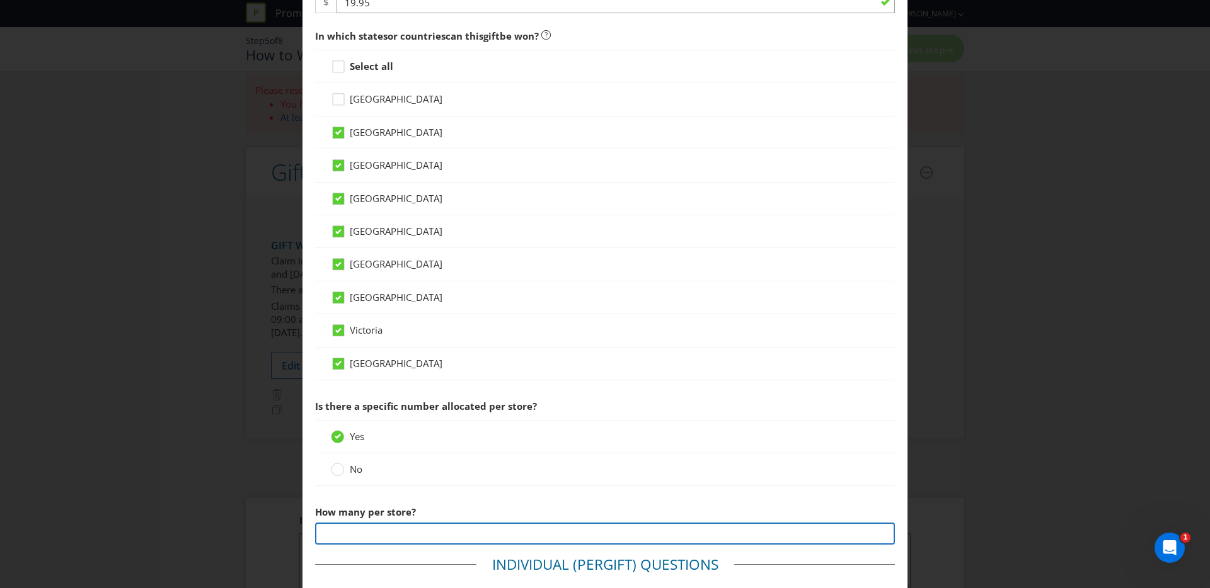
click at [379, 532] on input "number" at bounding box center [605, 534] width 580 height 22
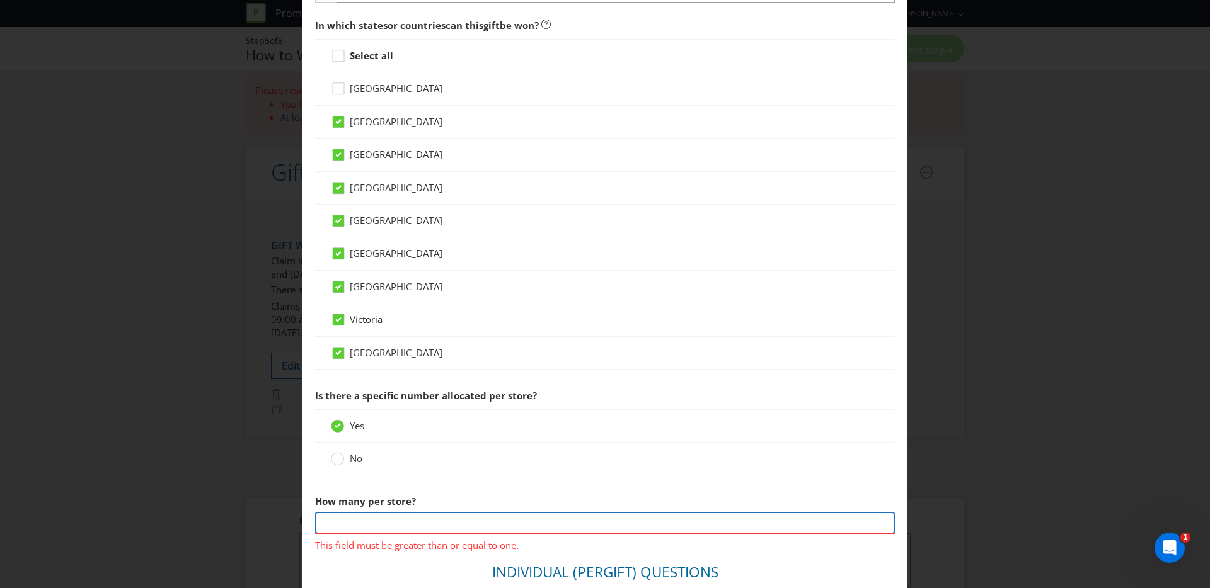
scroll to position [588, 0]
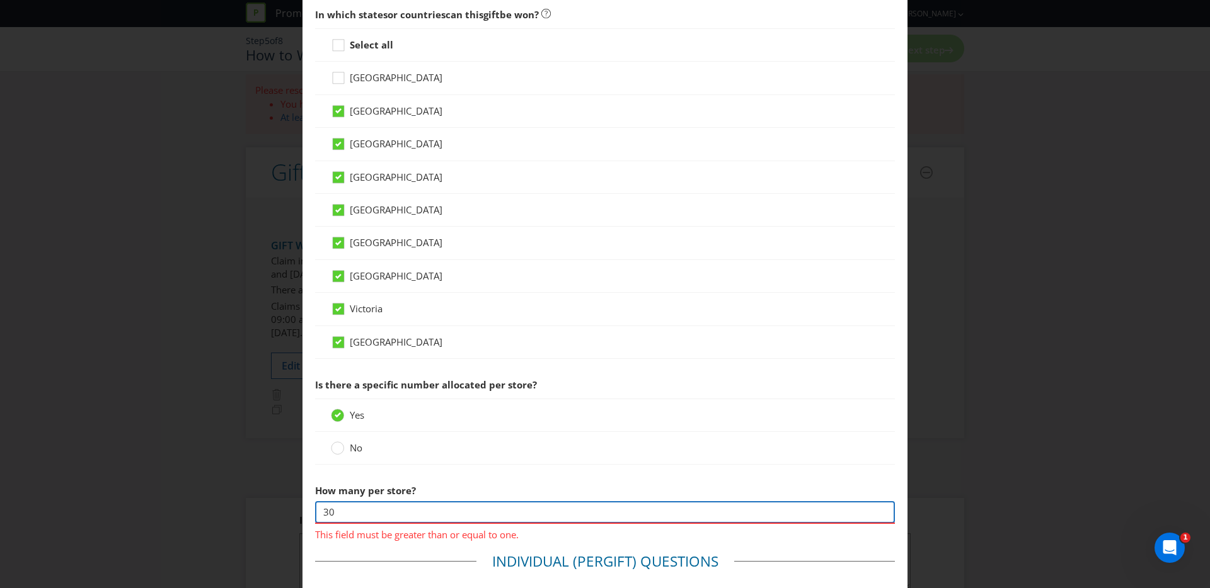
type input "30"
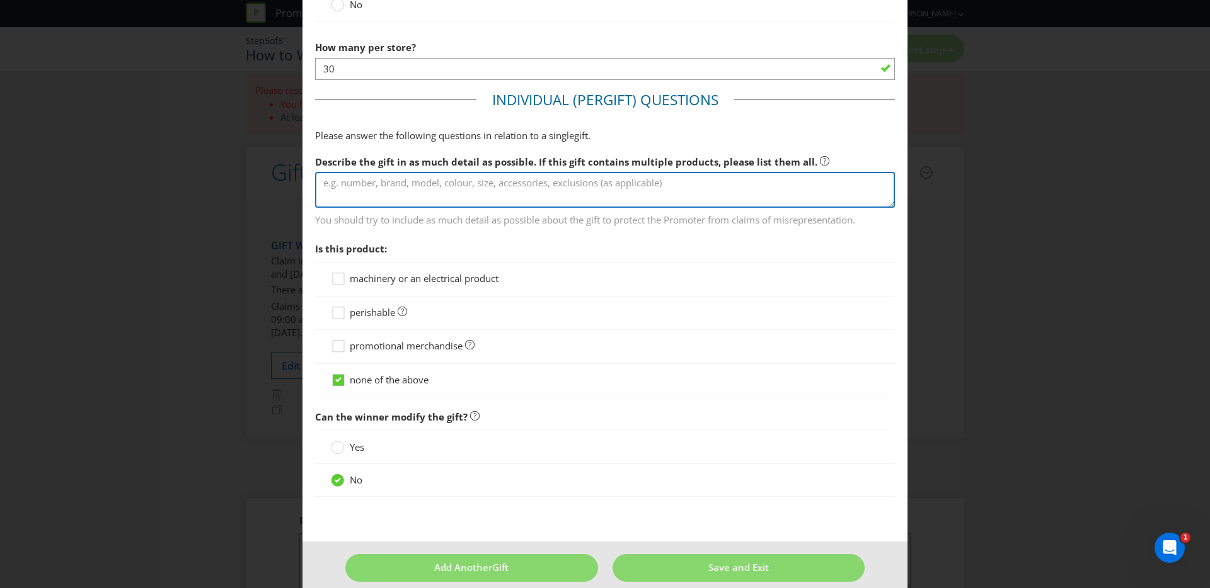
scroll to position [1048, 0]
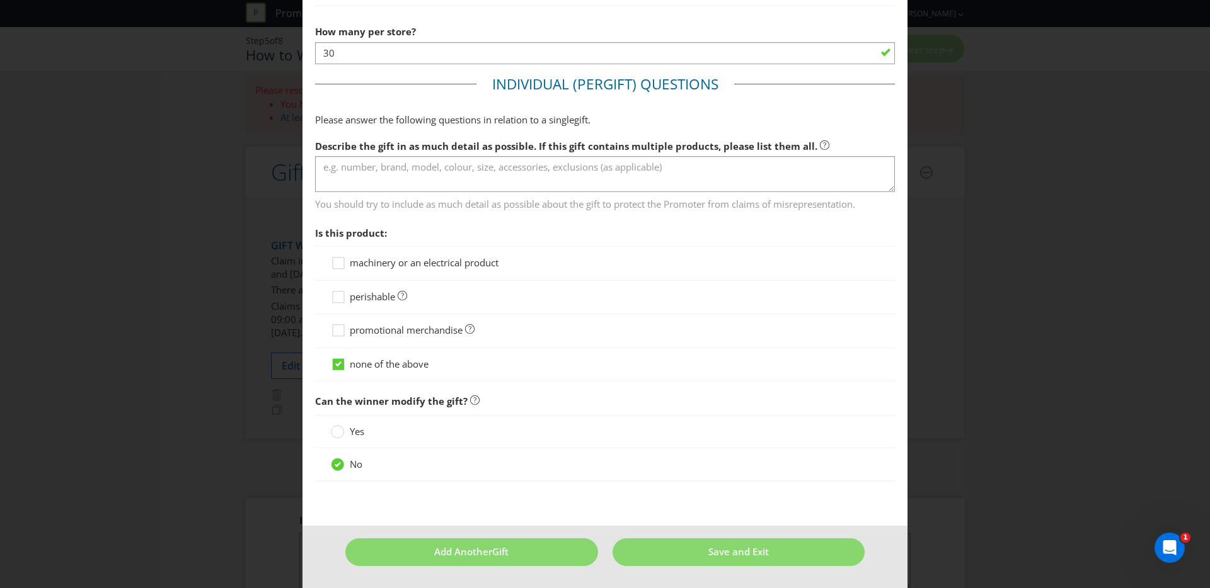
click at [365, 328] on div "machinery or an electrical product perishable promotional merchandise none of t…" at bounding box center [605, 313] width 580 height 135
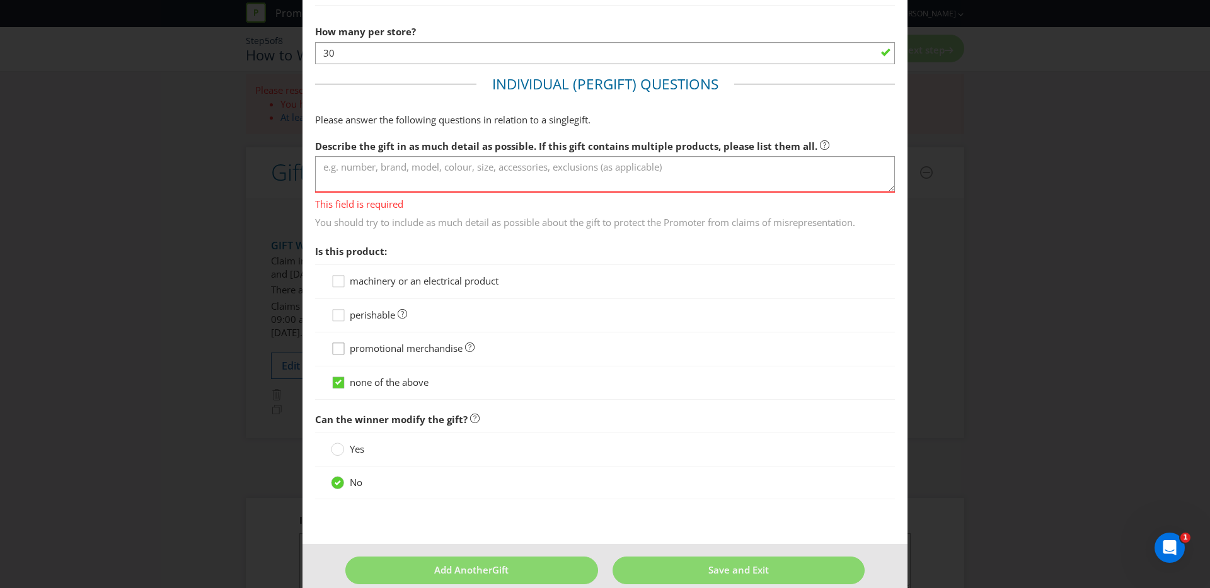
click at [343, 349] on icon at bounding box center [340, 351] width 19 height 19
click at [0, 0] on input "promotional merchandise" at bounding box center [0, 0] width 0 height 0
click at [446, 175] on textarea at bounding box center [605, 174] width 580 height 36
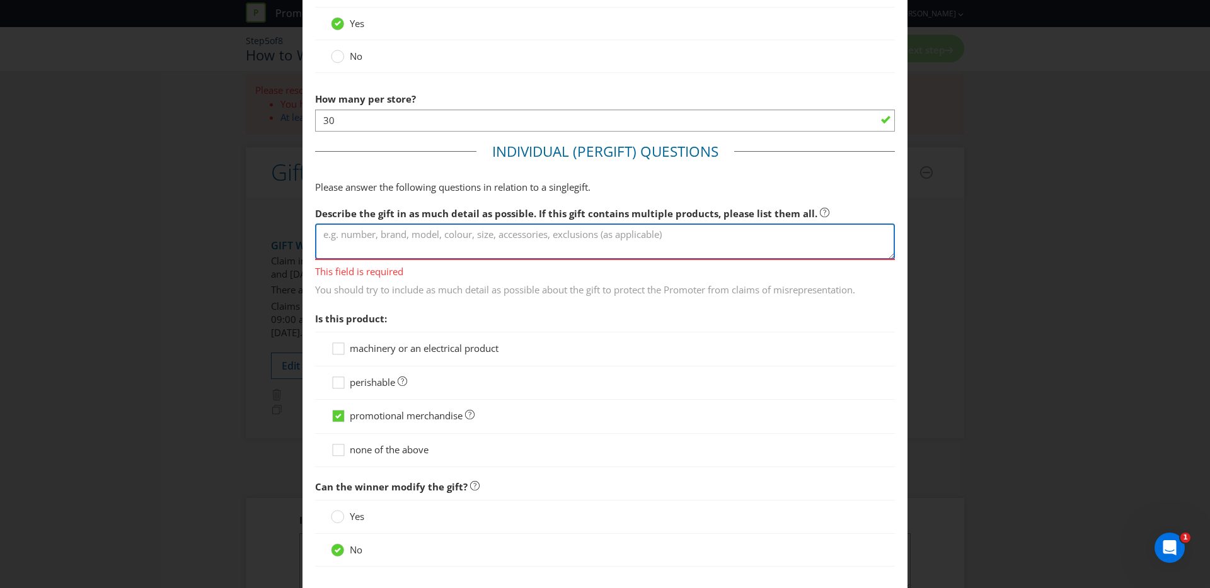
scroll to position [980, 0]
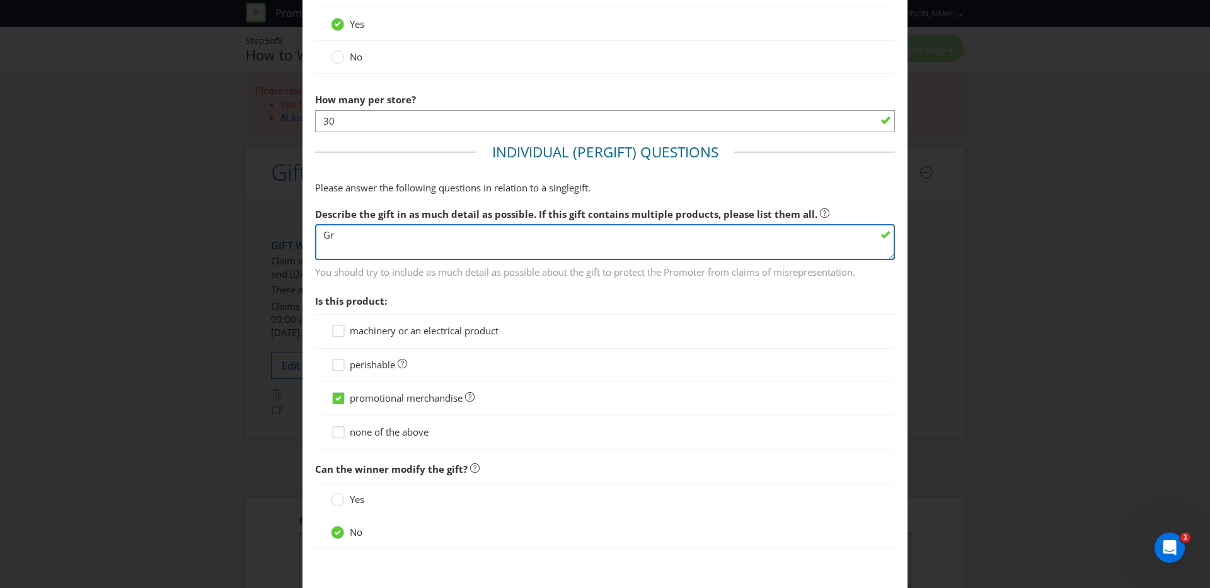
type textarea "G"
drag, startPoint x: 395, startPoint y: 235, endPoint x: 222, endPoint y: 234, distance: 172.6
click at [222, 235] on div "Add Gift [GEOGRAPHIC_DATA] [GEOGRAPHIC_DATA] [GEOGRAPHIC_DATA] [GEOGRAPHIC_DATA…" at bounding box center [605, 294] width 1210 height 588
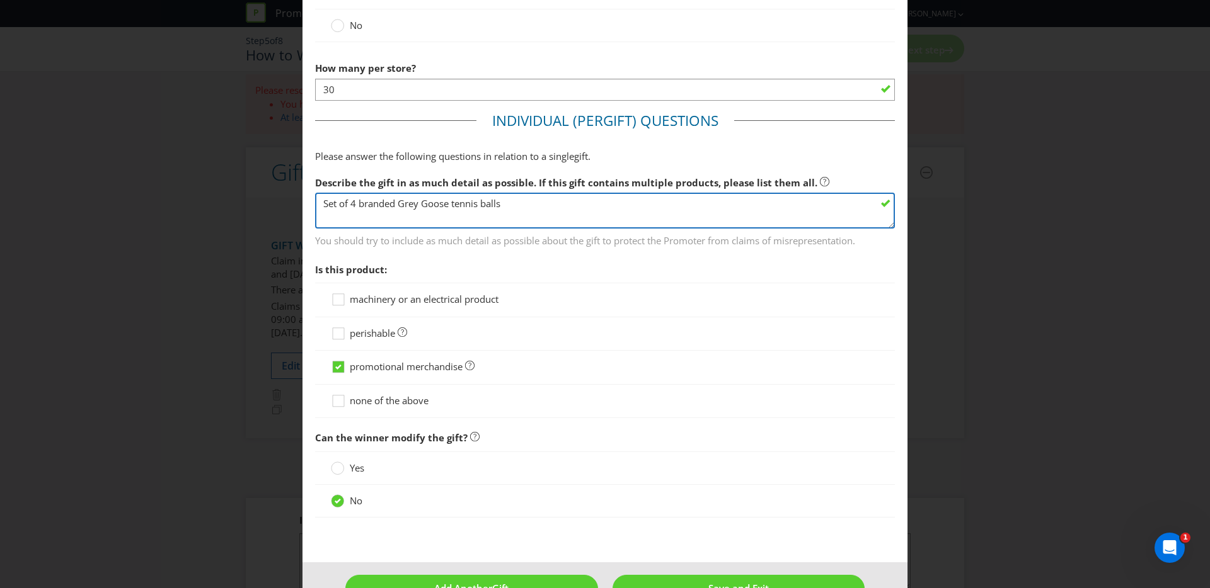
scroll to position [1048, 0]
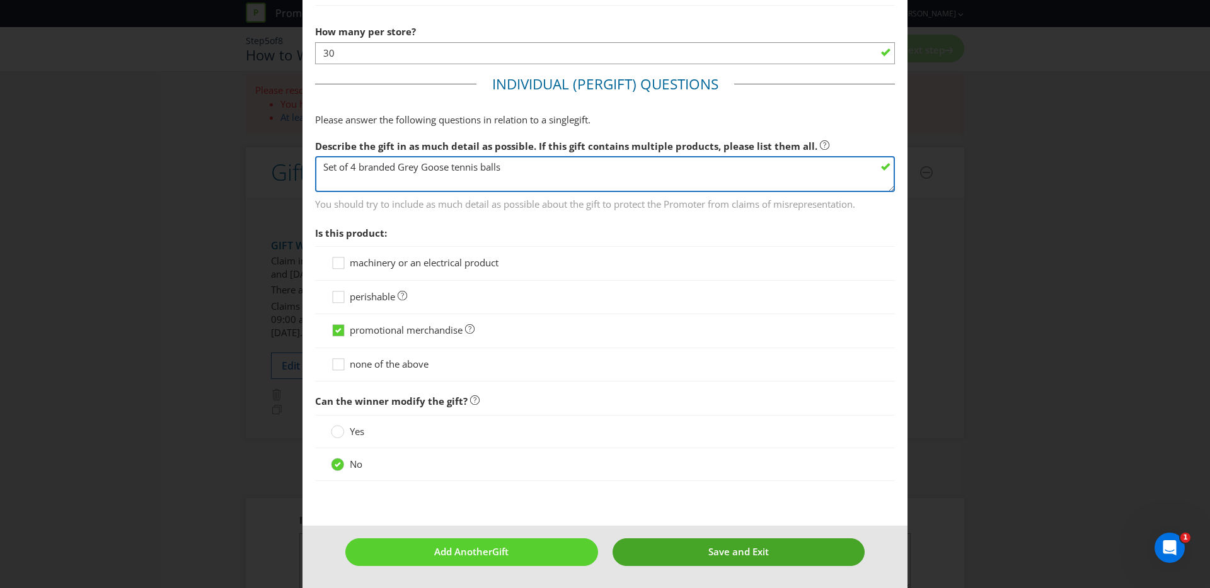
type textarea "Set of 4 branded Grey Goose tennis balls"
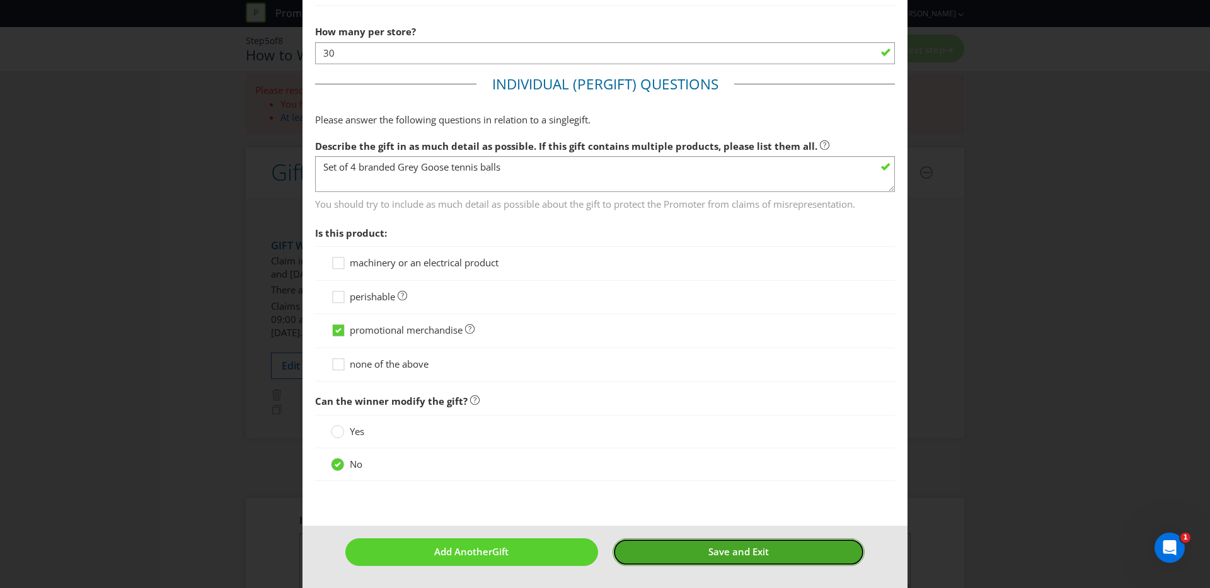
click at [672, 553] on button "Save and Exit" at bounding box center [738, 552] width 253 height 27
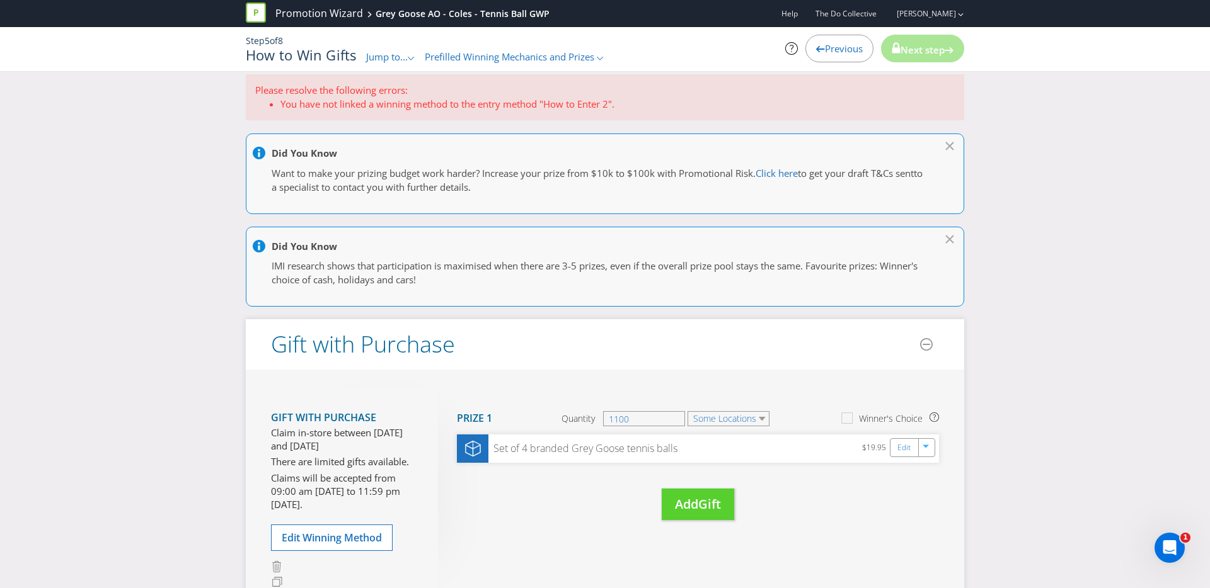
click at [563, 275] on p "IMI research shows that participation is maximised when there are 3-5 prizes, e…" at bounding box center [599, 273] width 654 height 27
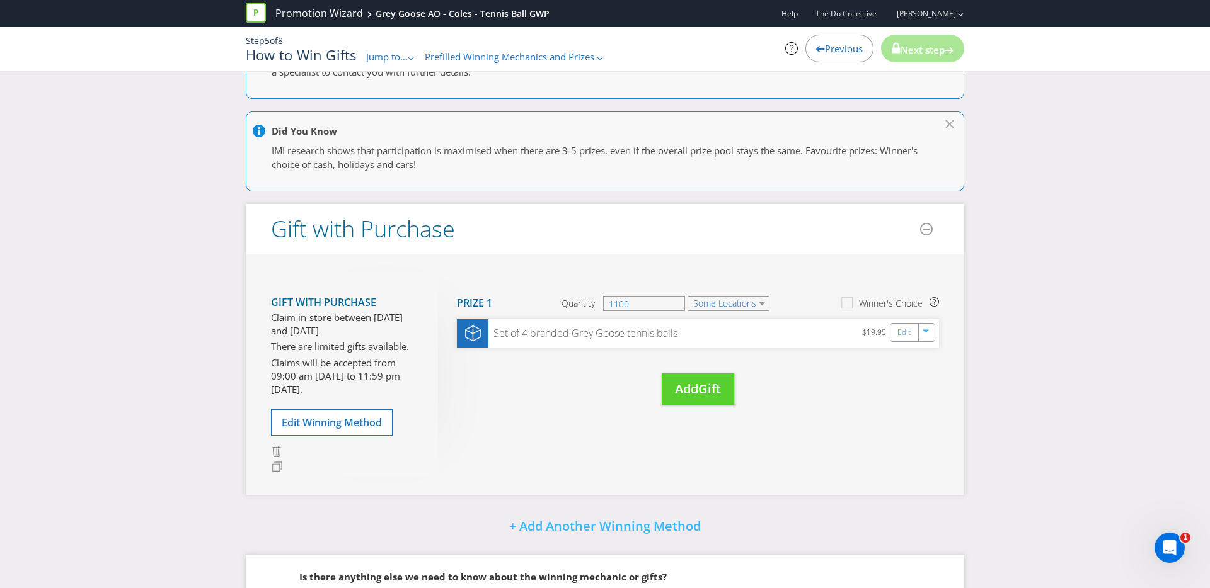
scroll to position [127, 0]
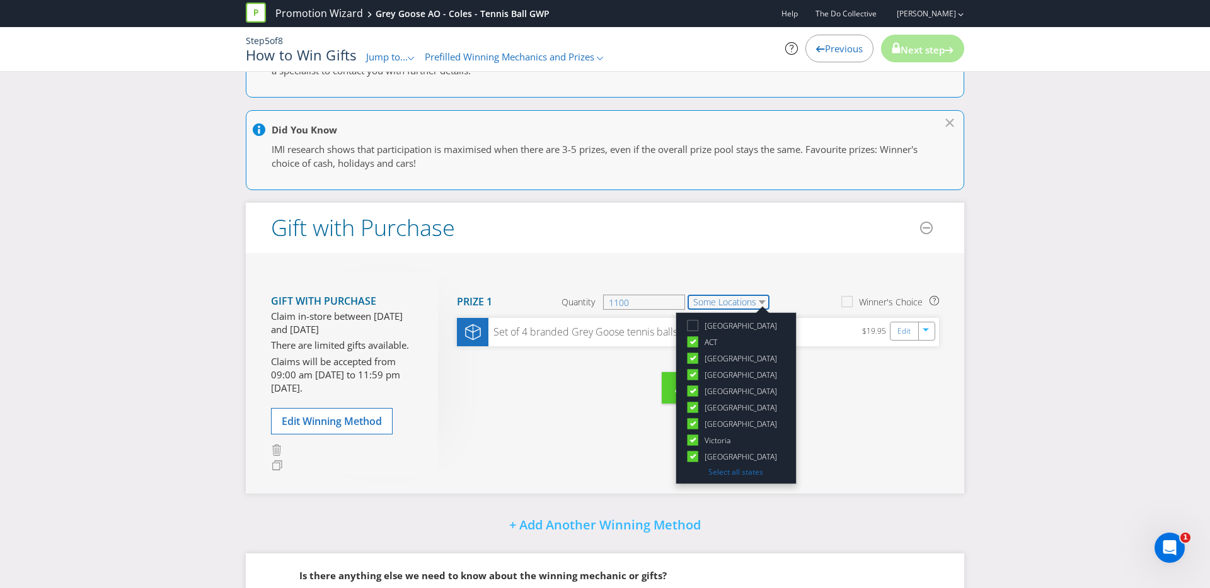
click at [740, 301] on select "Some Locations" at bounding box center [728, 302] width 82 height 15
click at [1017, 387] on div "Please resolve the following errors: You have not linked a winning method to th…" at bounding box center [605, 335] width 1210 height 754
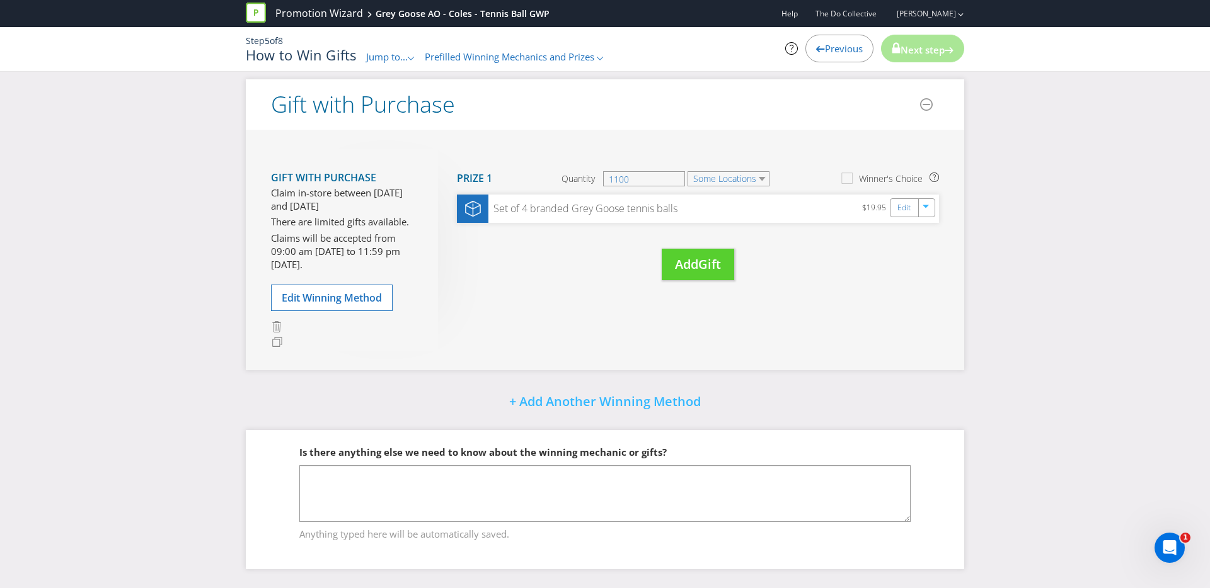
scroll to position [0, 0]
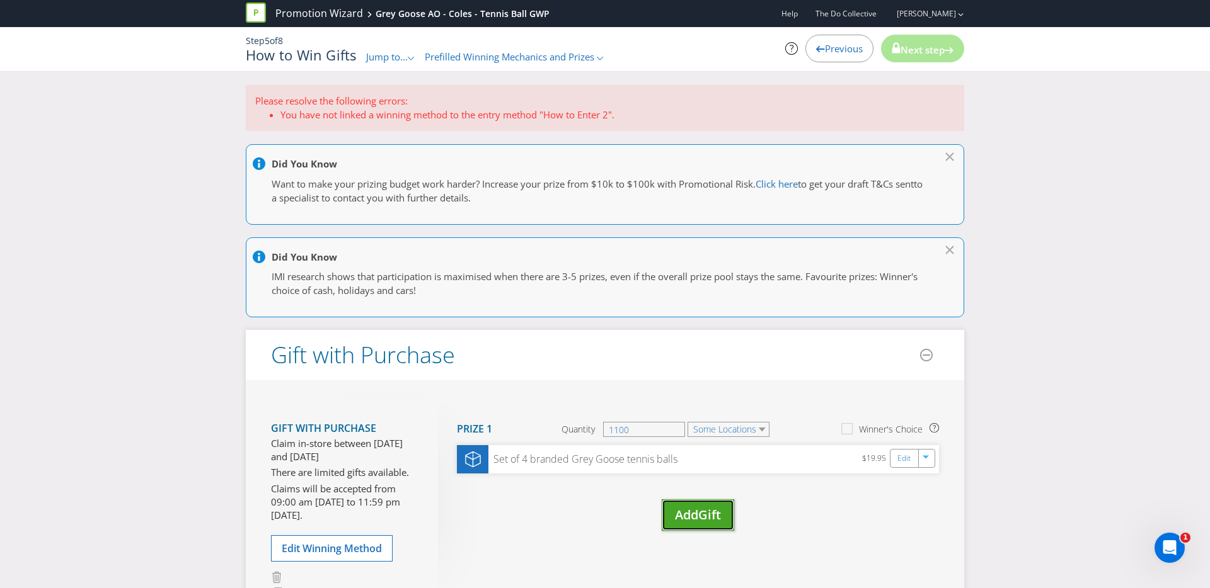
click at [712, 508] on span "Gift" at bounding box center [709, 515] width 23 height 17
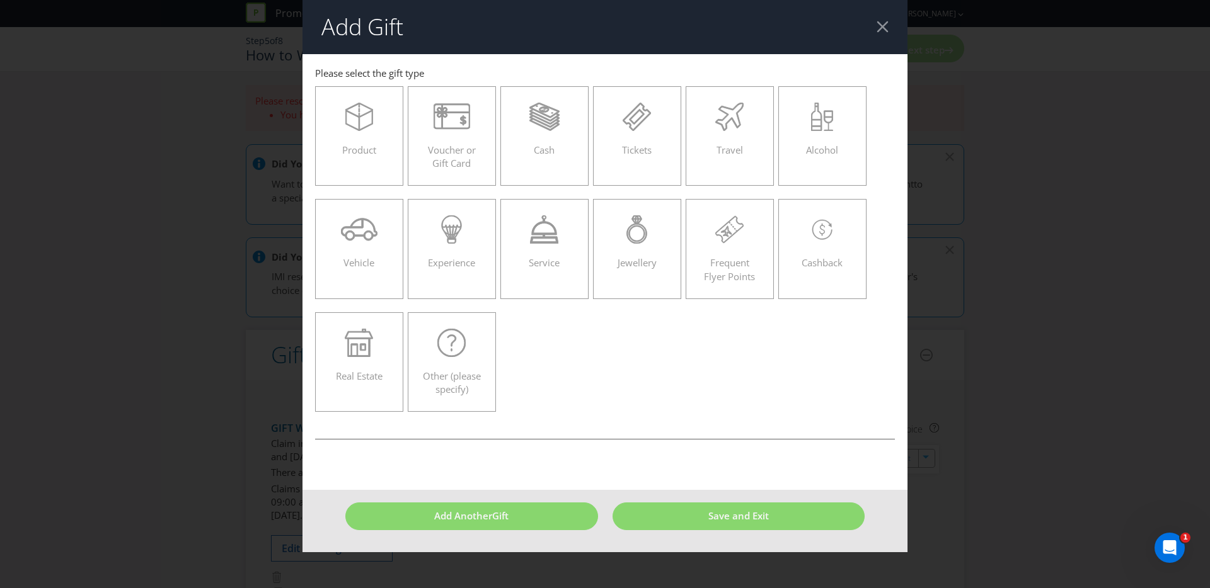
click at [885, 25] on div at bounding box center [882, 27] width 12 height 12
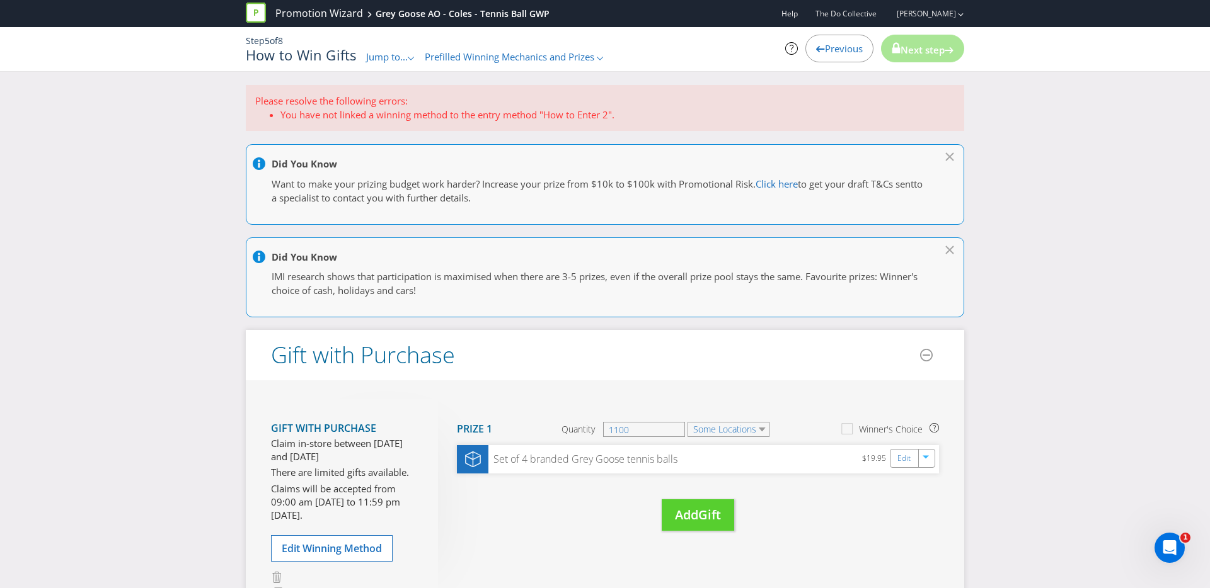
click at [559, 60] on span "Prefilled Winning Mechanics and Prizes" at bounding box center [509, 56] width 169 height 13
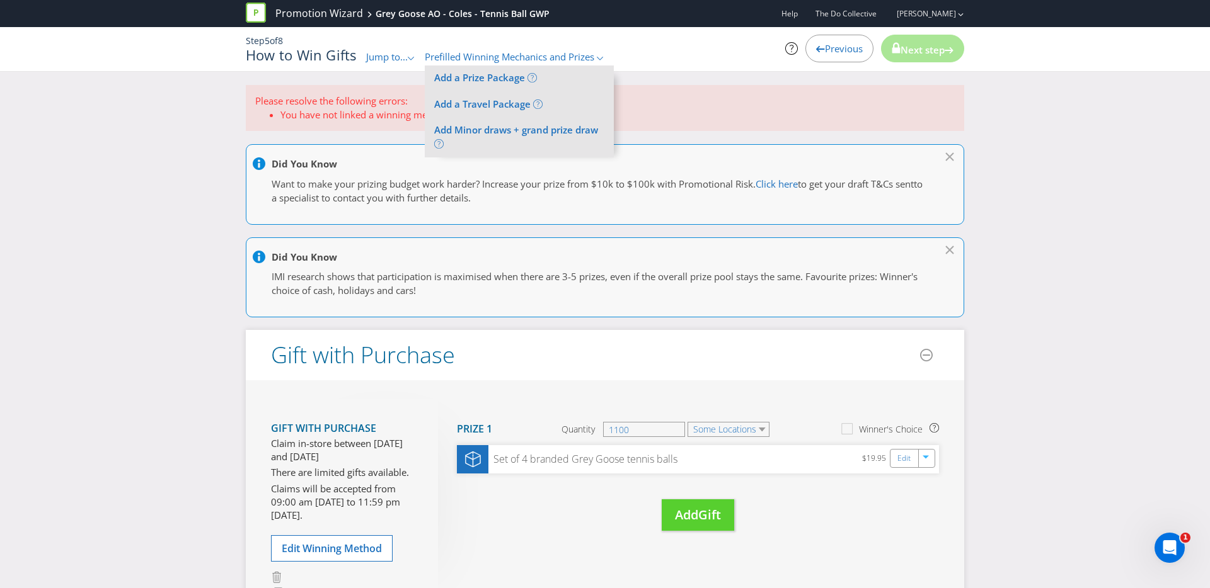
click at [559, 60] on span "Prefilled Winning Mechanics and Prizes" at bounding box center [509, 56] width 169 height 13
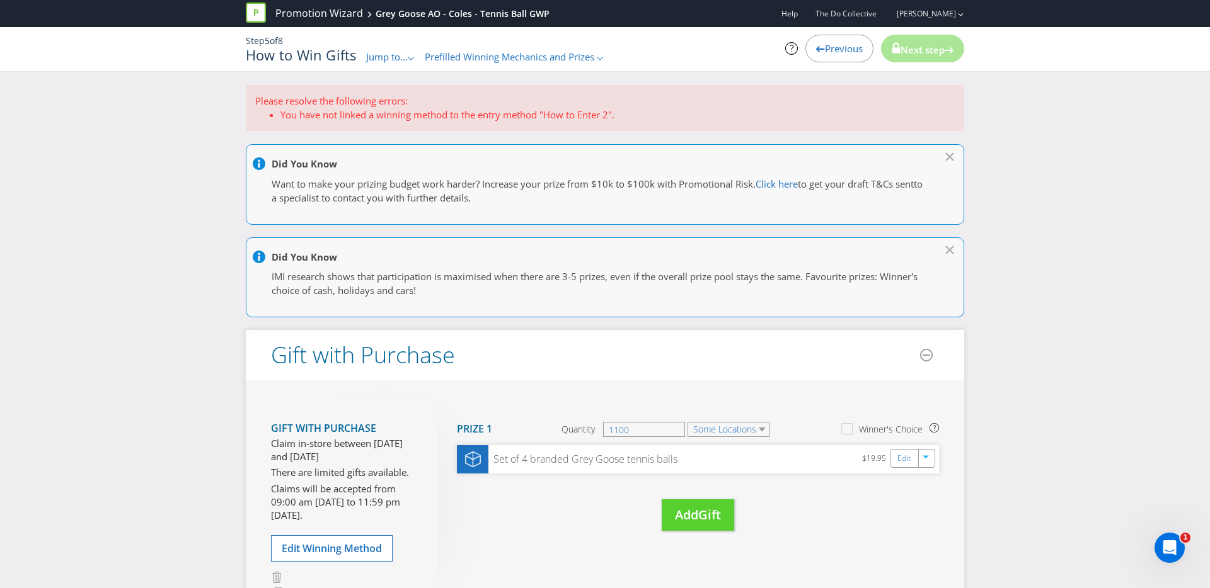
click at [395, 56] on span "Jump to..." at bounding box center [387, 56] width 42 height 13
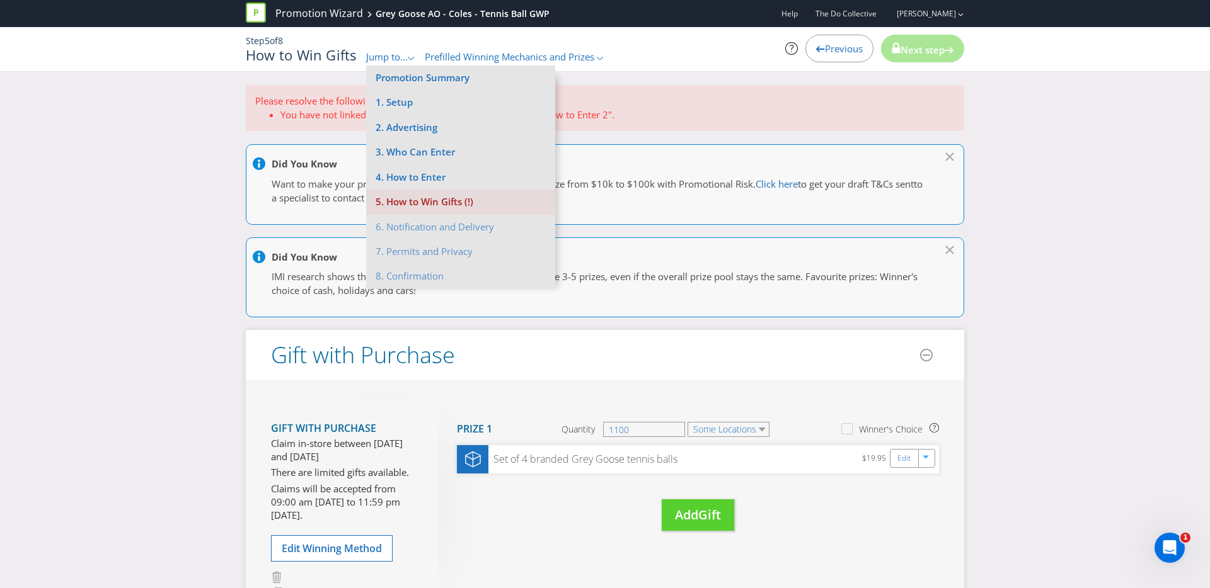
click at [416, 212] on li "5. How to Win Gifts (!)" at bounding box center [460, 202] width 189 height 25
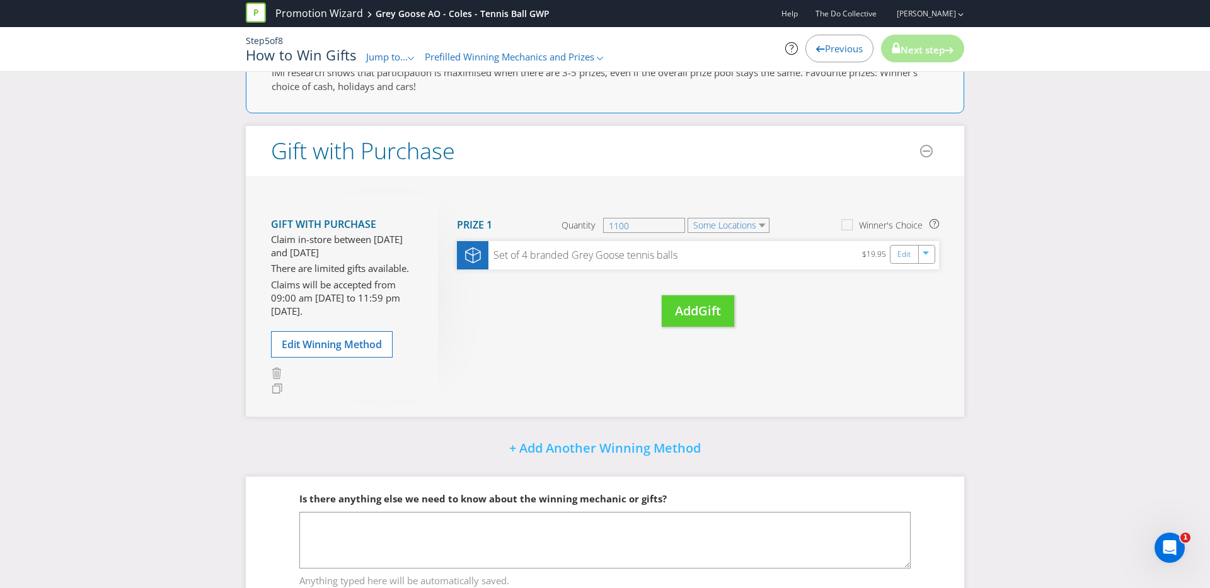
scroll to position [251, 0]
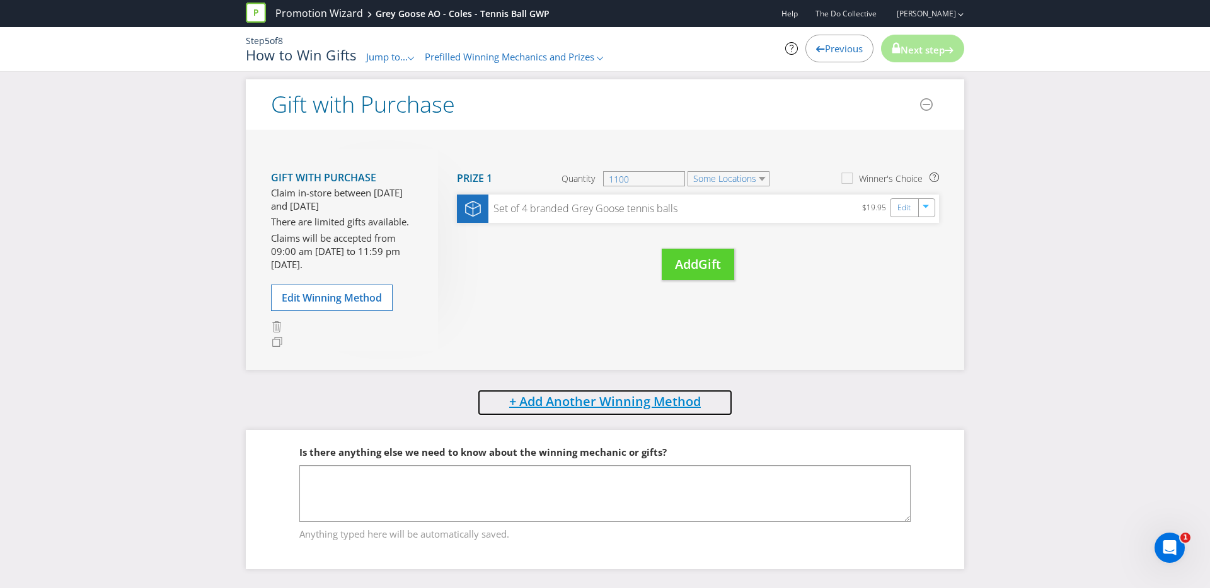
click at [531, 403] on span "+ Add Another Winning Method" at bounding box center [605, 401] width 192 height 17
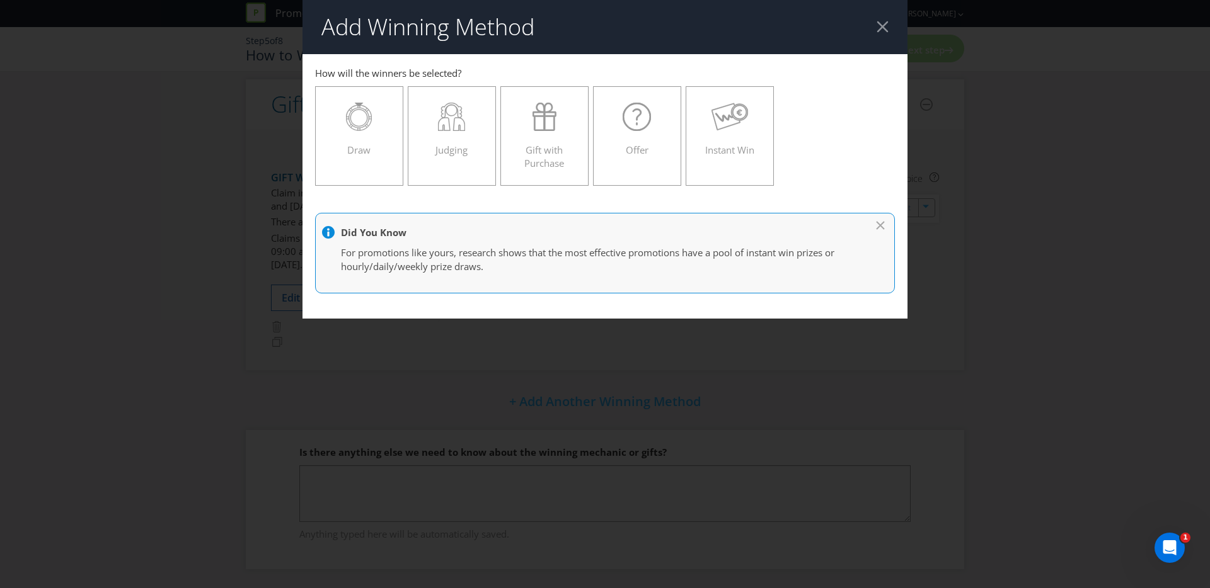
click at [880, 26] on div at bounding box center [882, 27] width 12 height 12
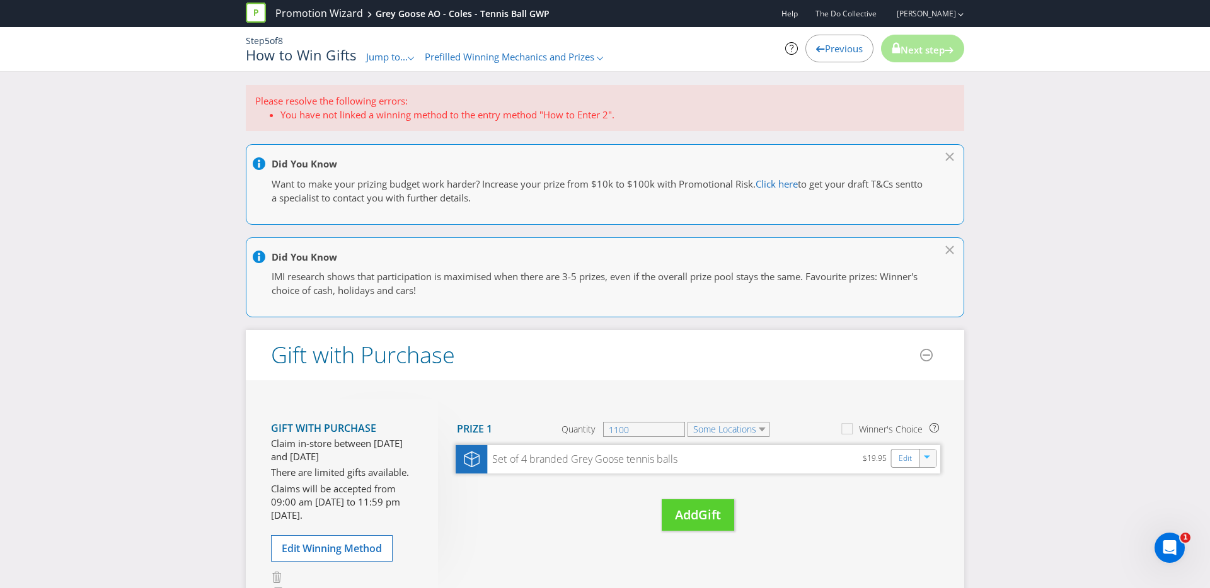
click at [929, 466] on div at bounding box center [928, 458] width 14 height 19
click at [929, 466] on div at bounding box center [928, 468] width 14 height 7
click at [915, 431] on div "Winner's Choice" at bounding box center [891, 429] width 64 height 13
click at [0, 0] on input "Winner's Choice" at bounding box center [0, 0] width 0 height 0
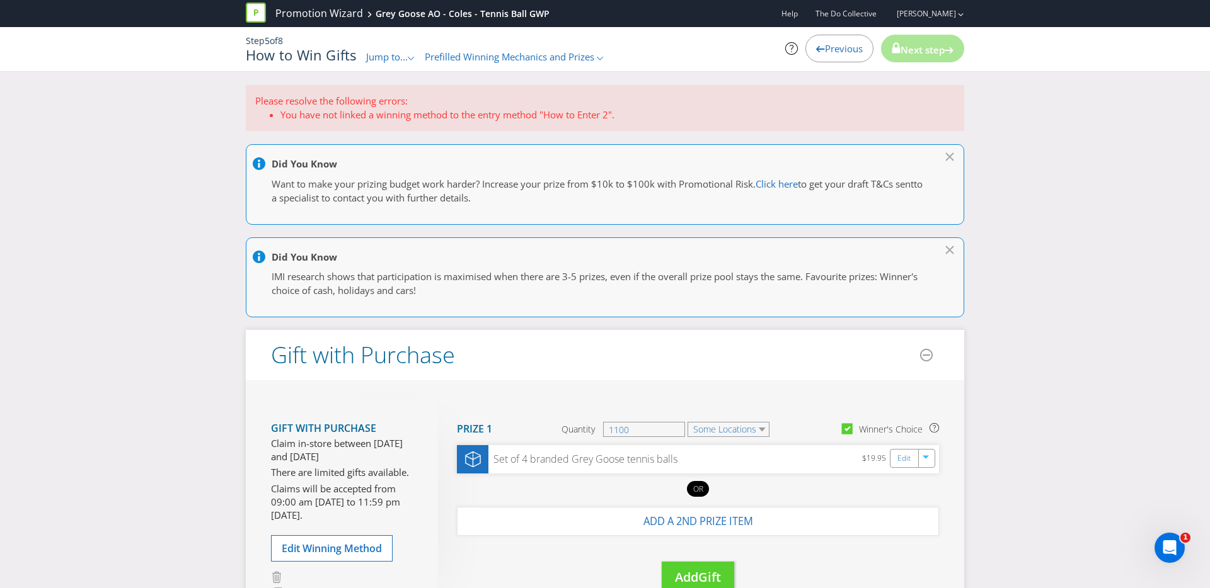
click at [863, 430] on div "Winner's Choice" at bounding box center [891, 429] width 64 height 13
click at [0, 0] on input "Winner's Choice" at bounding box center [0, 0] width 0 height 0
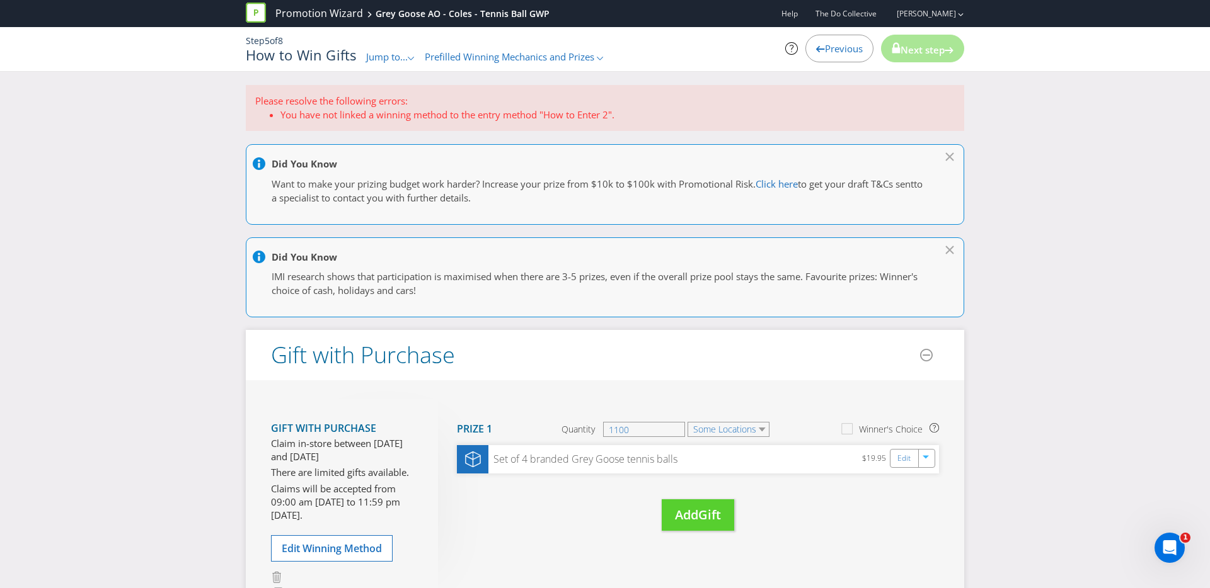
click at [945, 154] on icon at bounding box center [950, 155] width 13 height 6
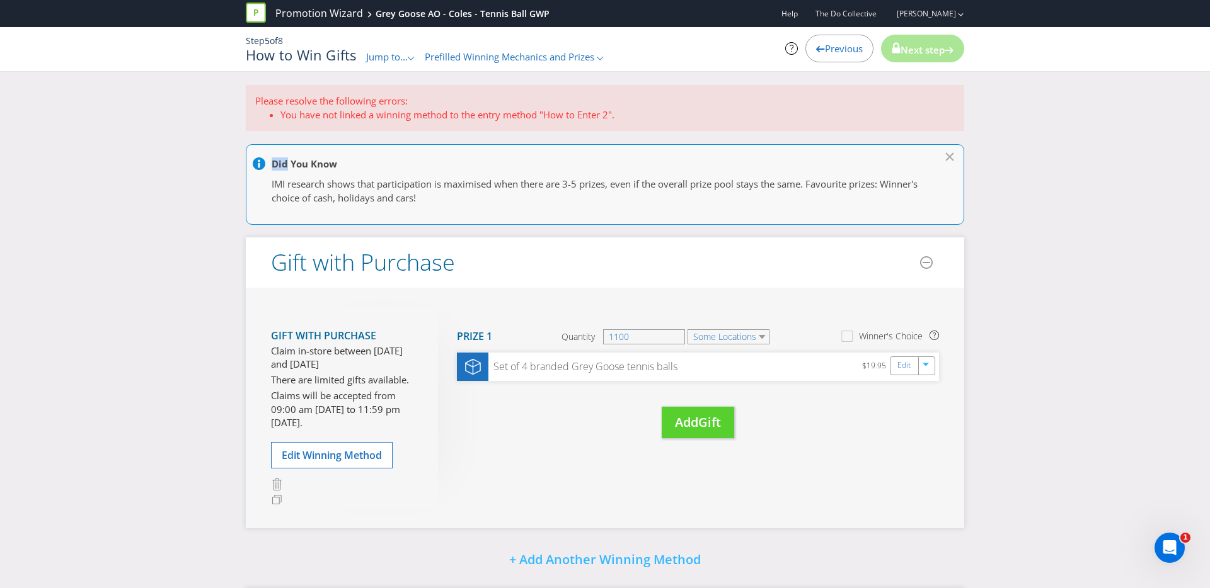
click at [945, 154] on icon at bounding box center [950, 155] width 13 height 6
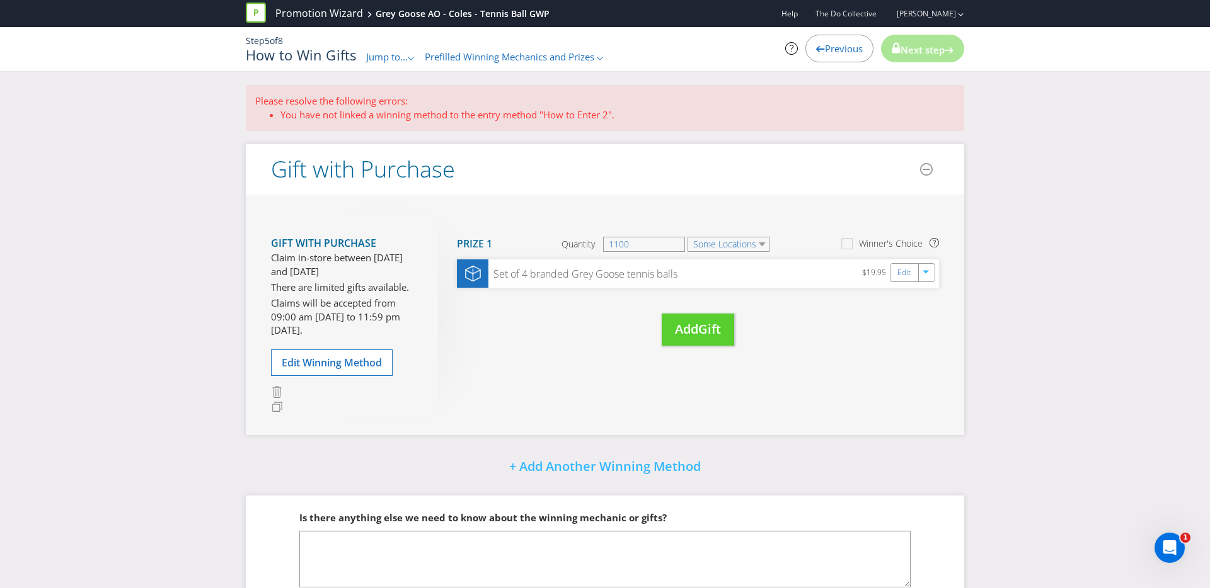
scroll to position [66, 0]
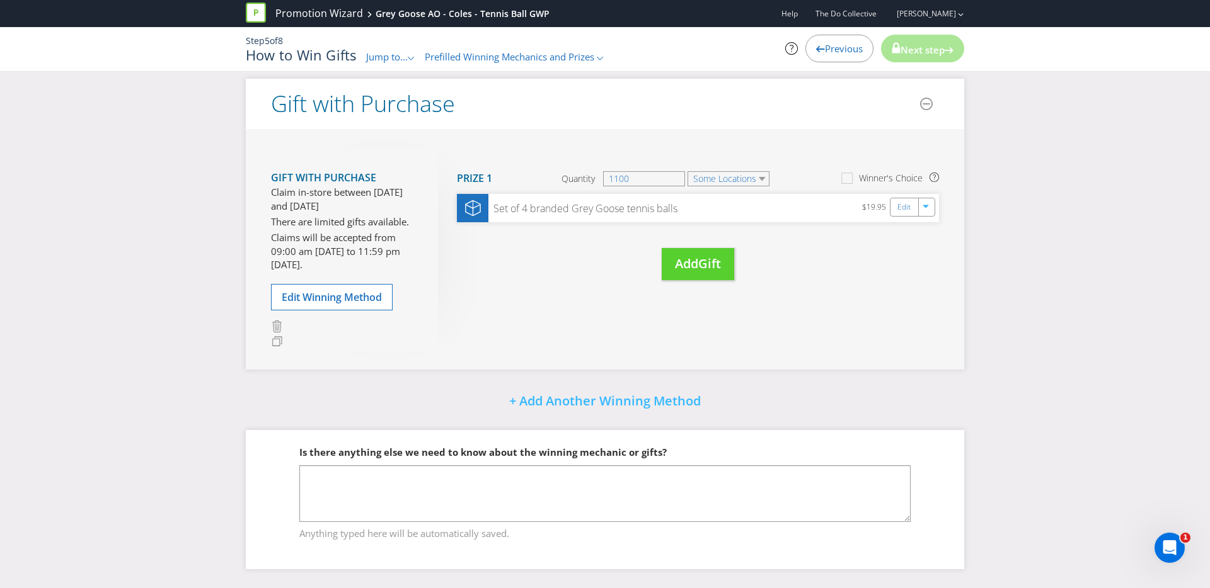
click at [403, 57] on span "Jump to..." at bounding box center [387, 56] width 42 height 13
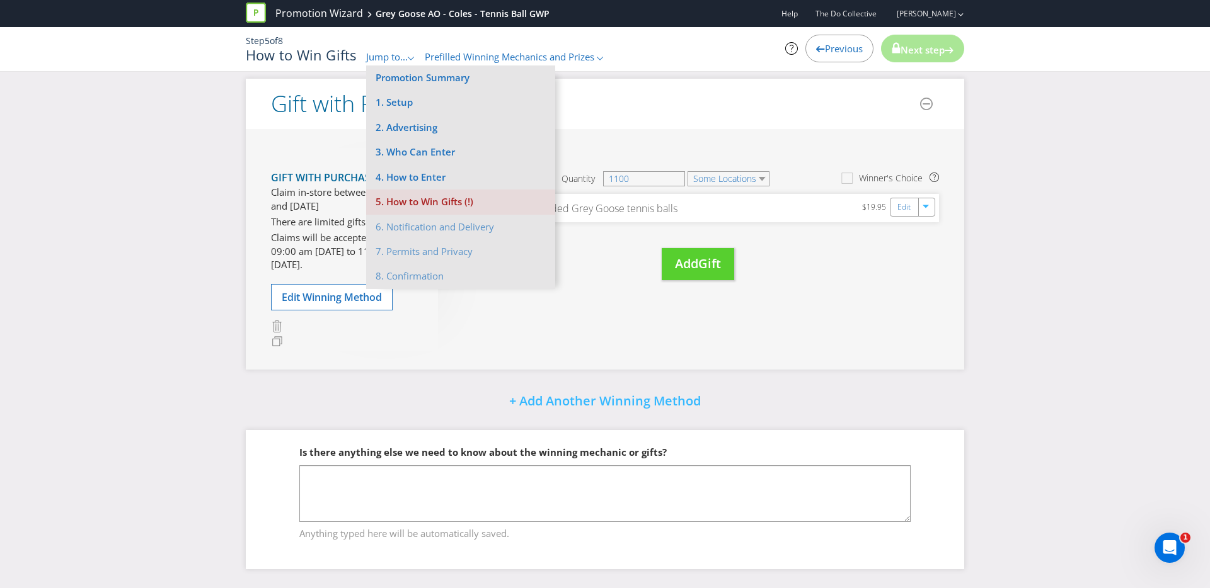
click at [416, 206] on li "5. How to Win Gifts (!)" at bounding box center [460, 202] width 189 height 25
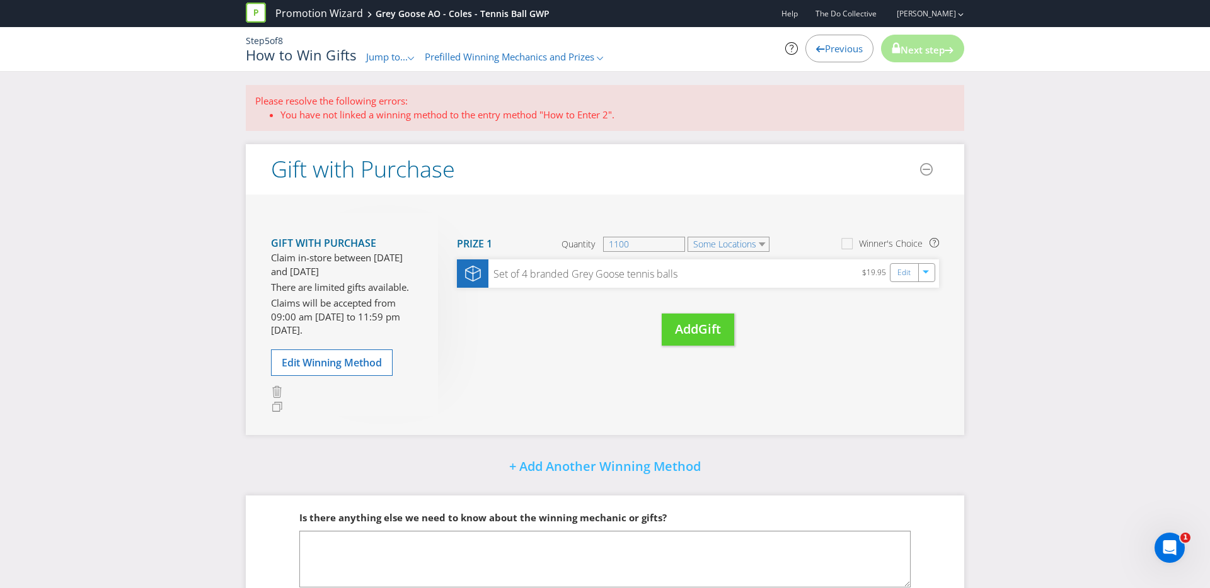
click at [387, 54] on span "Jump to..." at bounding box center [387, 56] width 42 height 13
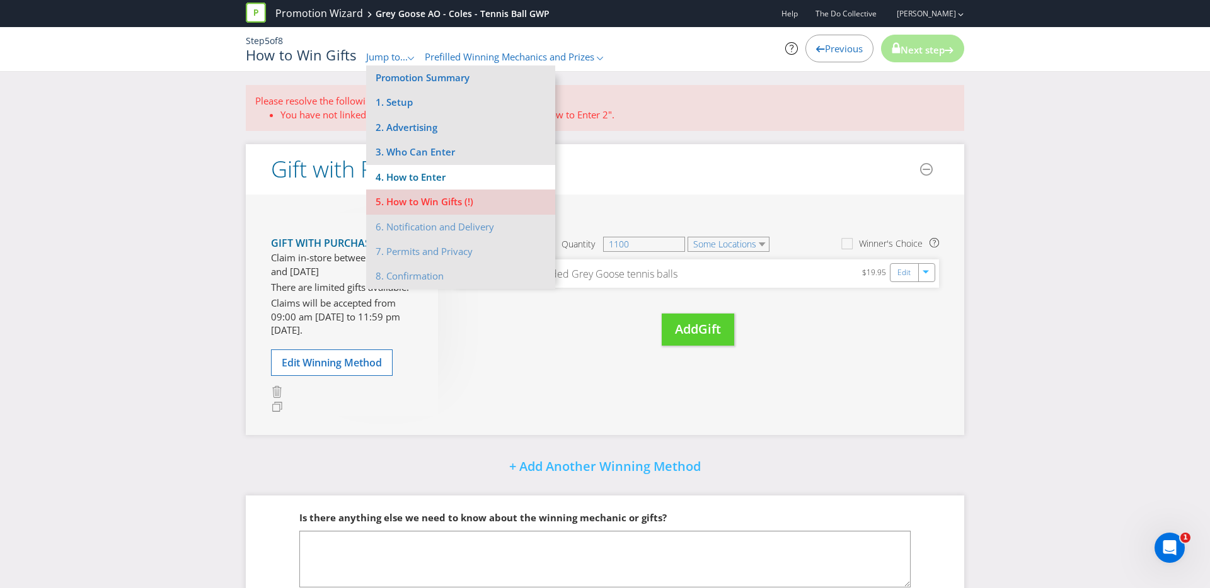
click at [411, 169] on li "4. How to Enter" at bounding box center [460, 177] width 189 height 25
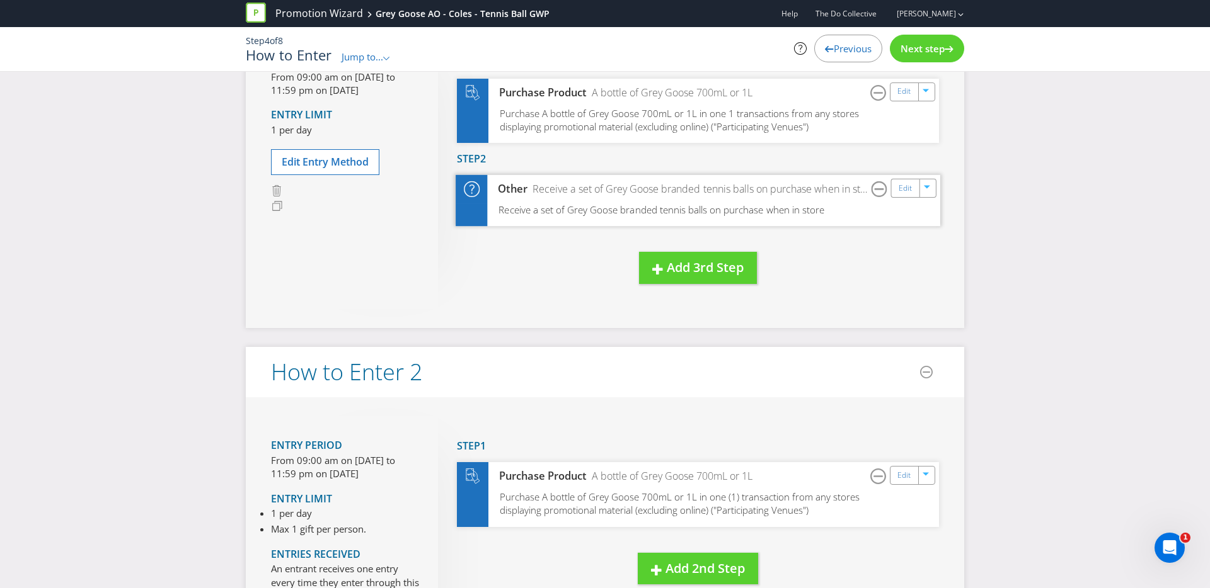
scroll to position [173, 0]
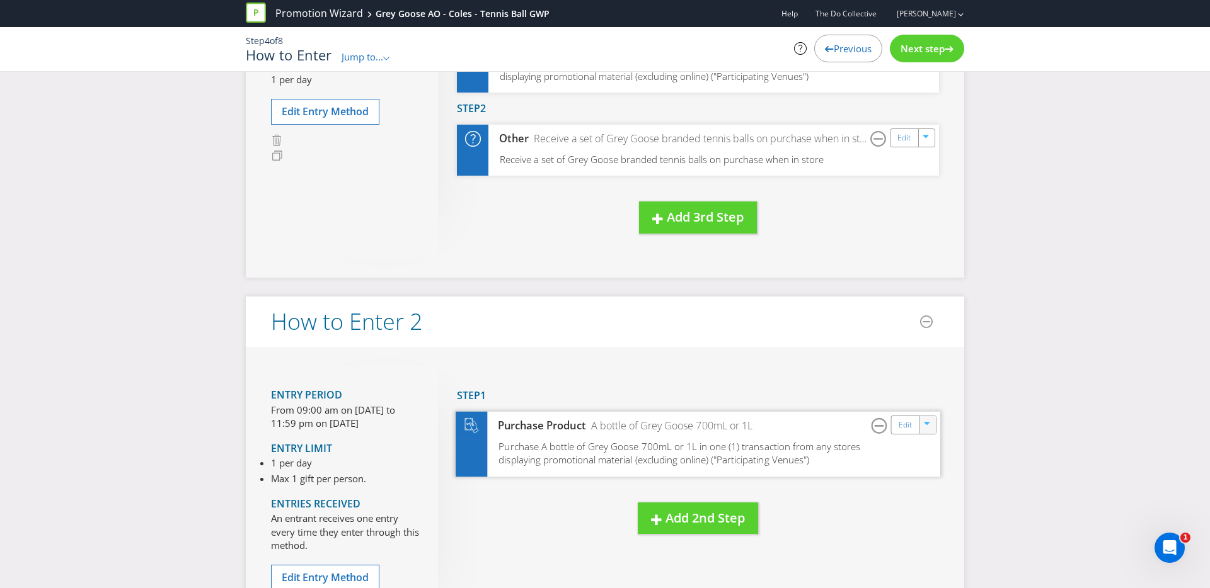
click at [924, 422] on icon "button" at bounding box center [928, 426] width 8 height 8
click at [922, 473] on link "Delete" at bounding box center [919, 469] width 28 height 13
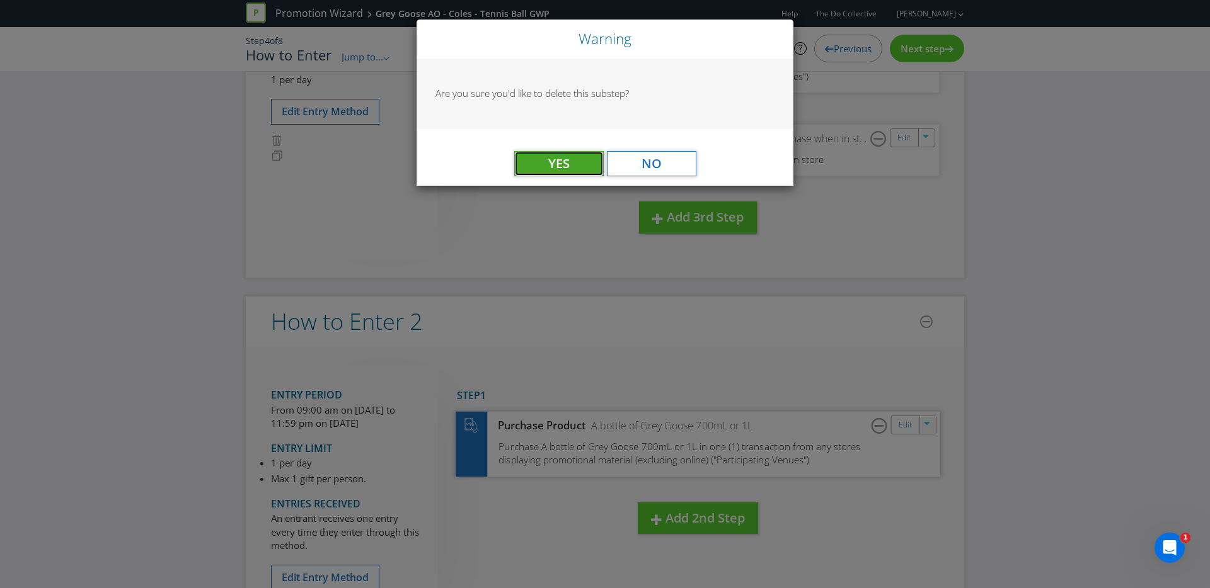
click at [592, 171] on button "Yes" at bounding box center [558, 163] width 89 height 25
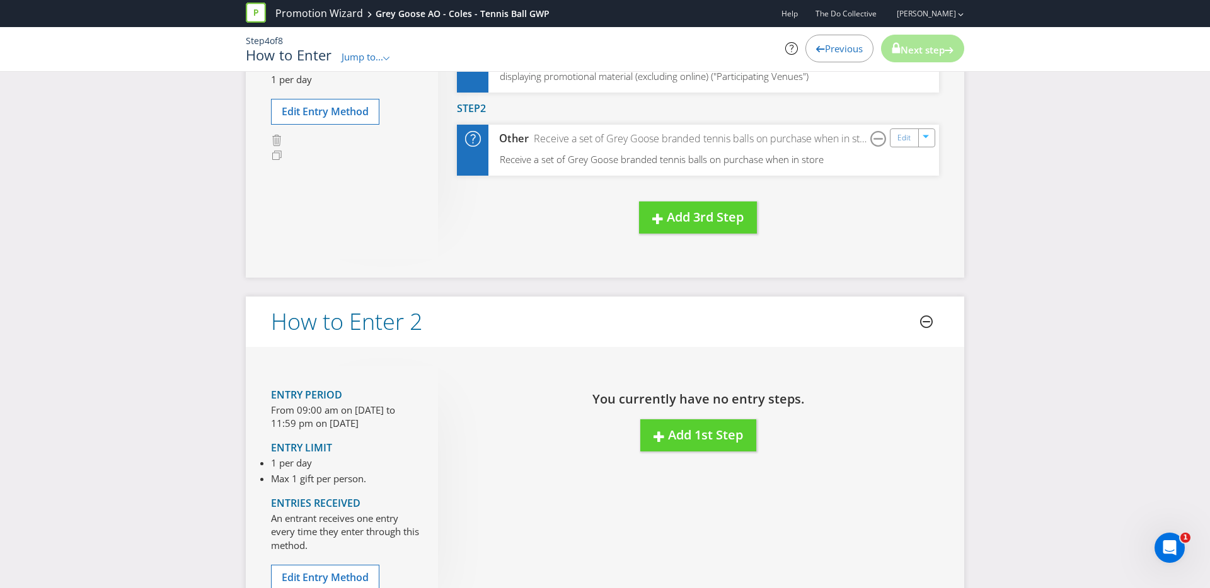
click at [926, 322] on icon at bounding box center [926, 321] width 8 height 1
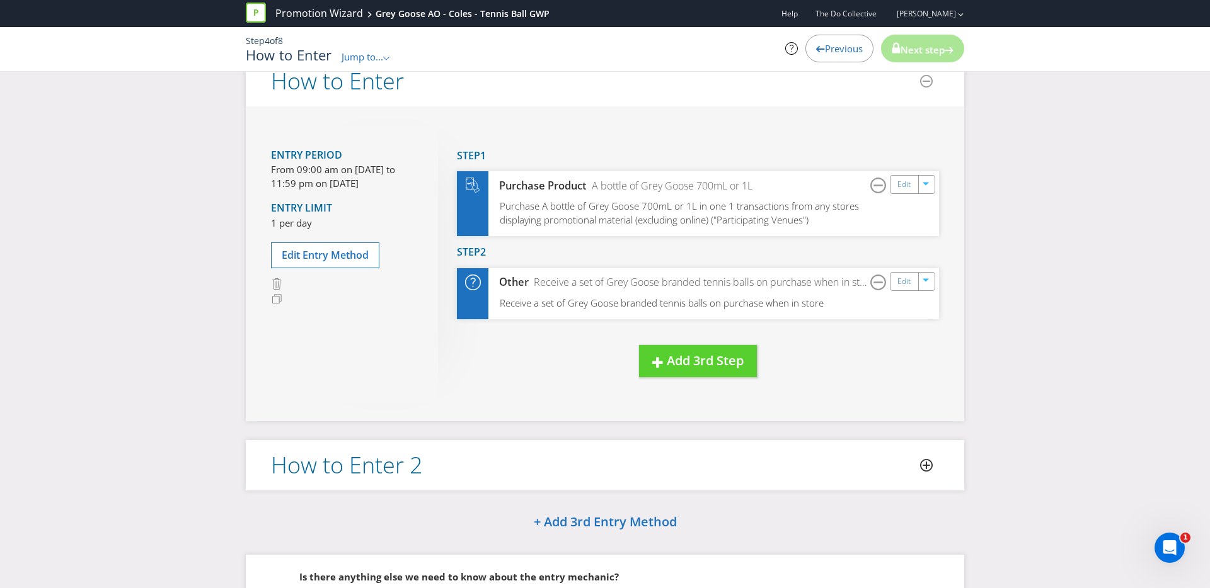
scroll to position [0, 0]
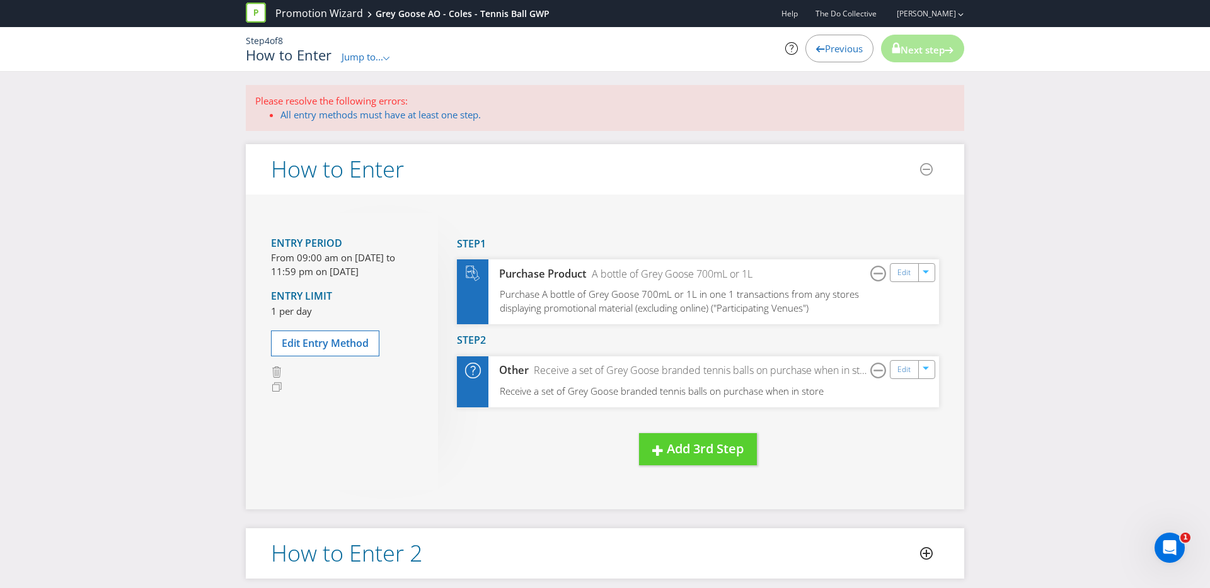
click at [354, 57] on span "Jump to..." at bounding box center [362, 56] width 42 height 13
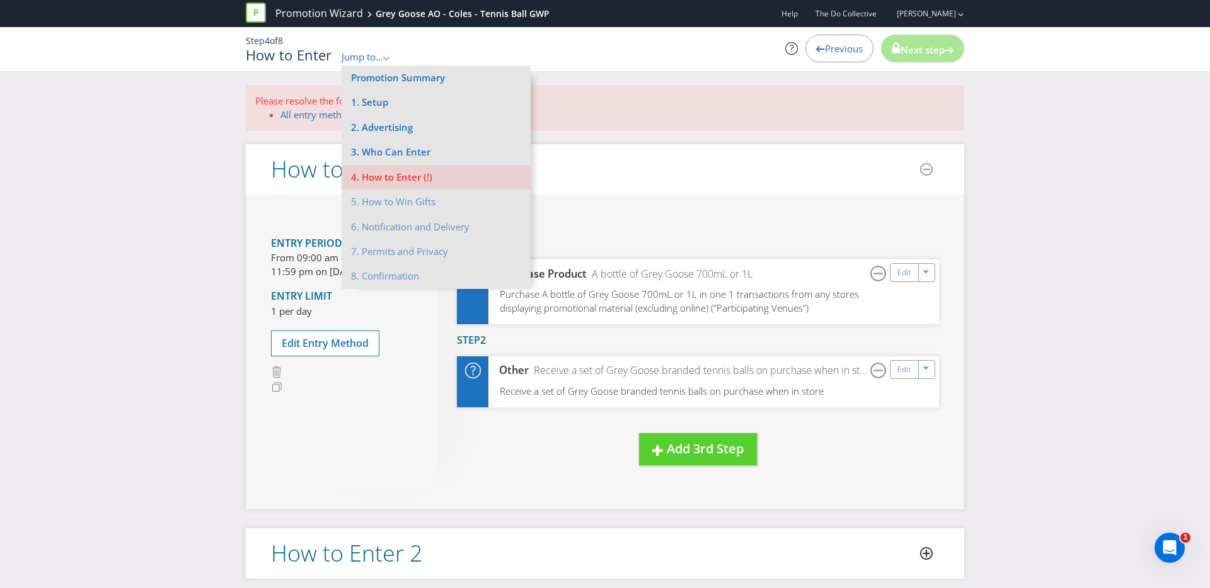
click at [386, 205] on li "5. How to Win Gifts" at bounding box center [435, 202] width 189 height 25
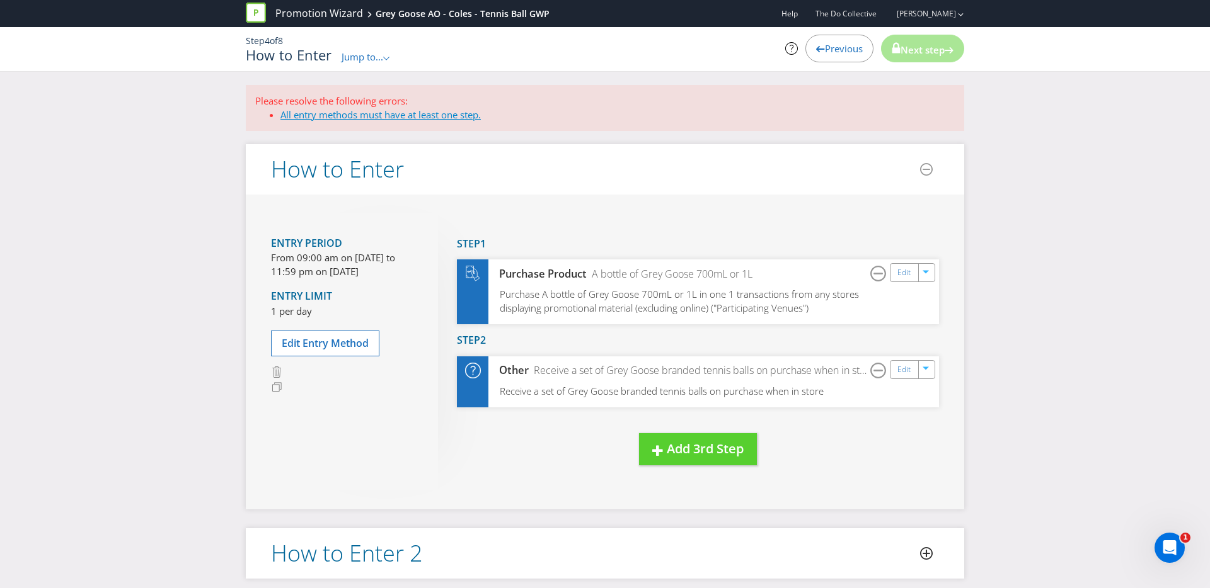
click at [356, 119] on link "All entry methods must have at least one step." at bounding box center [380, 114] width 200 height 13
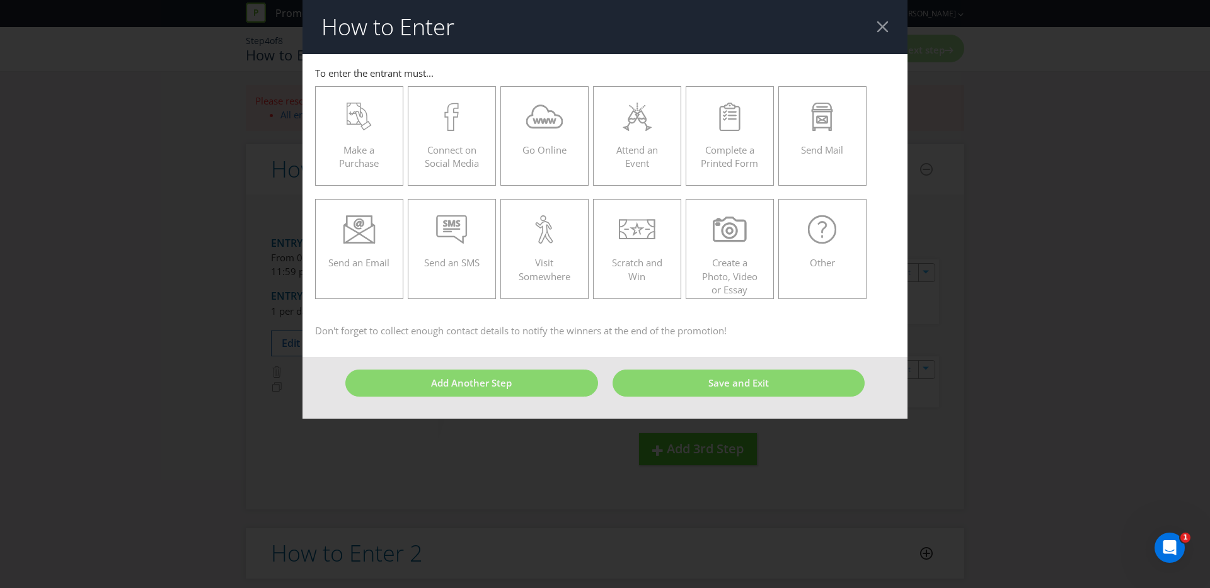
click at [883, 34] on header "How to Enter" at bounding box center [604, 27] width 605 height 54
click at [887, 32] on div at bounding box center [882, 27] width 12 height 12
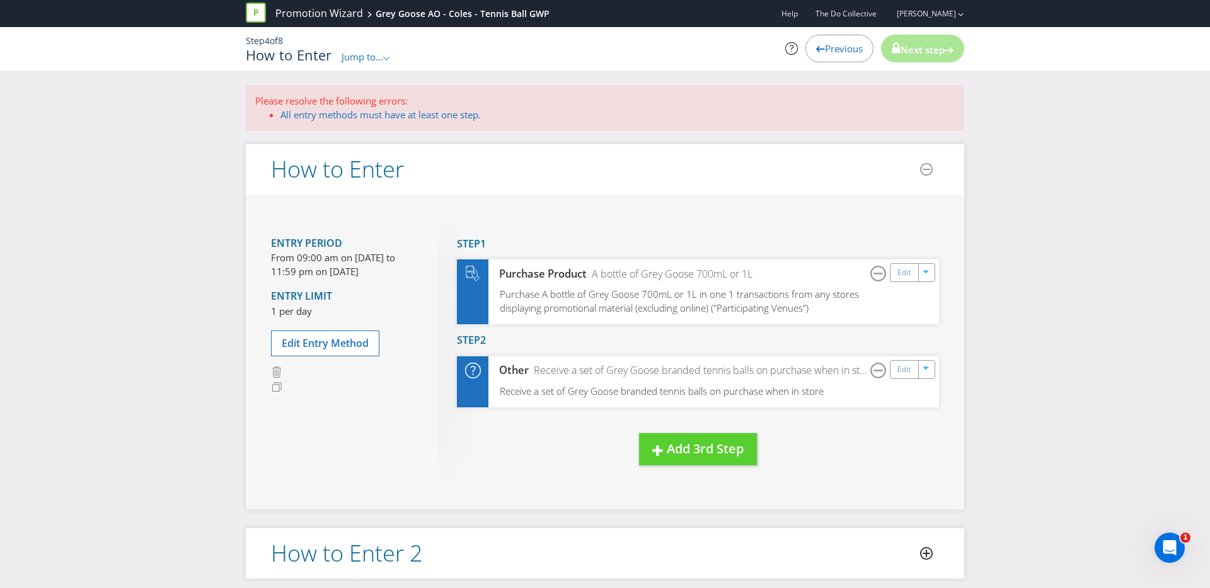
click at [368, 55] on span "Jump to..." at bounding box center [362, 56] width 42 height 13
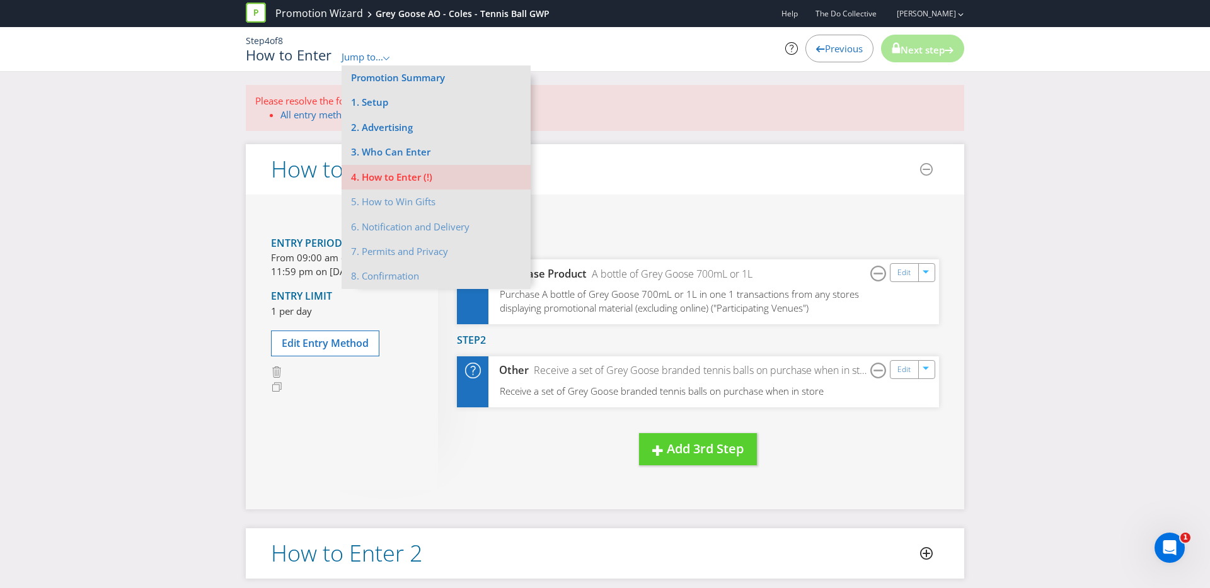
click at [401, 201] on li "5. How to Win Gifts" at bounding box center [435, 202] width 189 height 25
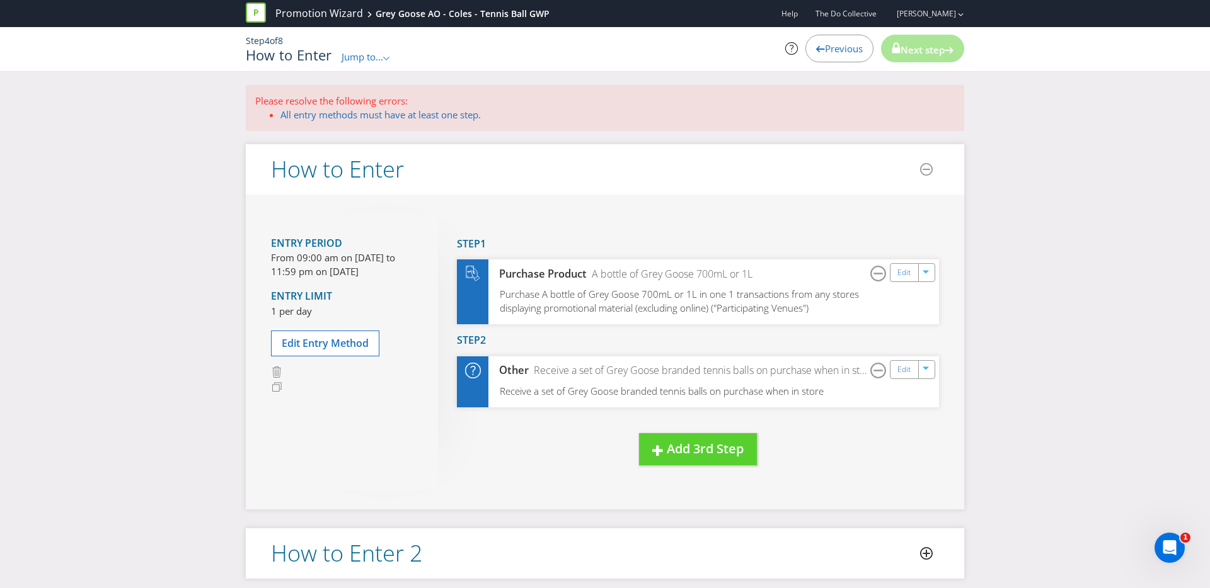
click at [844, 40] on div "Previous" at bounding box center [839, 49] width 68 height 28
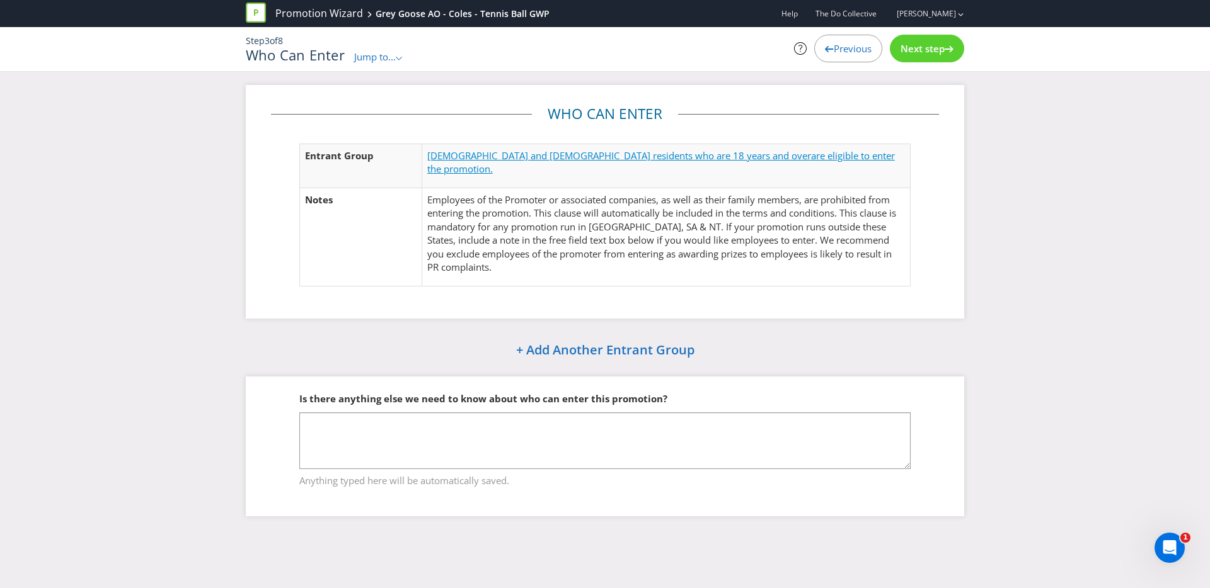
click at [721, 161] on span "are eligible to enter the promotion." at bounding box center [661, 162] width 468 height 26
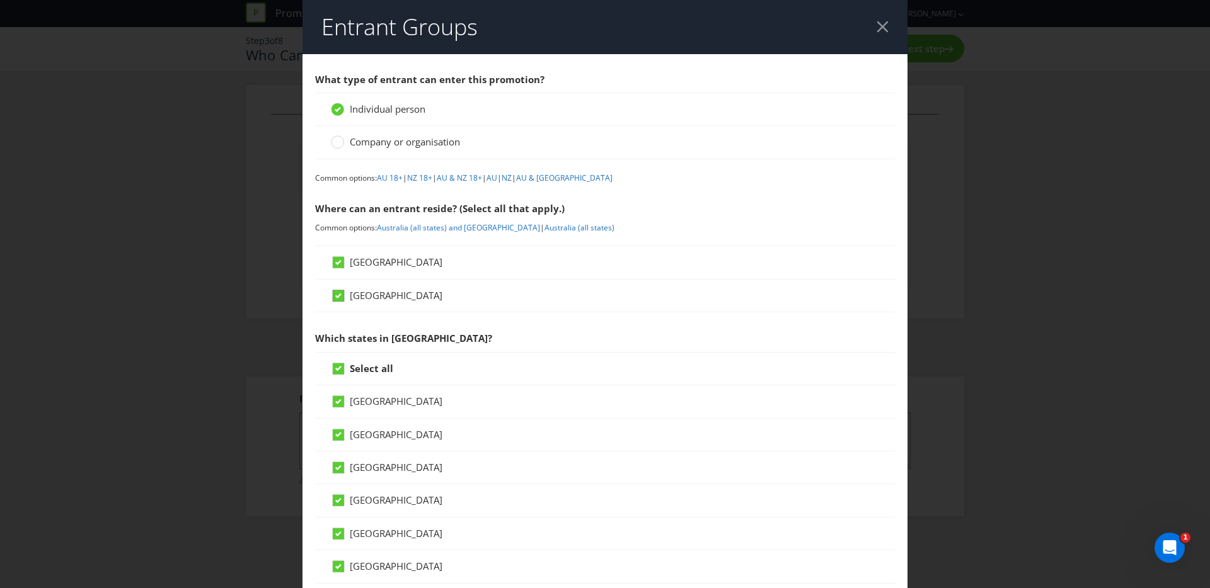
click at [336, 292] on div at bounding box center [338, 292] width 6 height 6
click at [0, 0] on input "[GEOGRAPHIC_DATA]" at bounding box center [0, 0] width 0 height 0
click at [886, 34] on header "Entrant Groups" at bounding box center [604, 27] width 605 height 54
click at [544, 226] on link "Australia (all states)" at bounding box center [579, 227] width 70 height 11
drag, startPoint x: 534, startPoint y: 226, endPoint x: 570, endPoint y: 213, distance: 38.1
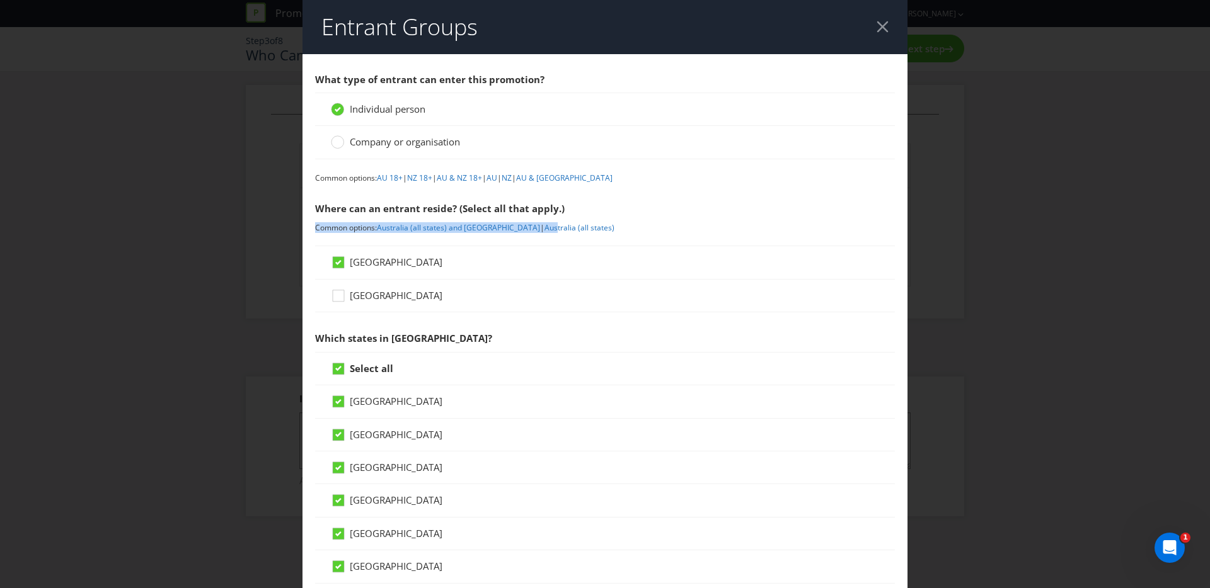
click at [570, 213] on div "Where can an entrant reside? (Select all that apply.) Common options: [GEOGRAPH…" at bounding box center [605, 214] width 580 height 37
click at [546, 241] on span "Where can an entrant reside? (Select all that apply.) Common options: [GEOGRAPH…" at bounding box center [605, 218] width 580 height 56
click at [546, 222] on link "Australia (all states)" at bounding box center [579, 227] width 70 height 11
click at [548, 231] on link "Australia (all states)" at bounding box center [579, 227] width 70 height 11
click at [903, 6] on header "Entrant Groups" at bounding box center [604, 27] width 605 height 54
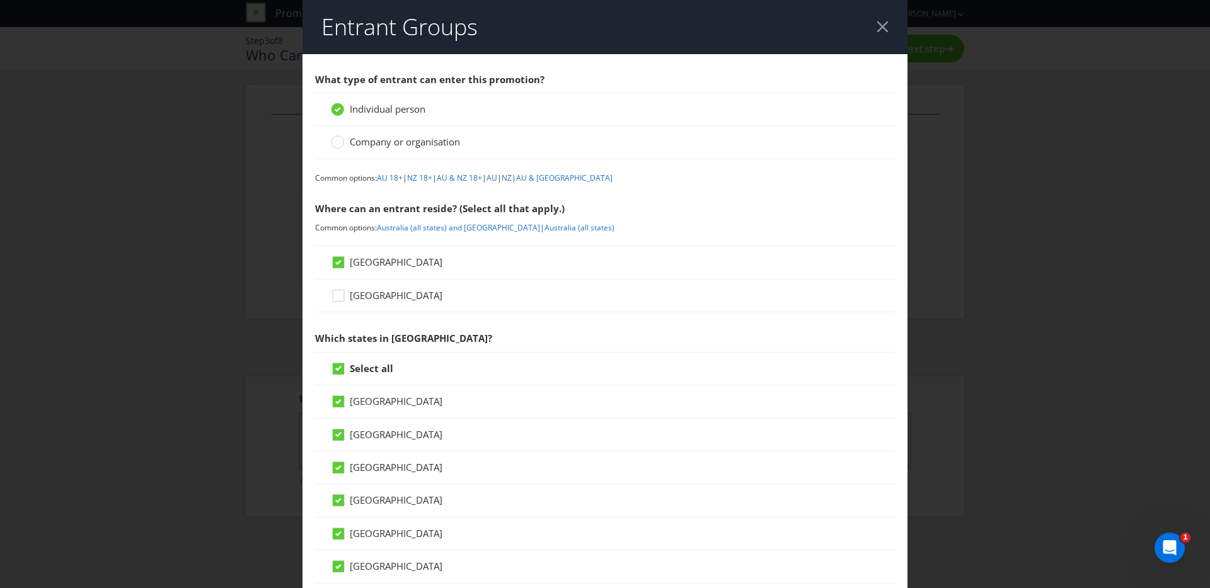
click at [895, 15] on header "Entrant Groups" at bounding box center [604, 27] width 605 height 54
click at [890, 20] on header "Entrant Groups" at bounding box center [604, 27] width 605 height 54
click at [885, 31] on div at bounding box center [882, 27] width 12 height 12
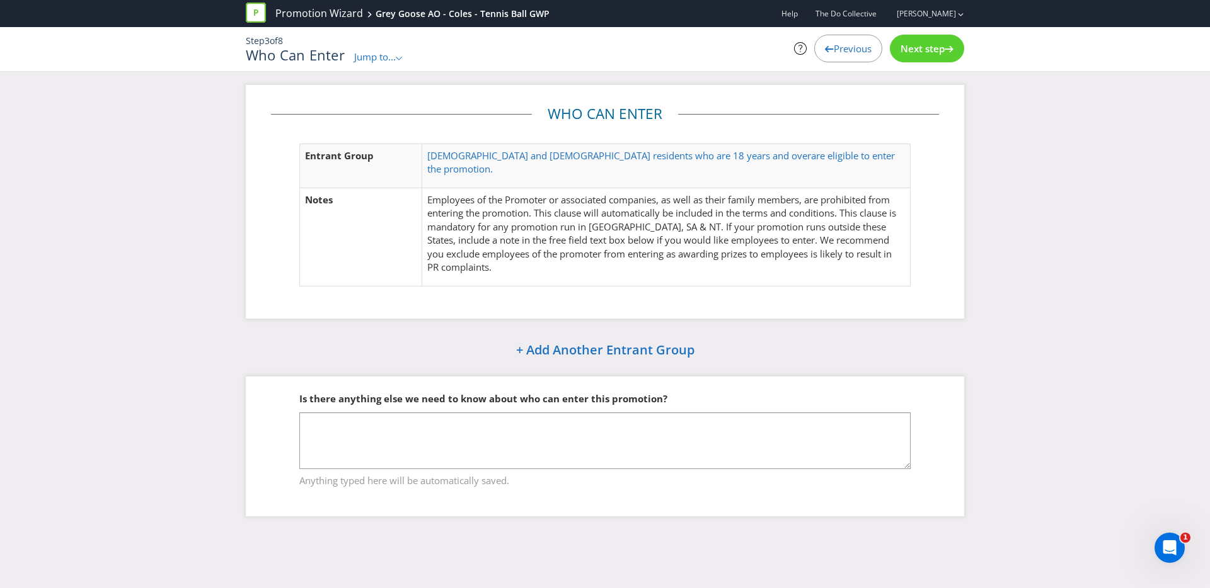
click at [925, 50] on span "Next step" at bounding box center [922, 48] width 44 height 13
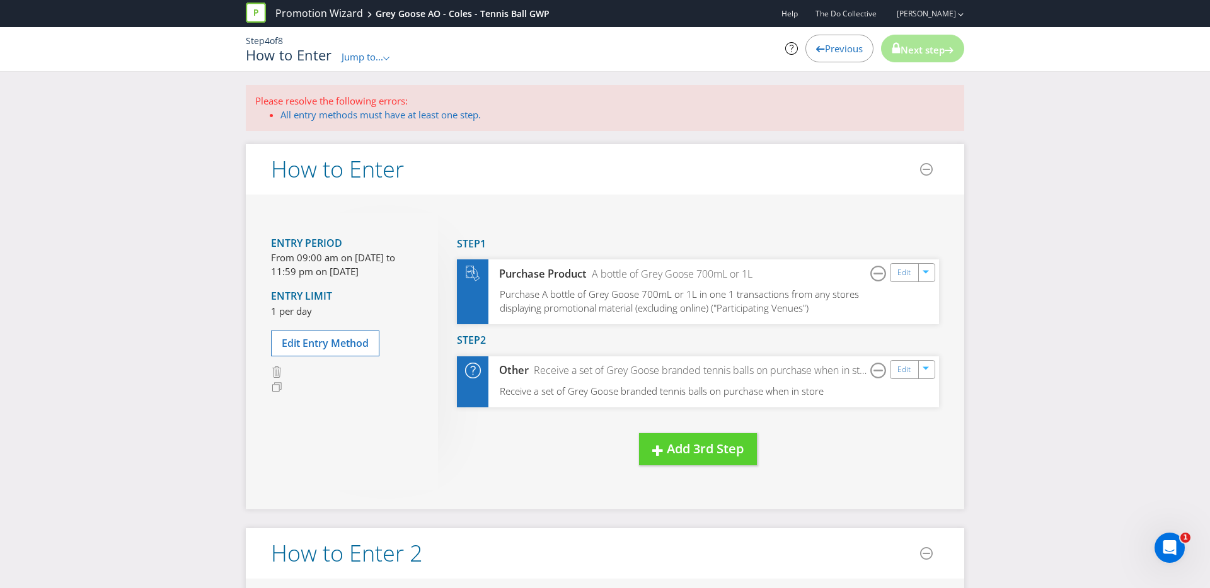
click at [373, 62] on span "Jump to..." at bounding box center [362, 56] width 42 height 13
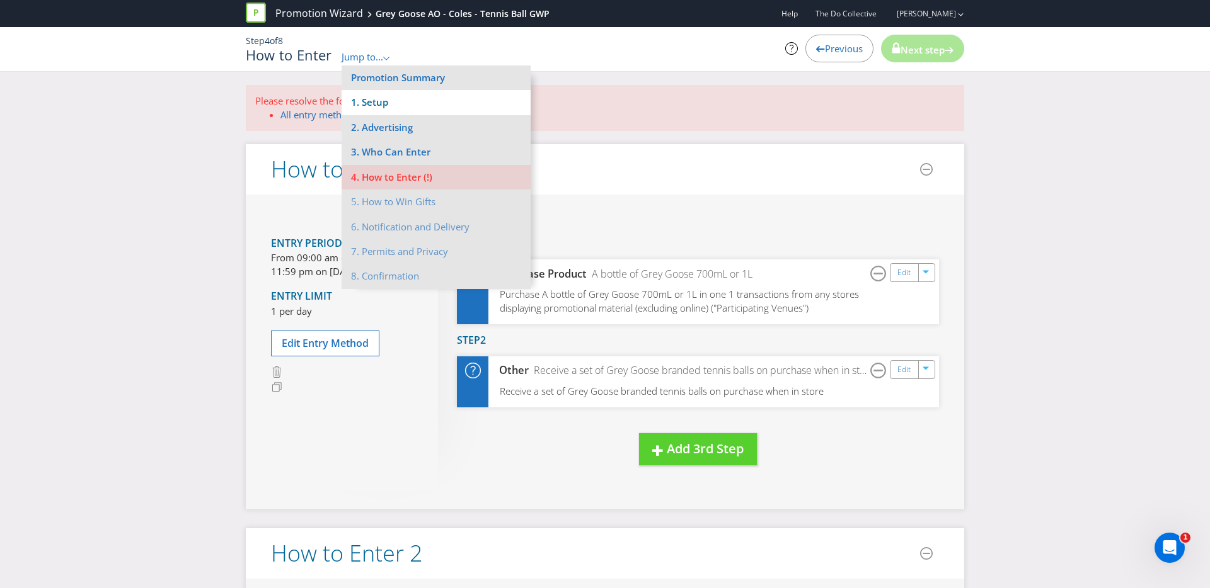
click at [376, 103] on li "1. Setup" at bounding box center [435, 102] width 189 height 25
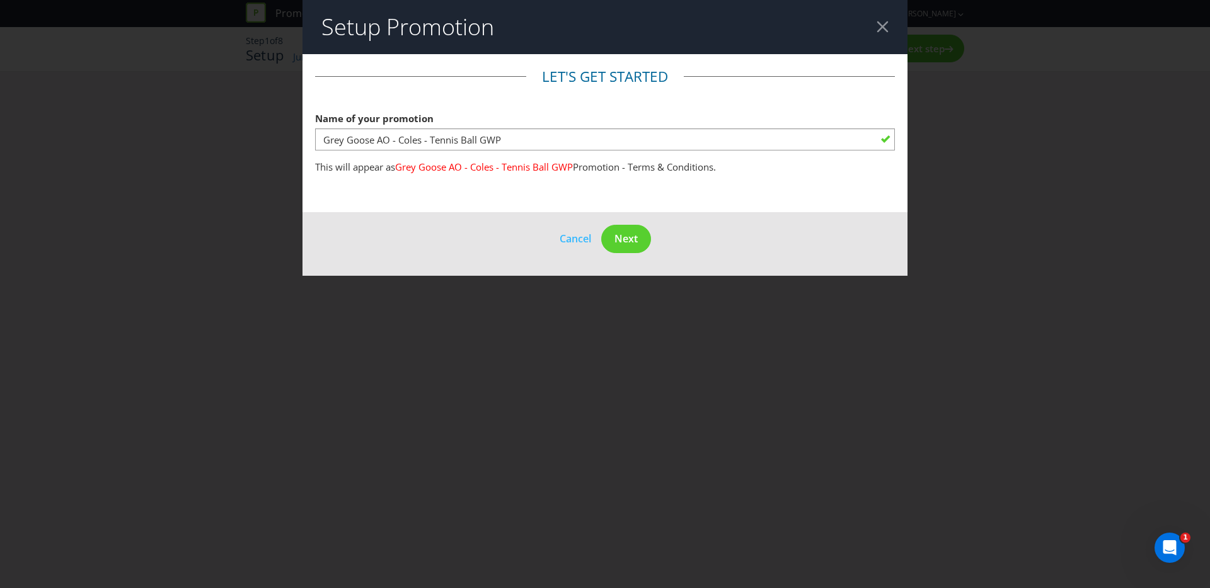
click at [614, 253] on footer "Cancel Next" at bounding box center [604, 244] width 605 height 64
click at [614, 243] on span "Next" at bounding box center [625, 239] width 23 height 14
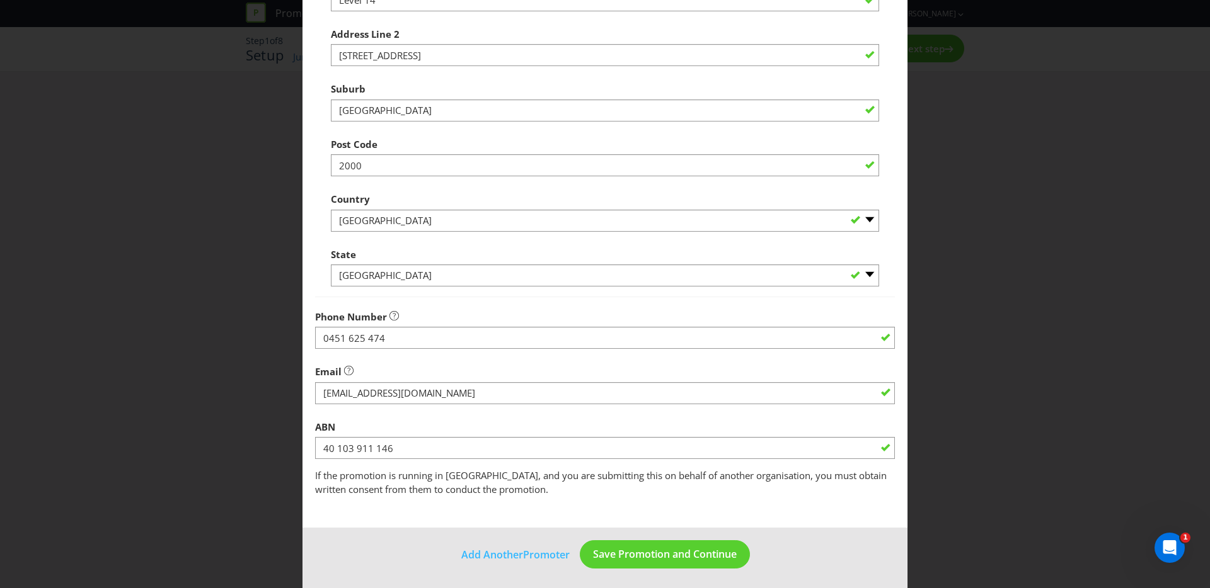
scroll to position [234, 0]
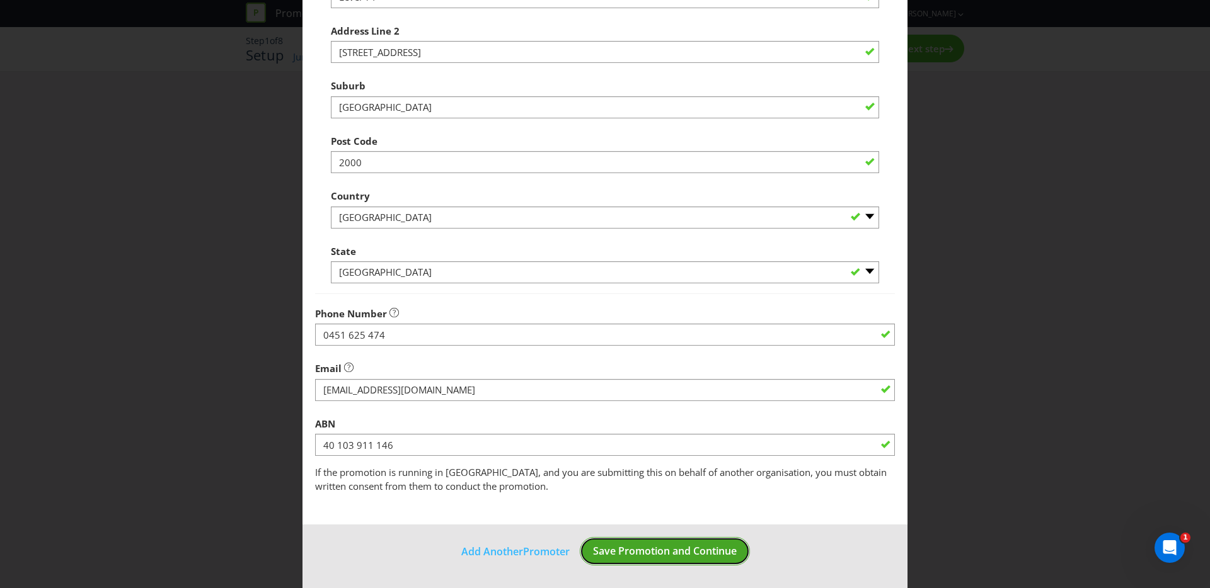
click at [679, 544] on span "Save Promotion and Continue" at bounding box center [665, 551] width 144 height 14
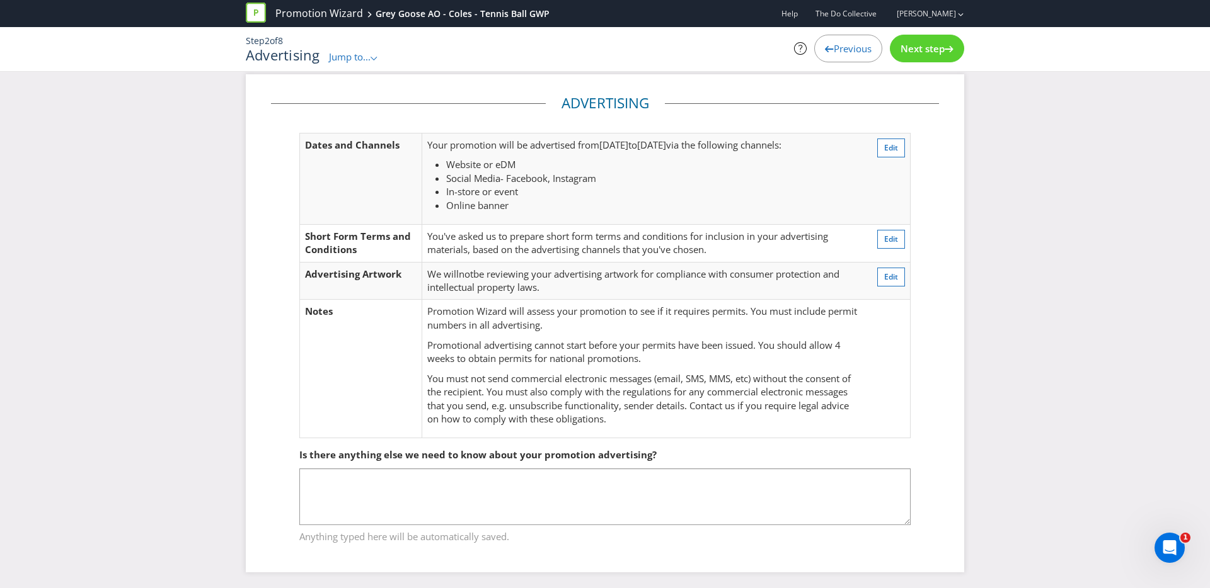
scroll to position [14, 0]
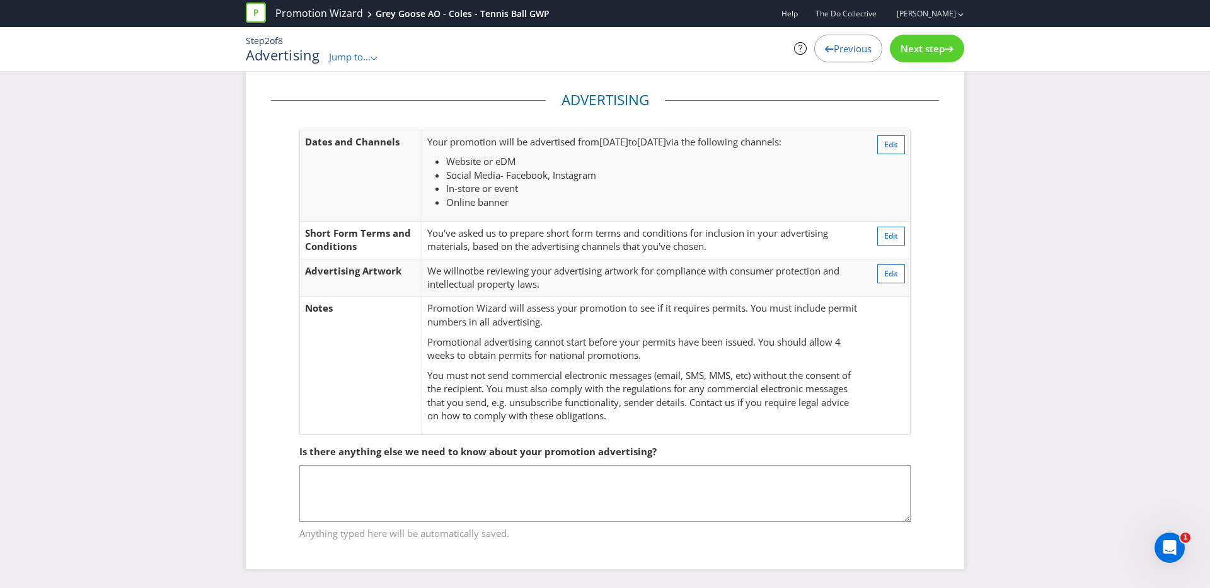
click at [927, 55] on div "Next step" at bounding box center [927, 49] width 74 height 28
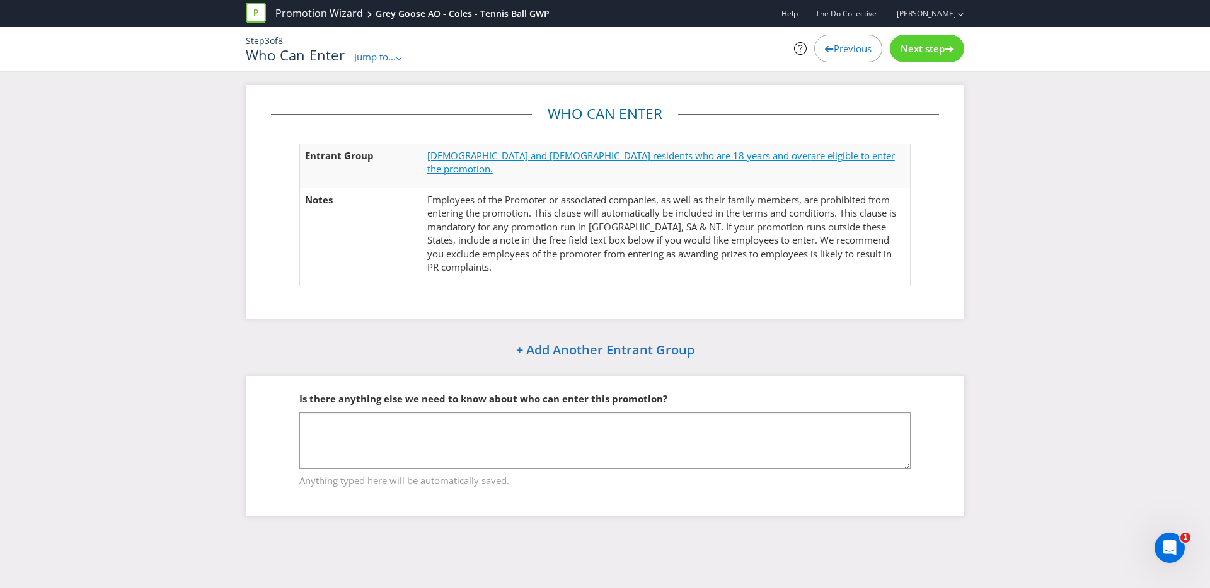
click at [573, 152] on span "[DEMOGRAPHIC_DATA] and [DEMOGRAPHIC_DATA] residents who are 18 years and over" at bounding box center [619, 155] width 384 height 13
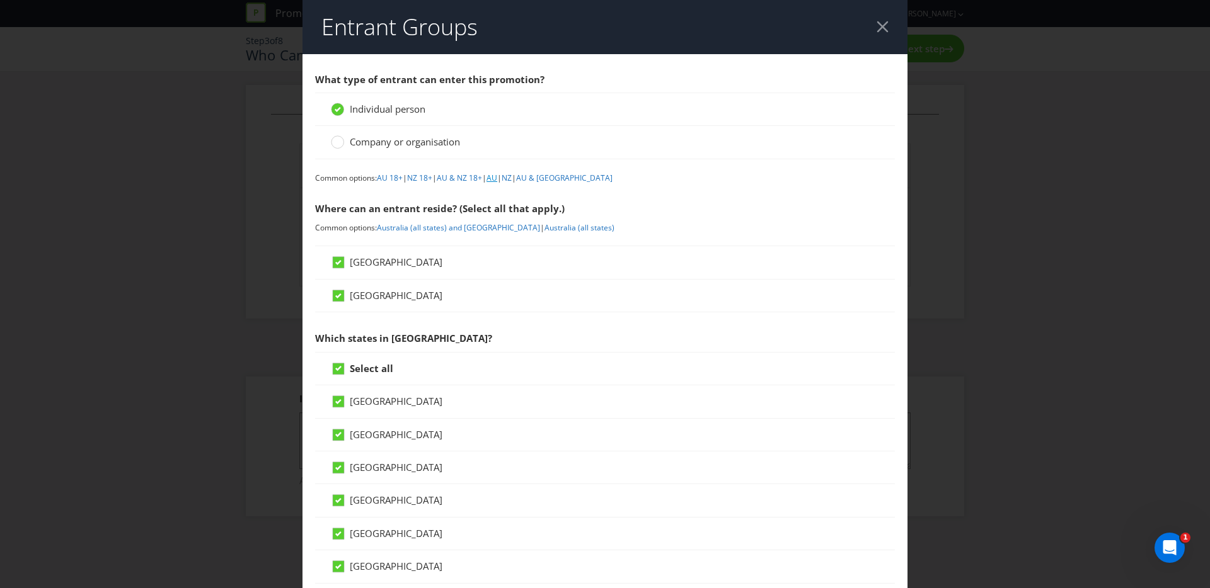
click at [497, 177] on link "AU" at bounding box center [491, 178] width 11 height 11
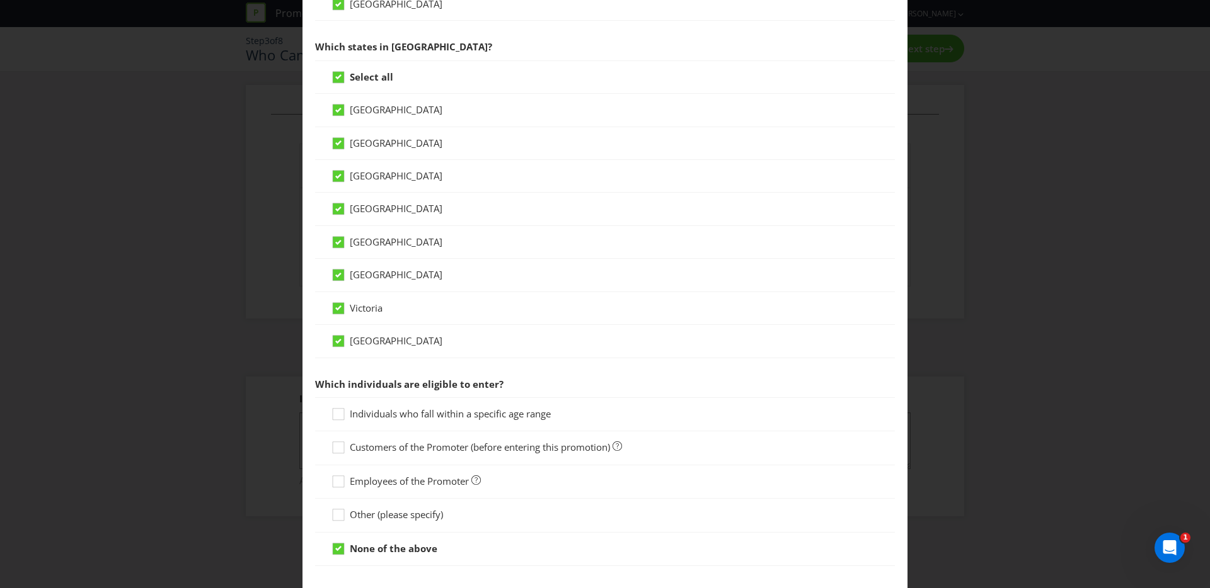
scroll to position [359, 0]
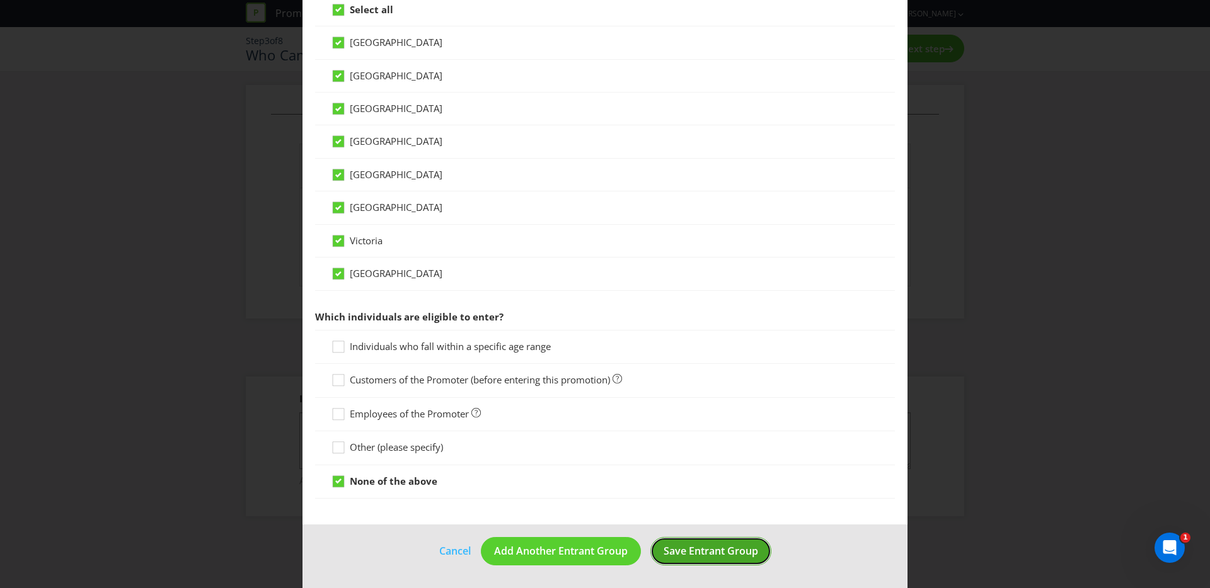
click at [697, 558] on span "Save Entrant Group" at bounding box center [710, 551] width 95 height 14
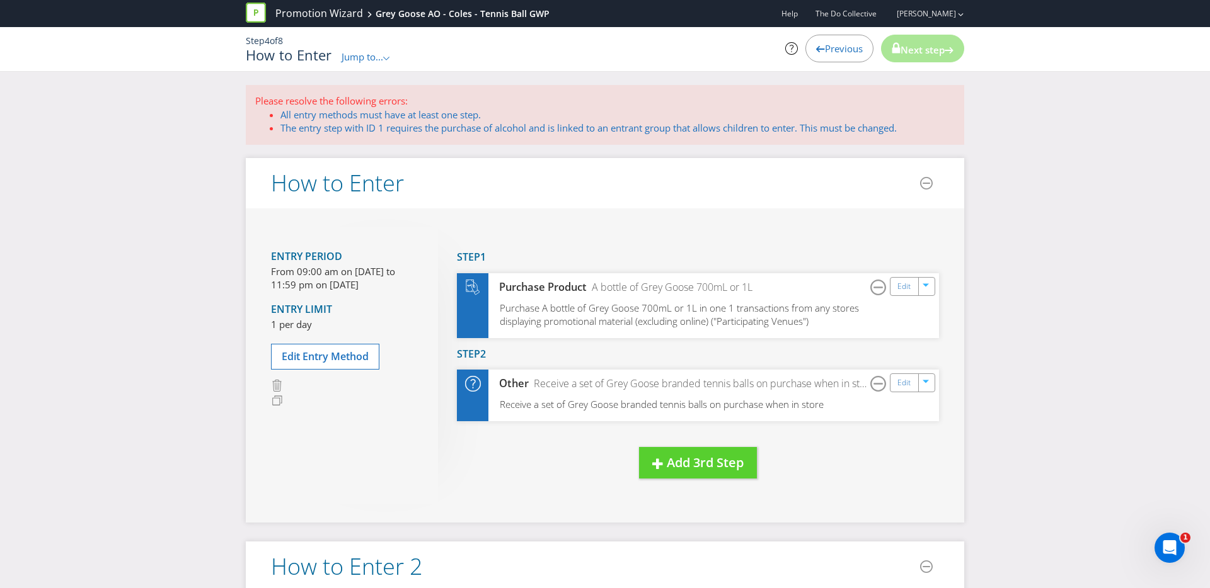
click at [369, 52] on span "Jump to..." at bounding box center [362, 56] width 42 height 13
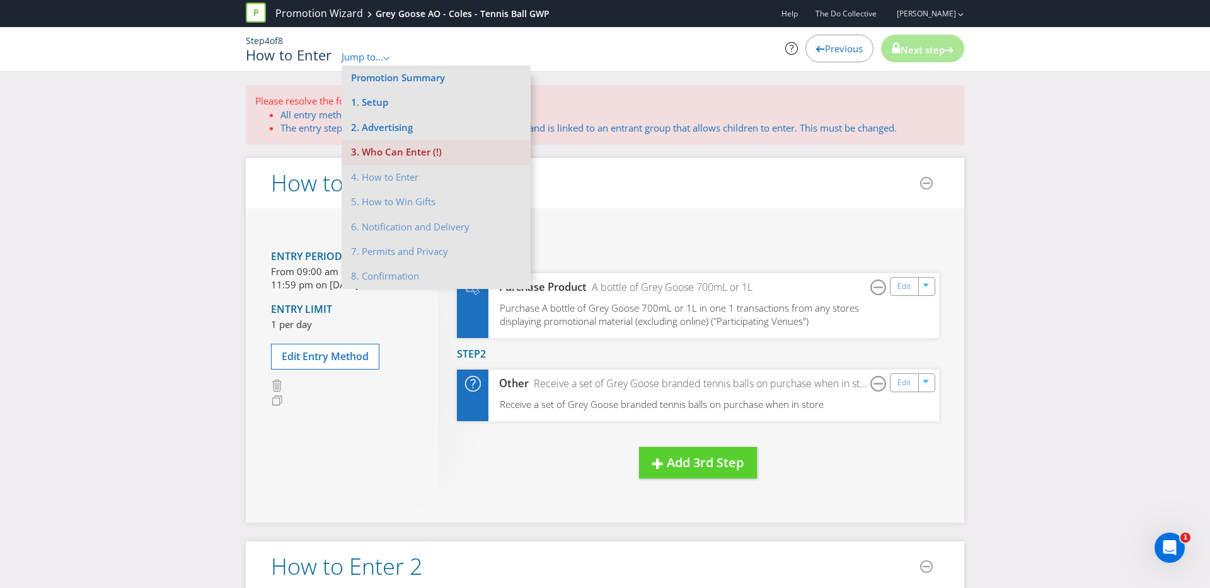
click at [372, 147] on li "3. Who Can Enter (!)" at bounding box center [435, 152] width 189 height 25
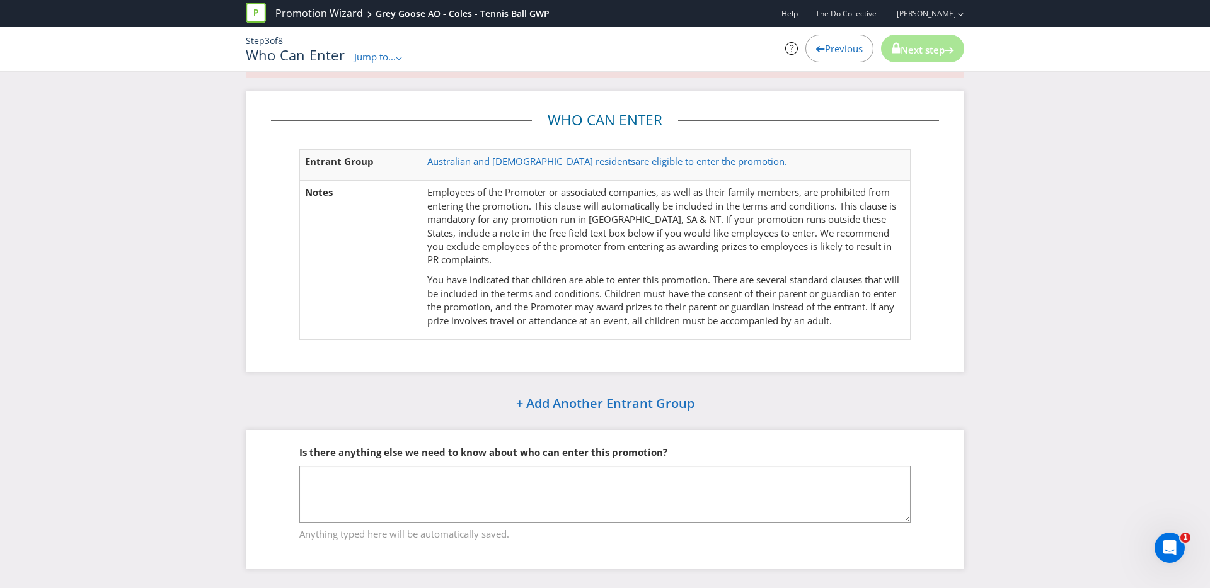
scroll to position [52, 0]
click at [367, 66] on div "Step 3 of 8 Who Can Enter Jump to... .st0{fill-rule:evenodd;clip-rule:evenodd;}…" at bounding box center [604, 49] width 737 height 44
click at [367, 65] on div "Step 3 of 8 Who Can Enter Jump to... .st0{fill-rule:evenodd;clip-rule:evenodd;}…" at bounding box center [604, 49] width 737 height 44
click at [362, 60] on span "Jump to..." at bounding box center [375, 56] width 42 height 13
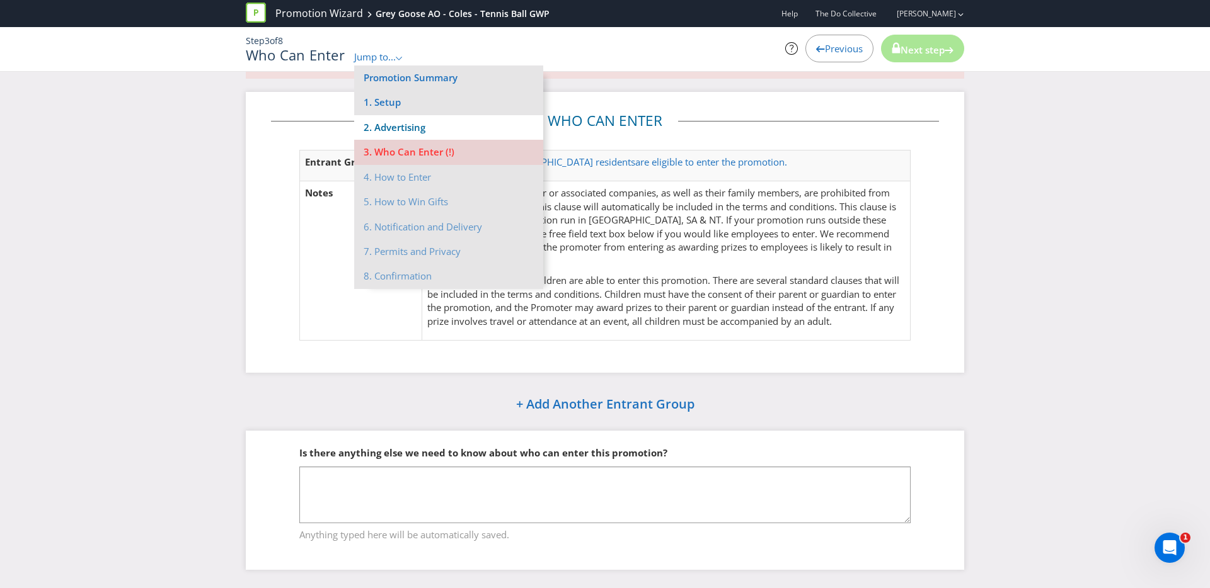
click at [377, 135] on li "2. Advertising" at bounding box center [448, 127] width 189 height 25
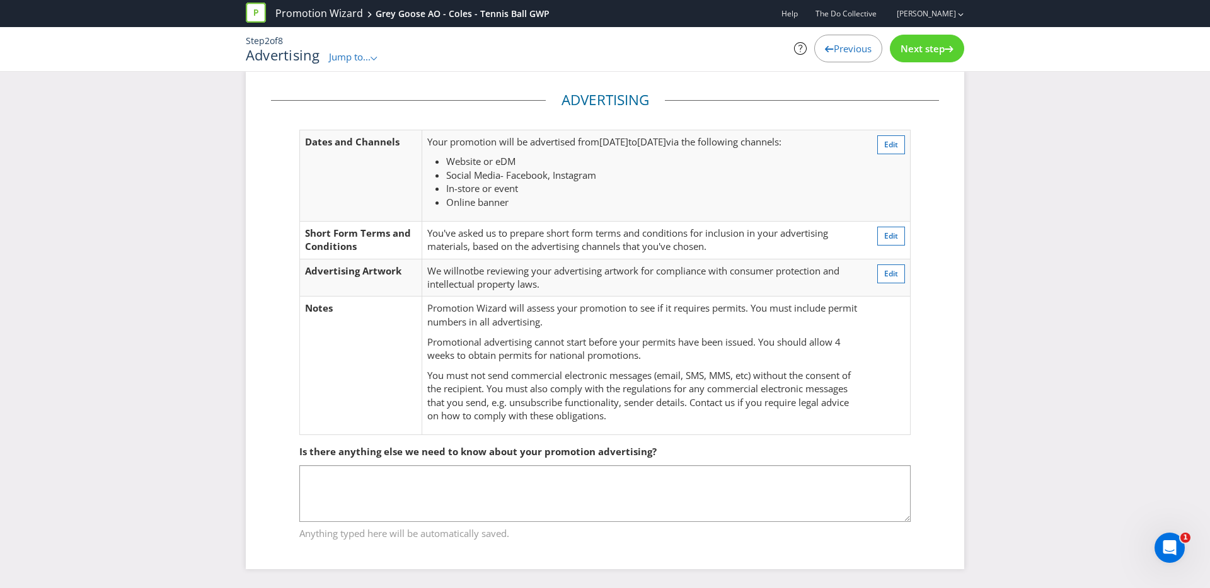
scroll to position [14, 0]
click at [907, 55] on div "Next step" at bounding box center [927, 49] width 74 height 28
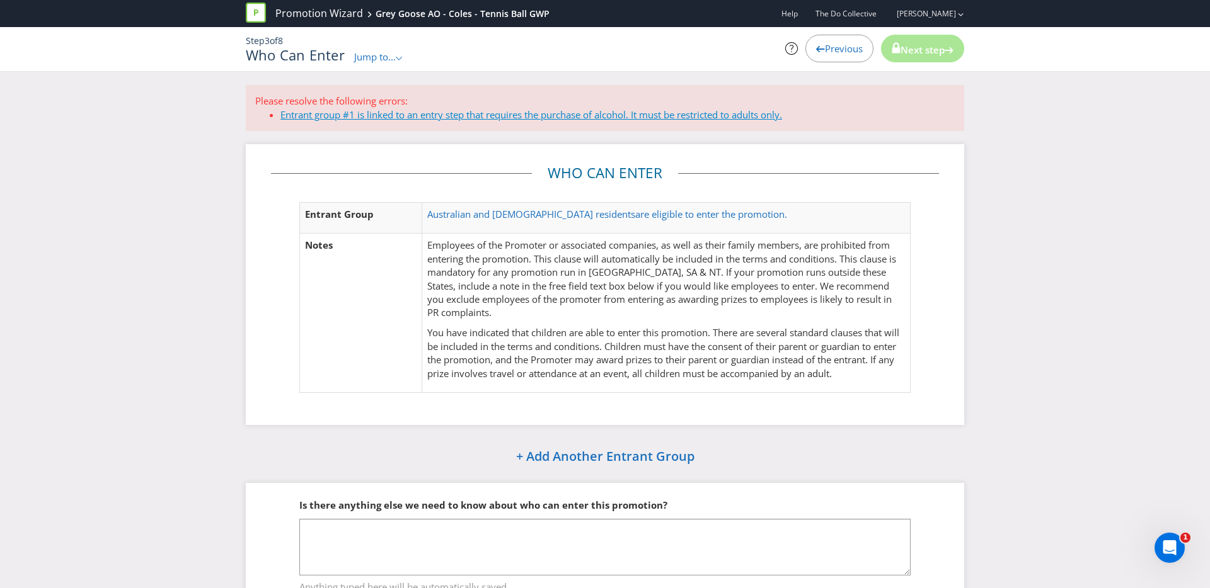
click at [417, 118] on link "Entrant group #1 is linked to an entry step that requires the purchase of alcoh…" at bounding box center [531, 114] width 502 height 13
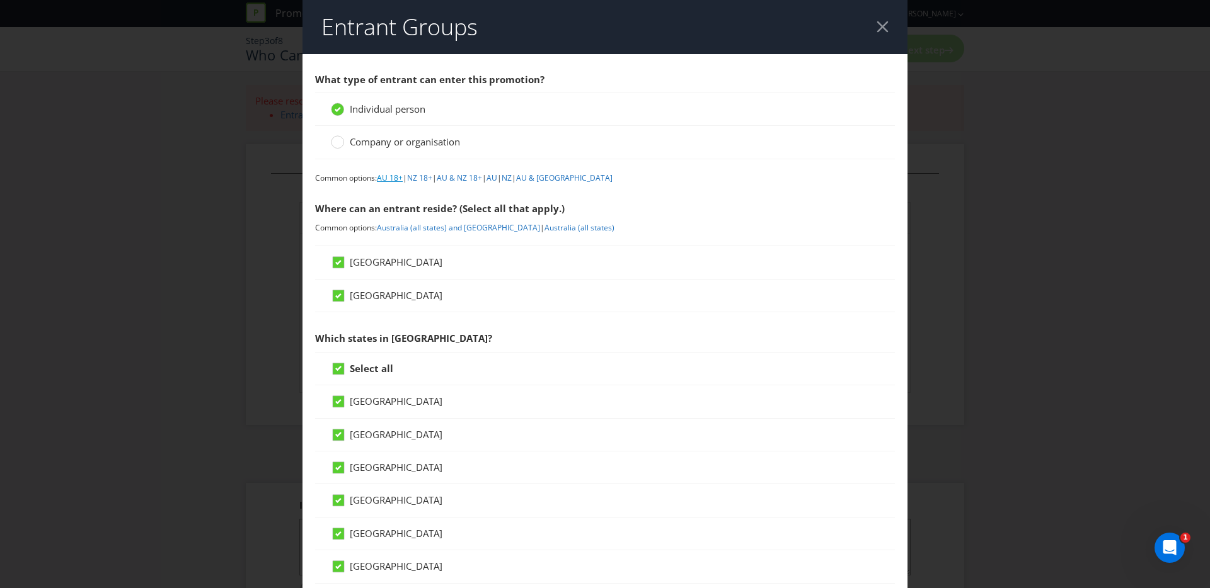
click at [396, 173] on link "AU 18+" at bounding box center [390, 178] width 26 height 11
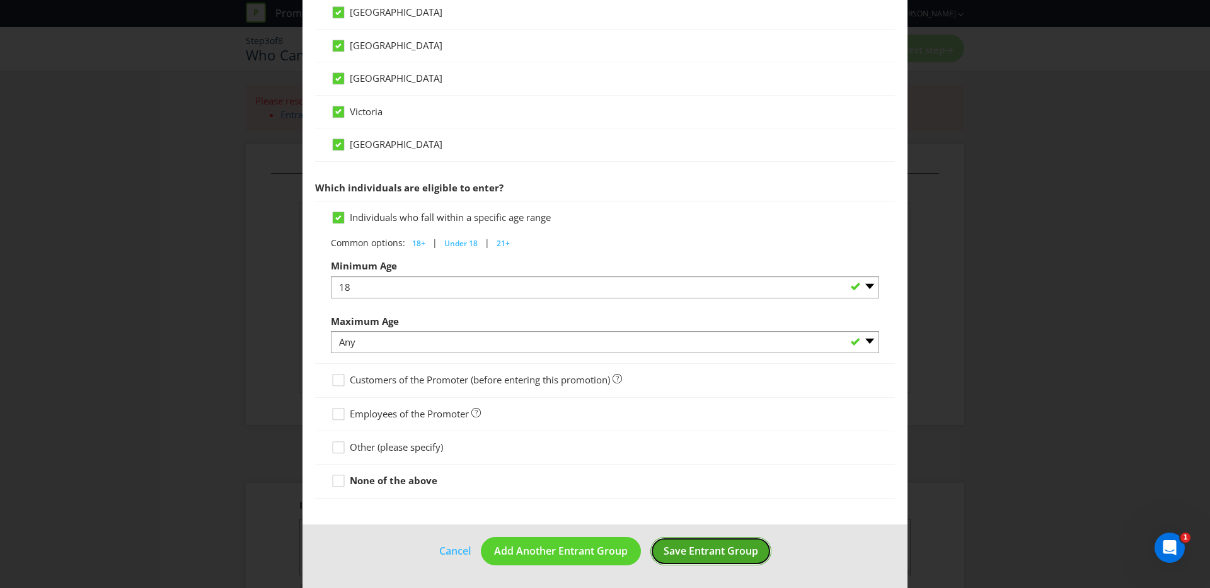
click at [660, 552] on button "Save Entrant Group" at bounding box center [710, 551] width 121 height 28
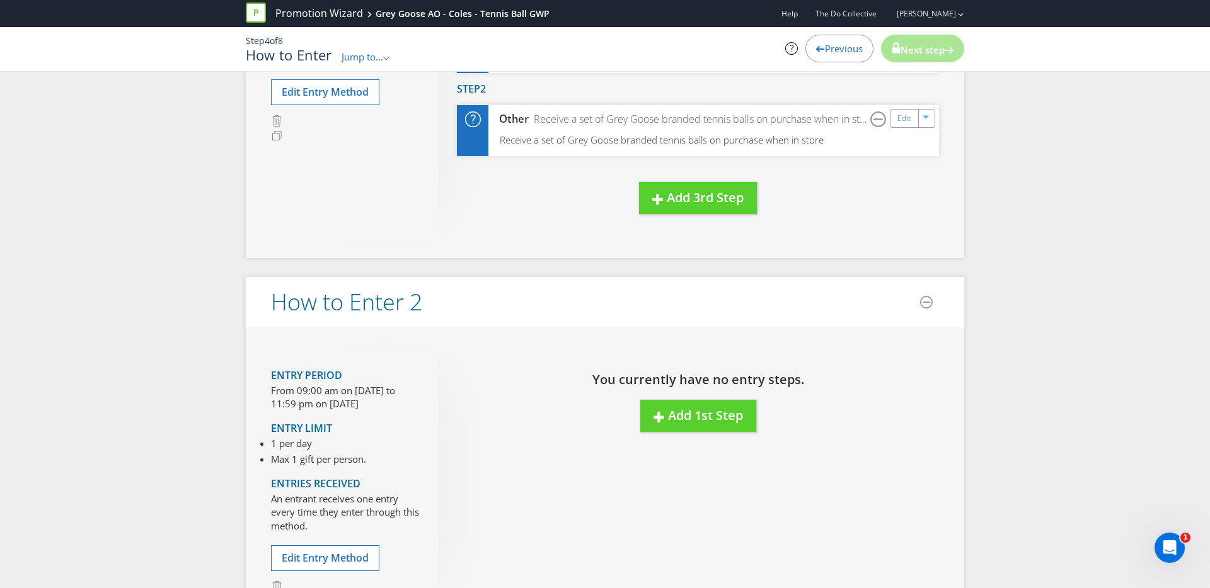
scroll to position [263, 0]
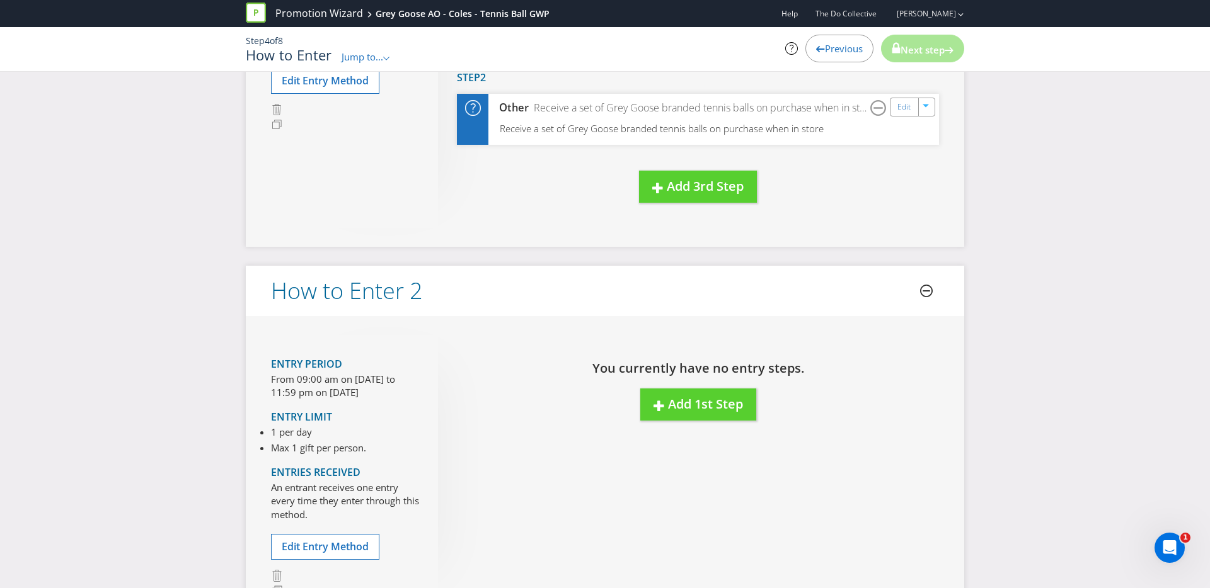
click at [928, 292] on icon at bounding box center [926, 291] width 13 height 13
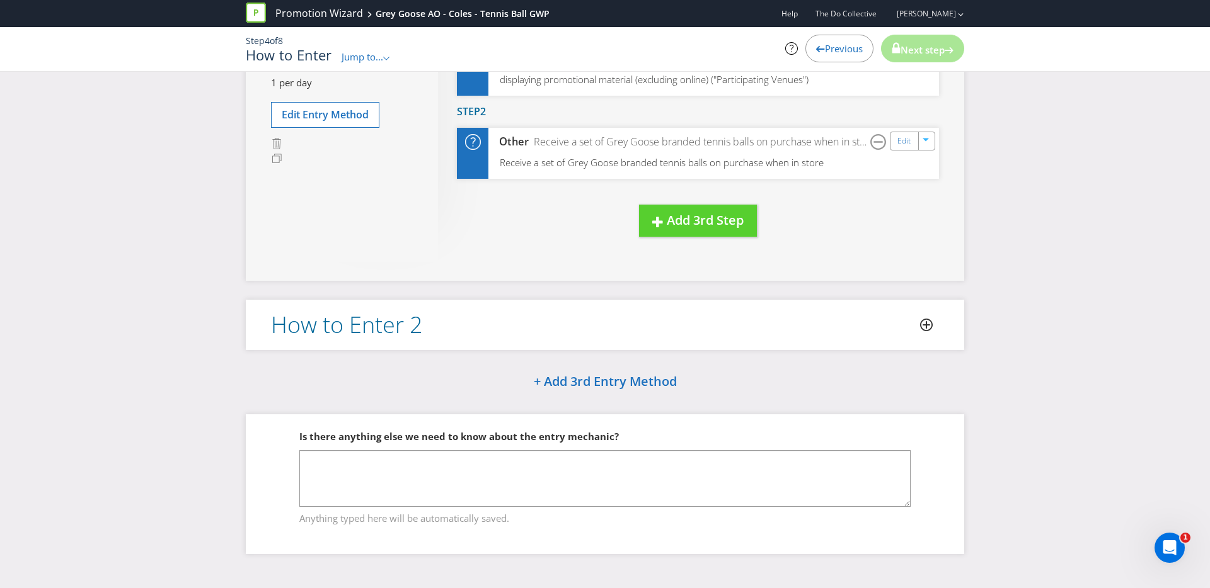
scroll to position [229, 0]
click at [922, 326] on icon at bounding box center [926, 325] width 13 height 13
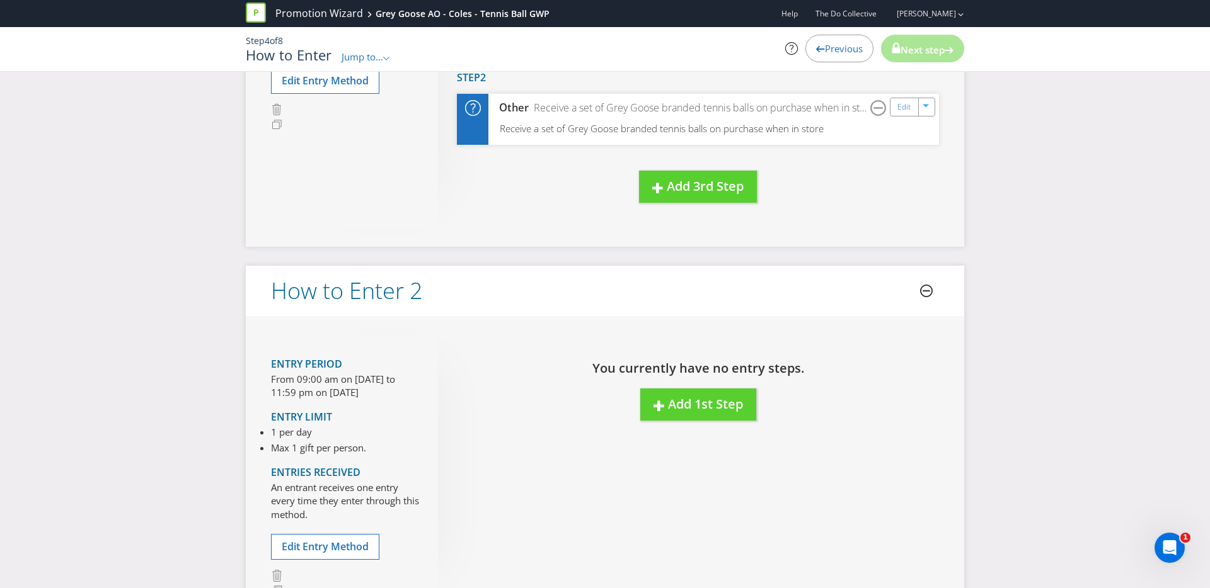
click at [929, 296] on icon at bounding box center [926, 291] width 13 height 13
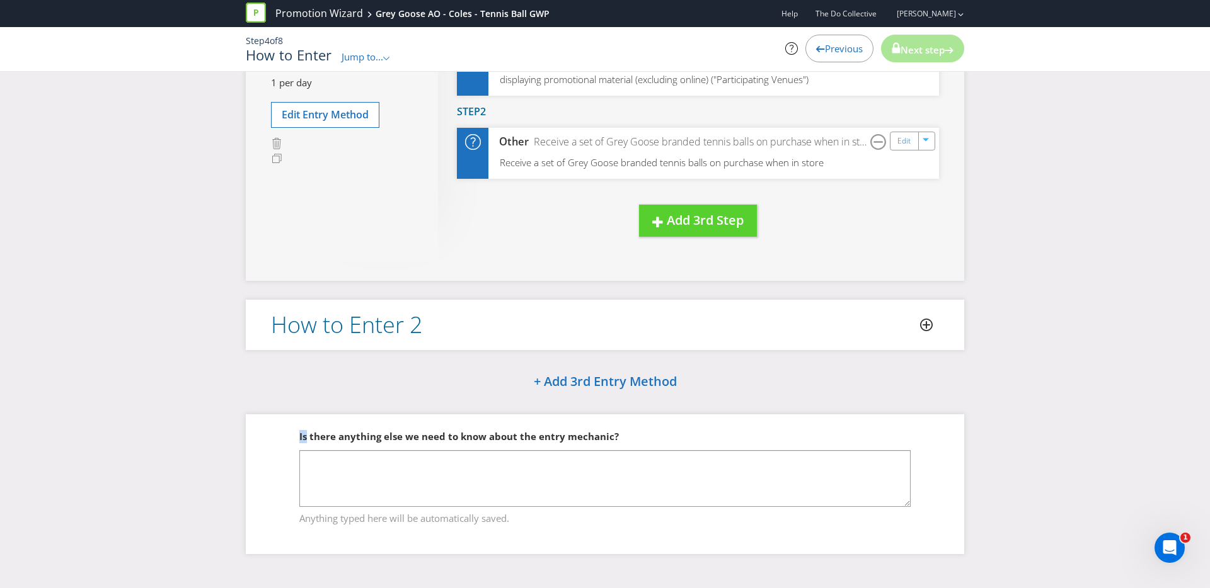
click at [929, 296] on div "Please resolve the following errors: All entry methods must have at least one s…" at bounding box center [604, 214] width 737 height 716
click at [924, 321] on icon at bounding box center [926, 325] width 13 height 13
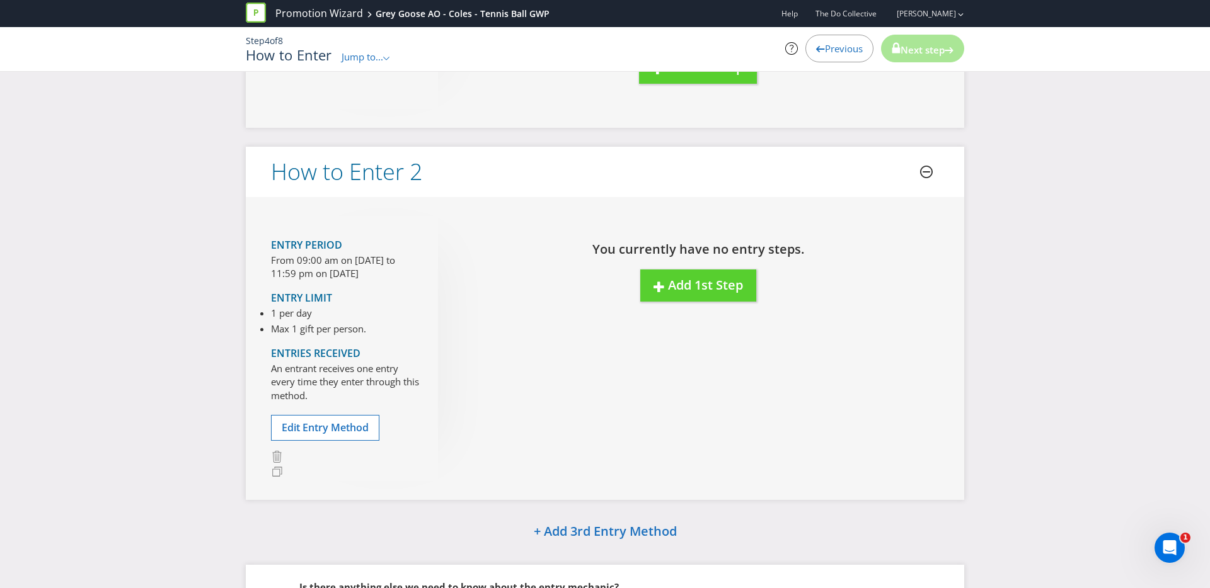
scroll to position [384, 0]
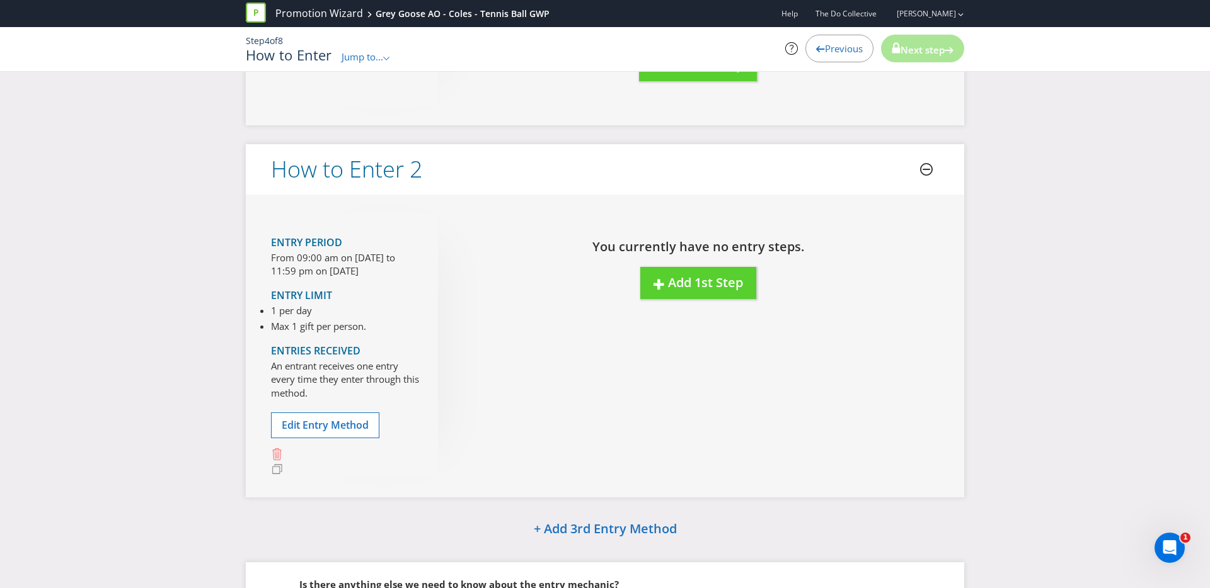
click at [271, 450] on icon at bounding box center [277, 455] width 12 height 12
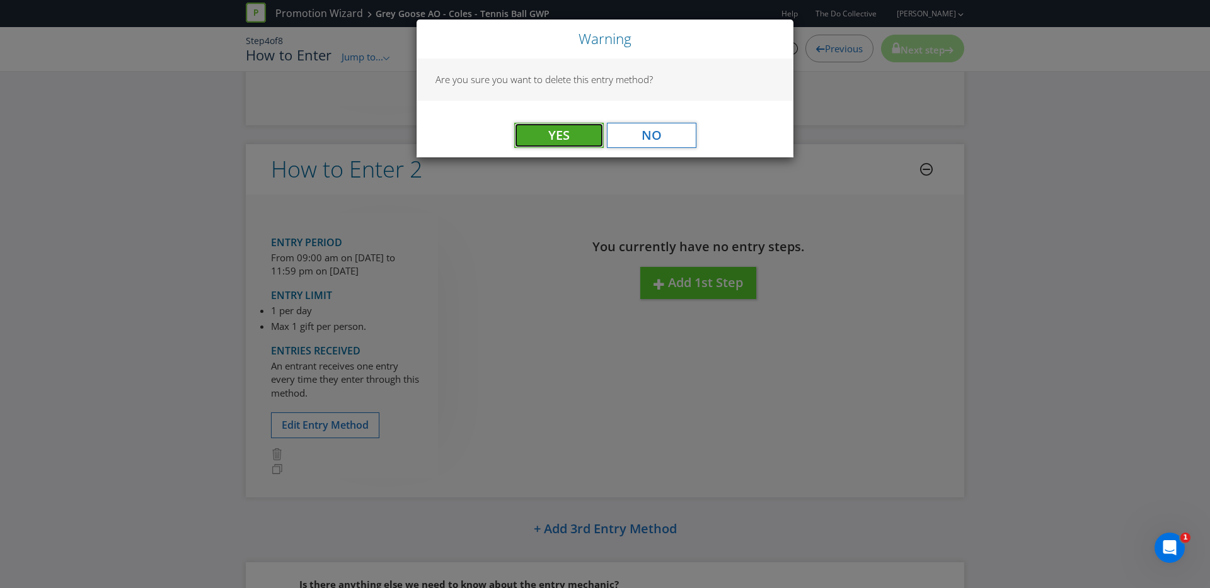
click at [571, 131] on button "Yes" at bounding box center [558, 135] width 89 height 25
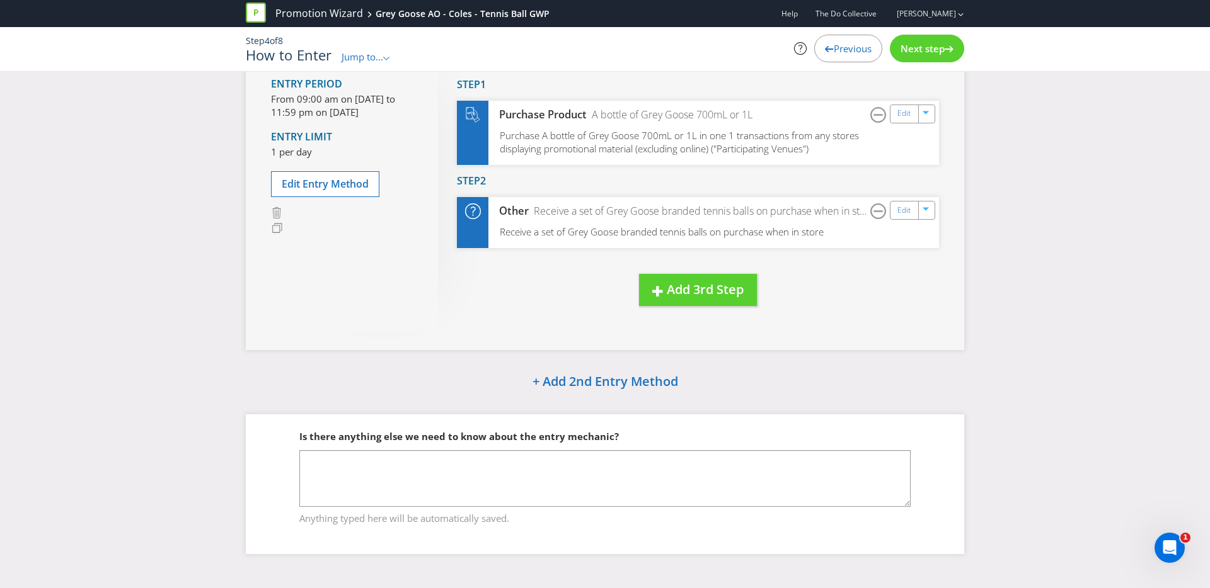
scroll to position [0, 0]
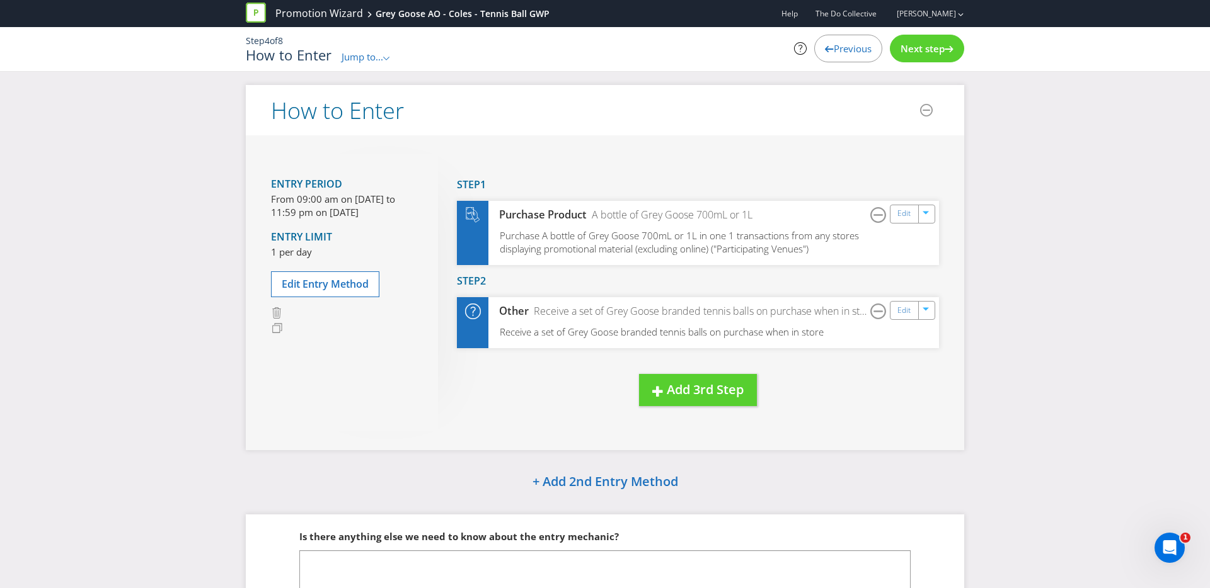
click at [368, 55] on span "Jump to..." at bounding box center [362, 56] width 42 height 13
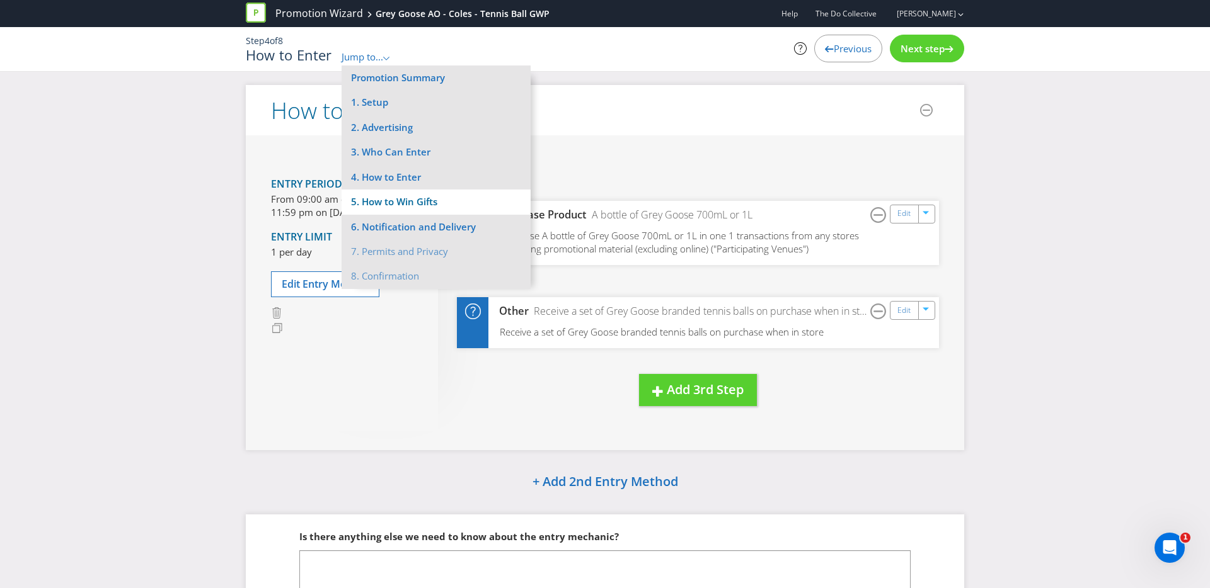
click at [389, 206] on li "5. How to Win Gifts" at bounding box center [435, 202] width 189 height 25
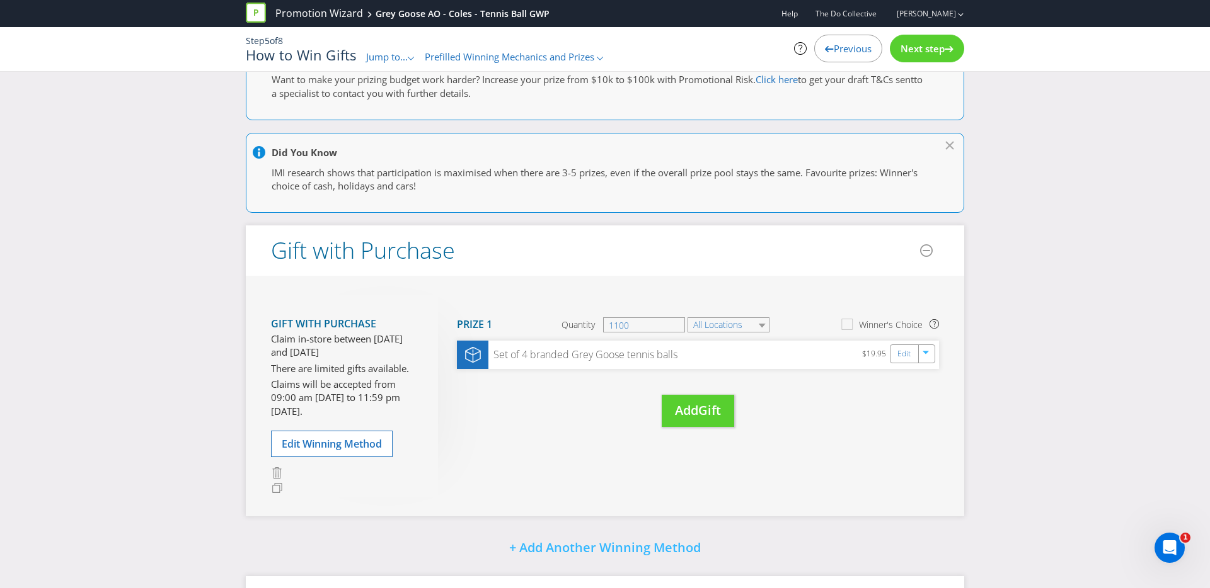
scroll to position [44, 0]
click at [377, 57] on span "Jump to..." at bounding box center [387, 56] width 42 height 13
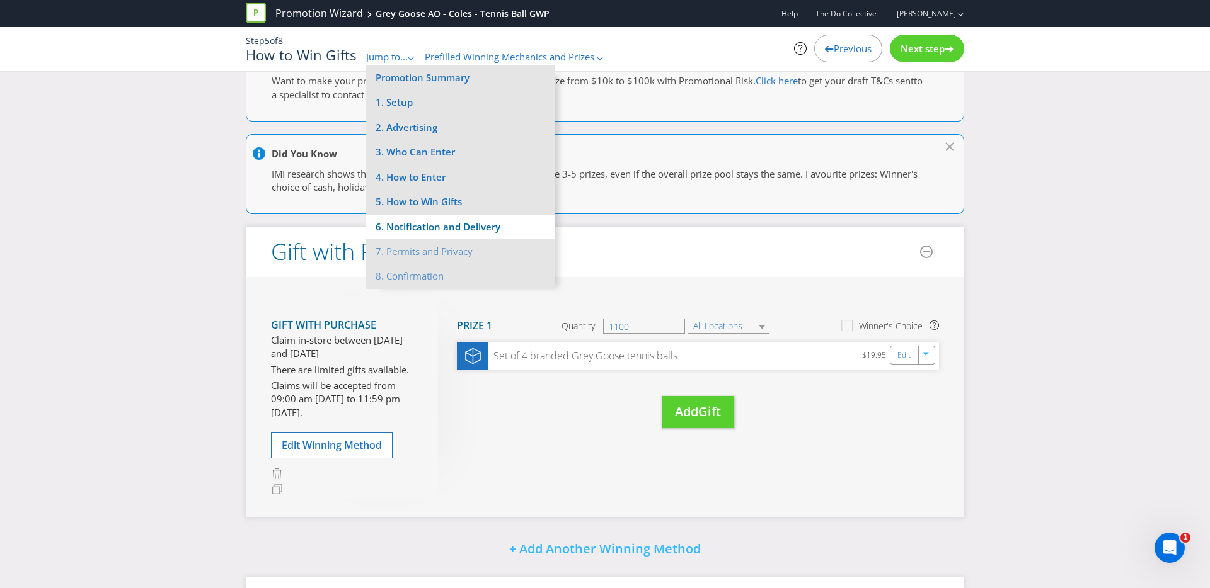
click at [410, 224] on li "6. Notification and Delivery" at bounding box center [460, 227] width 189 height 25
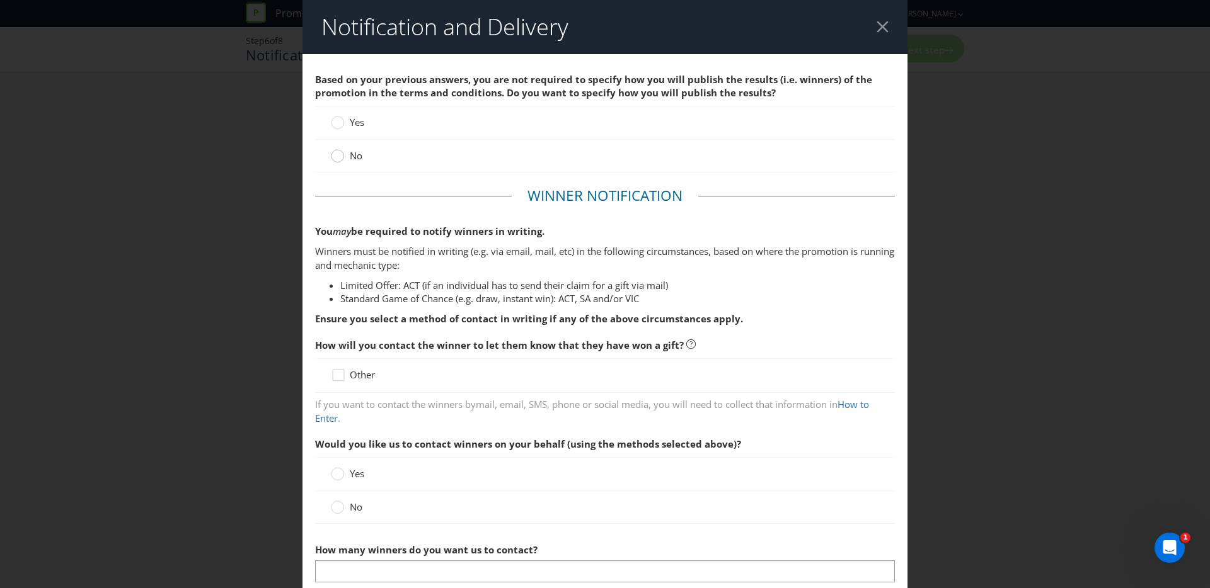
click at [341, 152] on circle at bounding box center [337, 156] width 13 height 13
click at [0, 0] on input "No" at bounding box center [0, 0] width 0 height 0
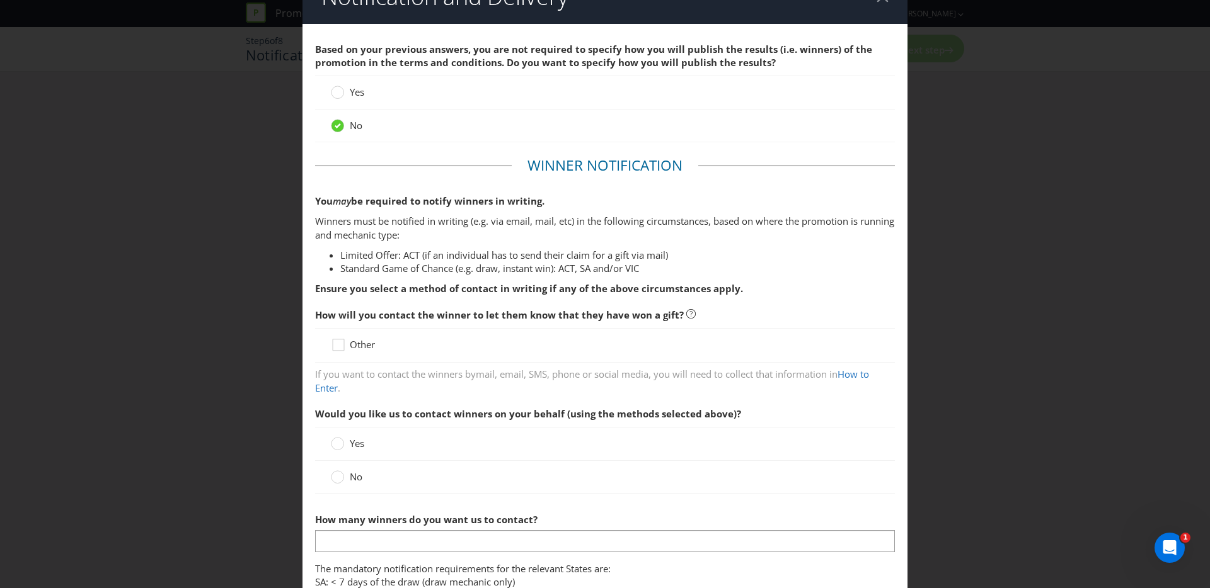
scroll to position [32, 0]
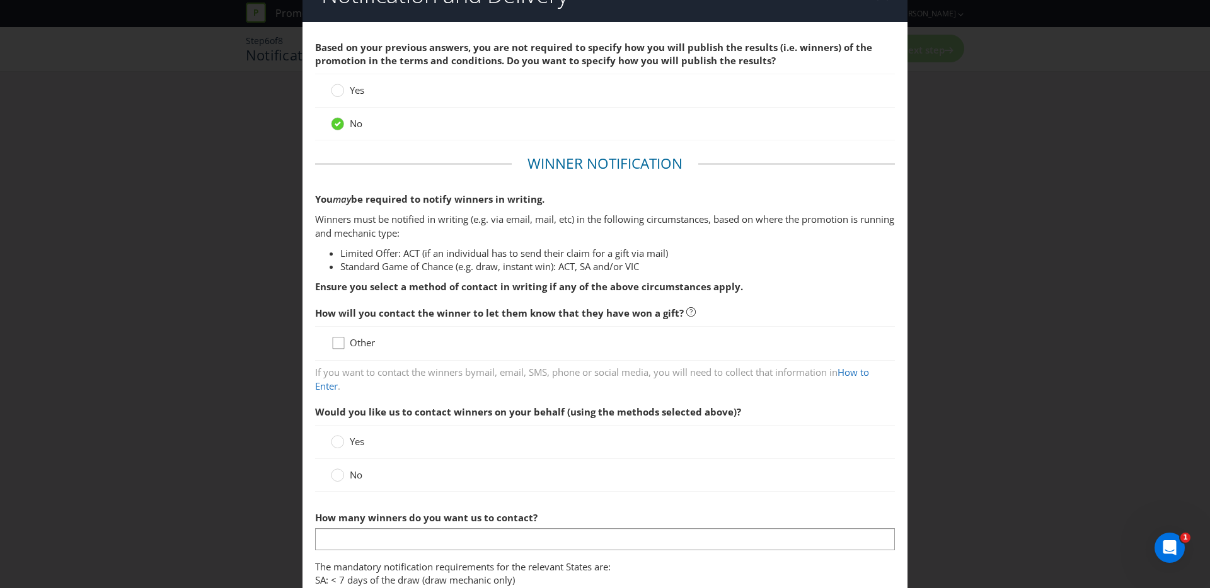
click at [342, 340] on icon at bounding box center [340, 345] width 19 height 19
click at [0, 0] on input "Other" at bounding box center [0, 0] width 0 height 0
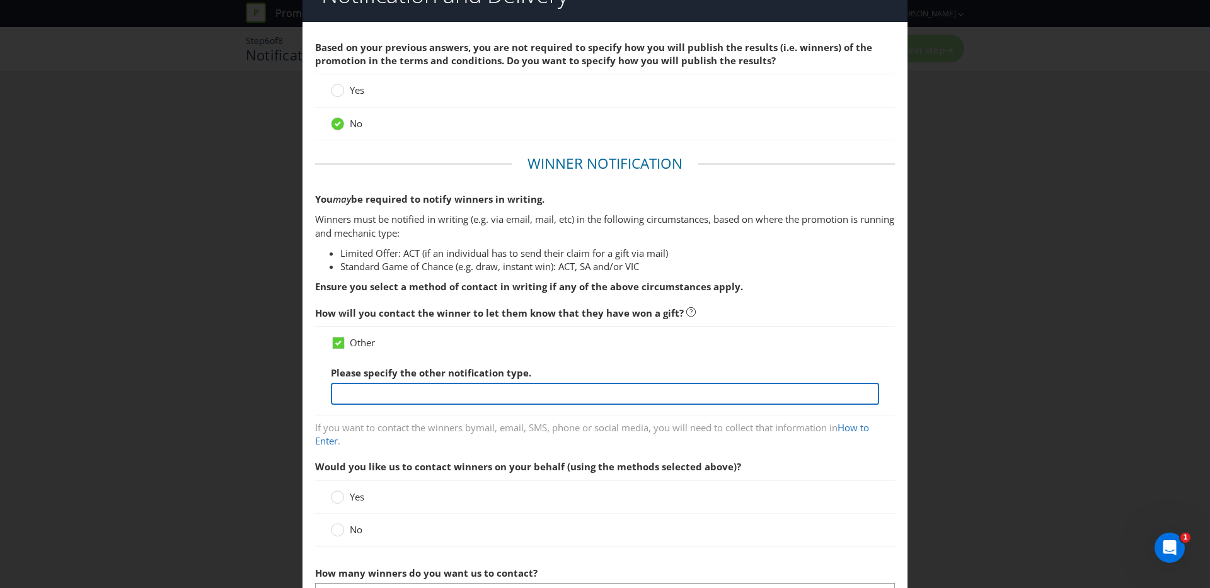
click at [383, 395] on input "text" at bounding box center [605, 394] width 548 height 22
type input "They will get the GWP in store so no contact is required"
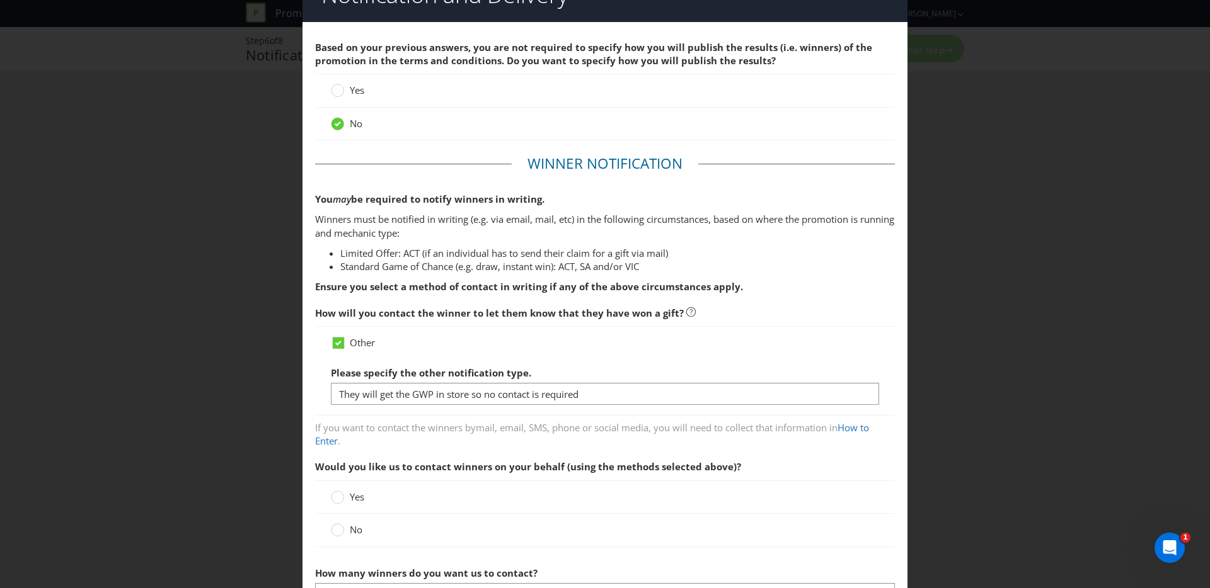
click at [345, 529] on label "No" at bounding box center [348, 530] width 34 height 13
click at [0, 0] on input "No" at bounding box center [0, 0] width 0 height 0
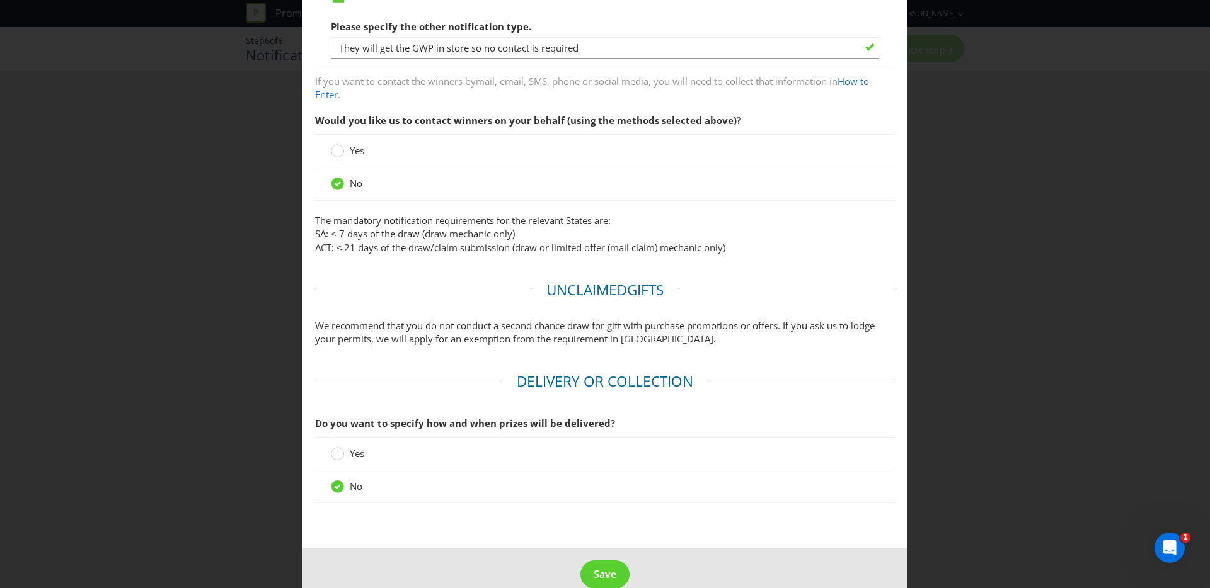
scroll to position [382, 0]
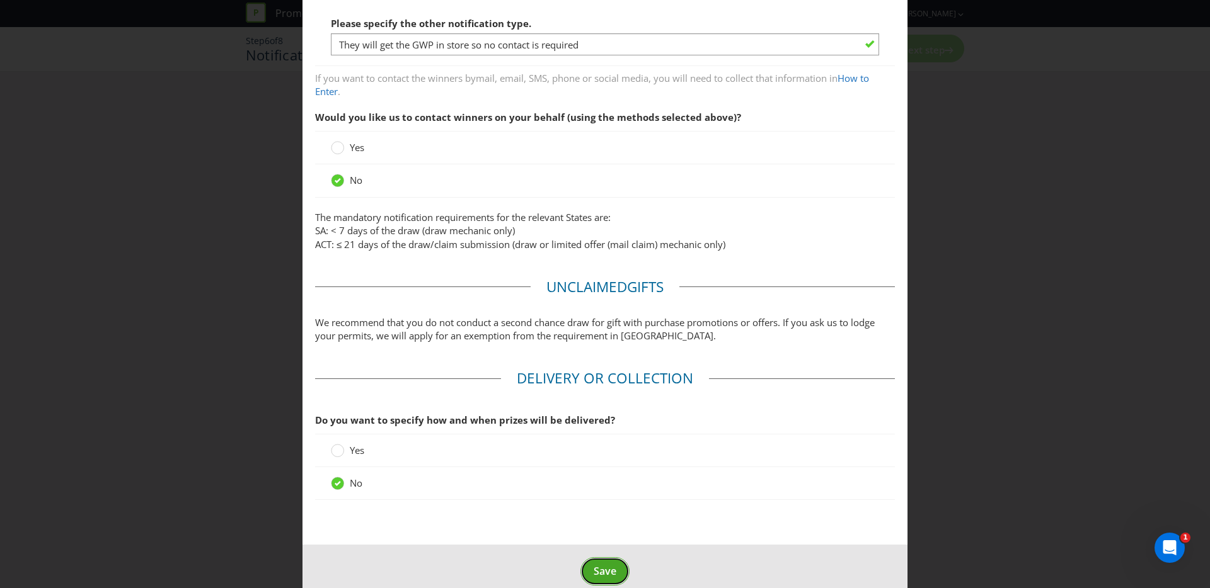
click at [598, 571] on span "Save" at bounding box center [605, 572] width 23 height 14
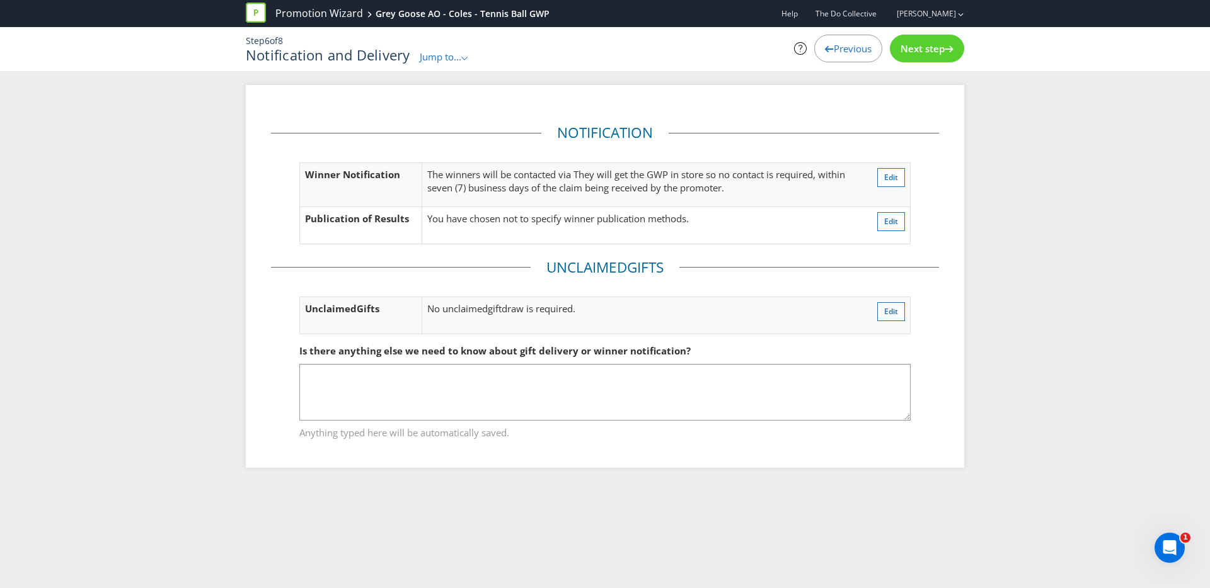
click at [950, 49] on icon at bounding box center [948, 49] width 9 height 6
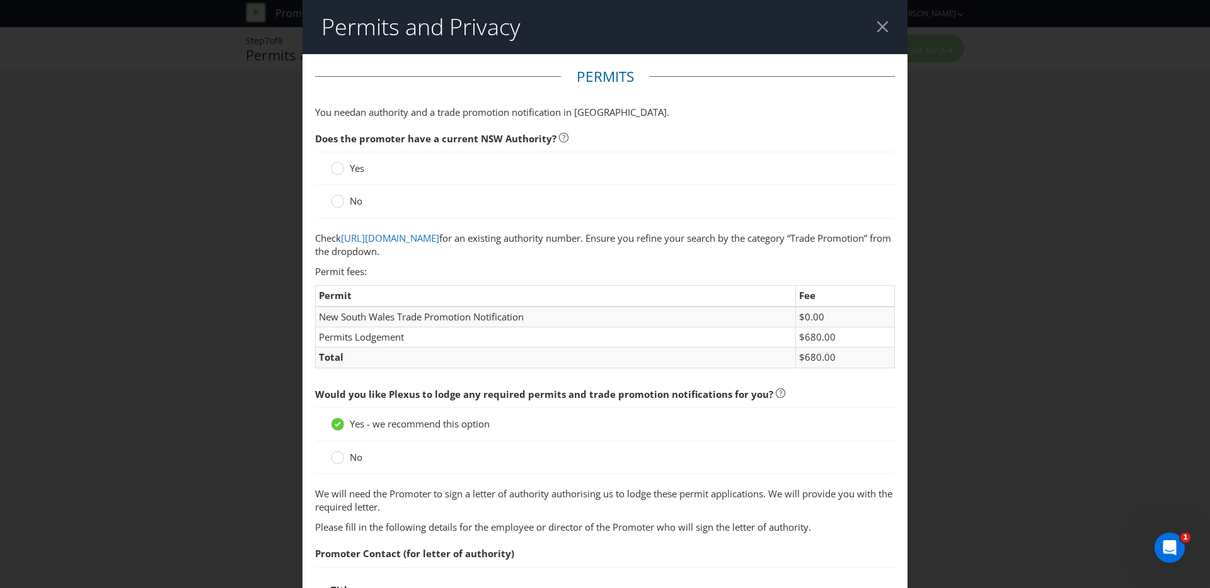
click at [365, 168] on span at bounding box center [365, 168] width 3 height 13
click at [0, 0] on input "Yes" at bounding box center [0, 0] width 0 height 0
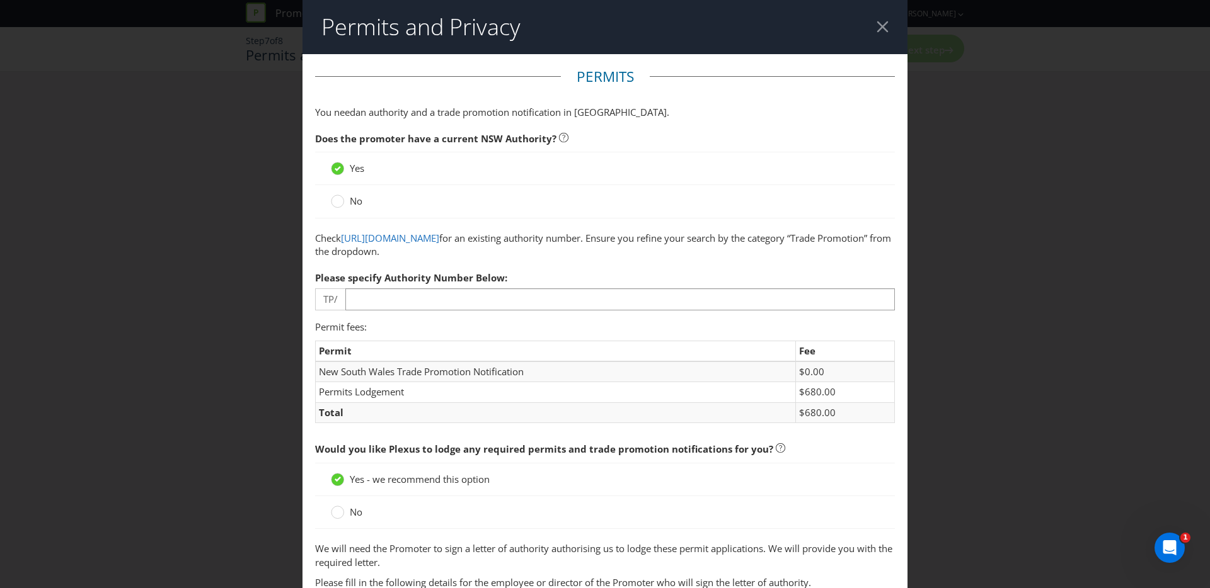
click at [361, 210] on div "No" at bounding box center [605, 201] width 580 height 33
click at [359, 204] on span "No" at bounding box center [356, 201] width 13 height 13
click at [0, 0] on input "No" at bounding box center [0, 0] width 0 height 0
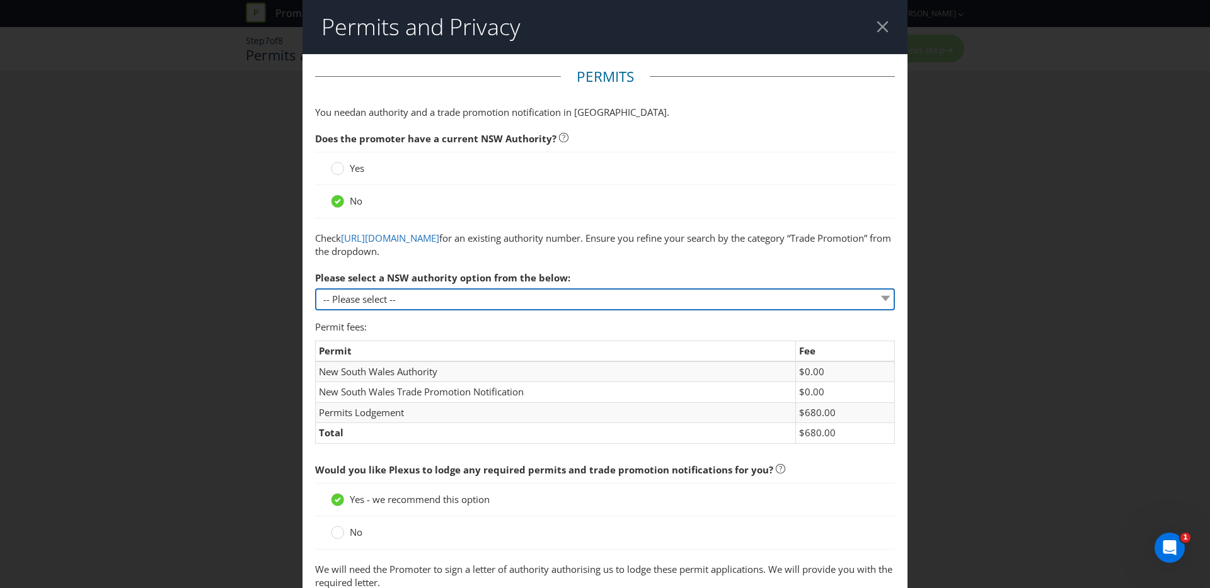
click at [377, 297] on select "-- Please select -- 1 year authority ($468) 3 year authority ($722) 5 year auth…" at bounding box center [605, 300] width 580 height 22
select select "PERMIT_NSW_1_YEAR_AUTHORITY"
click at [315, 289] on select "-- Please select -- 1 year authority ($468) 3 year authority ($722) 5 year auth…" at bounding box center [605, 300] width 580 height 22
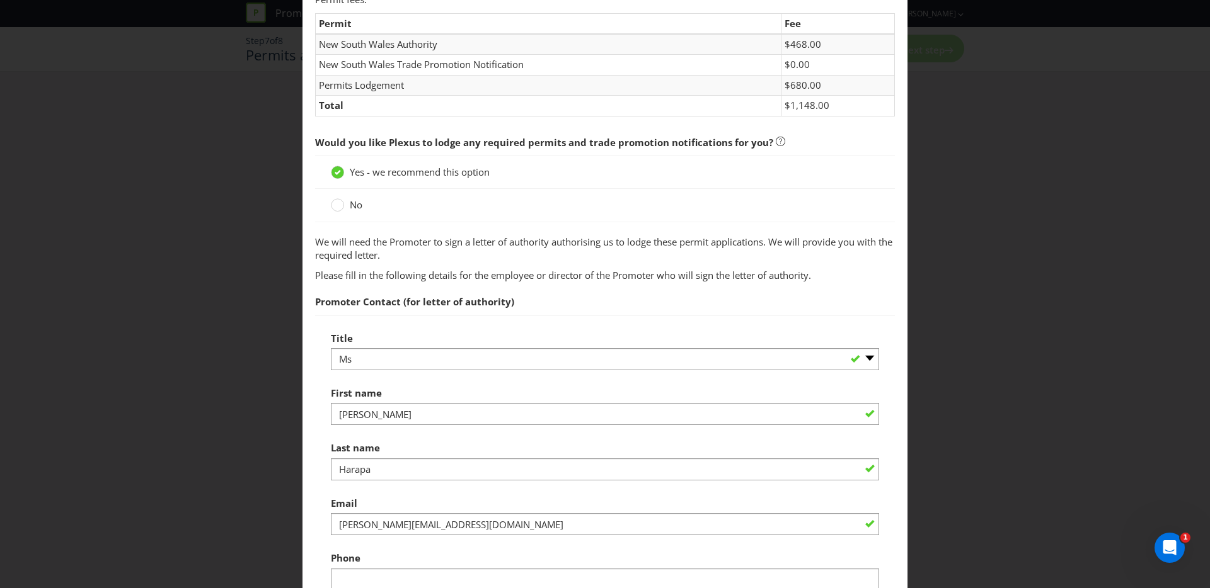
scroll to position [329, 0]
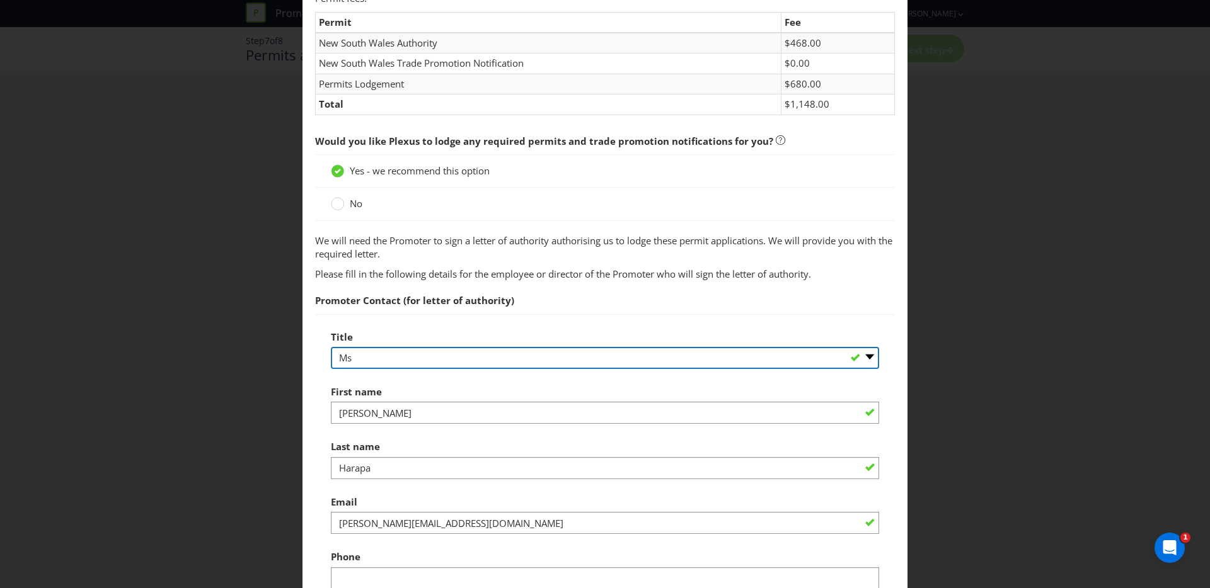
click at [549, 364] on select "-- Please select -- Mr Ms Mrs [PERSON_NAME] [PERSON_NAME] (please specify)" at bounding box center [605, 358] width 548 height 22
select select "MR"
click at [331, 347] on select "-- Please select -- Mr Ms Mrs [PERSON_NAME] [PERSON_NAME] (please specify)" at bounding box center [605, 358] width 548 height 22
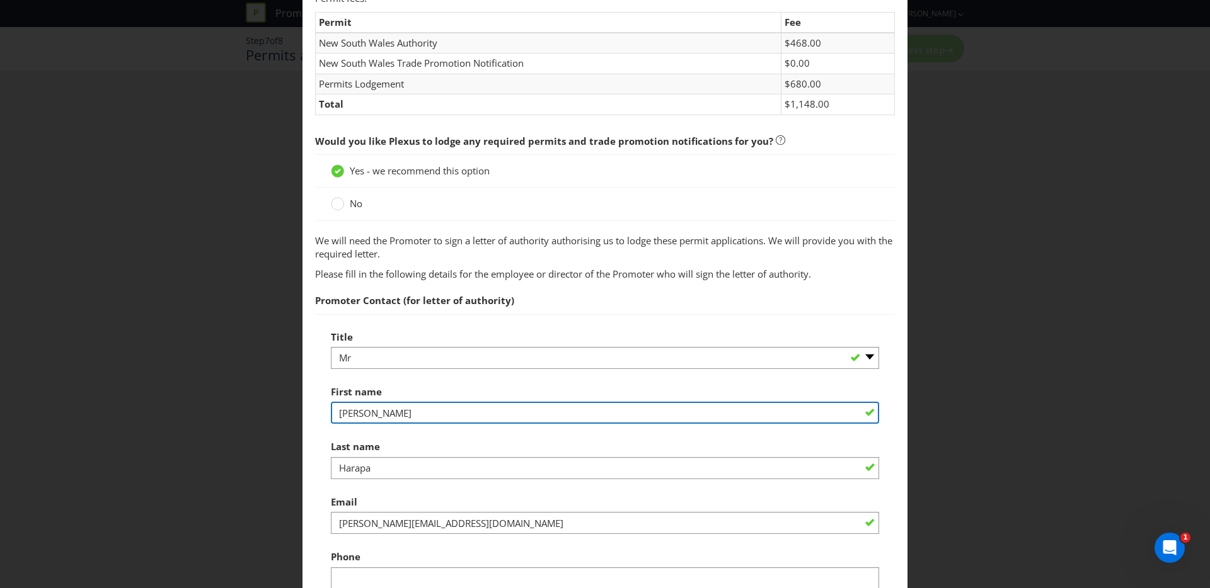
click at [452, 415] on input "[PERSON_NAME]" at bounding box center [605, 413] width 548 height 22
type input "[PERSON_NAME]"
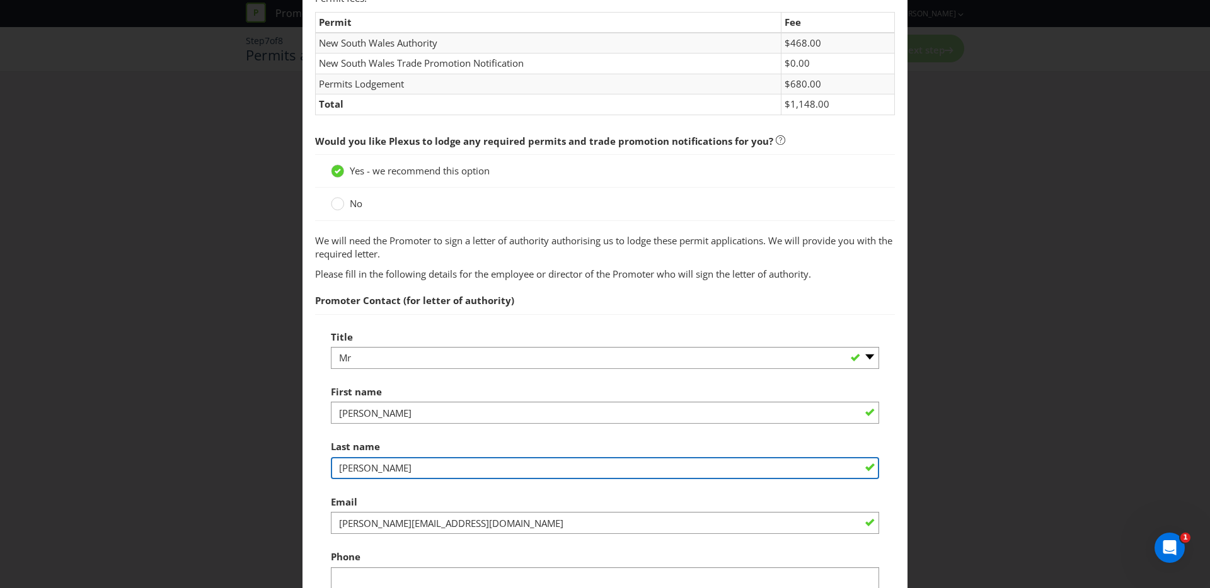
type input "[PERSON_NAME]"
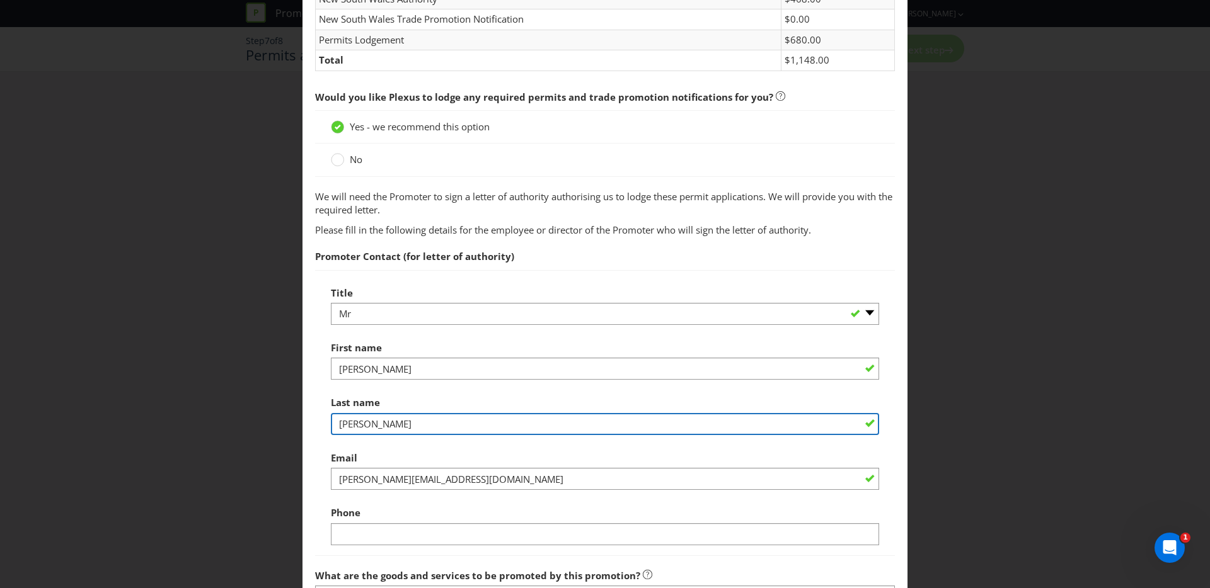
scroll to position [384, 0]
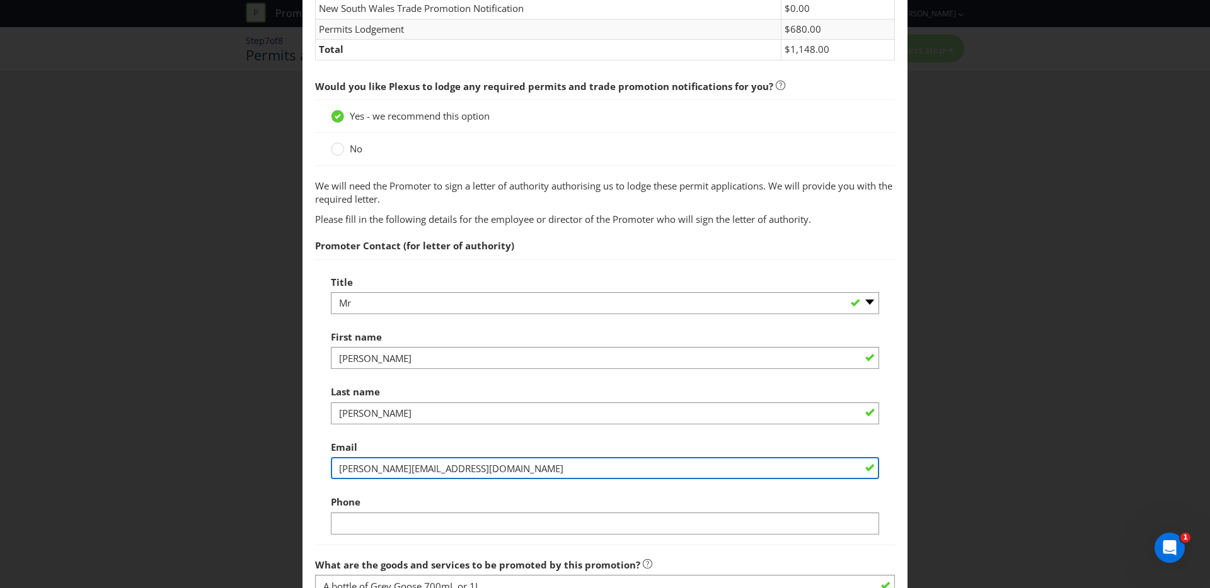
click at [428, 471] on input "[PERSON_NAME][EMAIL_ADDRESS][DOMAIN_NAME]" at bounding box center [605, 468] width 548 height 22
drag, startPoint x: 491, startPoint y: 473, endPoint x: 201, endPoint y: 471, distance: 289.8
click at [201, 471] on div "Permits and Privacy Permits You need an authority and a trade promotion notific…" at bounding box center [605, 294] width 1210 height 588
paste input "jfisher@bacardi"
type input "[EMAIL_ADDRESS][DOMAIN_NAME]"
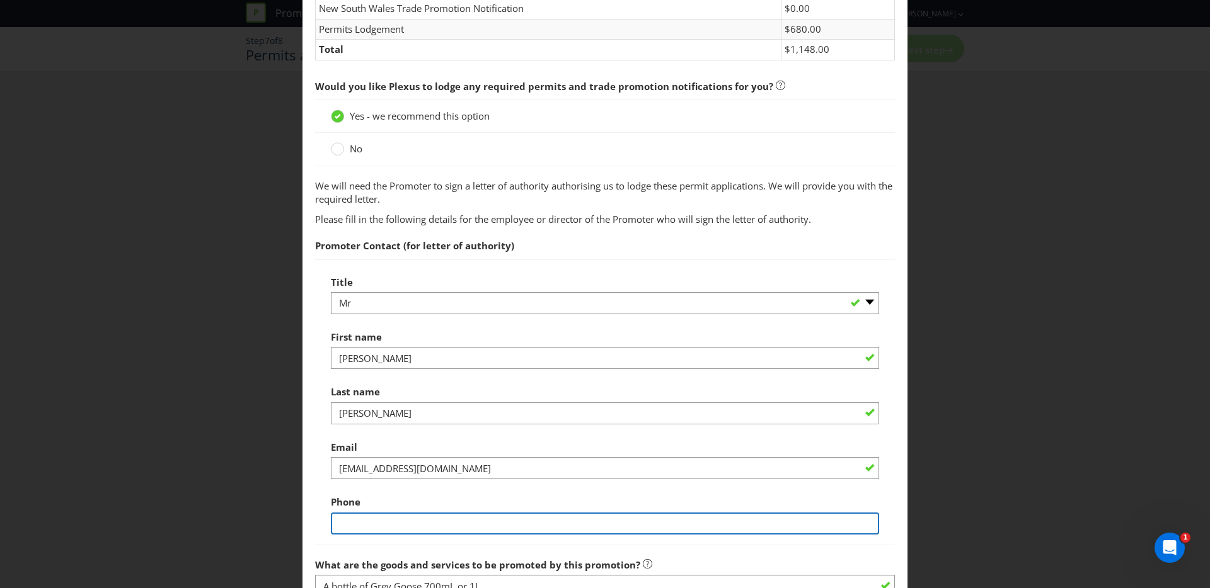
click at [353, 523] on input "text" at bounding box center [605, 524] width 548 height 22
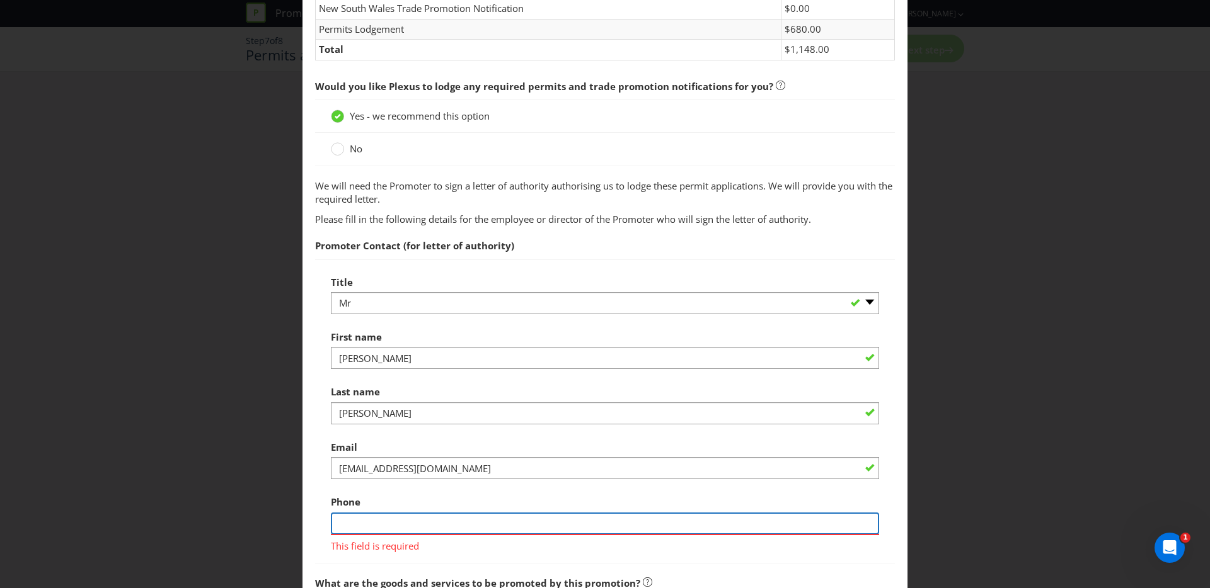
paste input "0451.625.47"
click at [367, 523] on input "0451.625.47" at bounding box center [605, 524] width 548 height 22
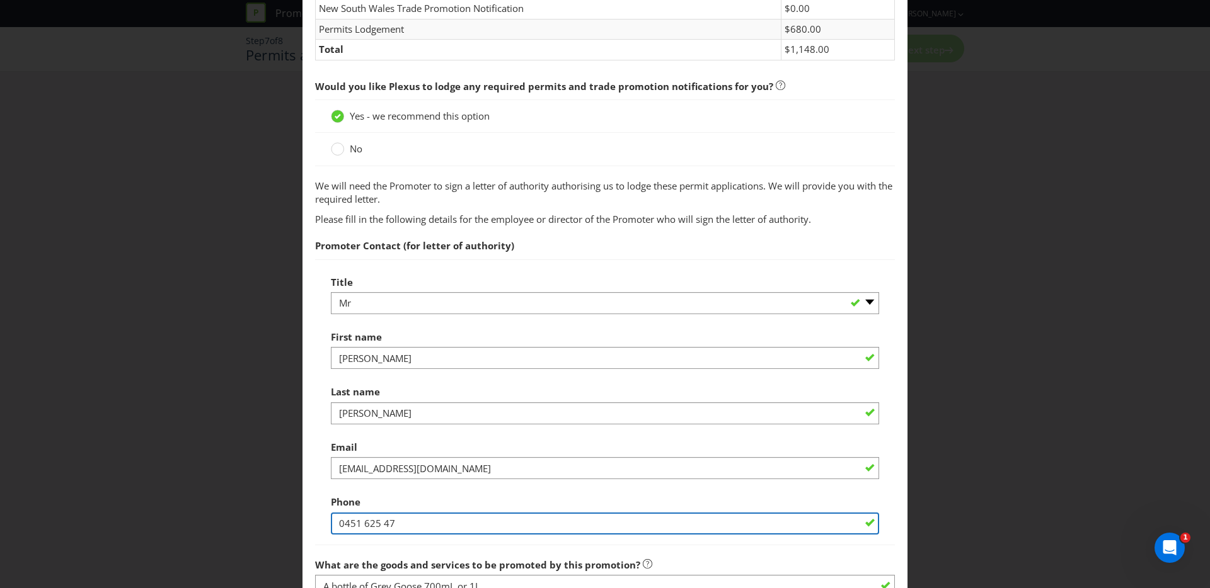
click at [400, 526] on input "0451 625 47" at bounding box center [605, 524] width 548 height 22
type input "0451 625 474"
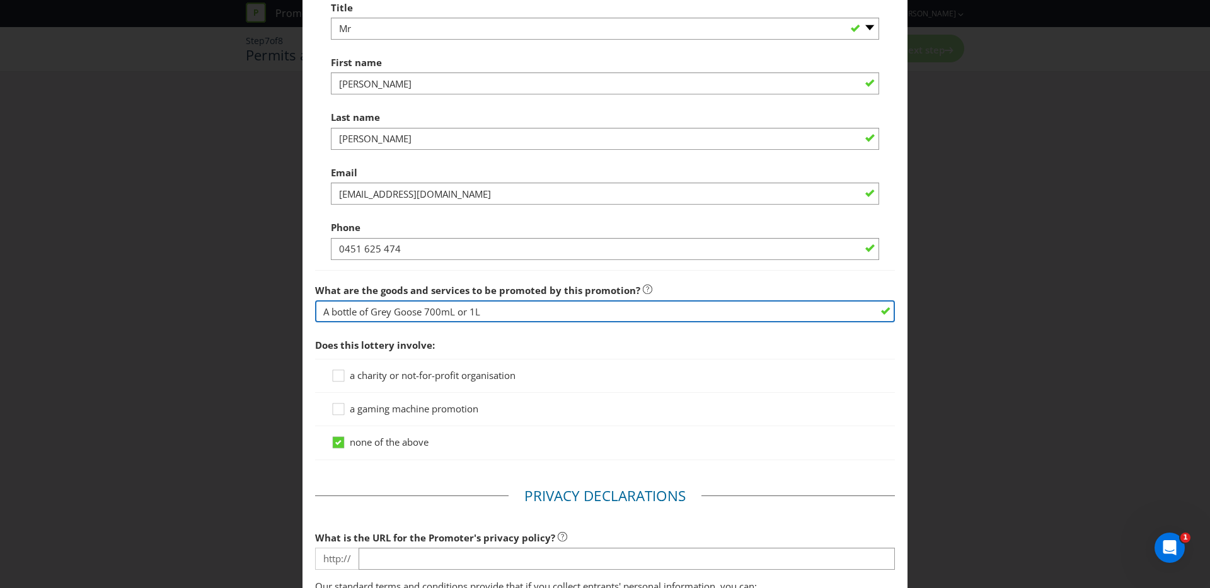
scroll to position [660, 0]
click at [525, 304] on input "A bottle of Grey Goose 700mL or 1L" at bounding box center [605, 310] width 580 height 22
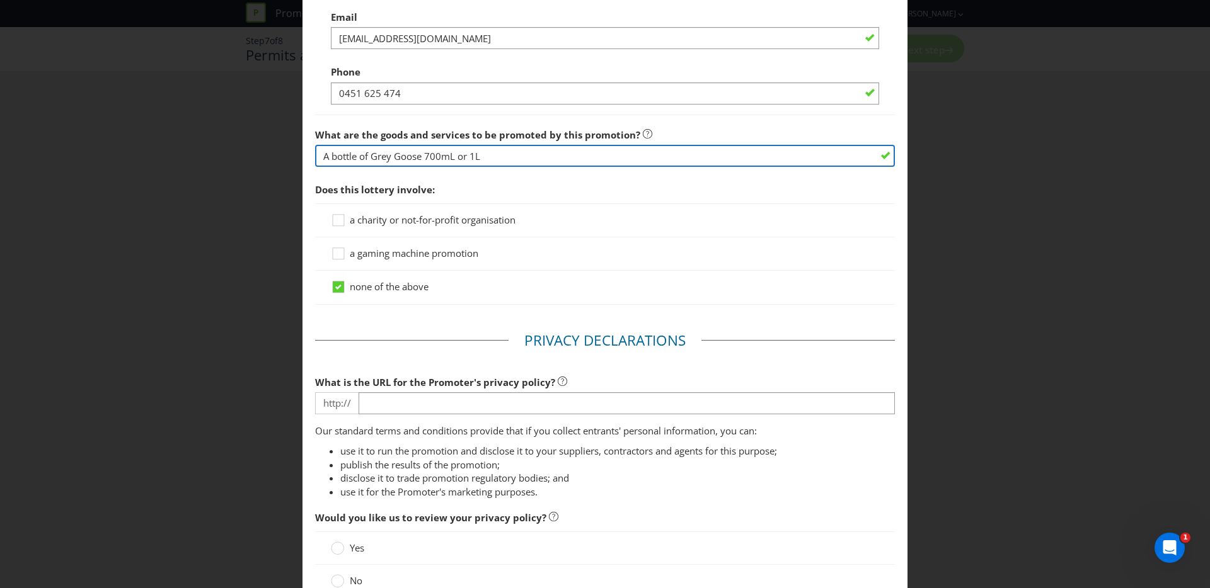
scroll to position [815, 0]
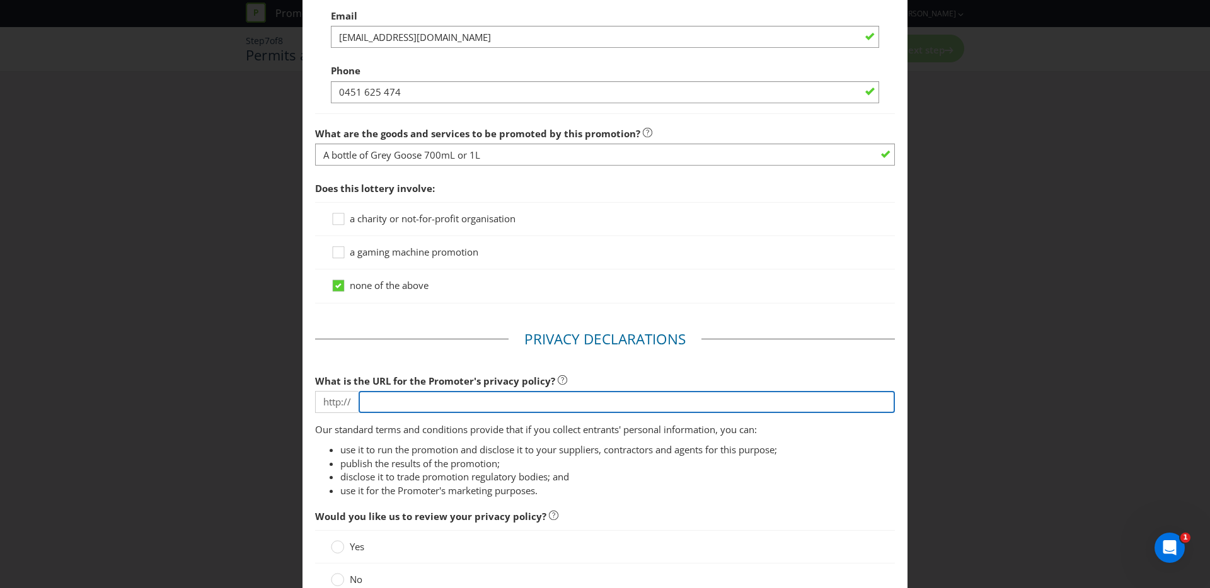
click at [392, 398] on input "text" at bounding box center [627, 402] width 536 height 22
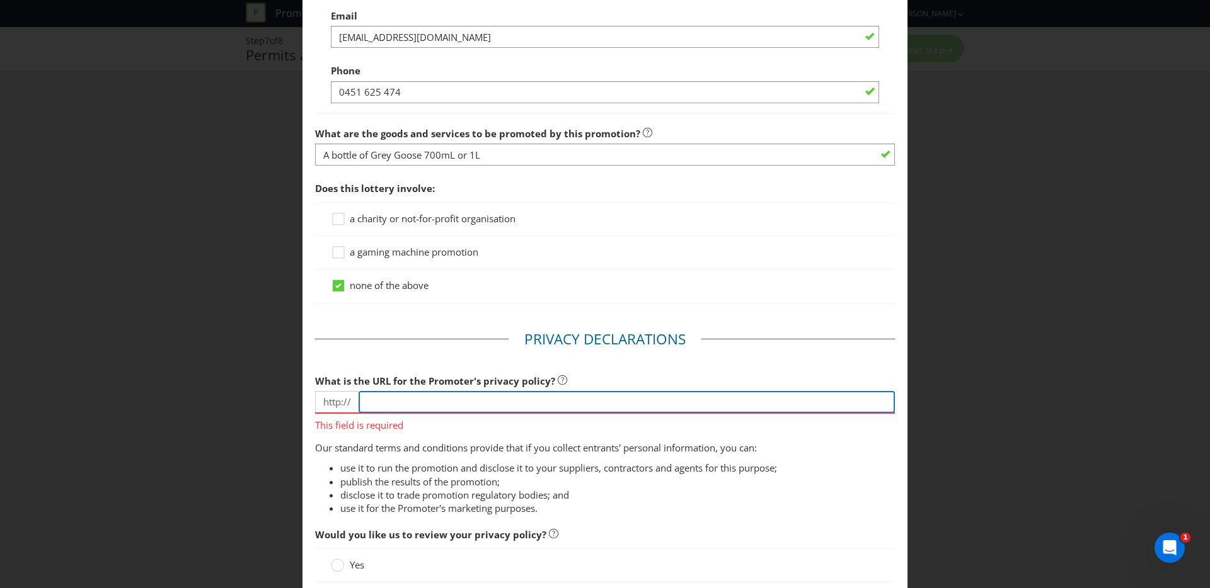
click at [565, 397] on input "text" at bounding box center [627, 402] width 536 height 22
paste input "[URL][DOMAIN_NAME]"
type input "[URL][DOMAIN_NAME]"
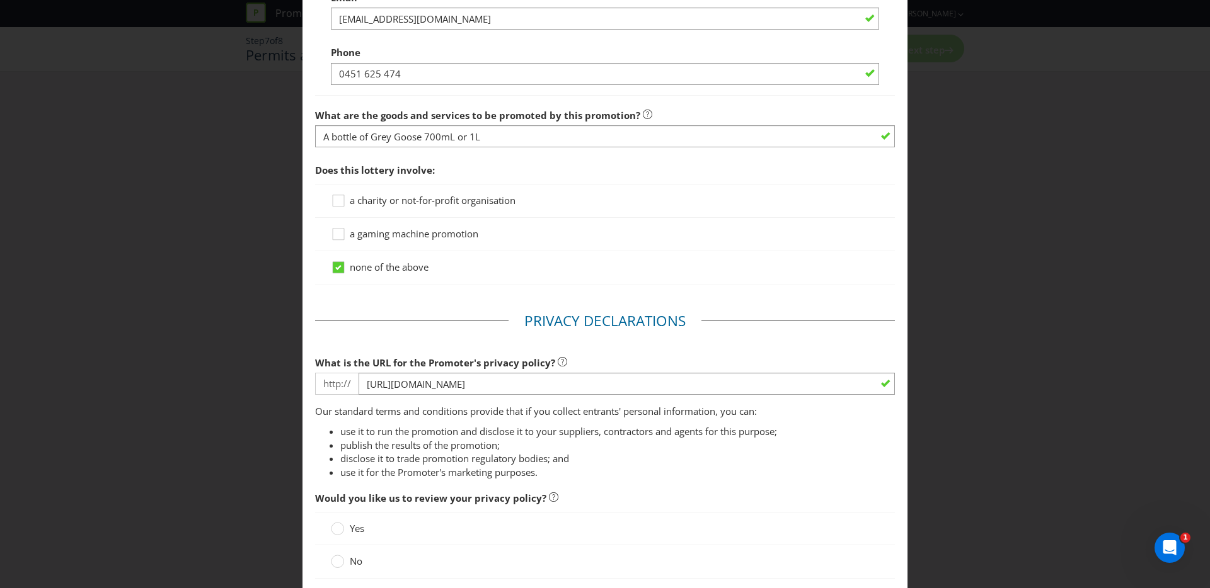
scroll to position [895, 0]
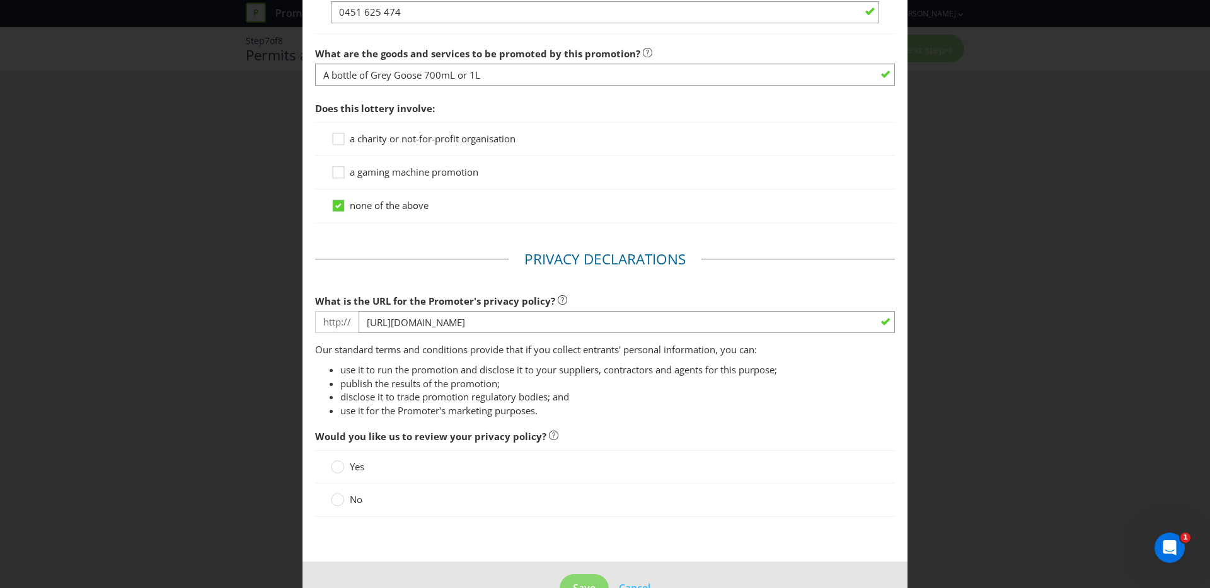
drag, startPoint x: 348, startPoint y: 502, endPoint x: 367, endPoint y: 502, distance: 18.3
click at [348, 502] on label "No" at bounding box center [348, 499] width 34 height 13
click at [0, 0] on input "No" at bounding box center [0, 0] width 0 height 0
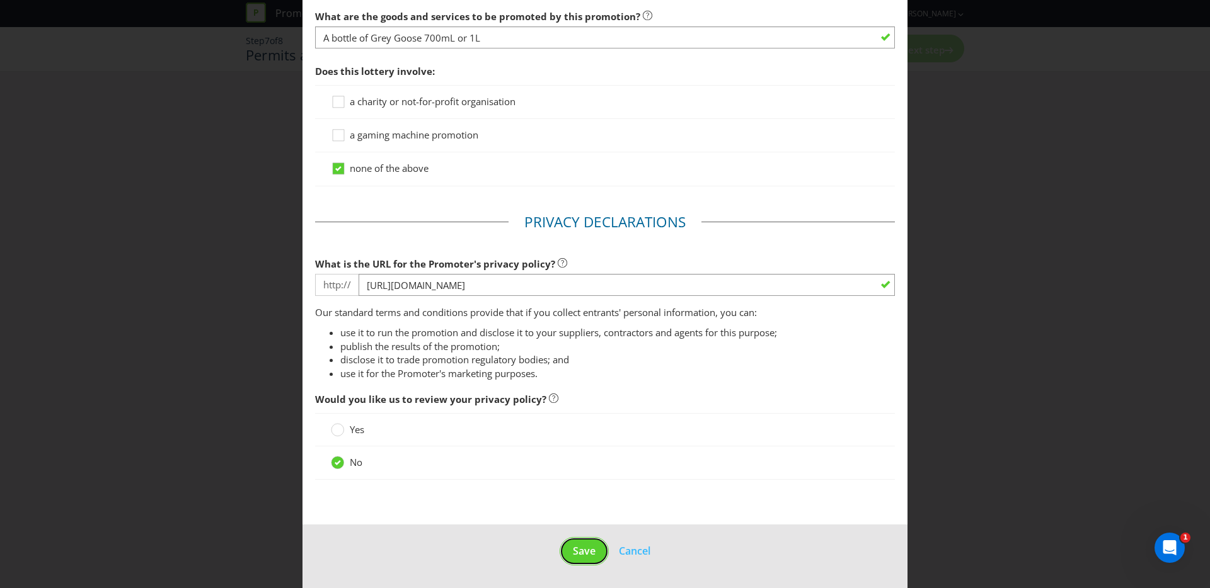
click at [580, 539] on button "Save" at bounding box center [583, 551] width 49 height 28
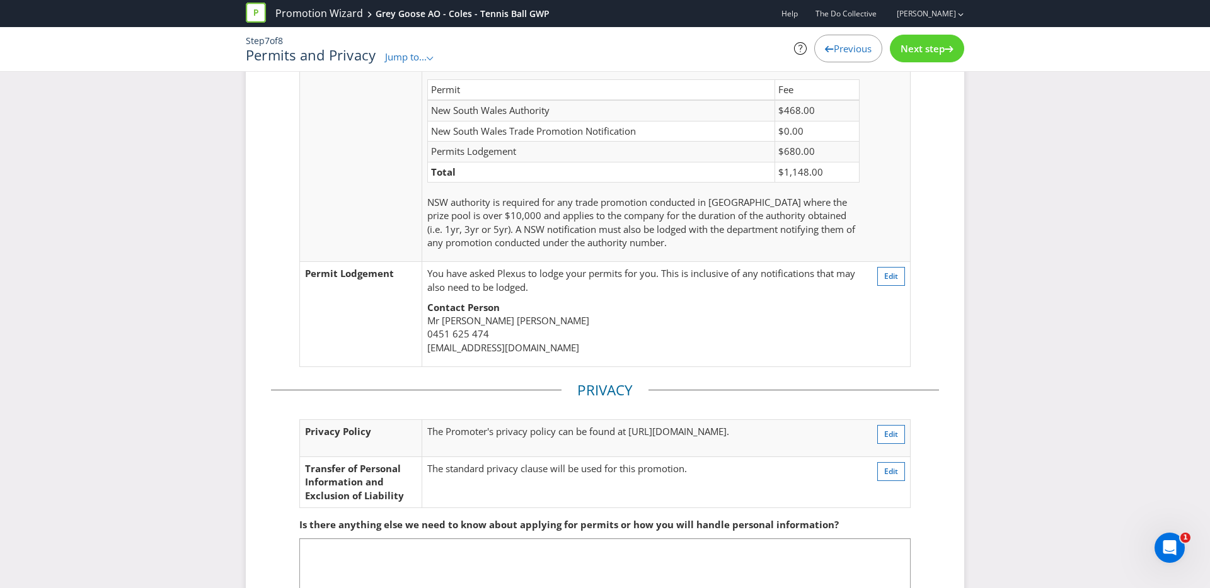
scroll to position [105, 0]
click at [893, 270] on span "Edit" at bounding box center [891, 275] width 14 height 11
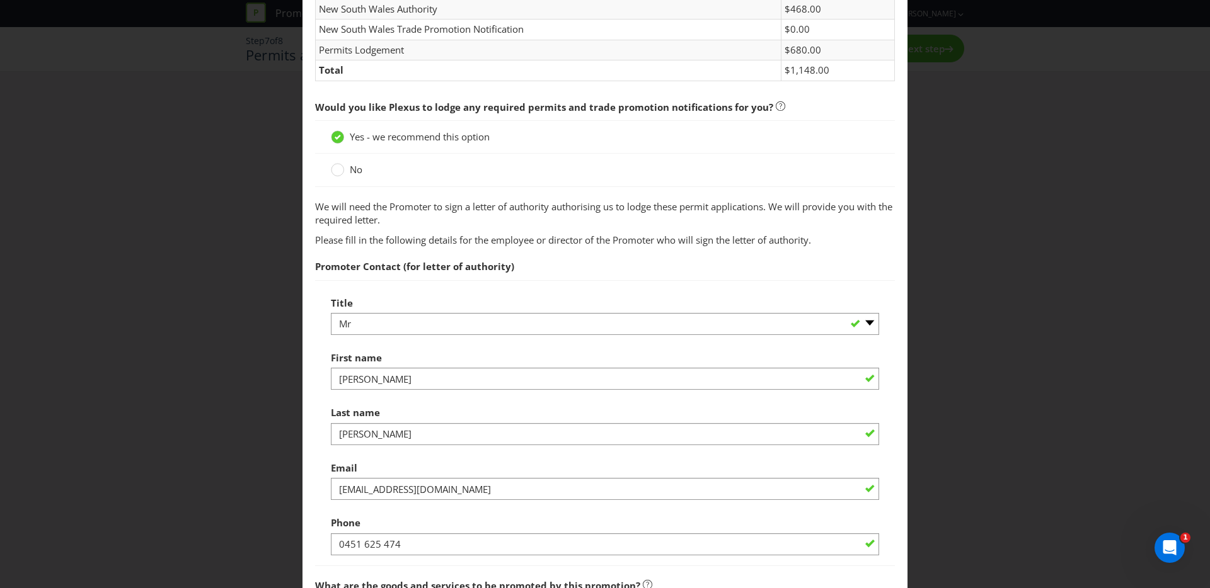
scroll to position [448, 0]
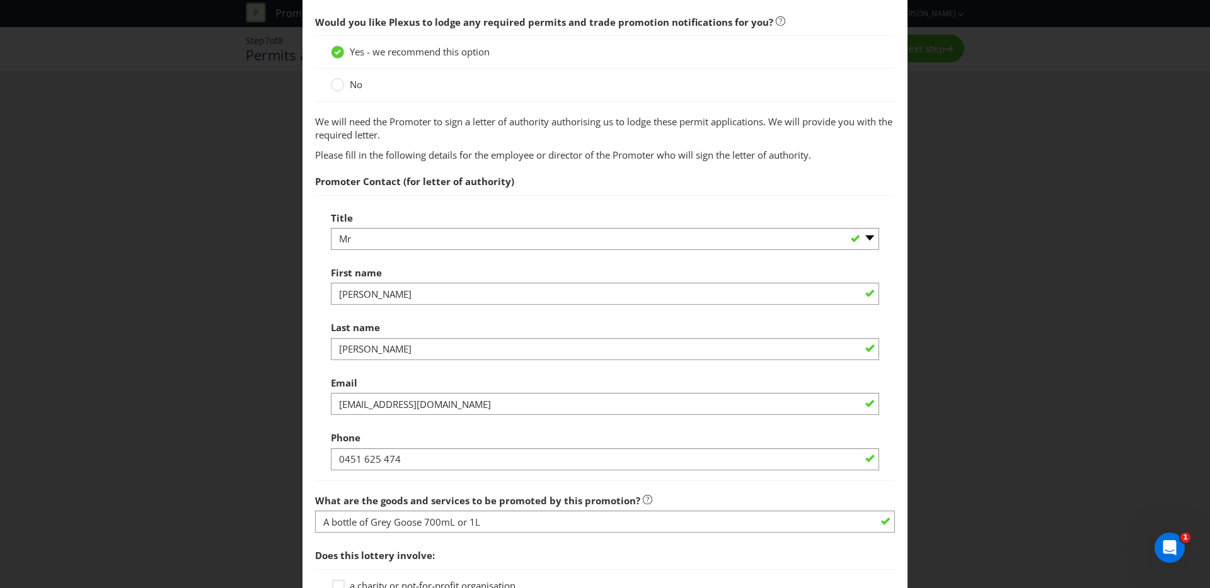
click at [499, 226] on div "Title -- Please select -- Mr Ms Mrs Miss [PERSON_NAME] (please specify)" at bounding box center [605, 227] width 548 height 45
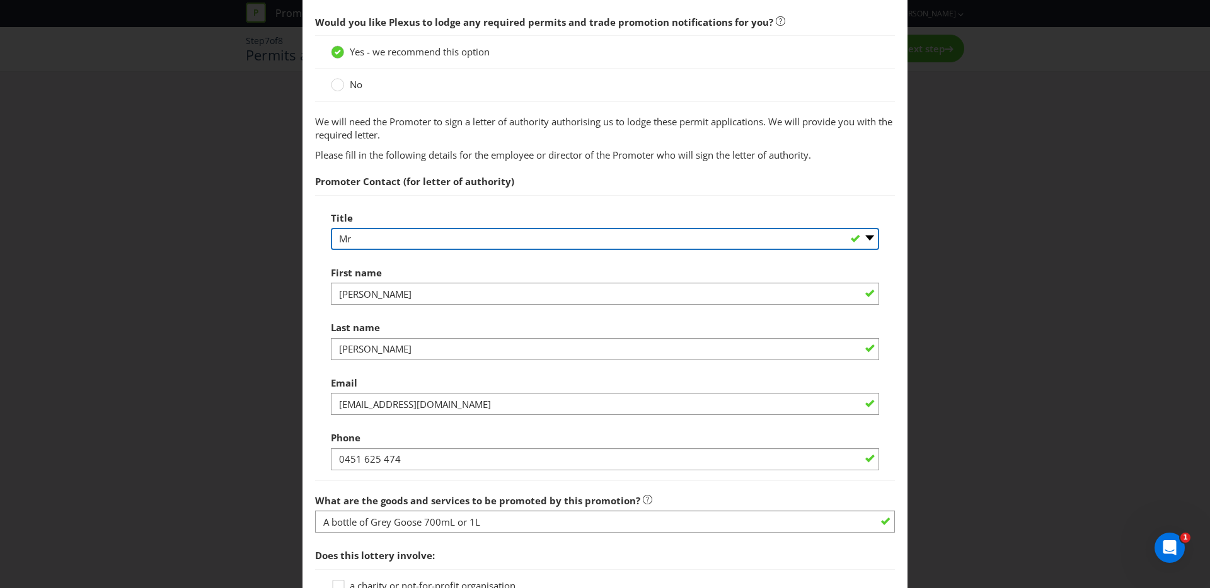
click at [497, 234] on select "-- Please select -- Mr Ms Mrs [PERSON_NAME] [PERSON_NAME] (please specify)" at bounding box center [605, 239] width 548 height 22
select select "MISS"
click at [331, 228] on select "-- Please select -- Mr Ms Mrs [PERSON_NAME] [PERSON_NAME] (please specify)" at bounding box center [605, 239] width 548 height 22
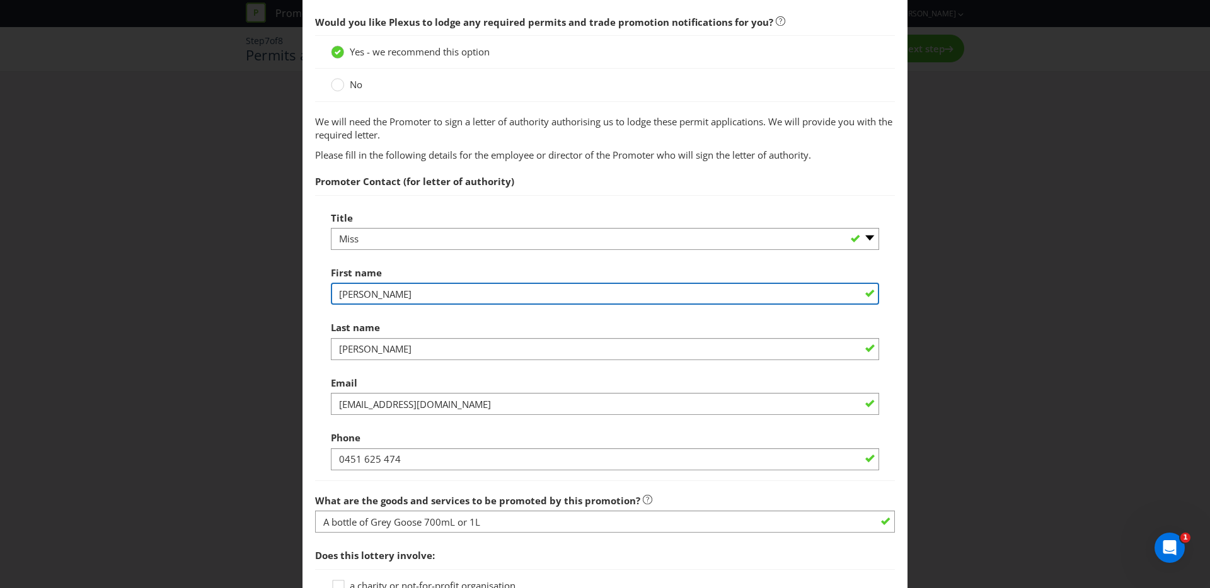
click at [420, 291] on input "[PERSON_NAME]" at bounding box center [605, 294] width 548 height 22
type input "[PERSON_NAME]"
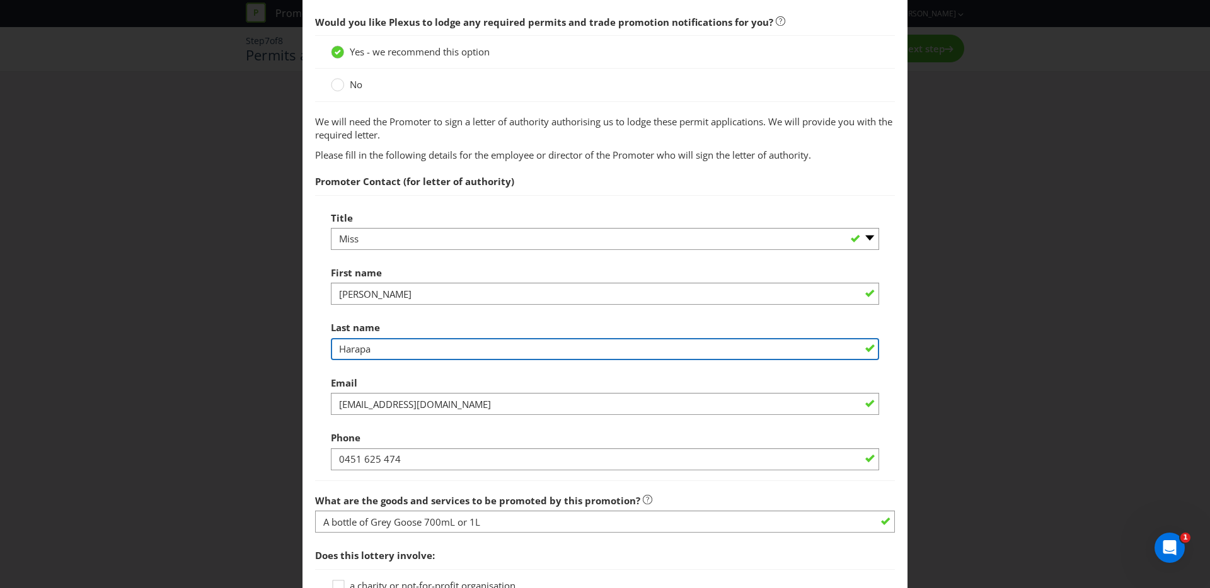
type input "Harapa"
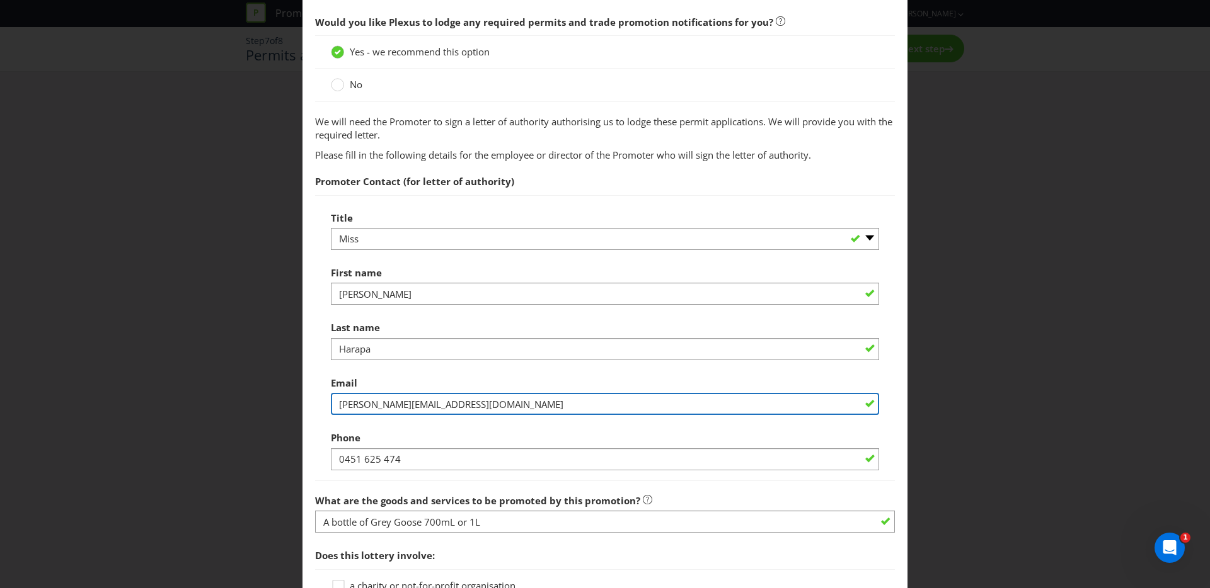
type input "[PERSON_NAME][EMAIL_ADDRESS][DOMAIN_NAME]"
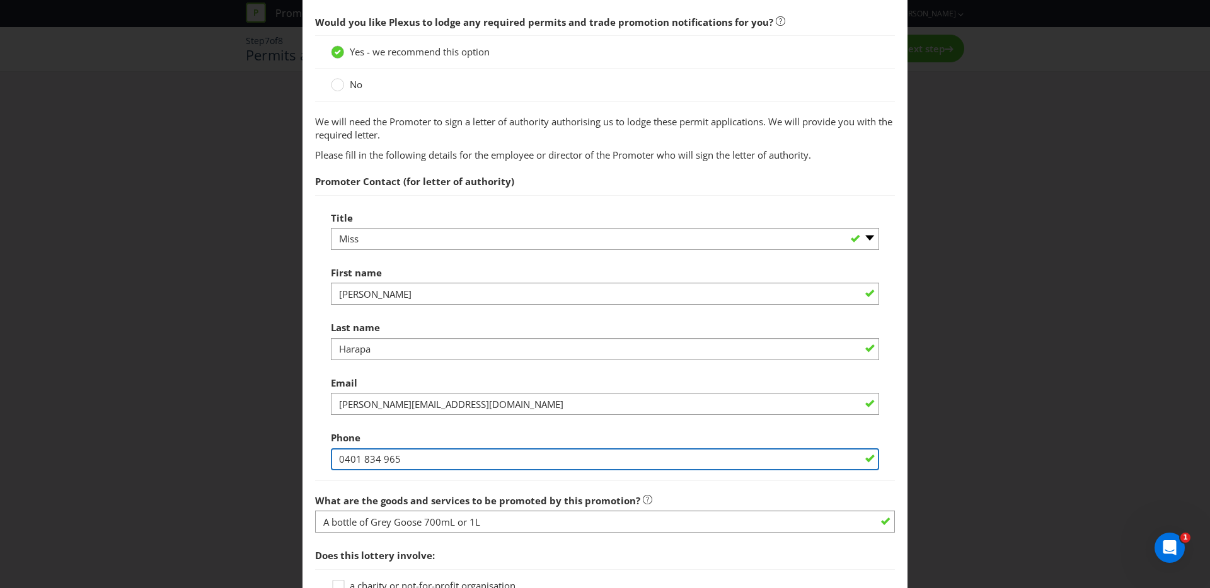
type input "0401 834 965"
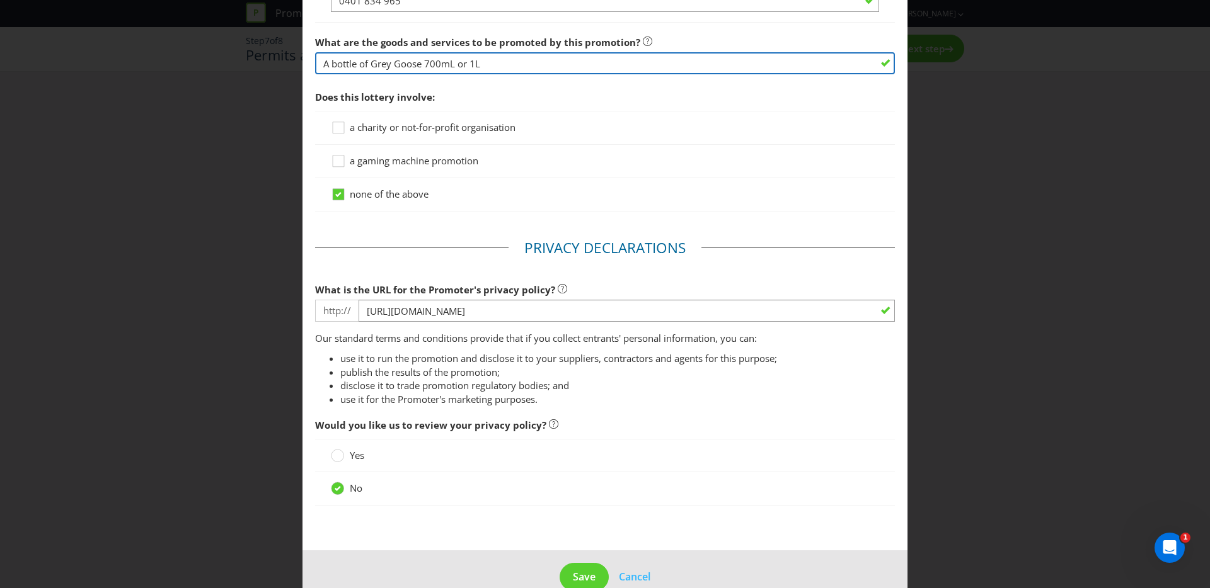
scroll to position [932, 0]
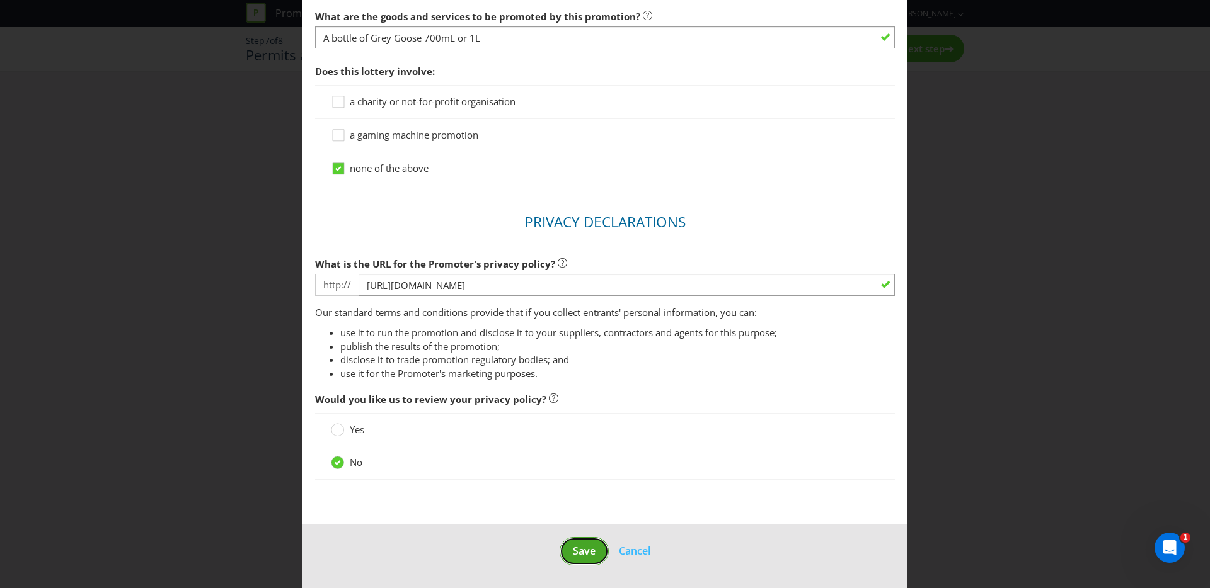
click at [571, 549] on button "Save" at bounding box center [583, 551] width 49 height 28
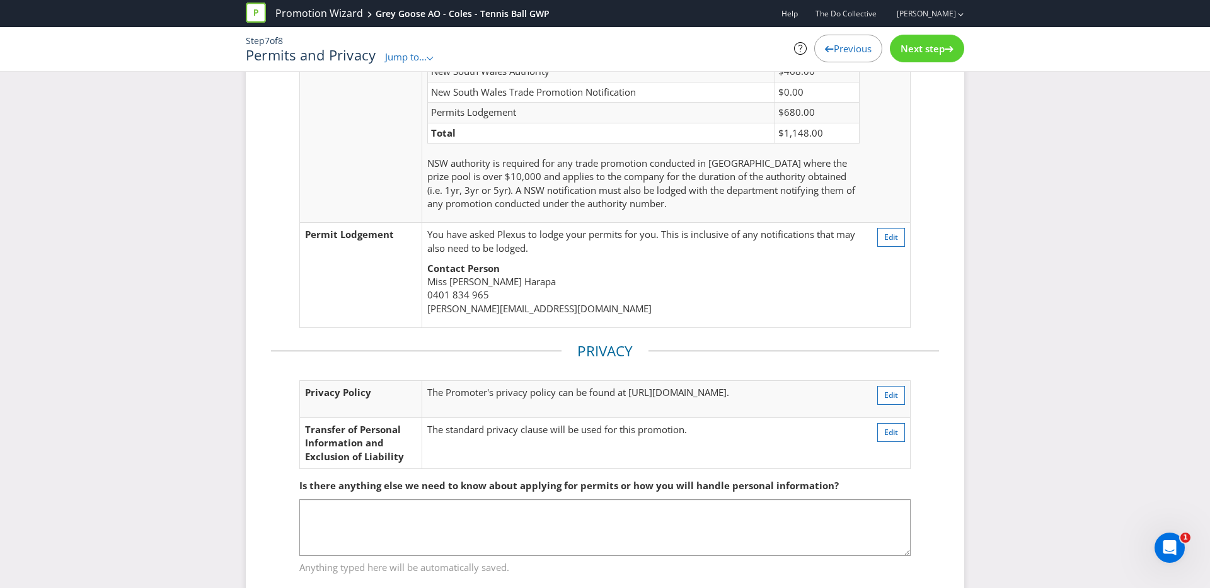
scroll to position [163, 0]
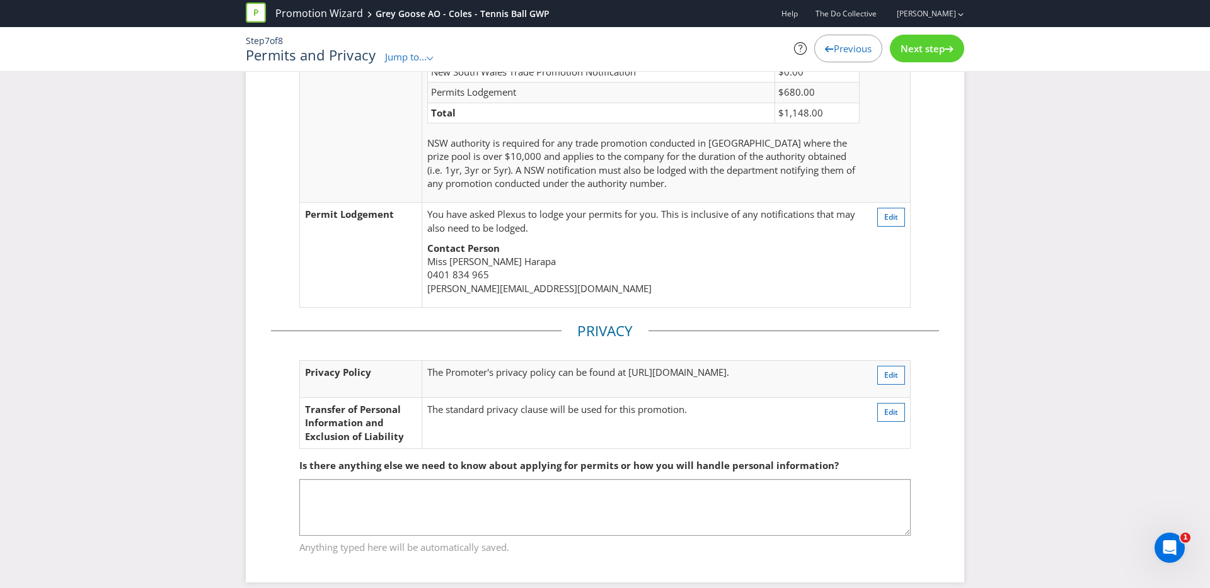
click at [938, 47] on span "Next step" at bounding box center [922, 48] width 44 height 13
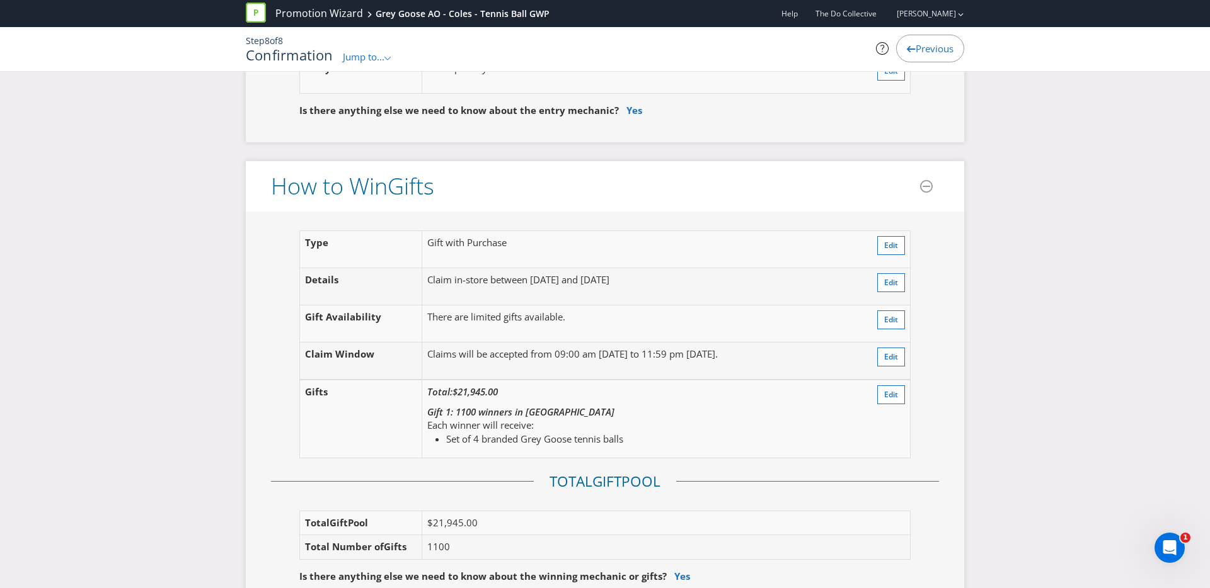
scroll to position [1276, 0]
click at [892, 392] on span "Edit" at bounding box center [891, 393] width 14 height 11
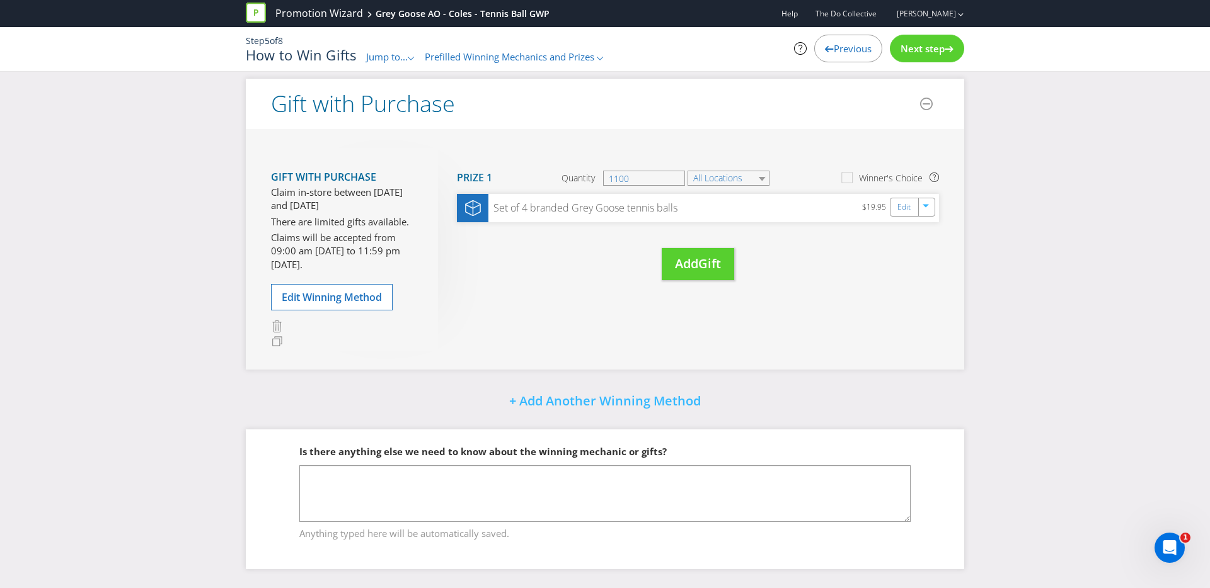
scroll to position [192, 0]
click at [654, 175] on input "1100" at bounding box center [644, 178] width 82 height 15
type input "1050"
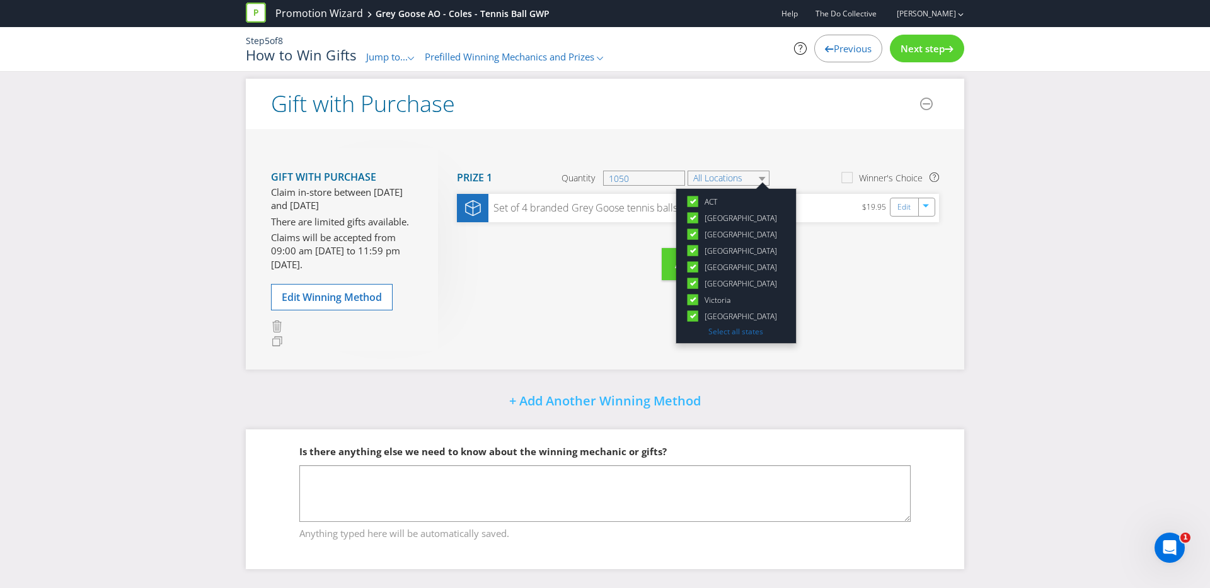
click at [858, 318] on div "Gift with Purchase Claim in-store between [DATE] and [DATE] There are limited g…" at bounding box center [605, 249] width 718 height 241
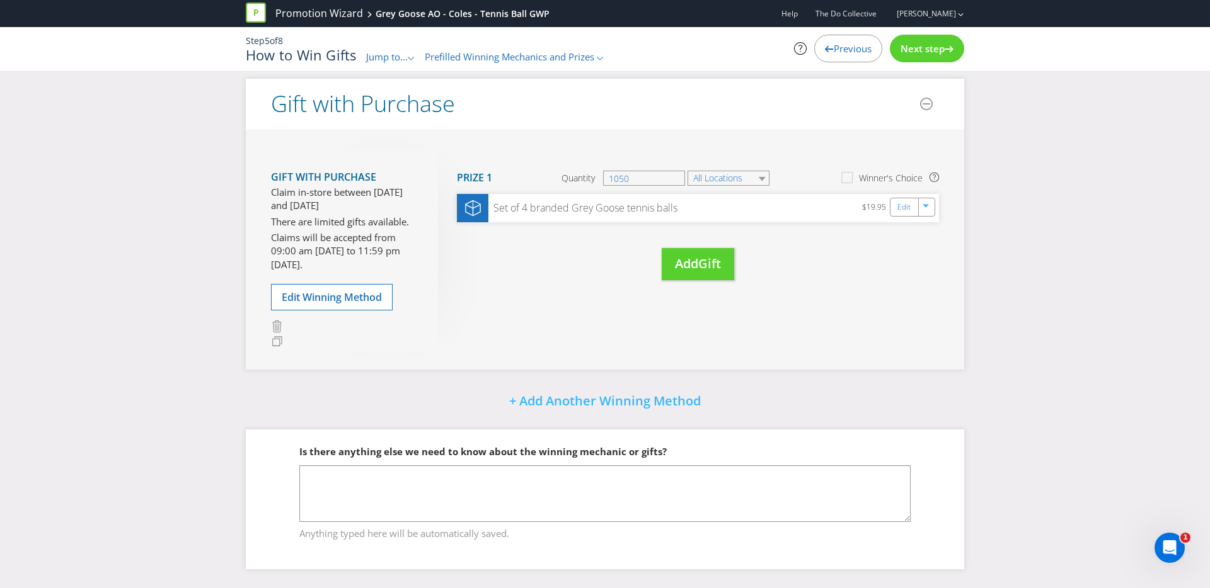
click at [387, 64] on div "Step 5 of 8 How to Win Gifts Jump to... .st0{fill-rule:evenodd;clip-rule:evenod…" at bounding box center [604, 49] width 737 height 44
click at [387, 63] on div "Jump to... .st0{fill-rule:evenodd;clip-rule:evenodd;}" at bounding box center [390, 56] width 49 height 13
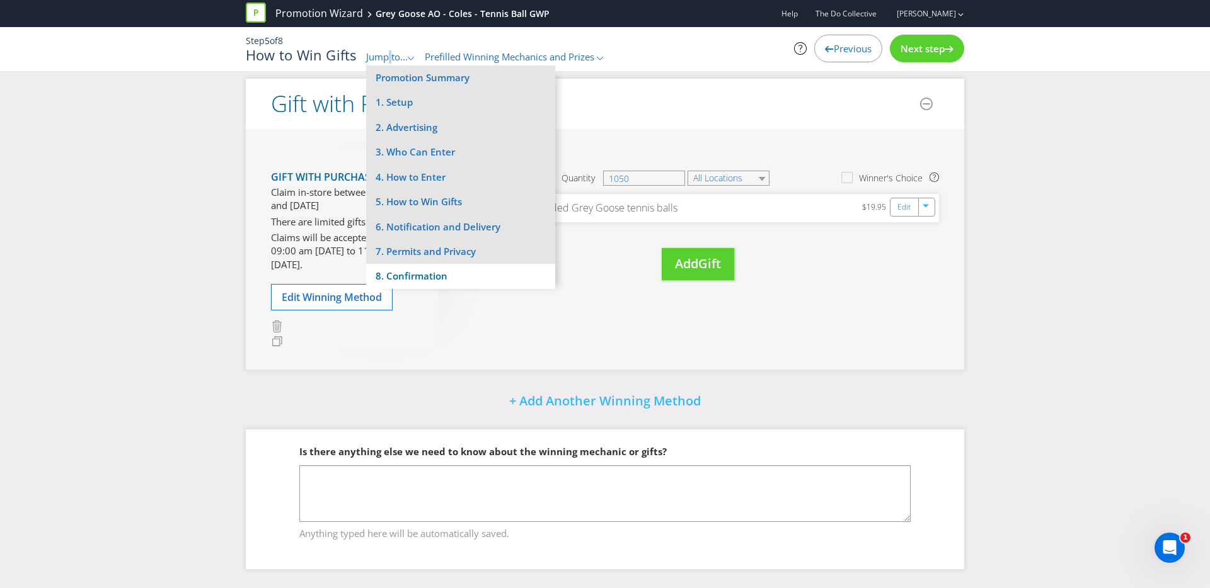
click at [420, 271] on li "8. Confirmation" at bounding box center [460, 276] width 189 height 25
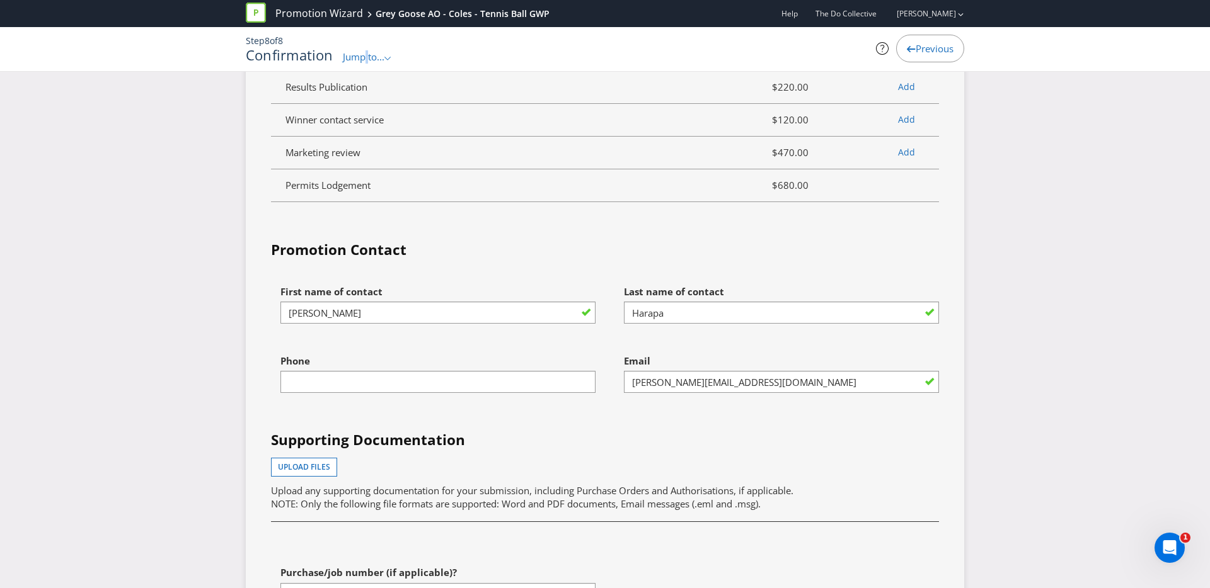
scroll to position [3523, 0]
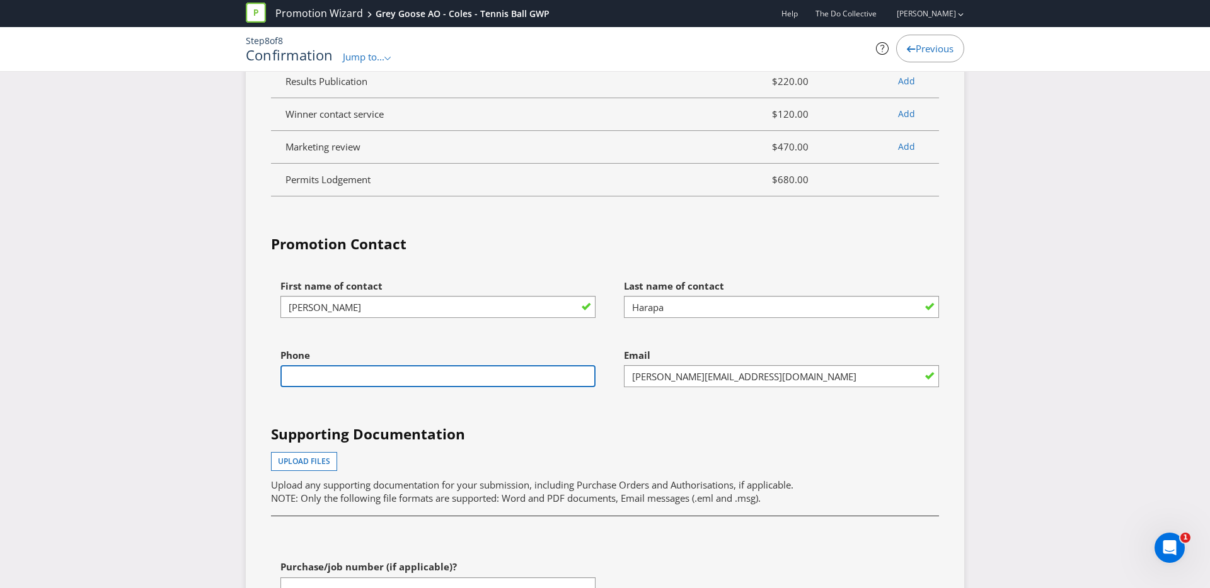
click at [517, 368] on input "text" at bounding box center [437, 376] width 315 height 22
type input "0401834965"
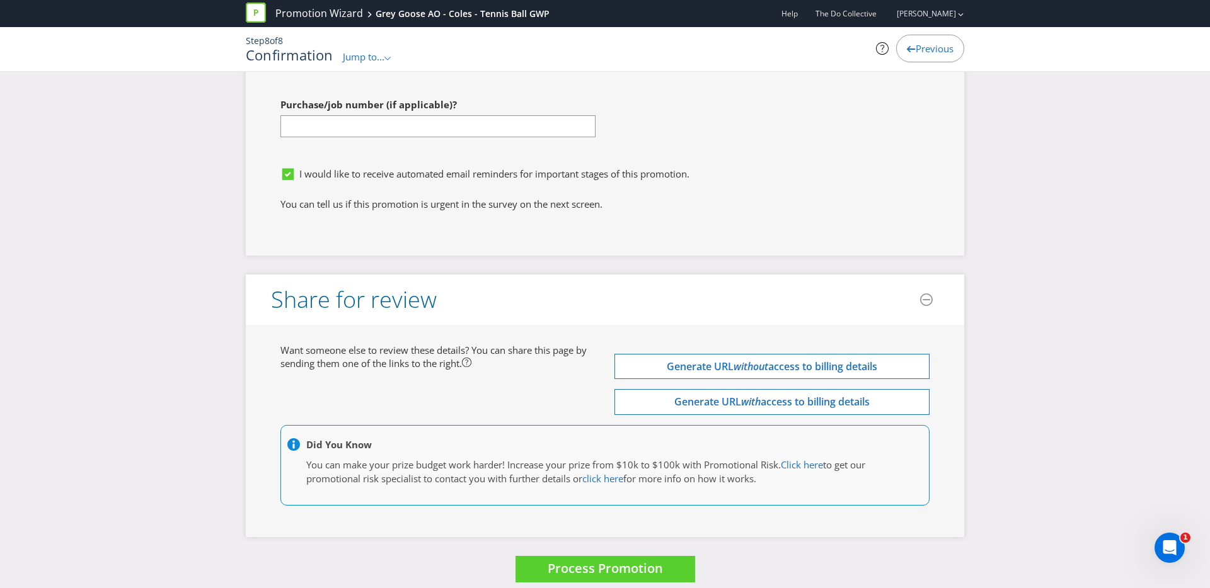
scroll to position [3985, 0]
click at [664, 558] on button "Process Promotion" at bounding box center [605, 569] width 180 height 27
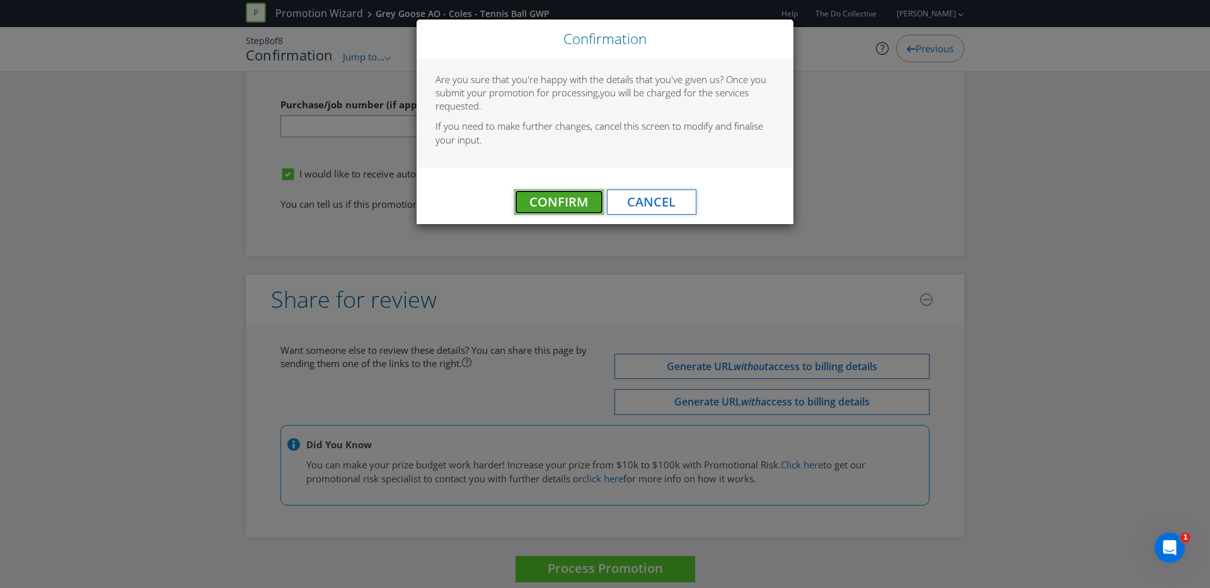
click at [560, 200] on span "Confirm" at bounding box center [558, 201] width 59 height 17
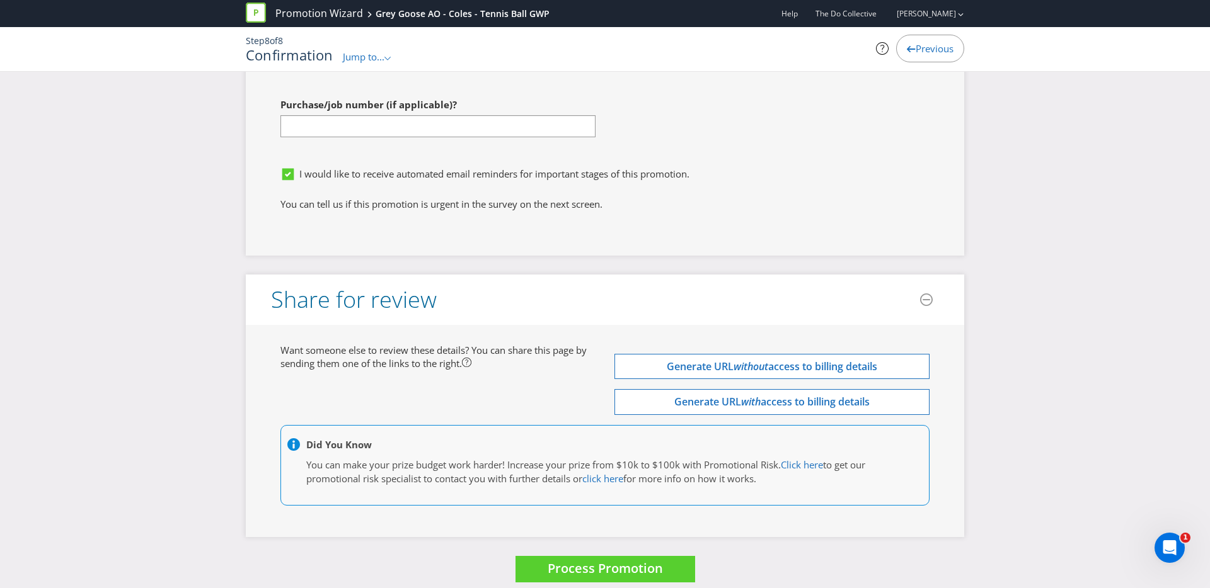
scroll to position [0, 0]
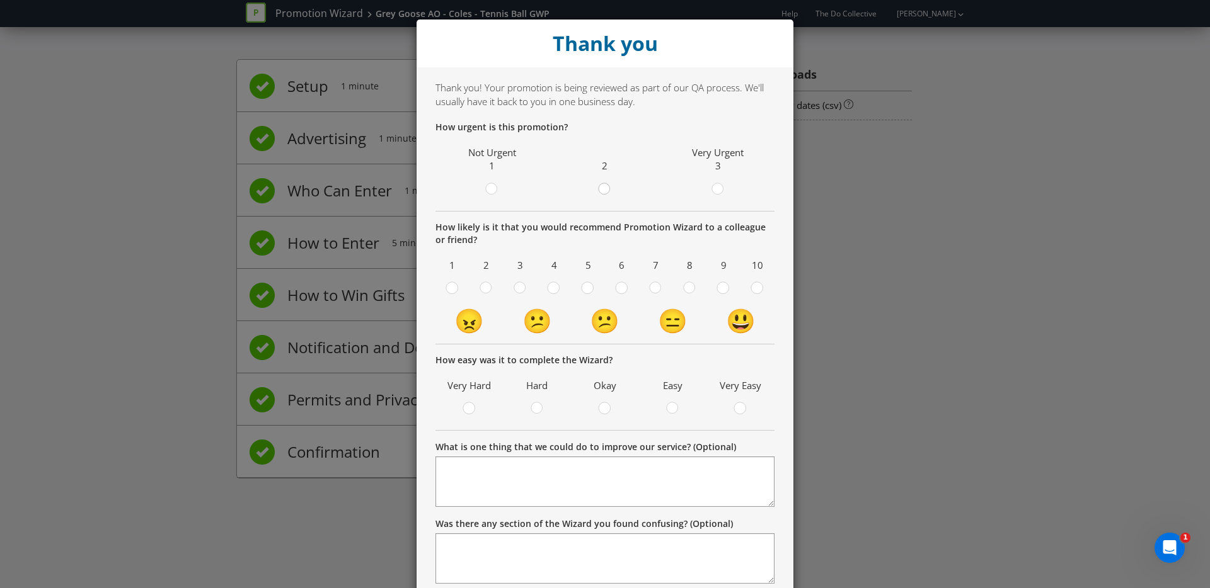
click at [605, 185] on div at bounding box center [605, 185] width 6 height 6
click at [0, 0] on input "radio" at bounding box center [0, 0] width 0 height 0
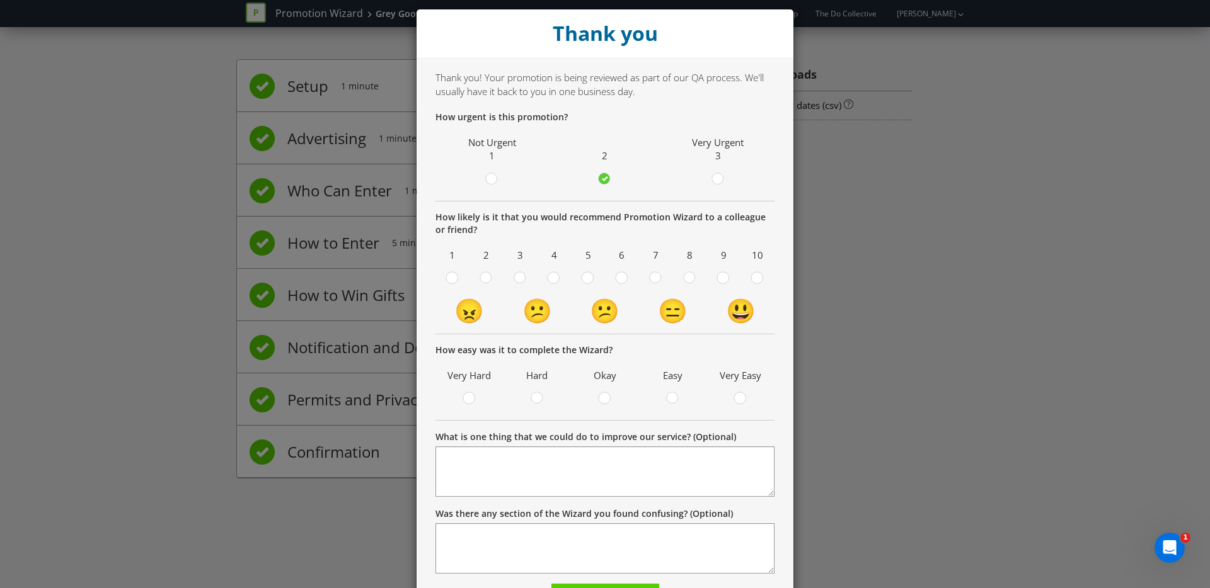
scroll to position [13, 0]
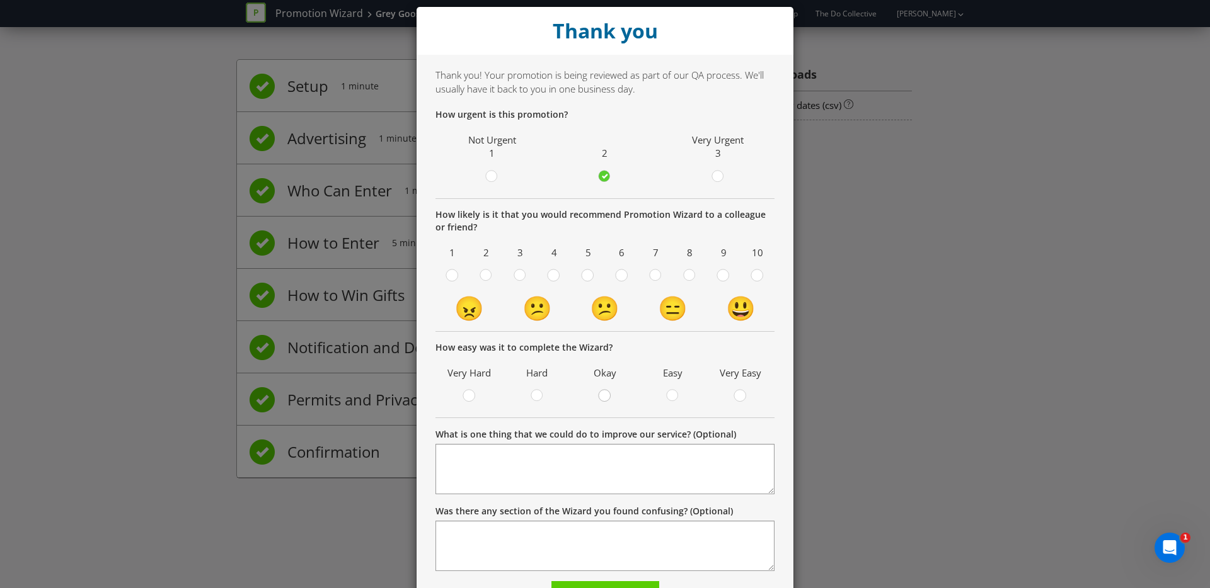
click at [604, 389] on div at bounding box center [605, 392] width 6 height 6
click at [0, 0] on input "radio" at bounding box center [0, 0] width 0 height 0
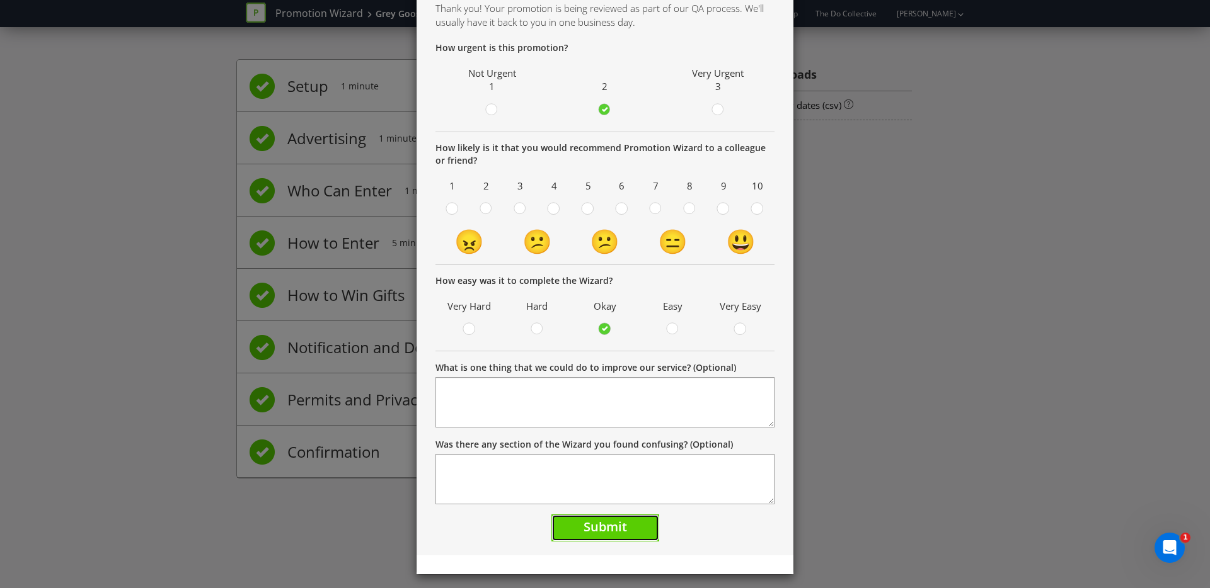
click at [570, 530] on button "Submit" at bounding box center [605, 528] width 108 height 27
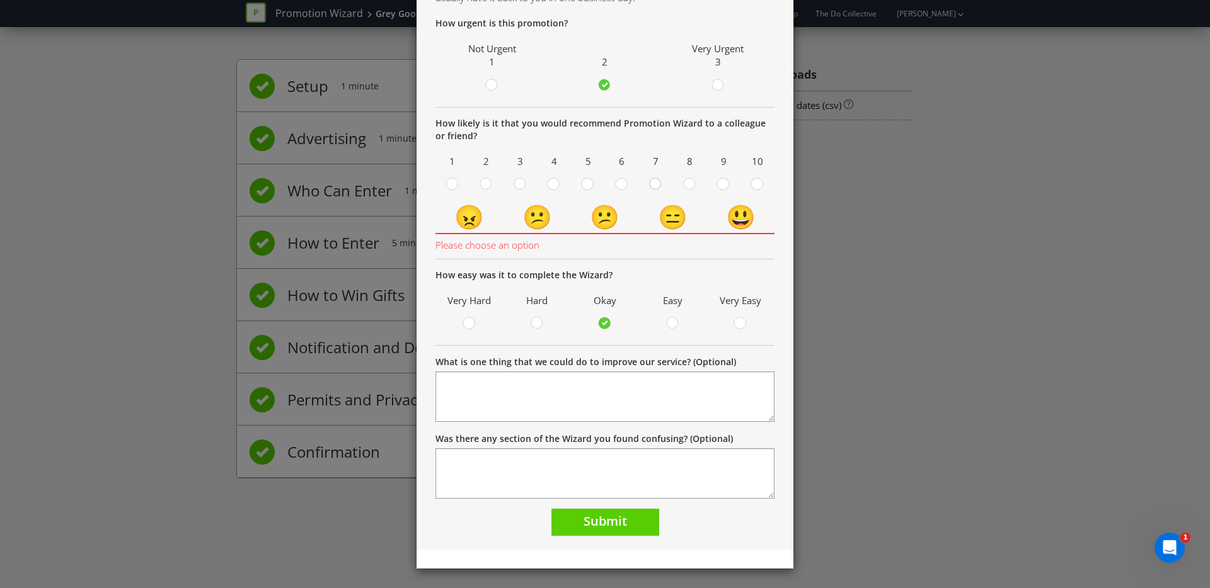
click at [660, 186] on circle at bounding box center [655, 183] width 11 height 11
click at [0, 0] on input "radio" at bounding box center [0, 0] width 0 height 0
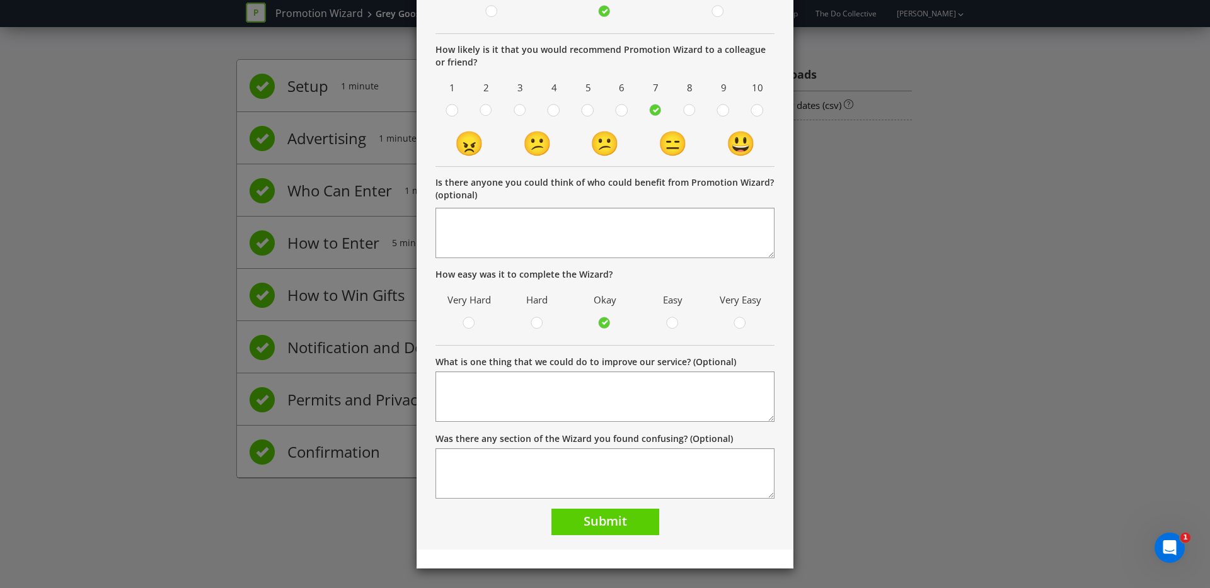
scroll to position [177, 0]
click at [583, 532] on button "Submit" at bounding box center [605, 523] width 108 height 27
